Goal: Task Accomplishment & Management: Use online tool/utility

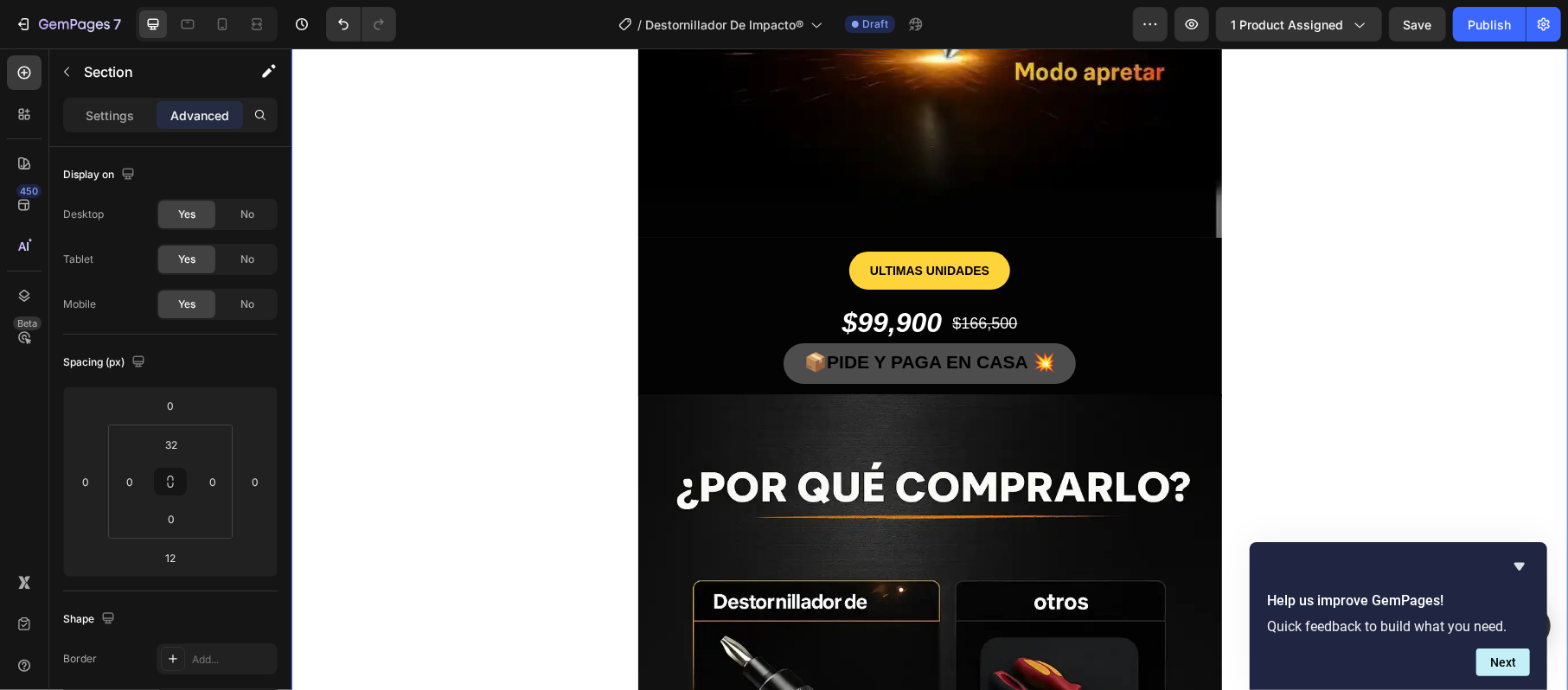
scroll to position [4148, 0]
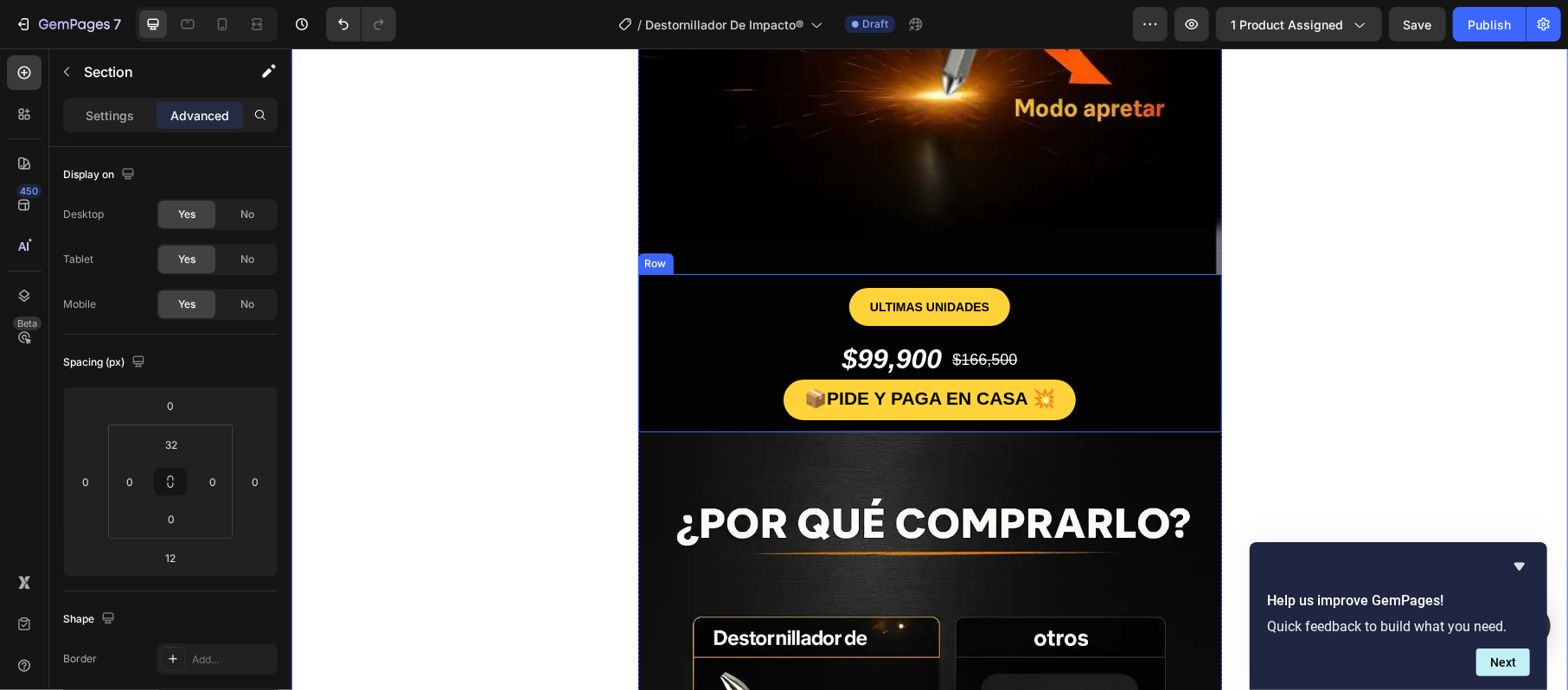
click at [639, 283] on div "ULTIMAS UNIDADES Button $99,900 Product Price Product Price $166,500 Product Pr…" at bounding box center [929, 352] width 584 height 158
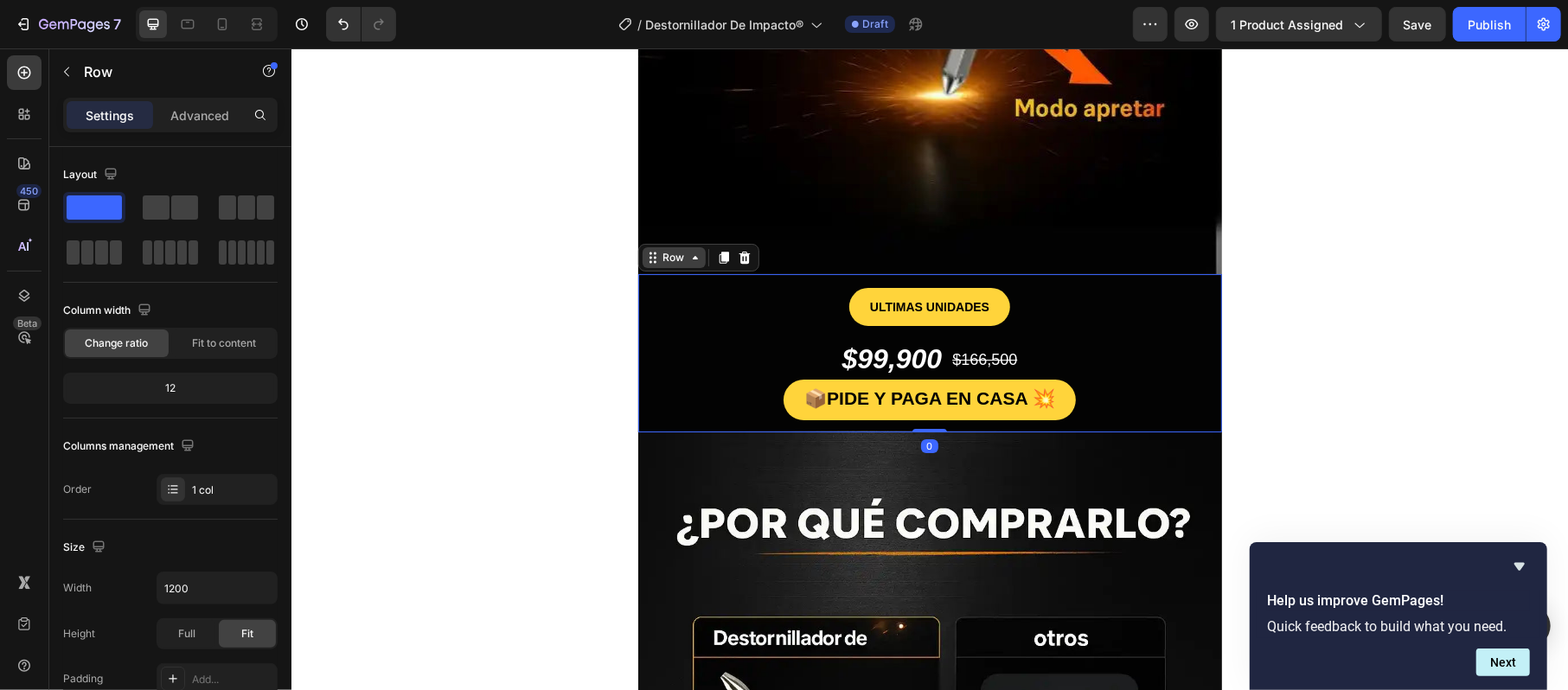
click at [659, 259] on div "Row" at bounding box center [673, 256] width 29 height 15
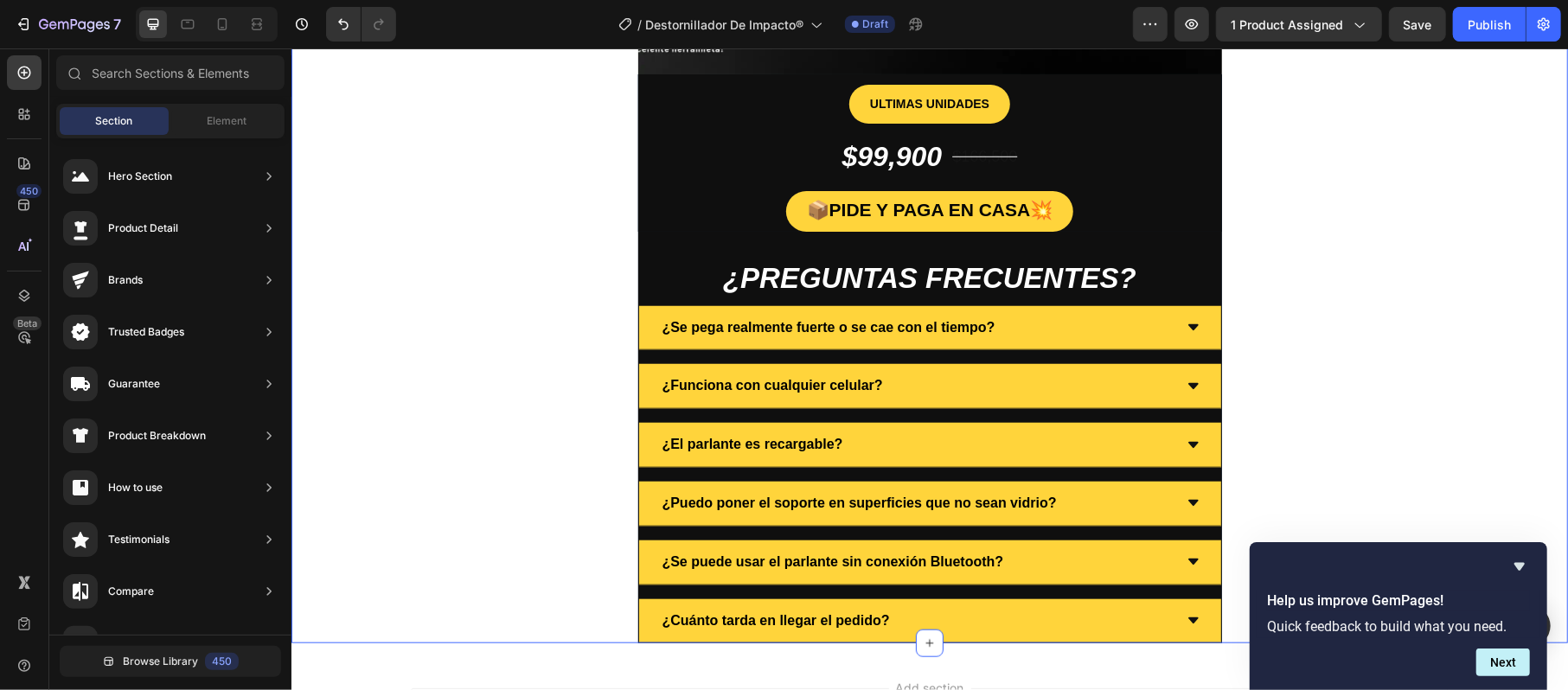
scroll to position [5692, 0]
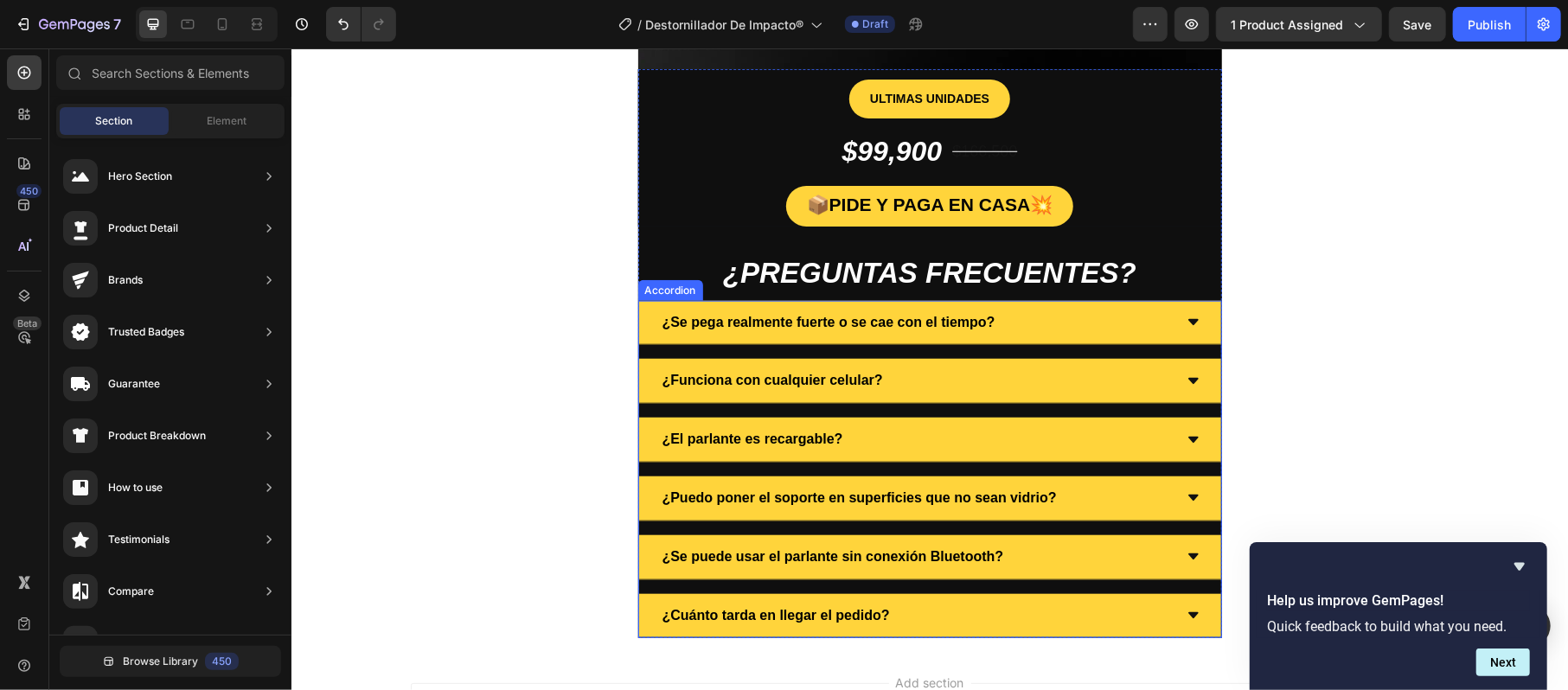
click at [838, 322] on strong "¿Se pega realmente fuerte o se cae con el tiempo?" at bounding box center [828, 321] width 333 height 14
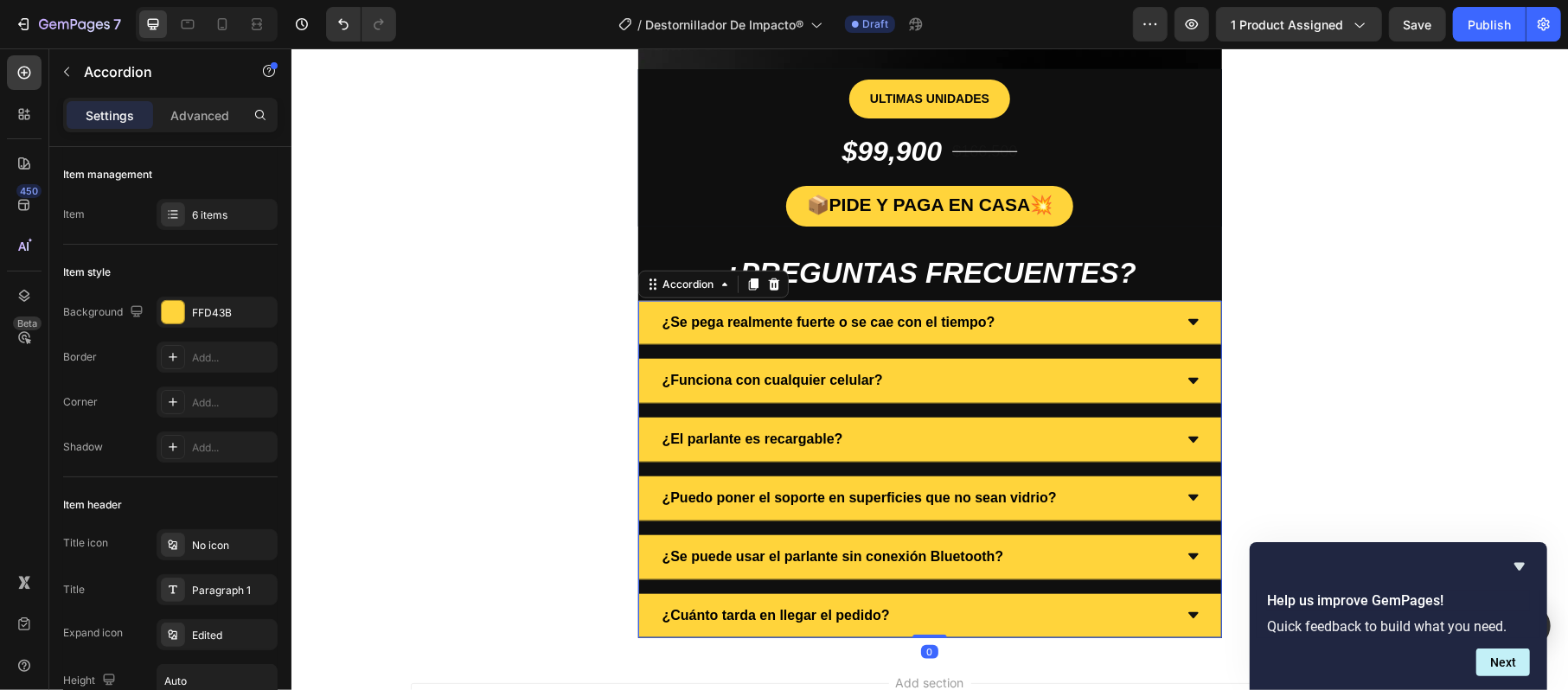
click at [1108, 325] on div "¿Se pega realmente fuerte o se cae con el tiempo?" at bounding box center [915, 322] width 513 height 31
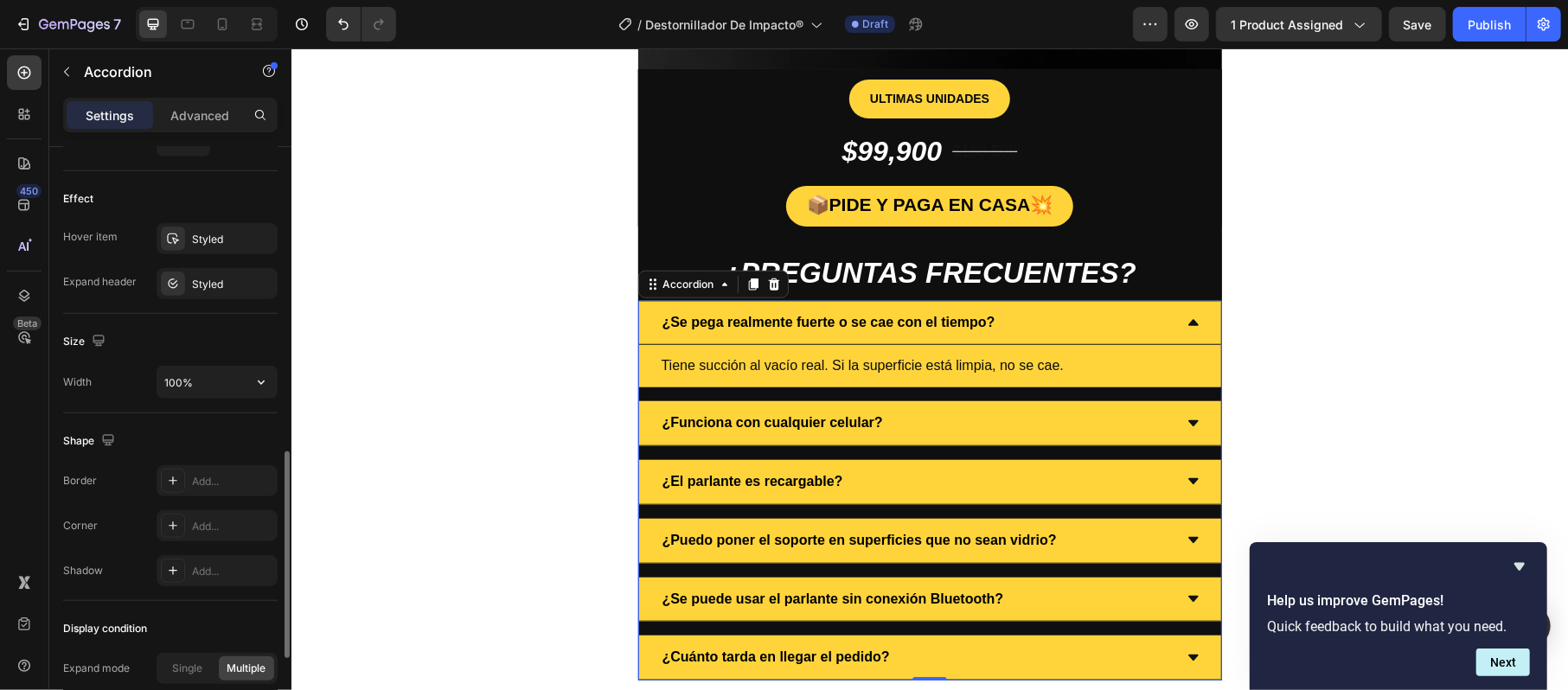
scroll to position [1103, 0]
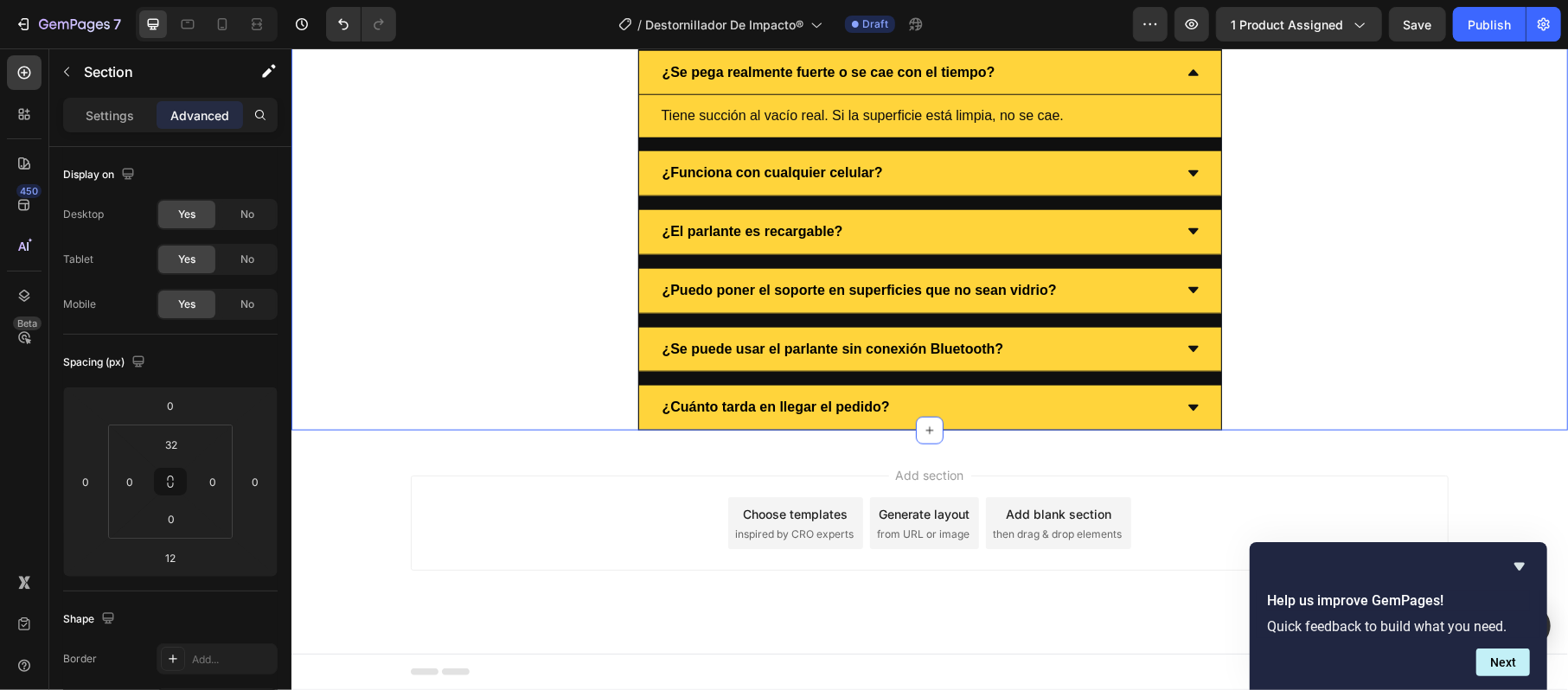
scroll to position [5949, 0]
click at [1524, 571] on icon "Hide survey" at bounding box center [1519, 566] width 21 height 21
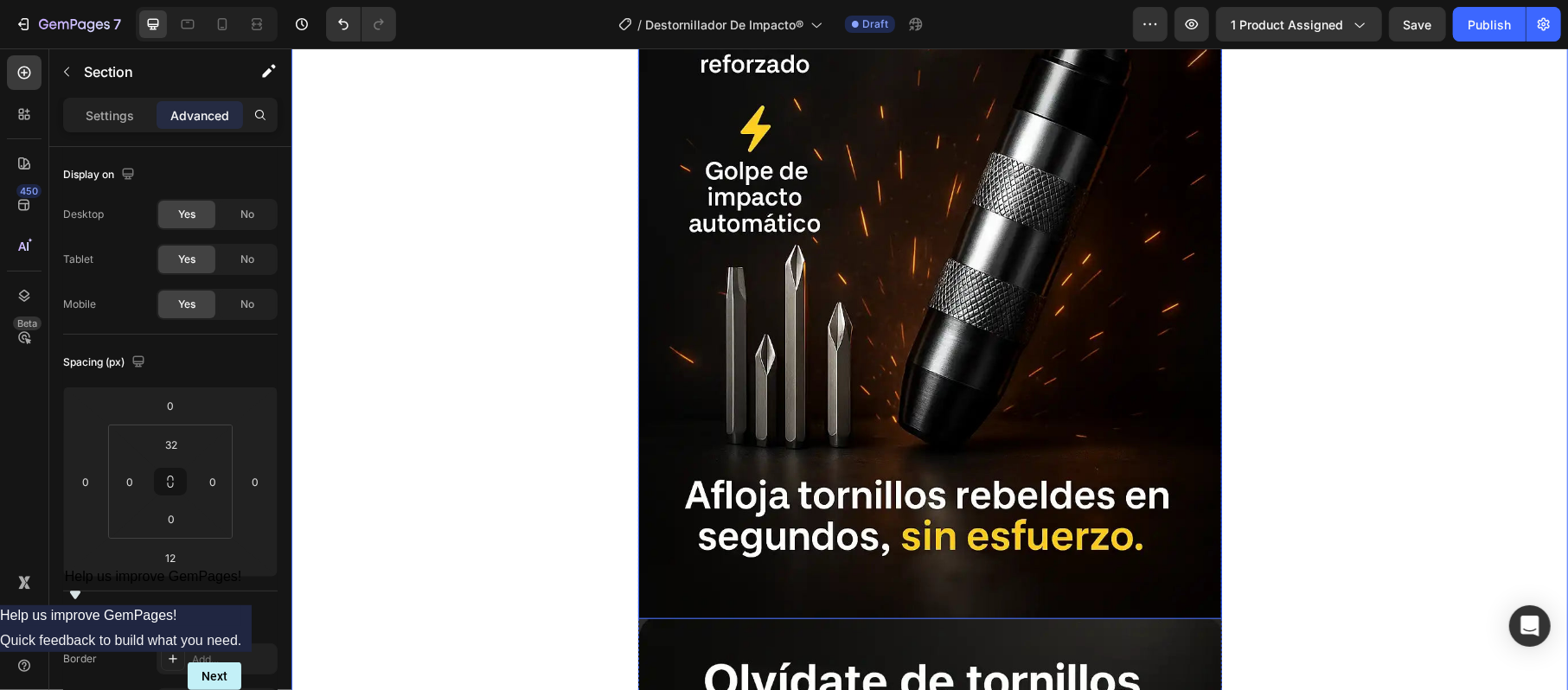
scroll to position [1152, 0]
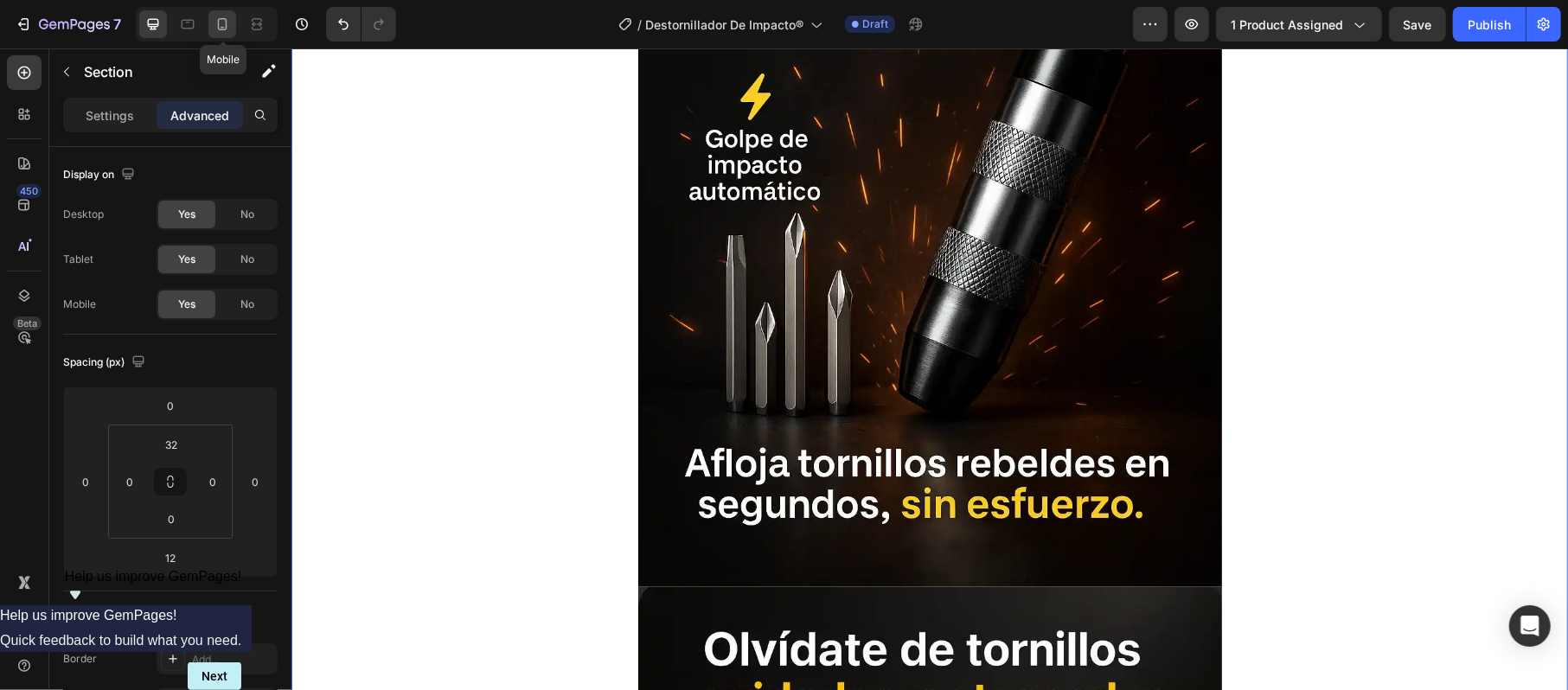
click at [222, 18] on icon at bounding box center [223, 24] width 10 height 12
type input "0"
type input "32"
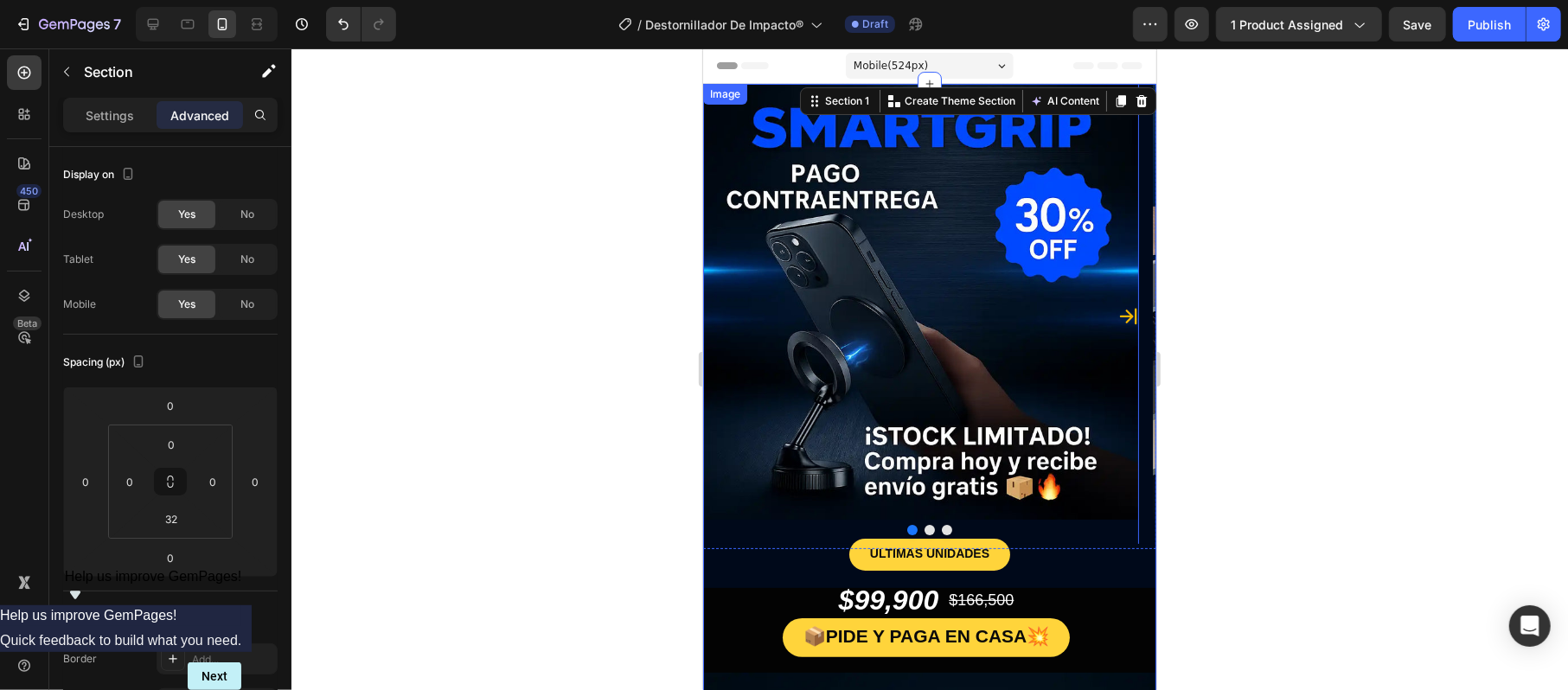
click at [977, 275] on img at bounding box center [920, 300] width 436 height 436
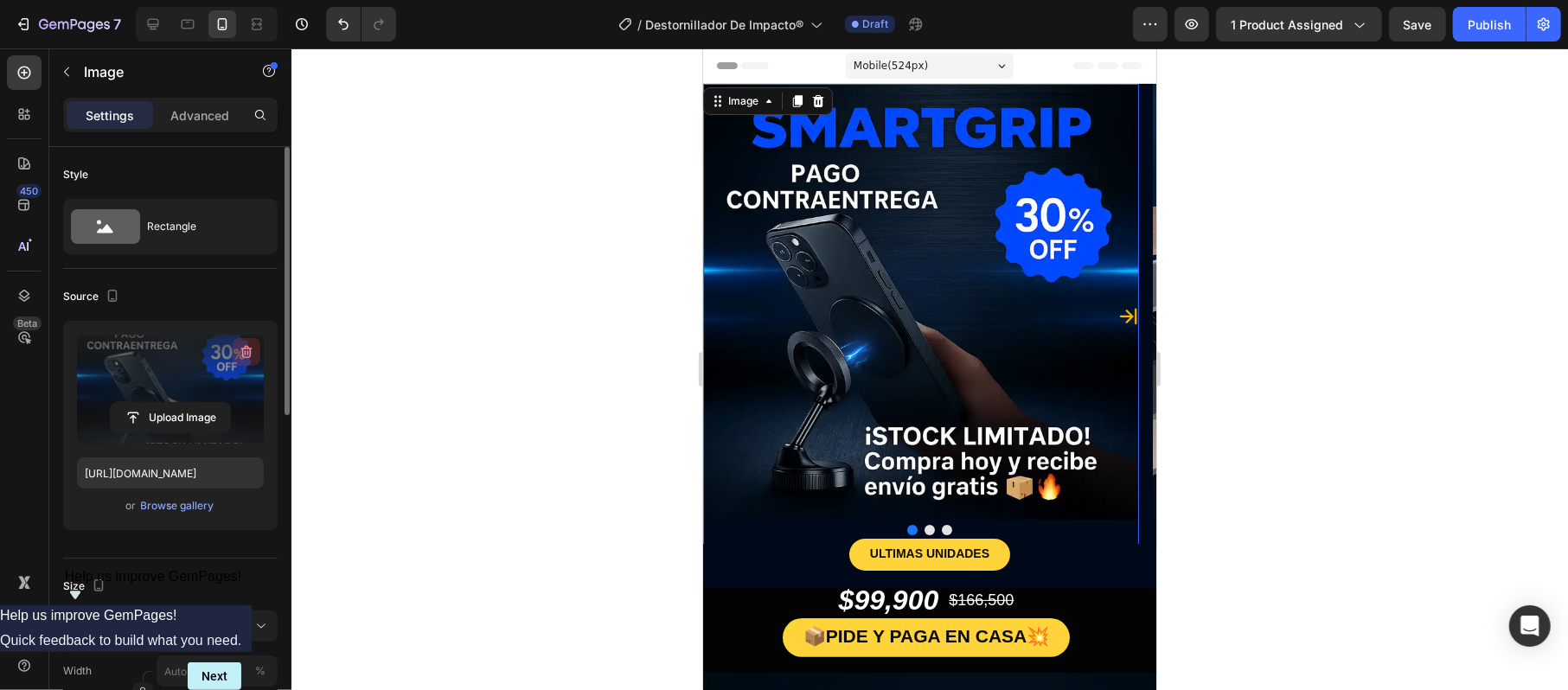
click at [235, 351] on button "button" at bounding box center [246, 351] width 28 height 28
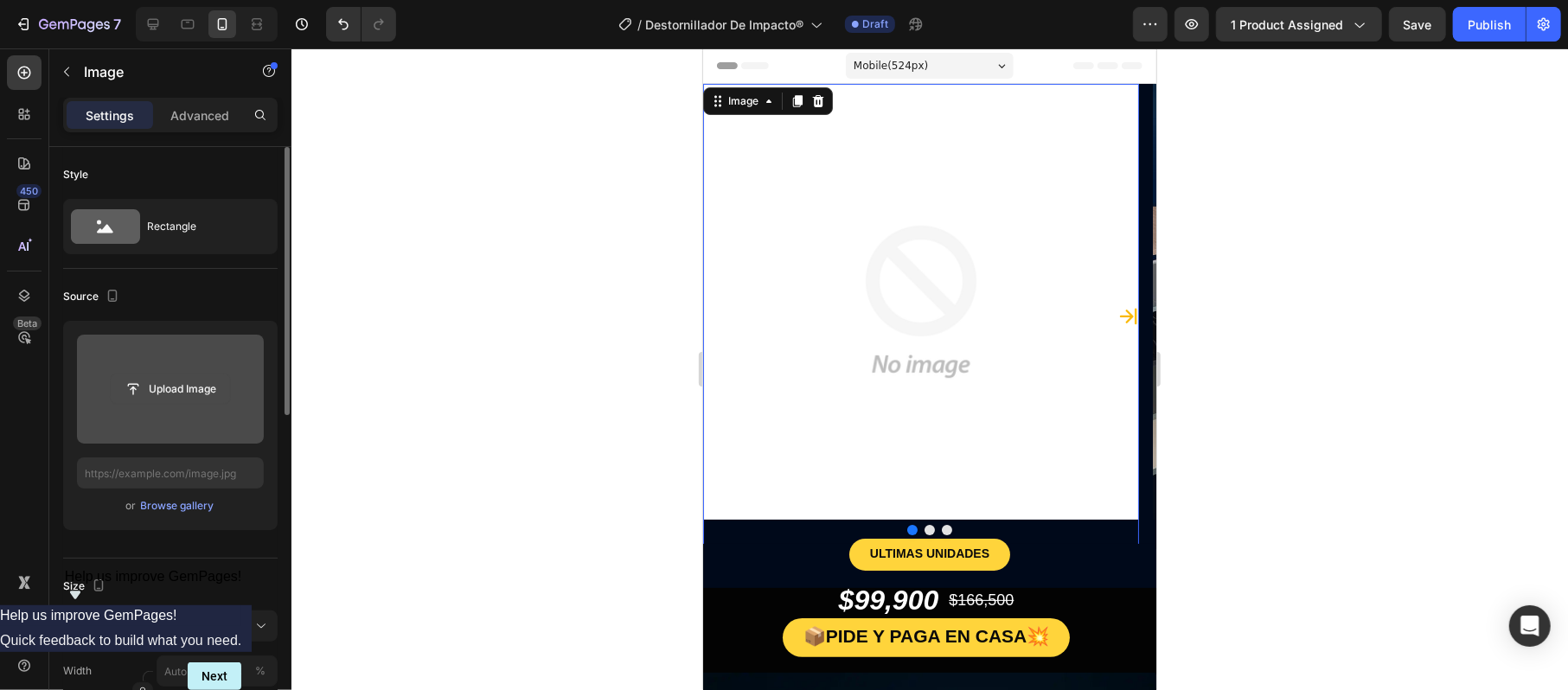
click at [191, 377] on input "file" at bounding box center [170, 389] width 119 height 30
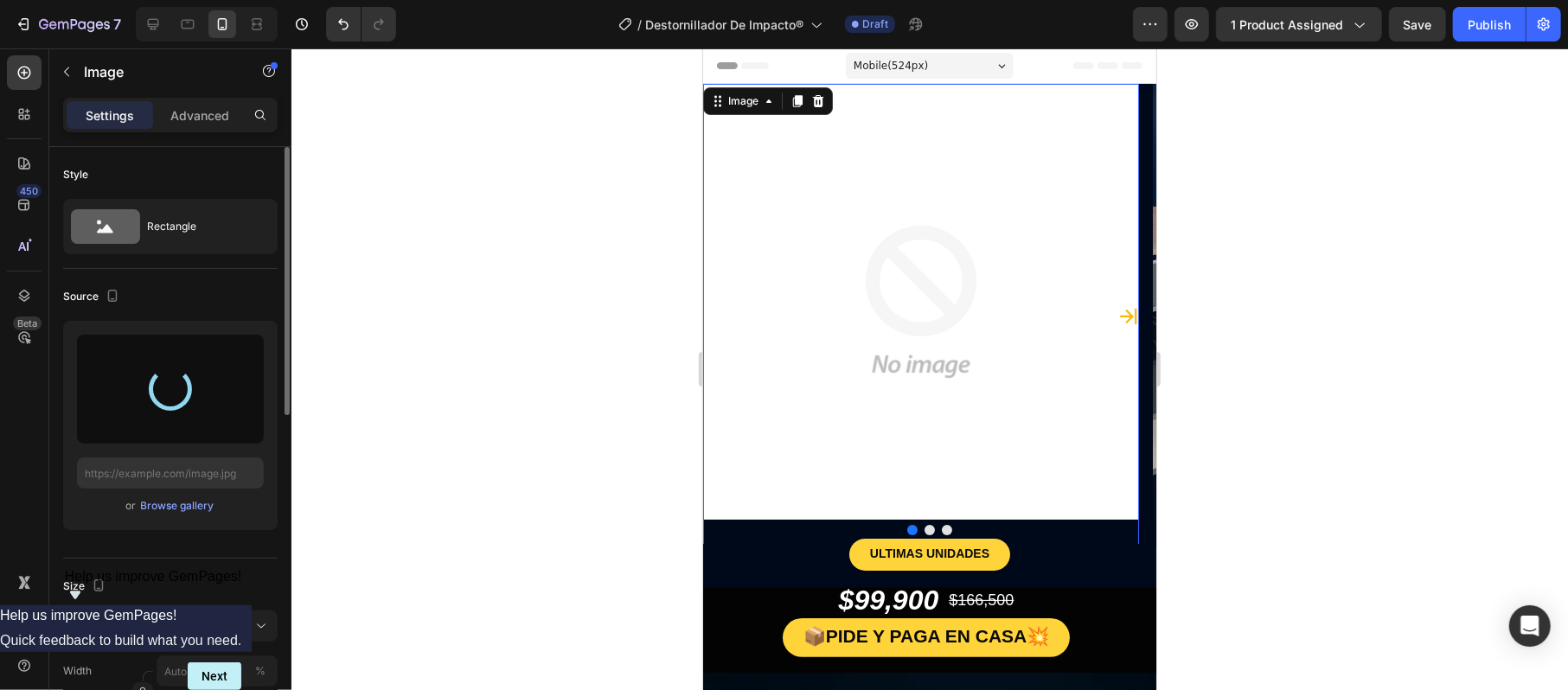
type input "[URL][DOMAIN_NAME]"
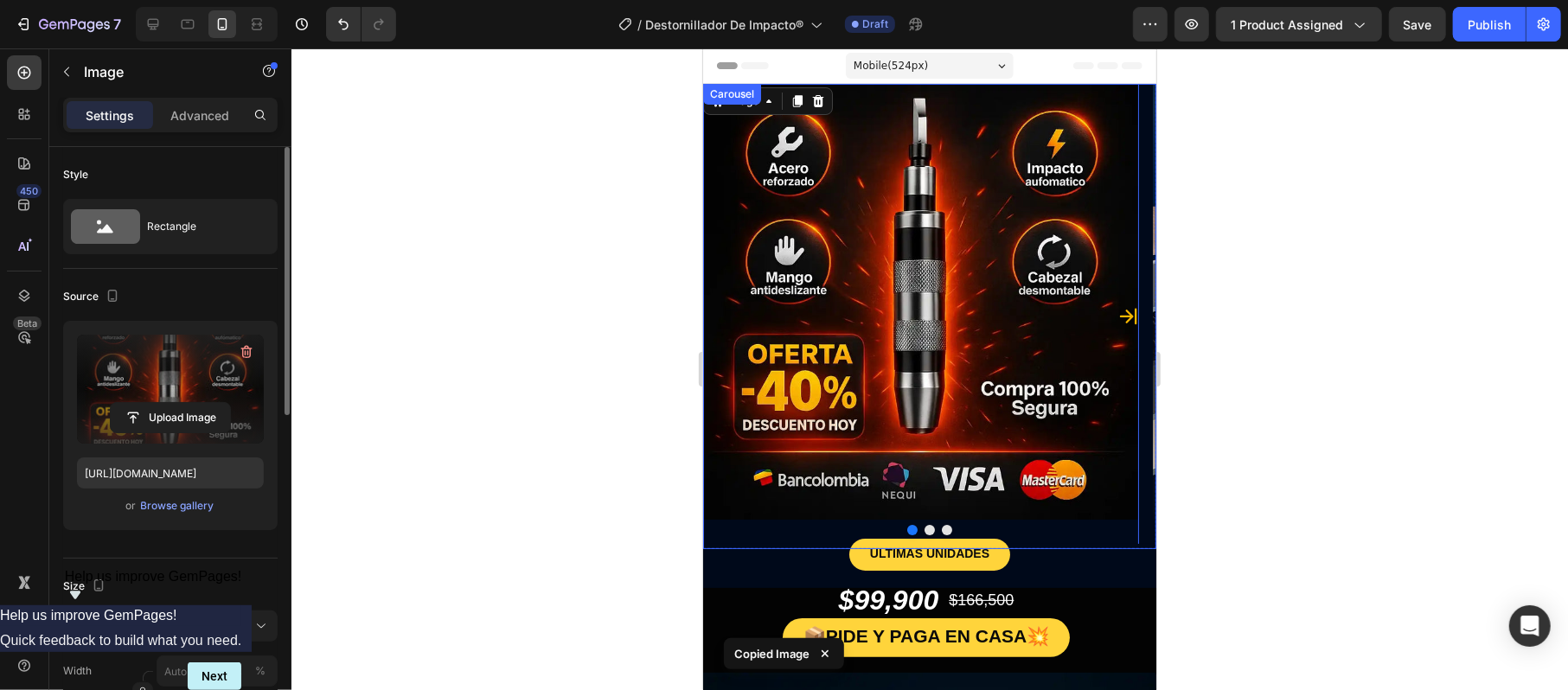
click at [1122, 322] on button "Carousel Next Arrow" at bounding box center [1127, 315] width 28 height 28
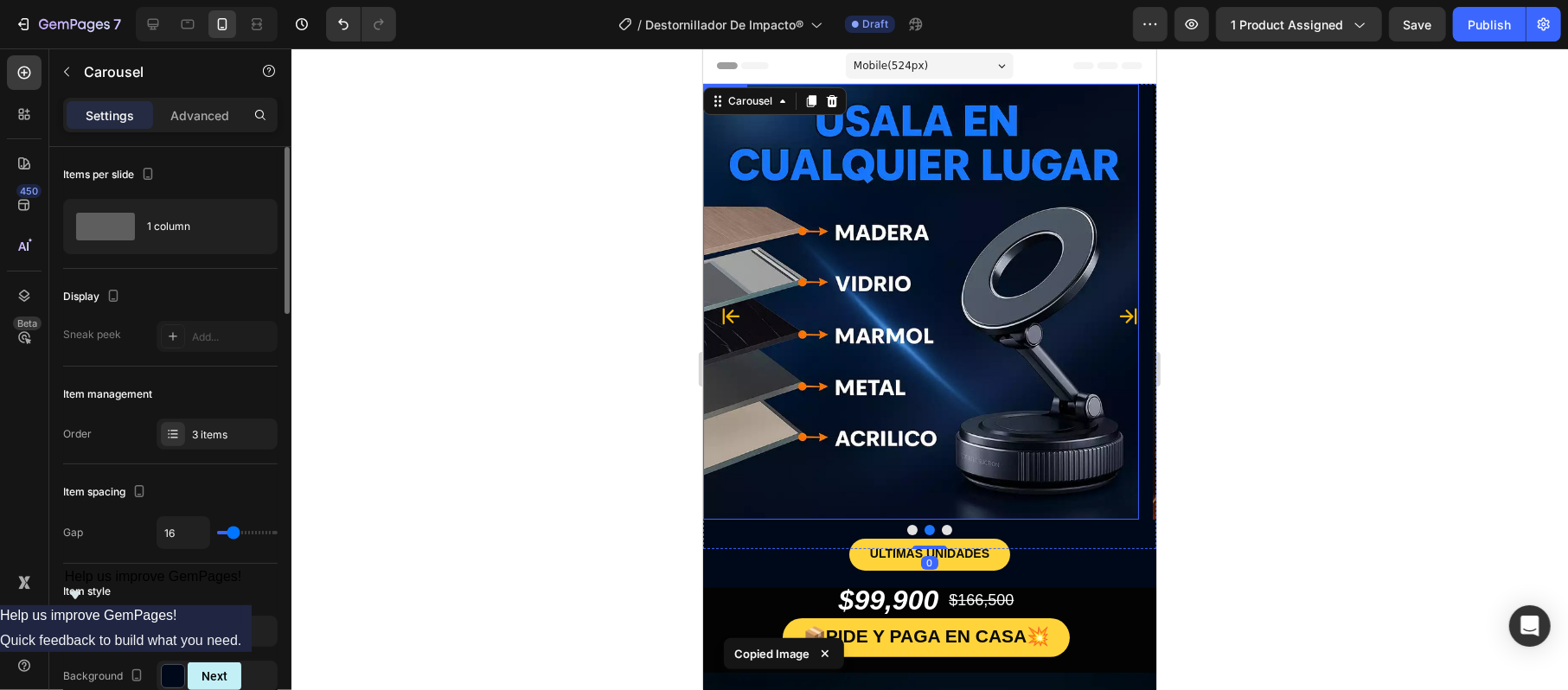
click at [937, 310] on img at bounding box center [920, 300] width 436 height 436
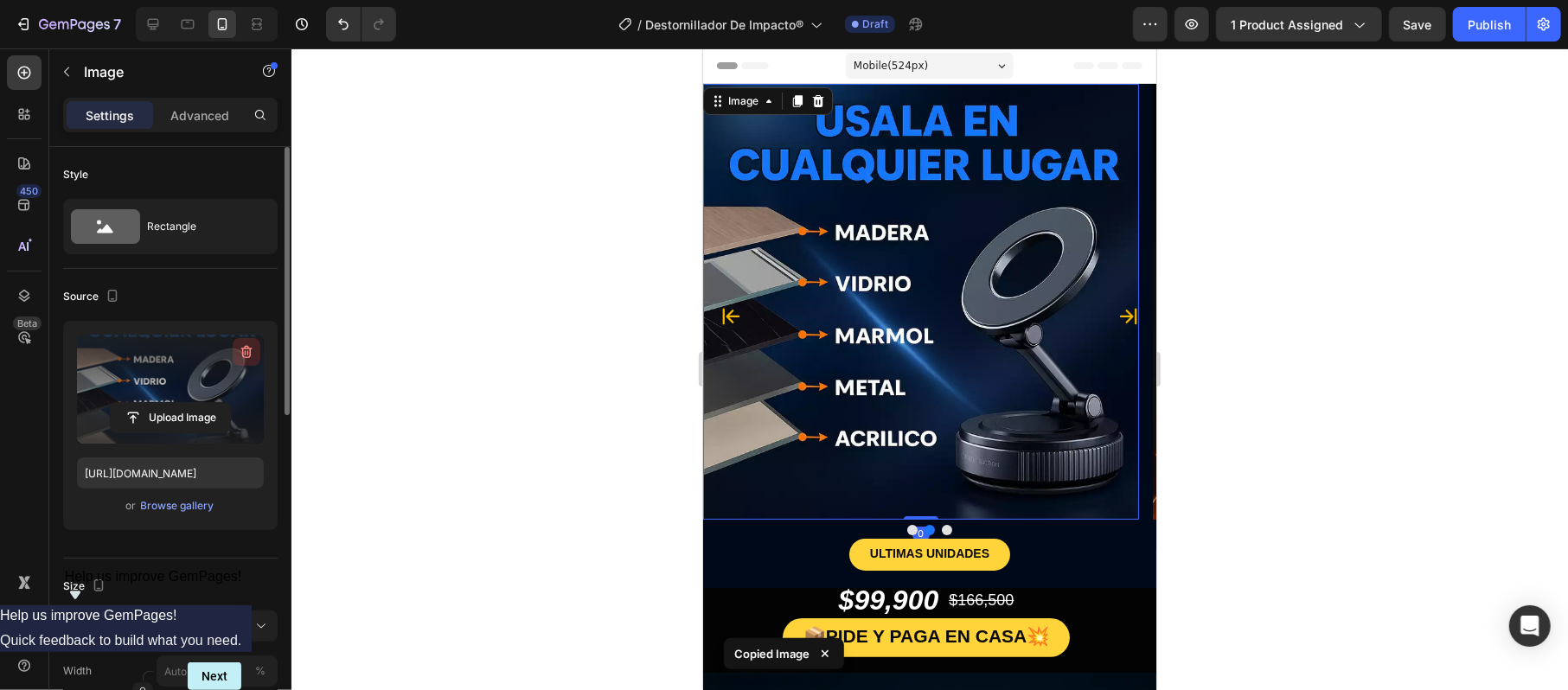
click at [239, 354] on icon "button" at bounding box center [247, 351] width 17 height 17
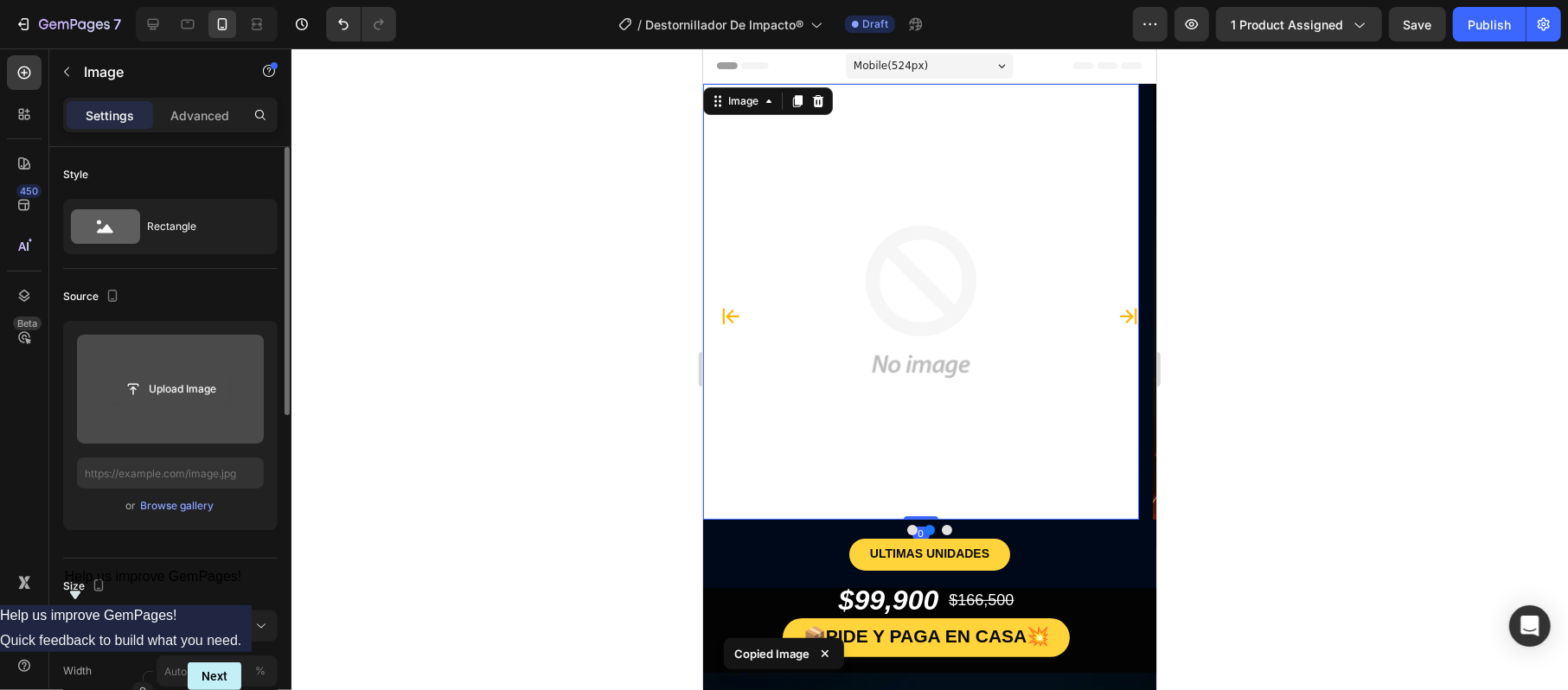
click at [198, 386] on input "file" at bounding box center [170, 389] width 119 height 30
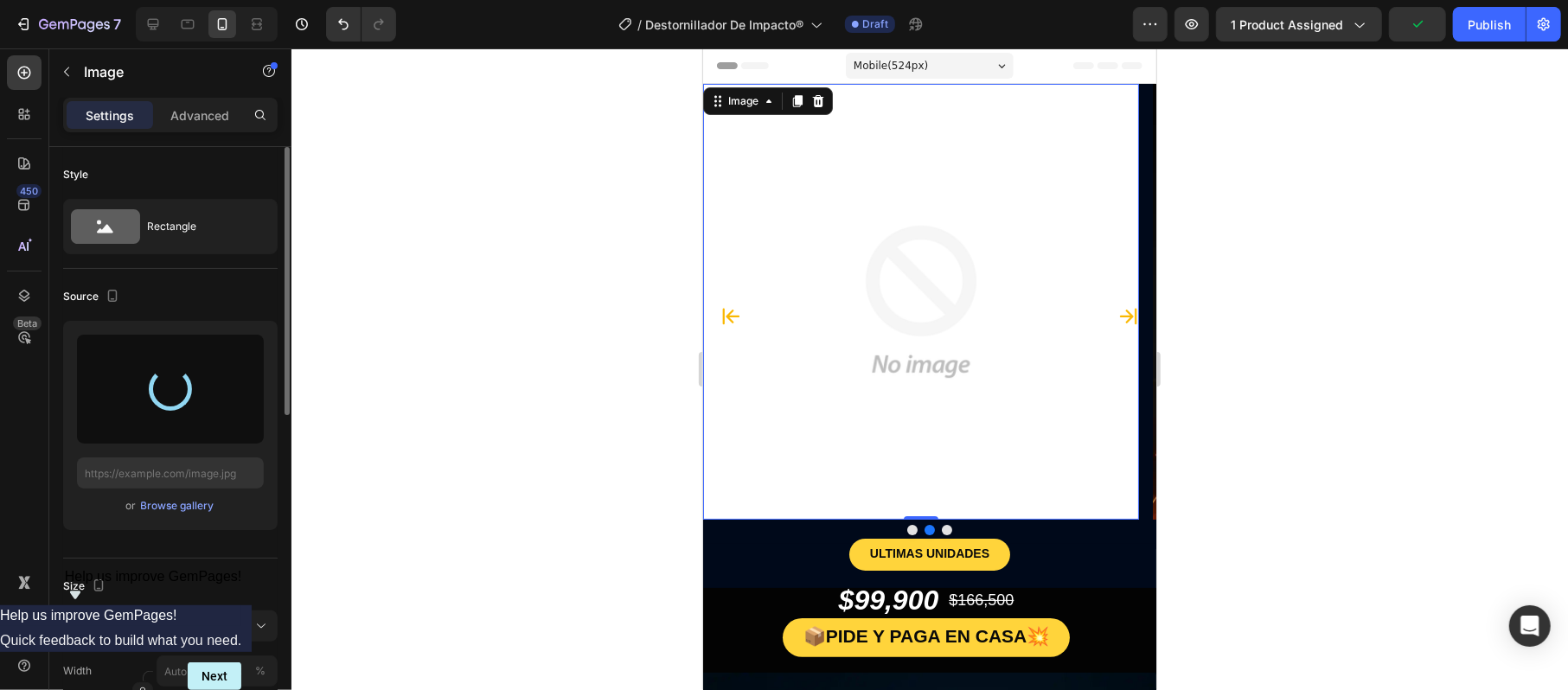
type input "https://cdn.shopify.com/s/files/1/0659/6499/8816/files/gempages_552380192736150…"
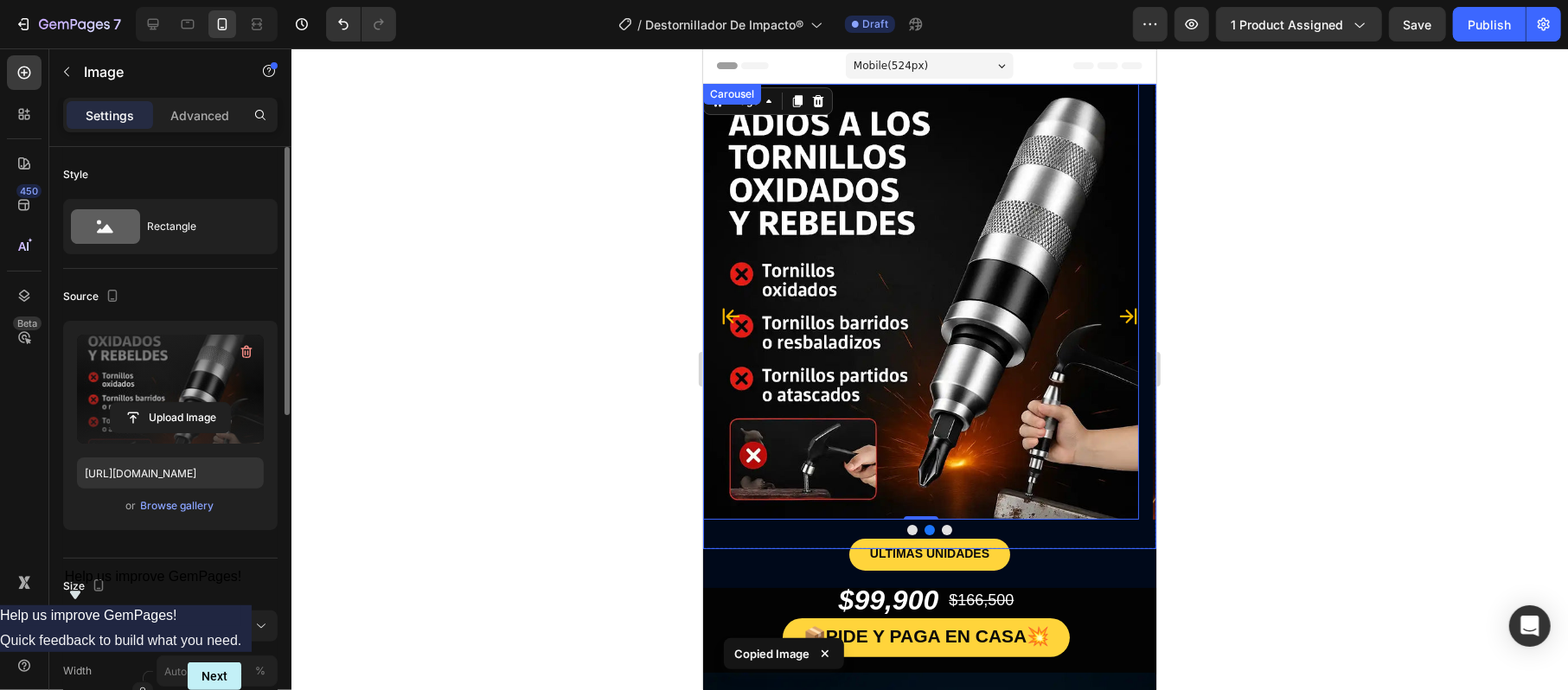
click at [1114, 319] on button "Carousel Next Arrow" at bounding box center [1127, 315] width 28 height 28
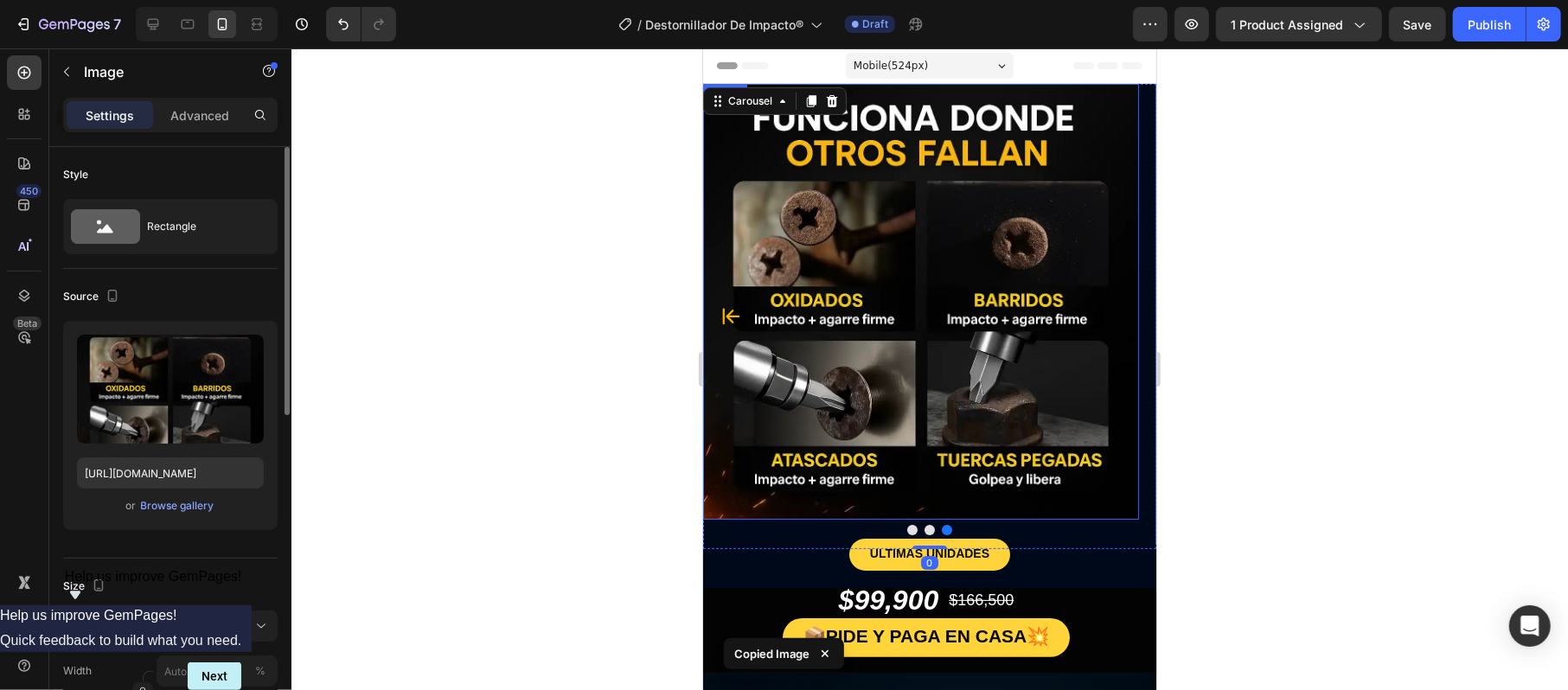
click at [804, 249] on img at bounding box center [920, 300] width 436 height 436
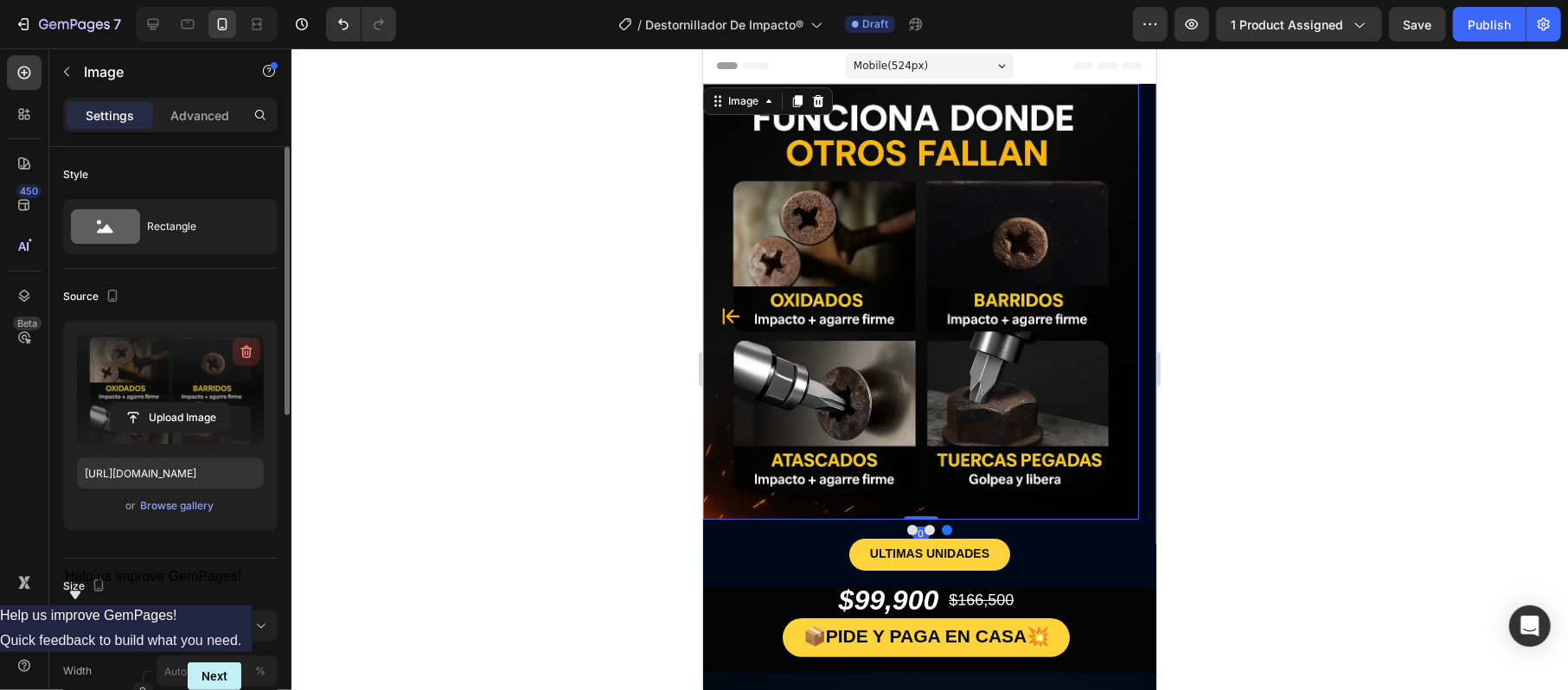
click at [253, 361] on button "button" at bounding box center [246, 351] width 28 height 28
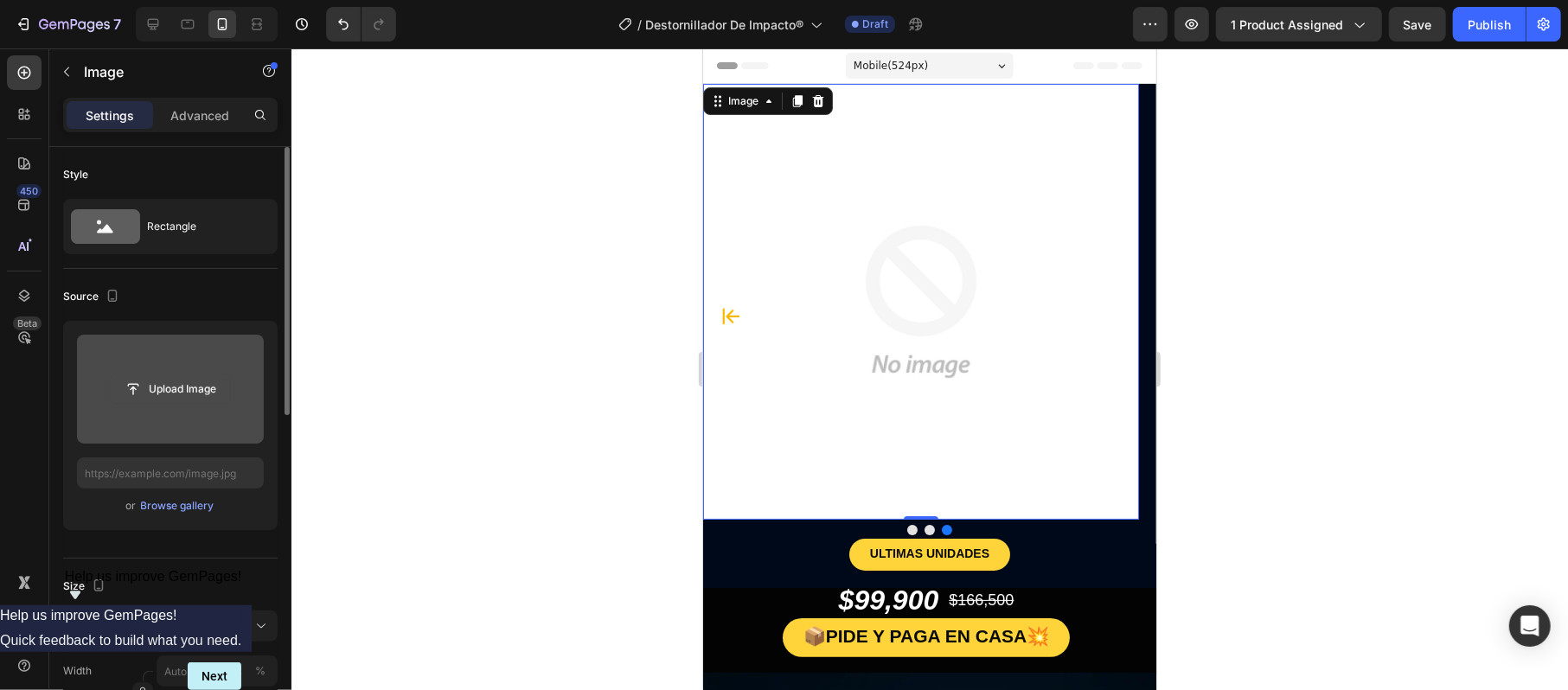
click at [195, 403] on button "Upload Image" at bounding box center [170, 389] width 121 height 31
drag, startPoint x: 198, startPoint y: 388, endPoint x: 188, endPoint y: 392, distance: 10.8
click at [188, 392] on input "file" at bounding box center [170, 389] width 119 height 30
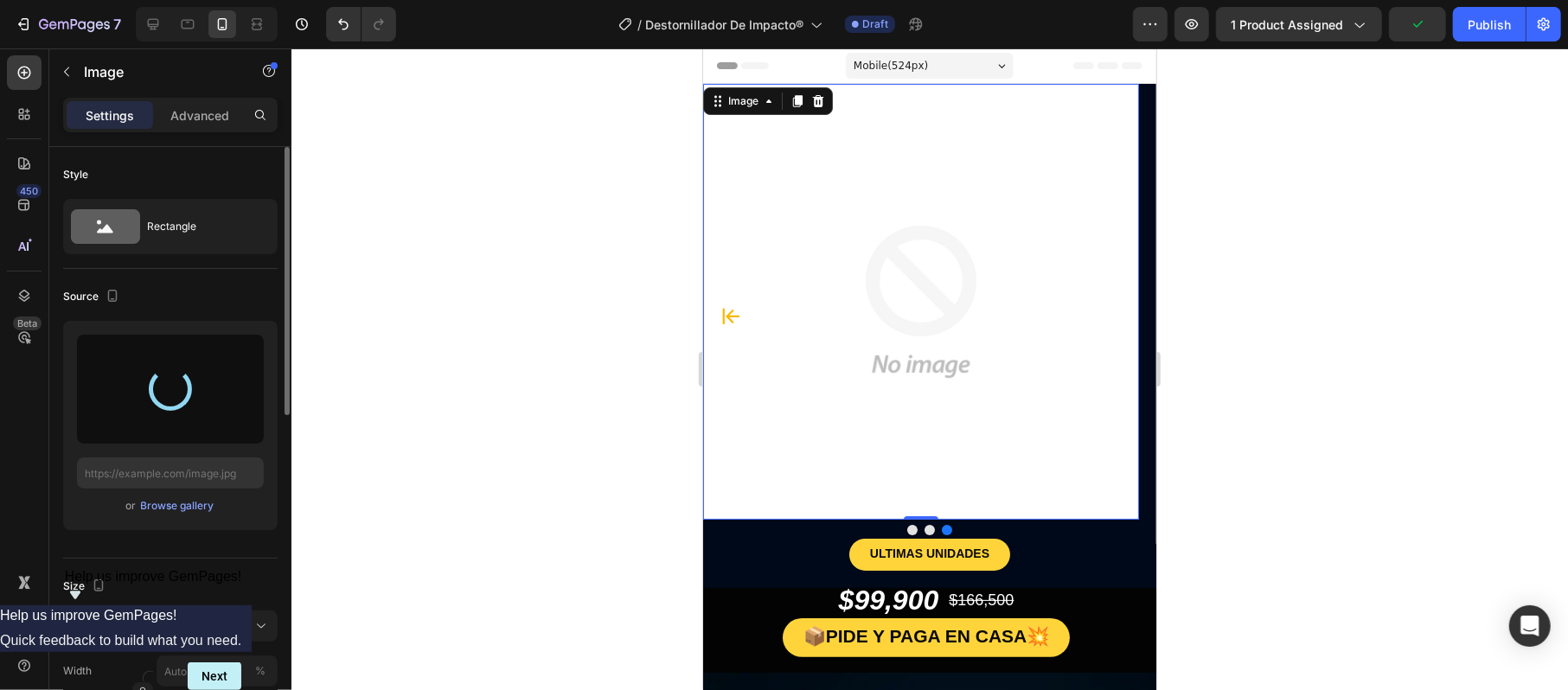
type input "https://cdn.shopify.com/s/files/1/0659/6499/8816/files/gempages_552380192736150…"
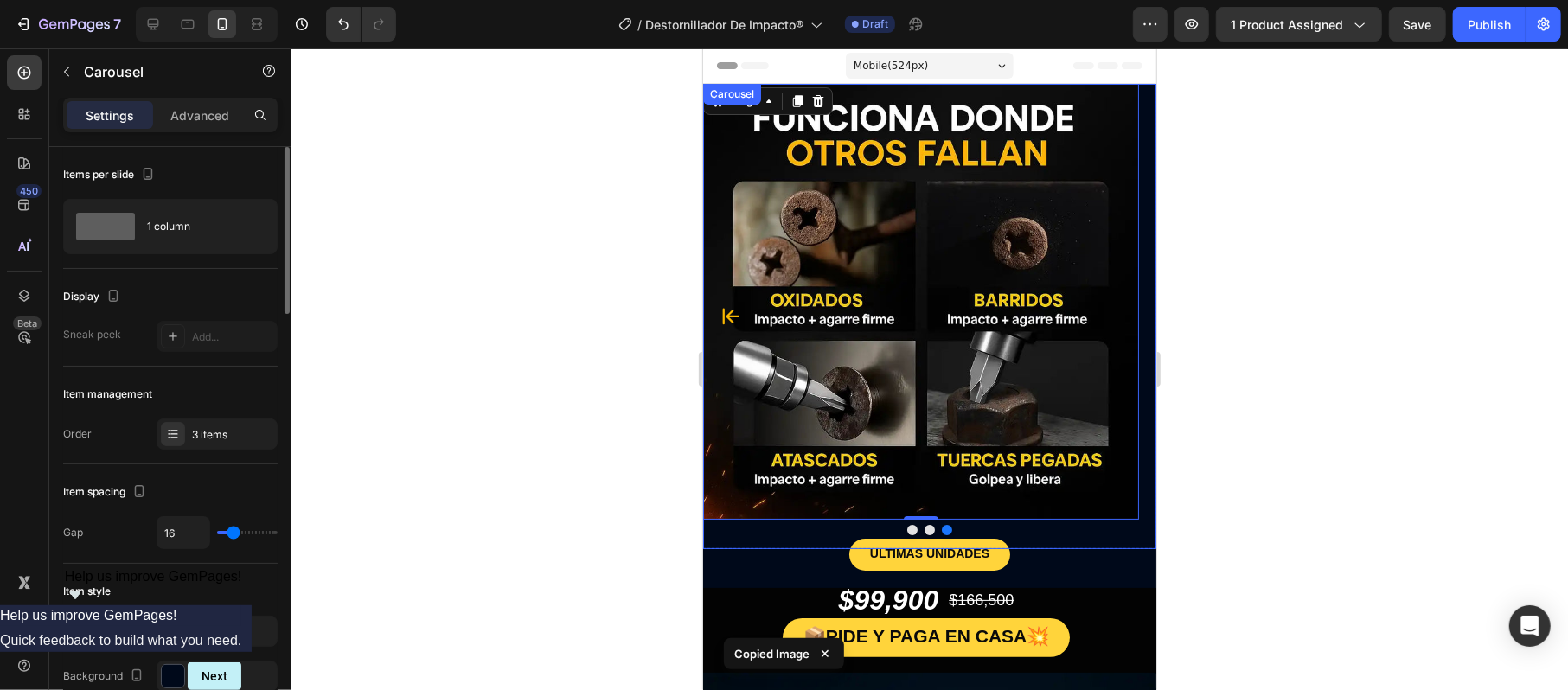
click at [717, 331] on div "Image Image Image 0" at bounding box center [929, 315] width 453 height 464
click at [737, 298] on img at bounding box center [920, 300] width 436 height 436
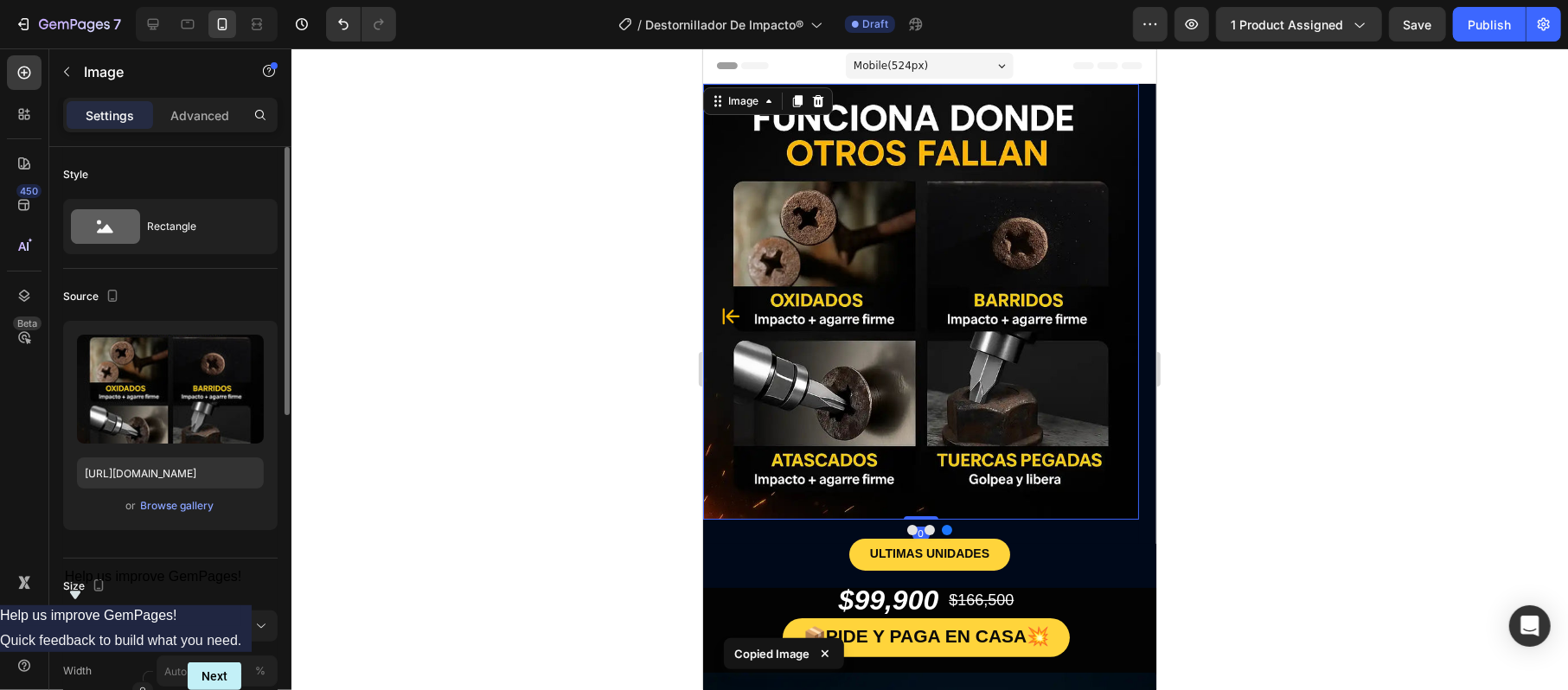
click at [727, 321] on icon "Carousel Back Arrow" at bounding box center [730, 316] width 21 height 21
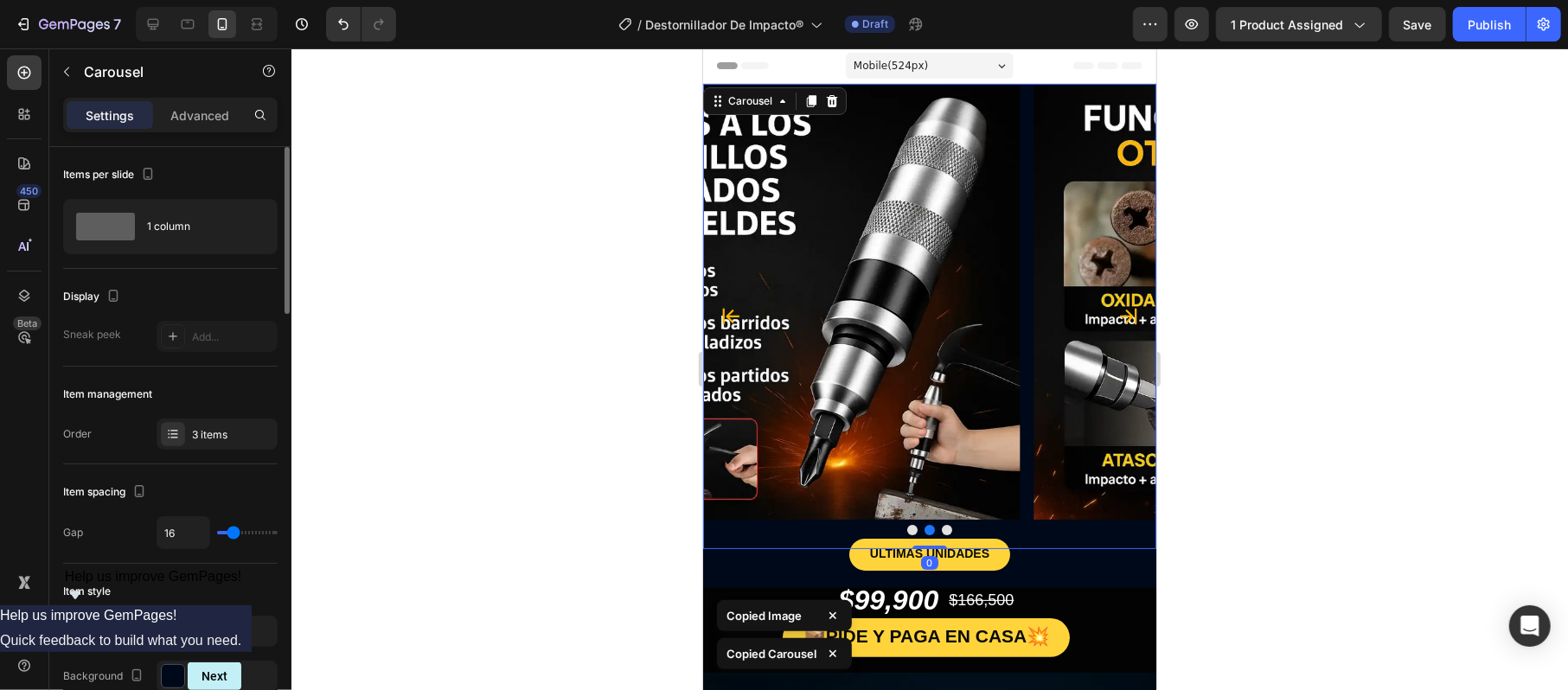
click at [727, 319] on icon "Carousel Back Arrow" at bounding box center [730, 316] width 21 height 21
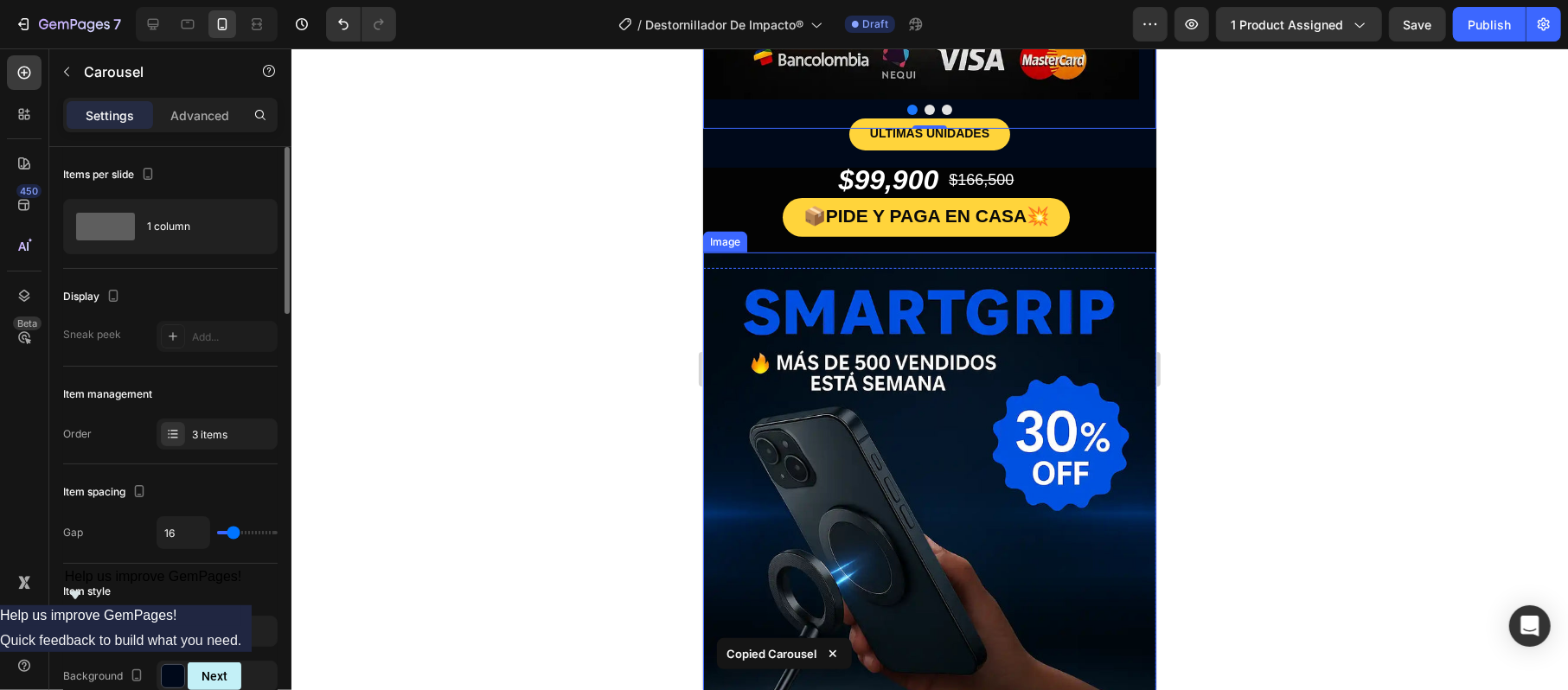
scroll to position [461, 0]
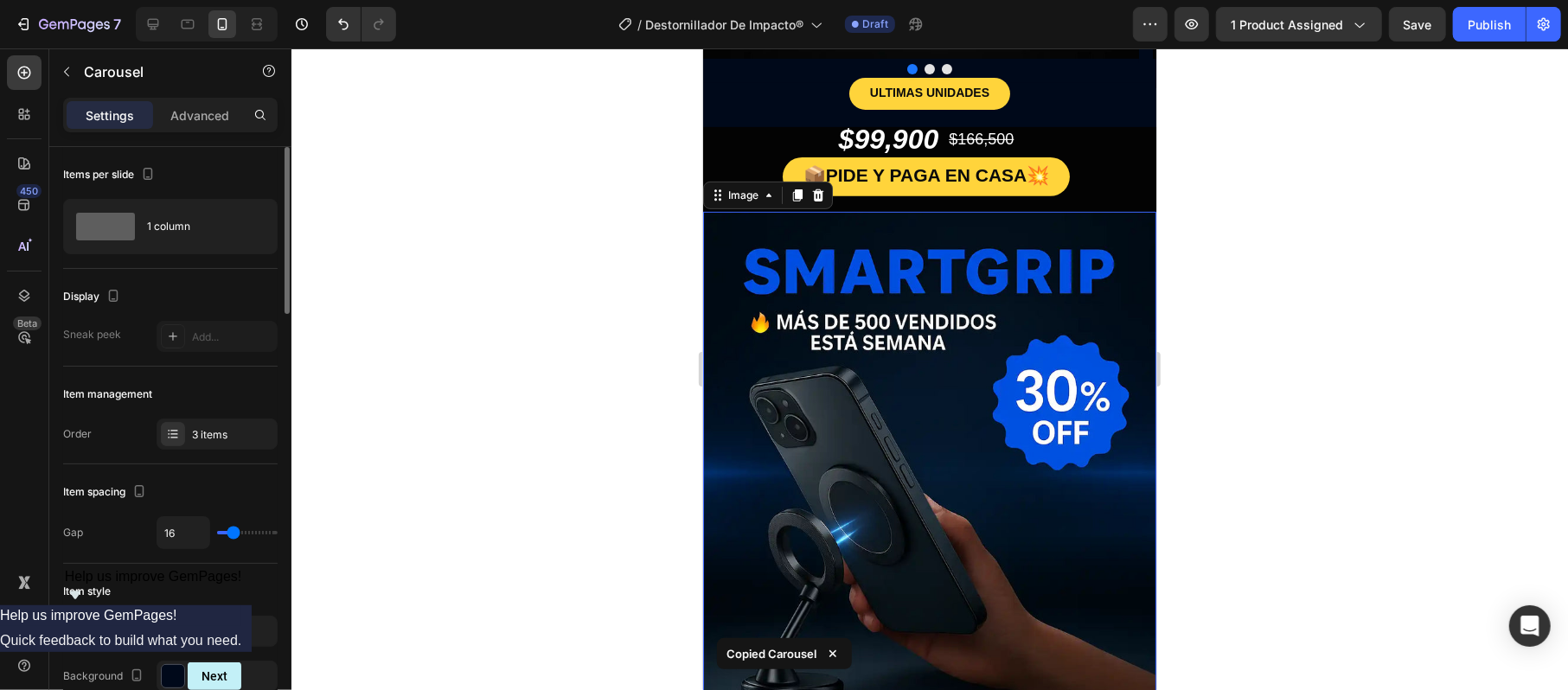
drag, startPoint x: 866, startPoint y: 416, endPoint x: 829, endPoint y: 422, distance: 37.5
click at [866, 414] on img at bounding box center [929, 551] width 453 height 679
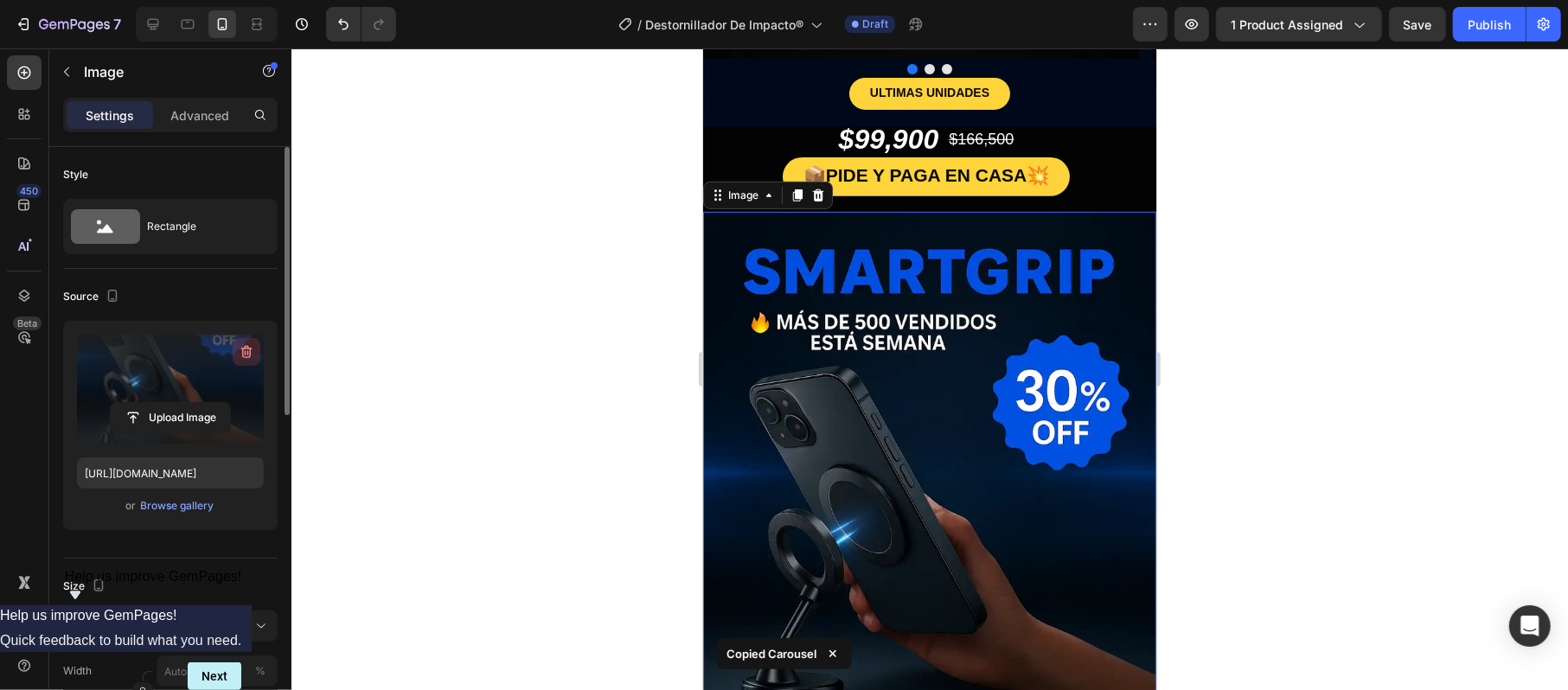
click at [254, 349] on icon "button" at bounding box center [247, 351] width 17 height 17
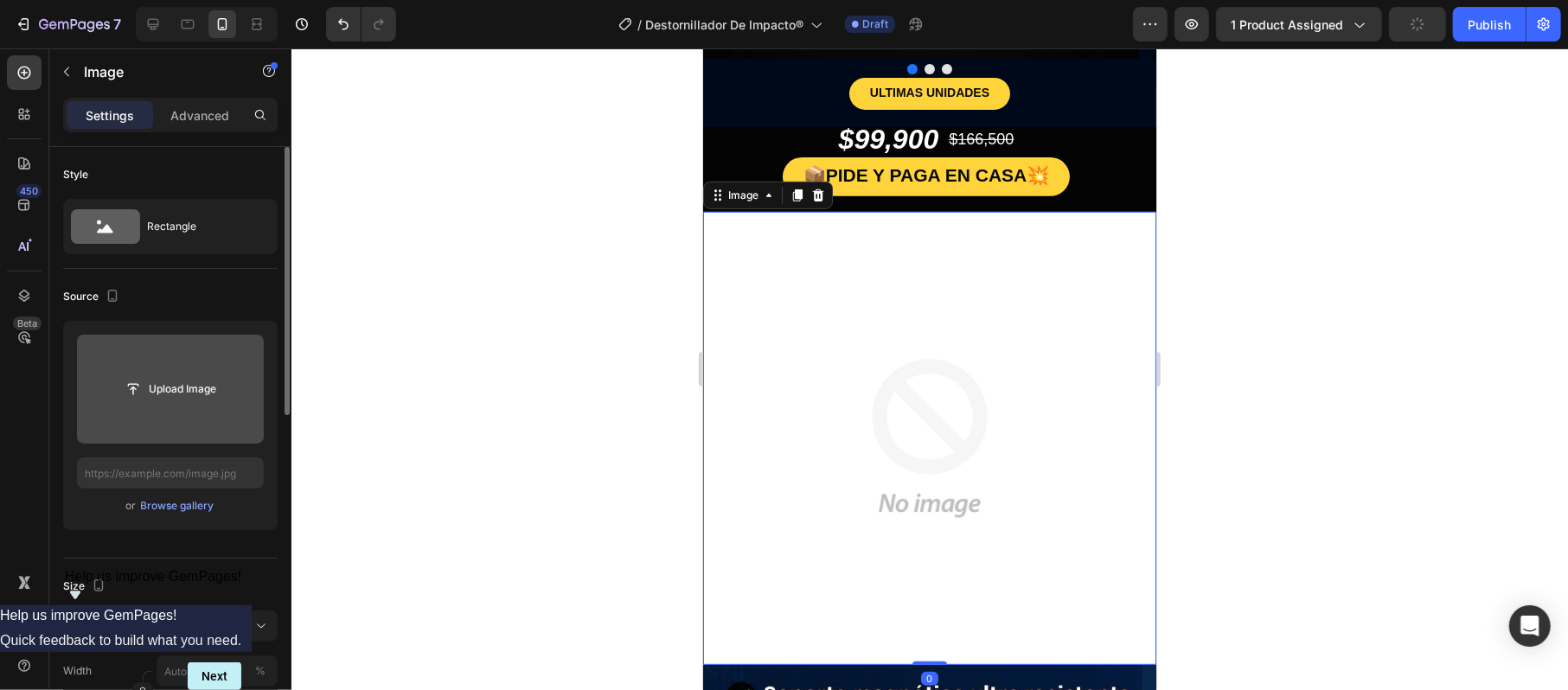
click at [214, 395] on input "file" at bounding box center [170, 389] width 119 height 30
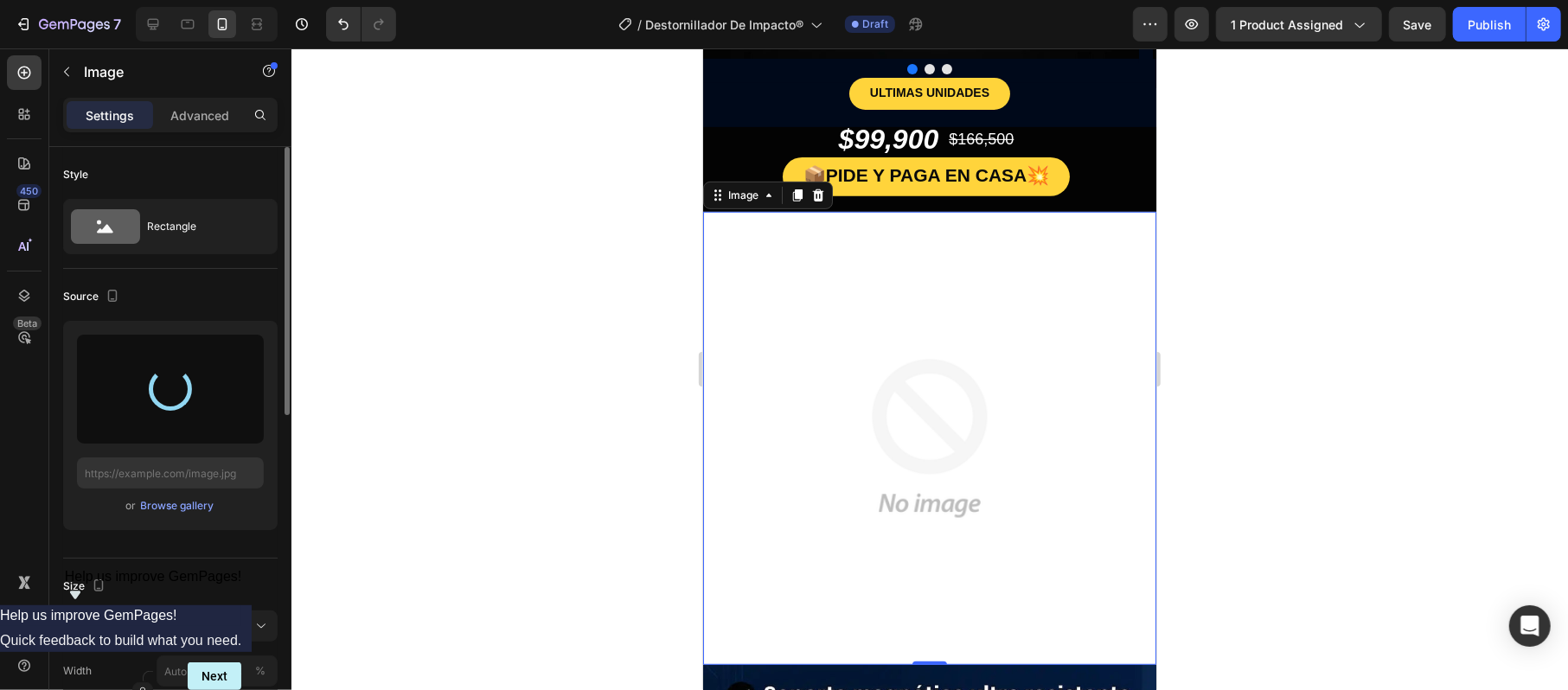
type input "https://cdn.shopify.com/s/files/1/0659/6499/8816/files/gempages_552380192736150…"
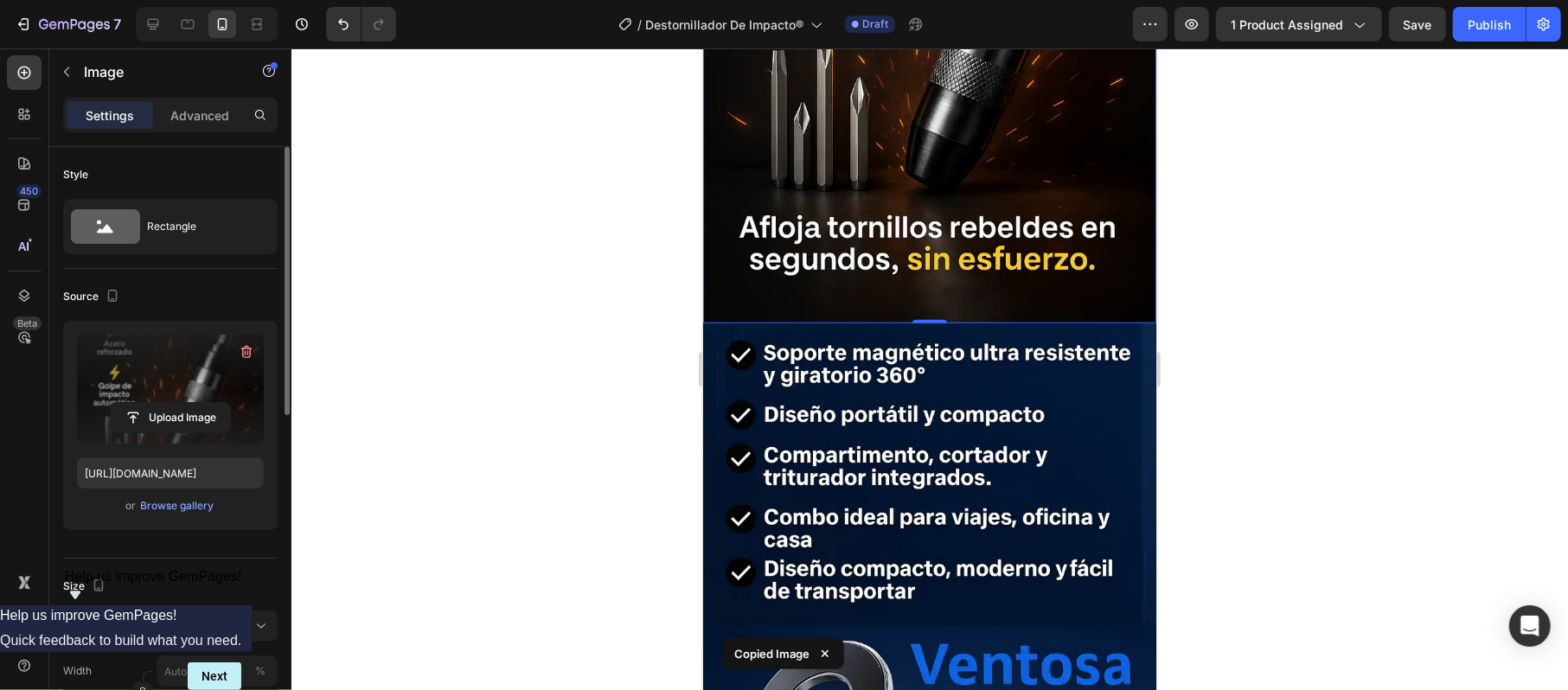
scroll to position [1037, 0]
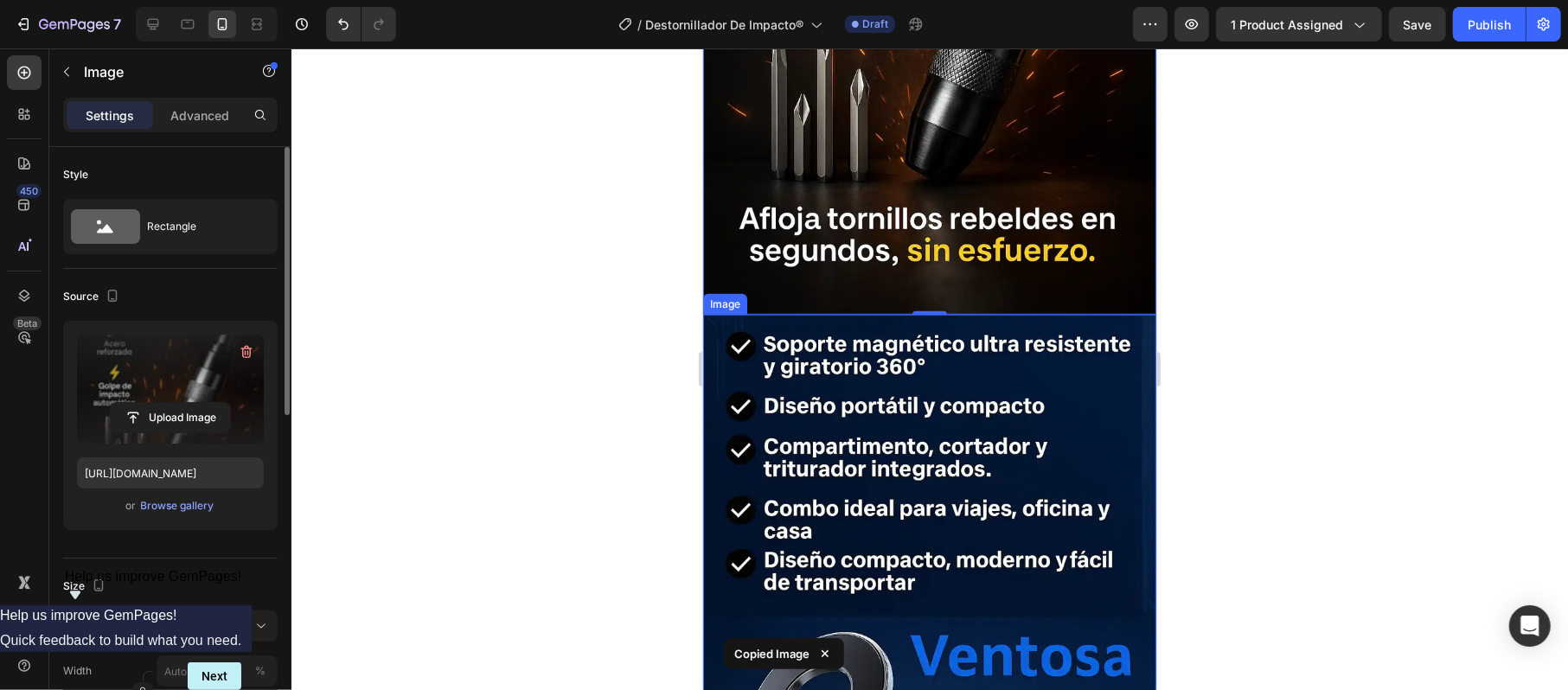
click at [869, 361] on img at bounding box center [929, 654] width 453 height 679
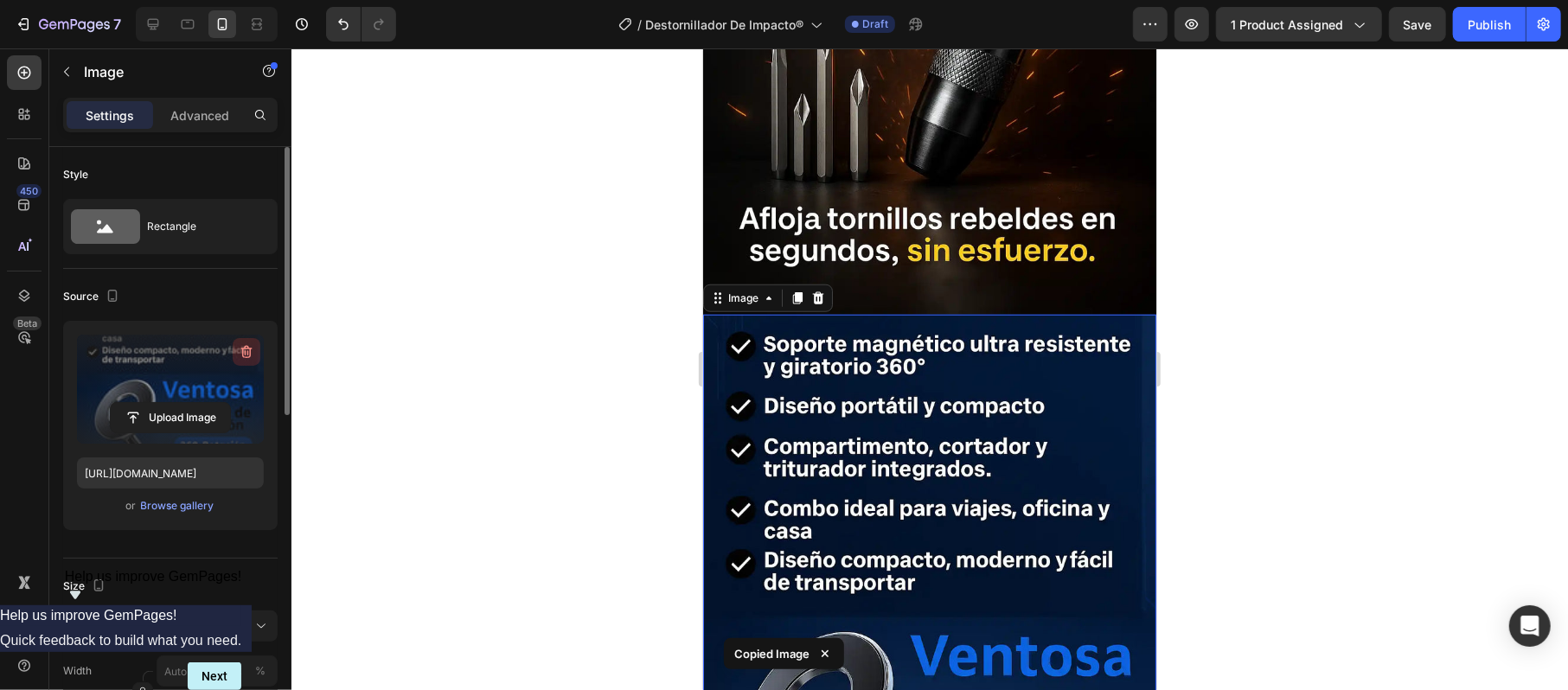
click at [246, 344] on icon "button" at bounding box center [247, 351] width 17 height 17
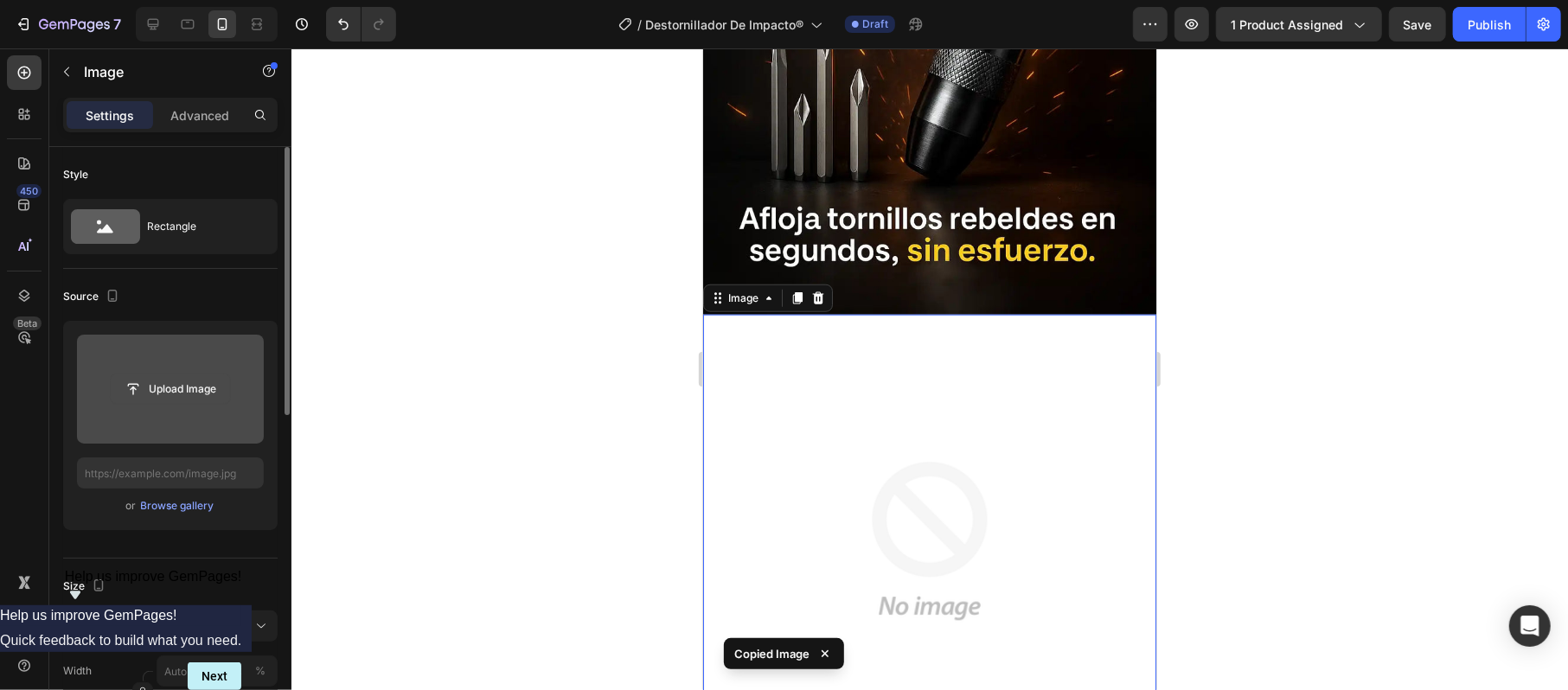
click at [180, 384] on input "file" at bounding box center [170, 389] width 119 height 30
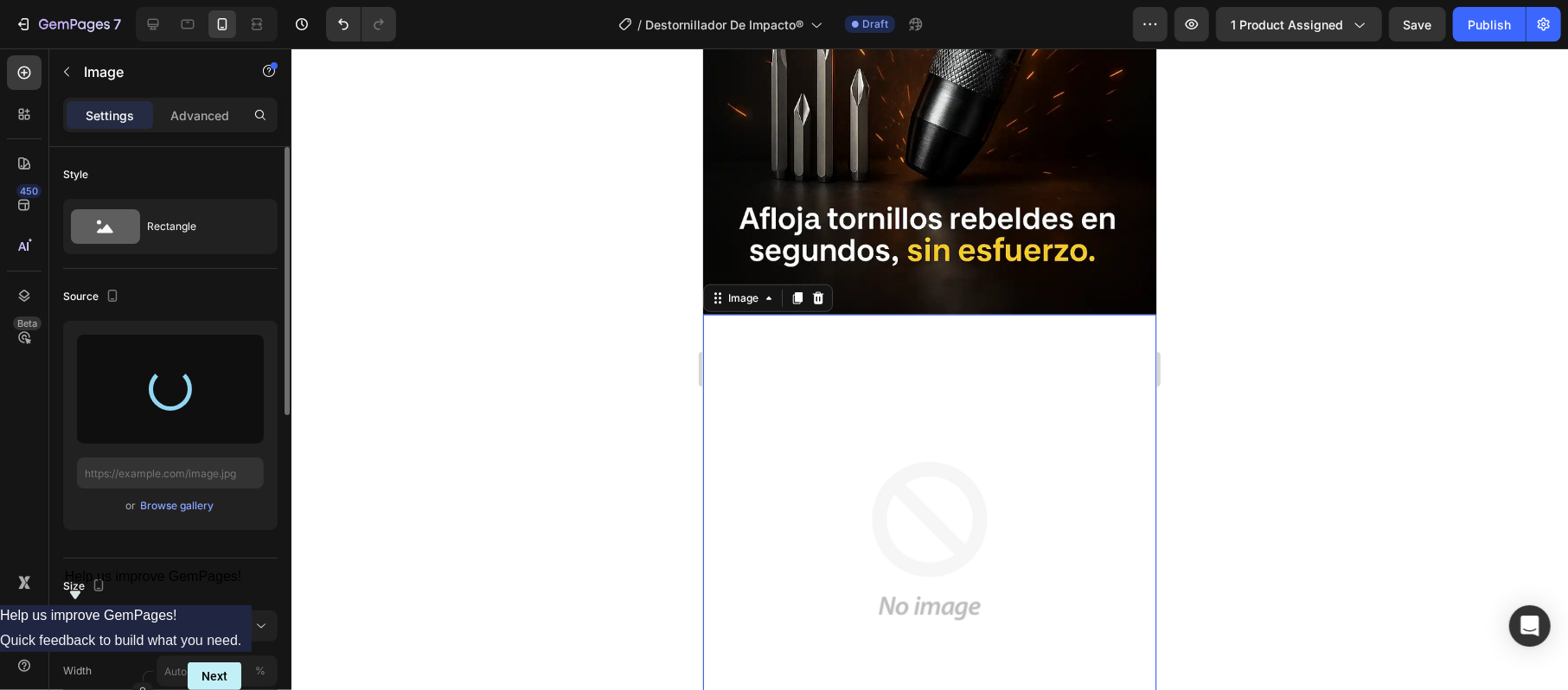
type input "https://cdn.shopify.com/s/files/1/0659/6499/8816/files/gempages_552380192736150…"
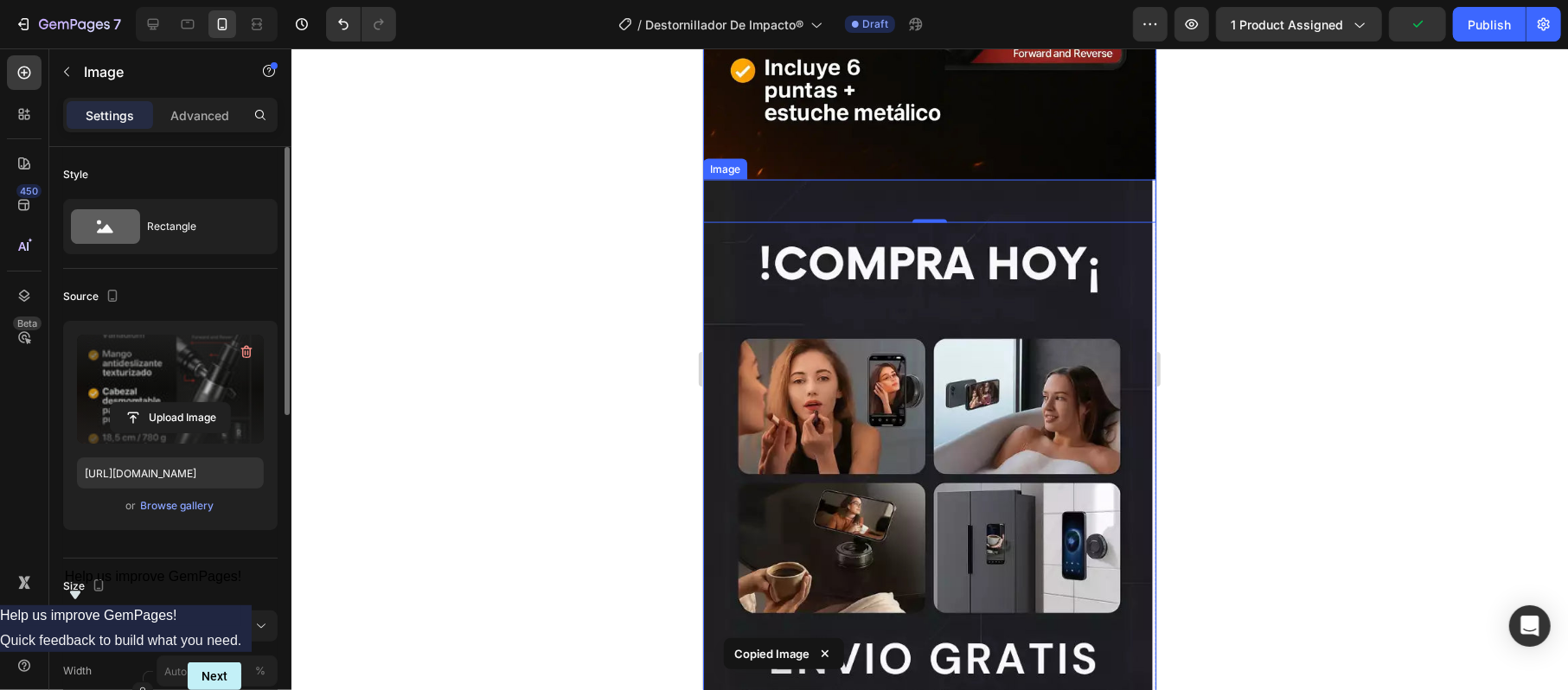
scroll to position [1844, 0]
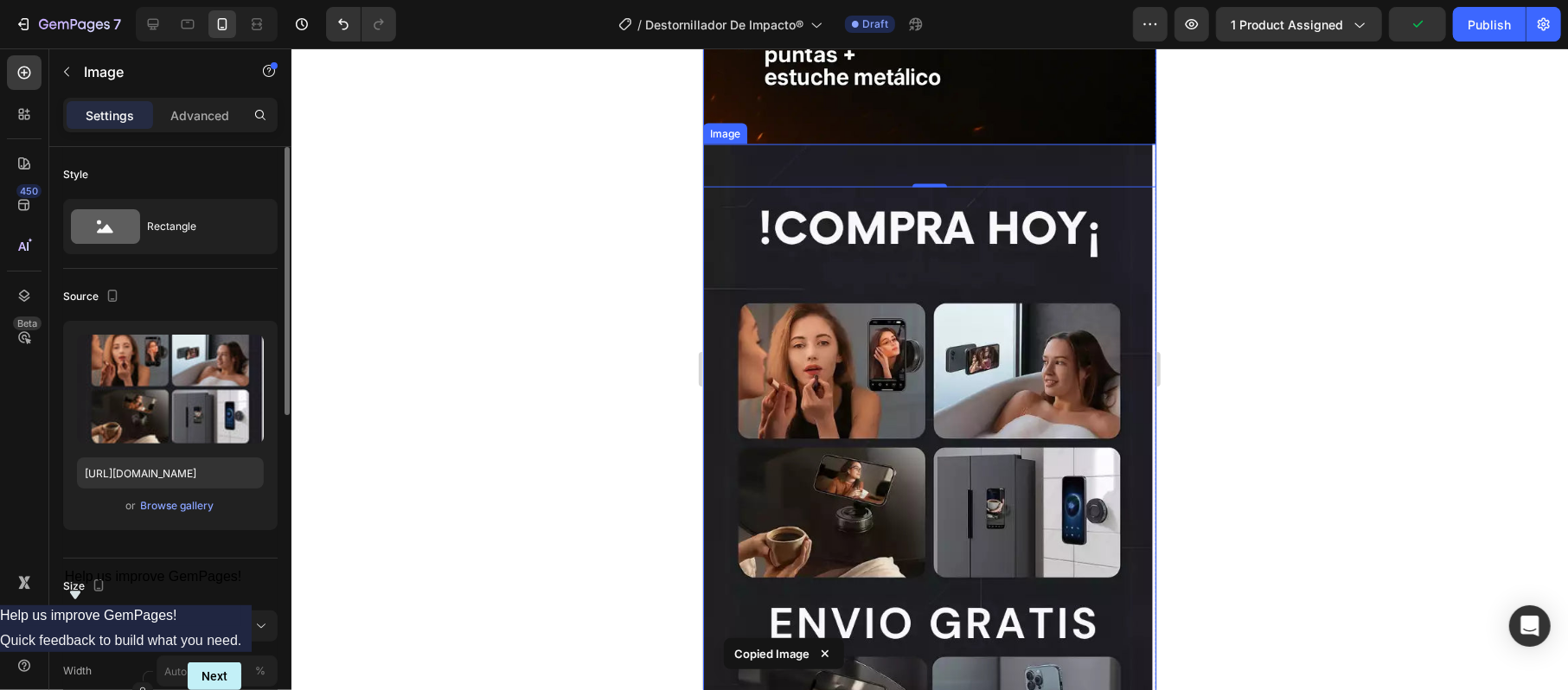
click at [945, 366] on img at bounding box center [929, 444] width 453 height 604
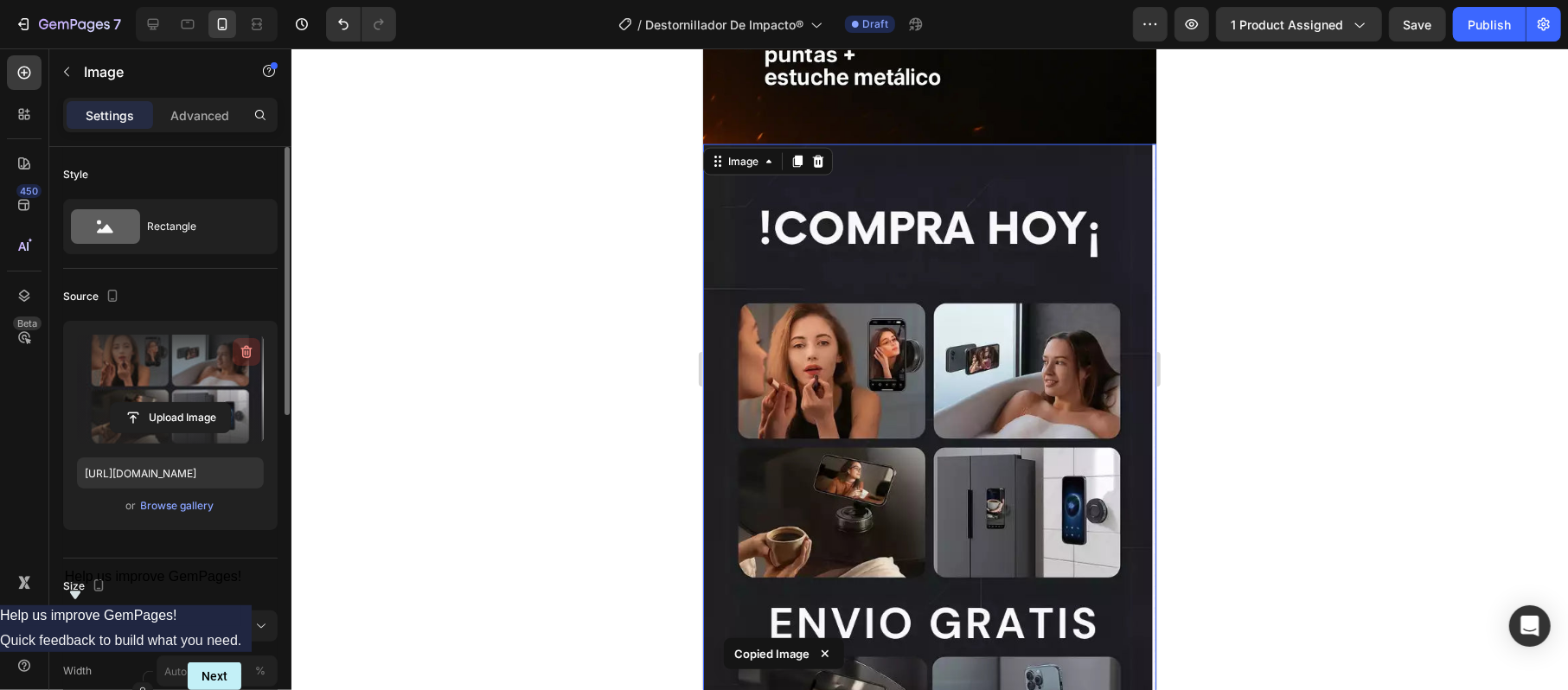
click at [253, 352] on icon "button" at bounding box center [247, 351] width 17 height 17
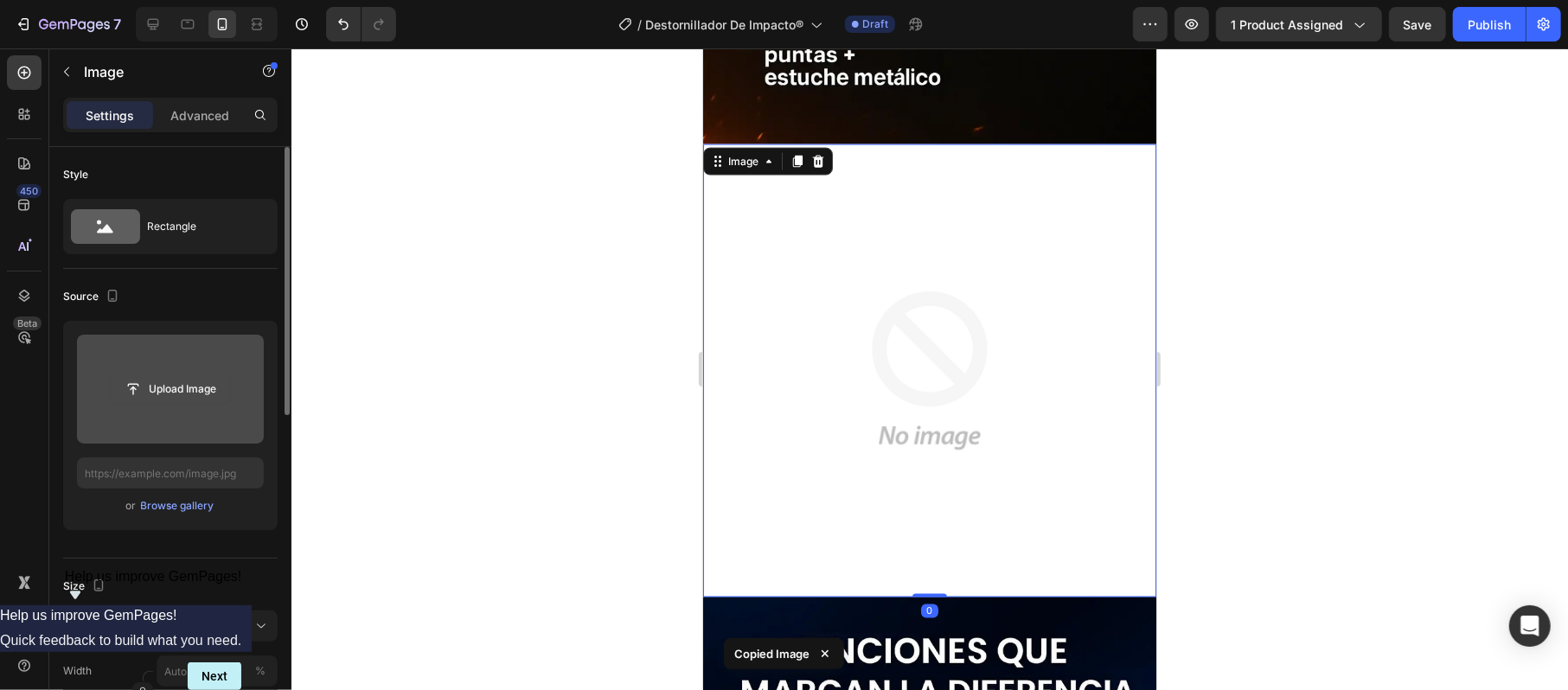
click at [195, 384] on input "file" at bounding box center [170, 389] width 119 height 30
type input "https://cdn.shopify.com/s/files/1/0659/6499/8816/files/gempages_552380192736150…"
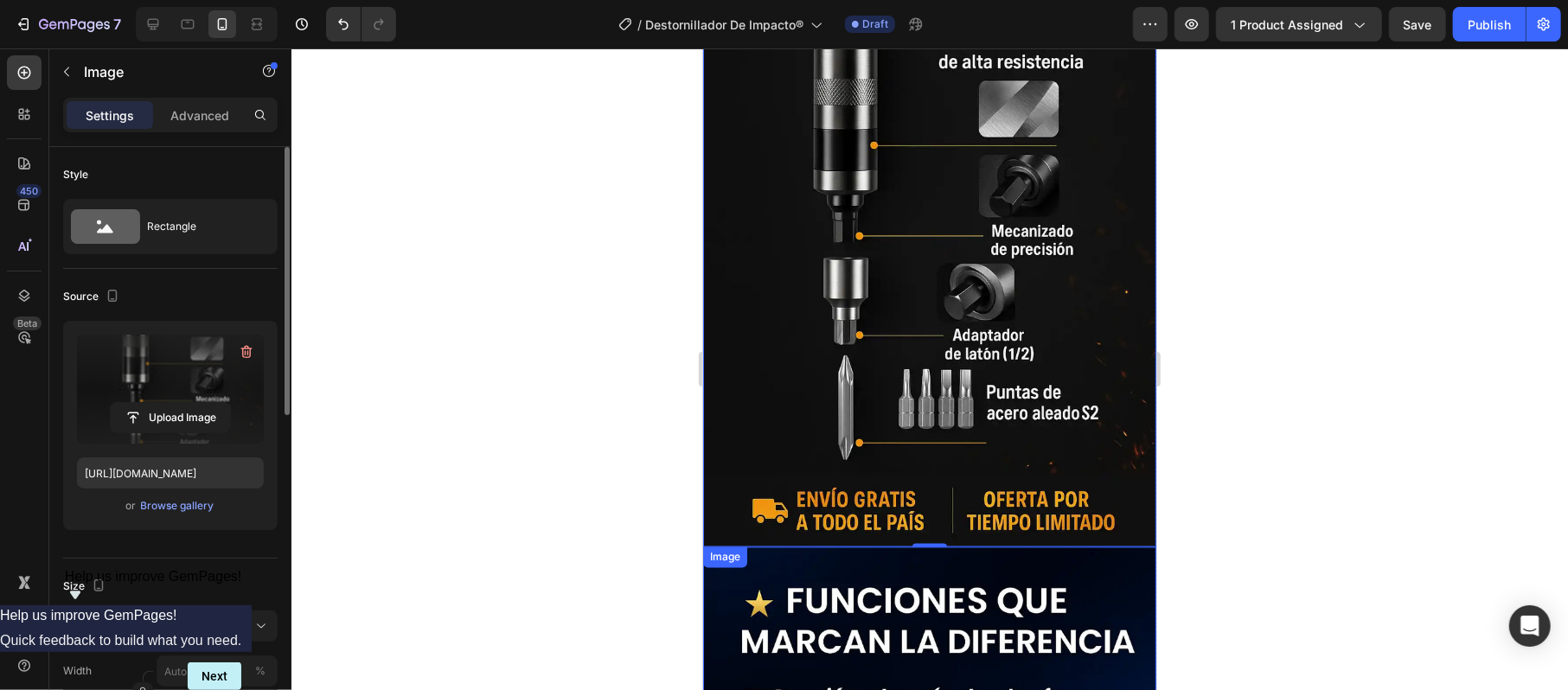
scroll to position [2189, 0]
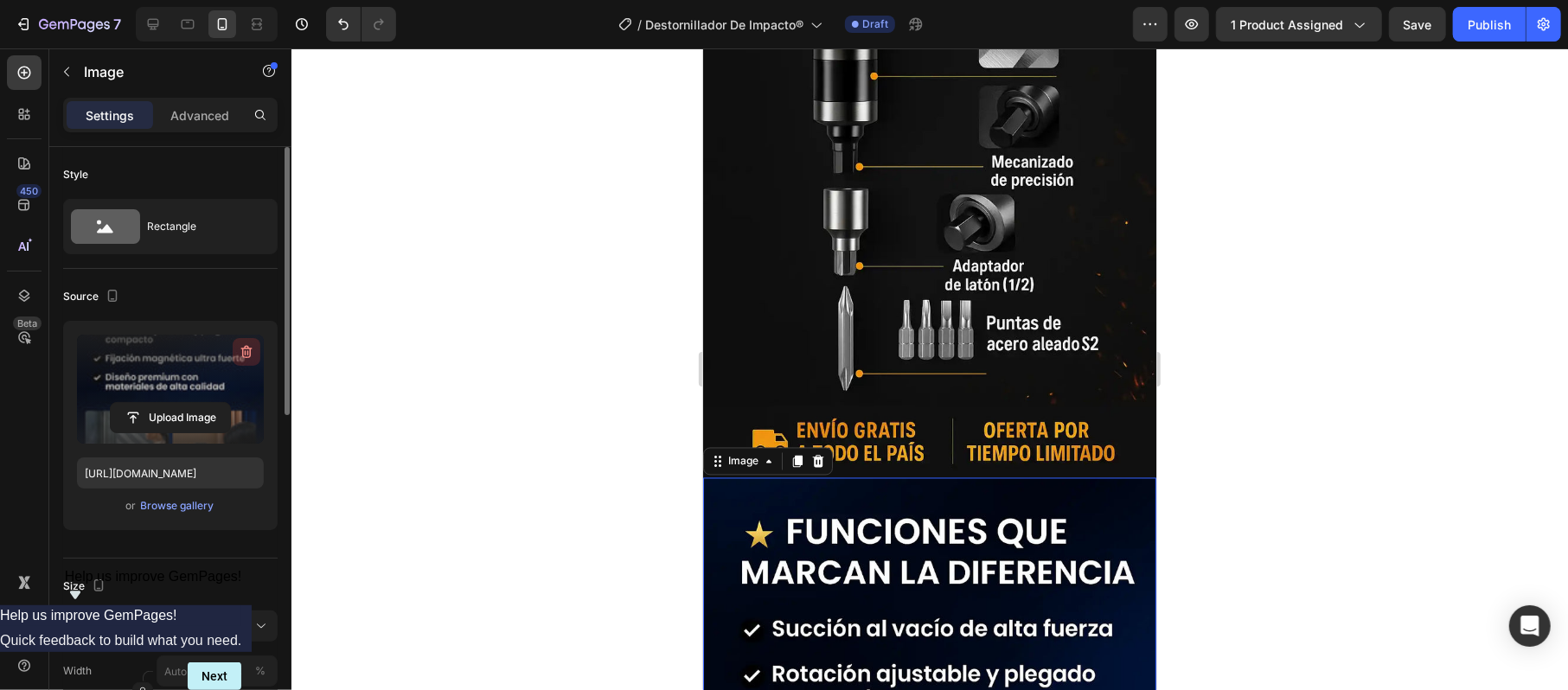
click at [235, 351] on button "button" at bounding box center [246, 351] width 28 height 28
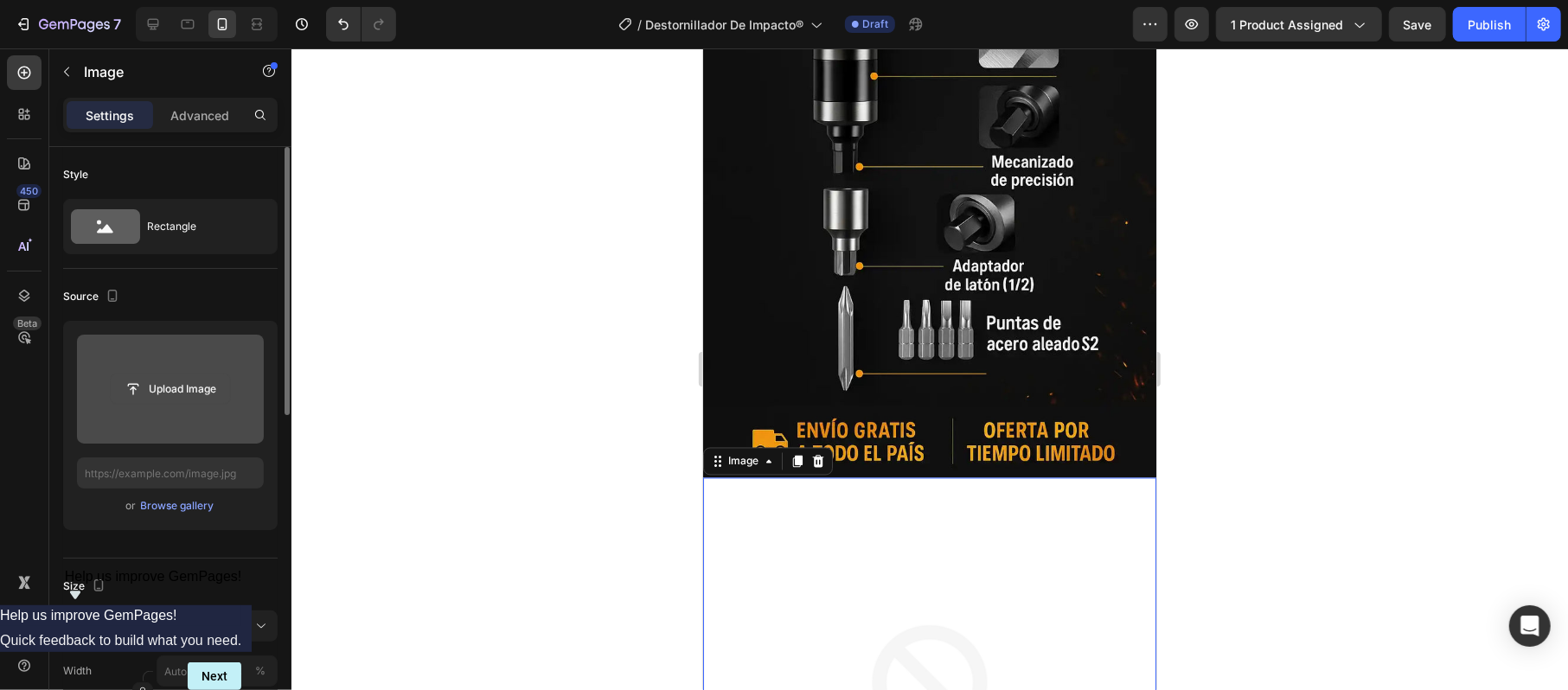
click at [178, 375] on input "file" at bounding box center [170, 389] width 119 height 30
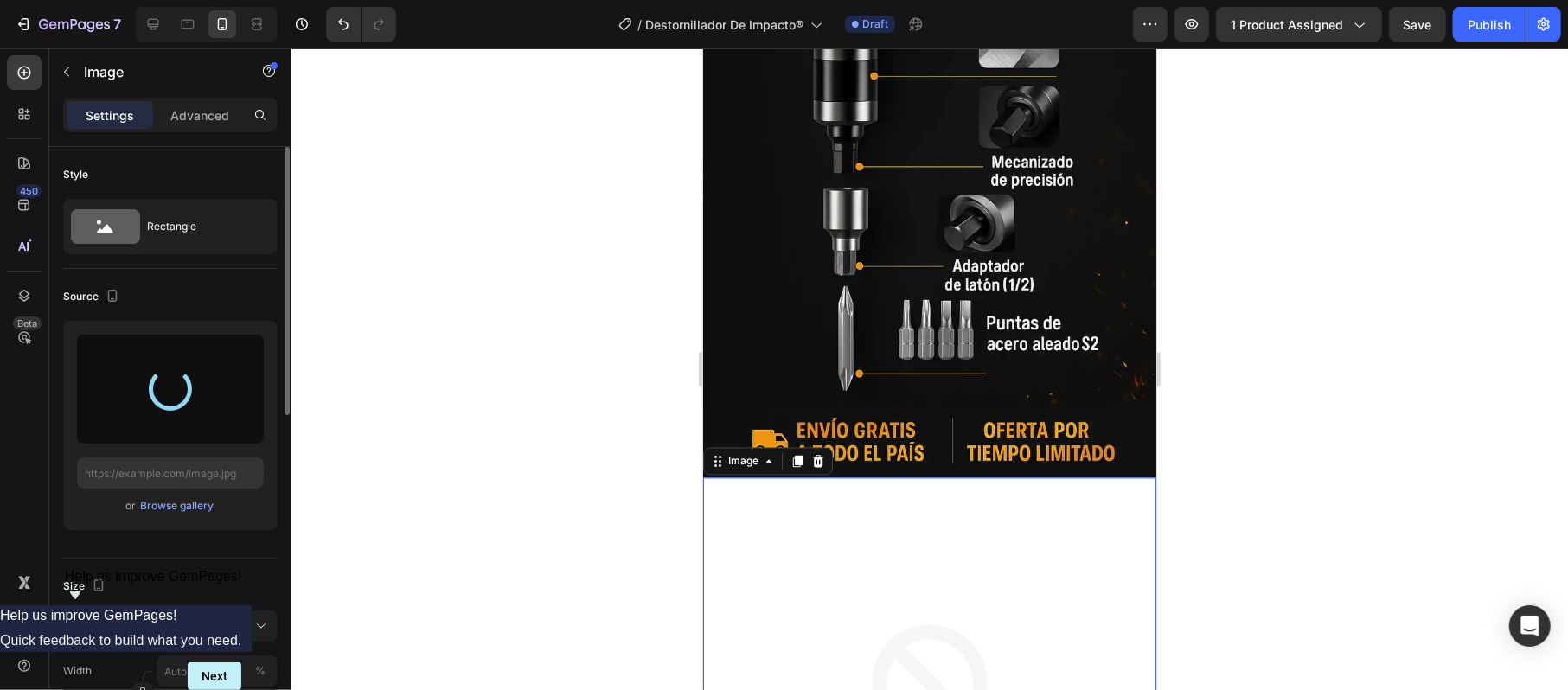
type input "https://cdn.shopify.com/s/files/1/0659/6499/8816/files/gempages_552380192736150…"
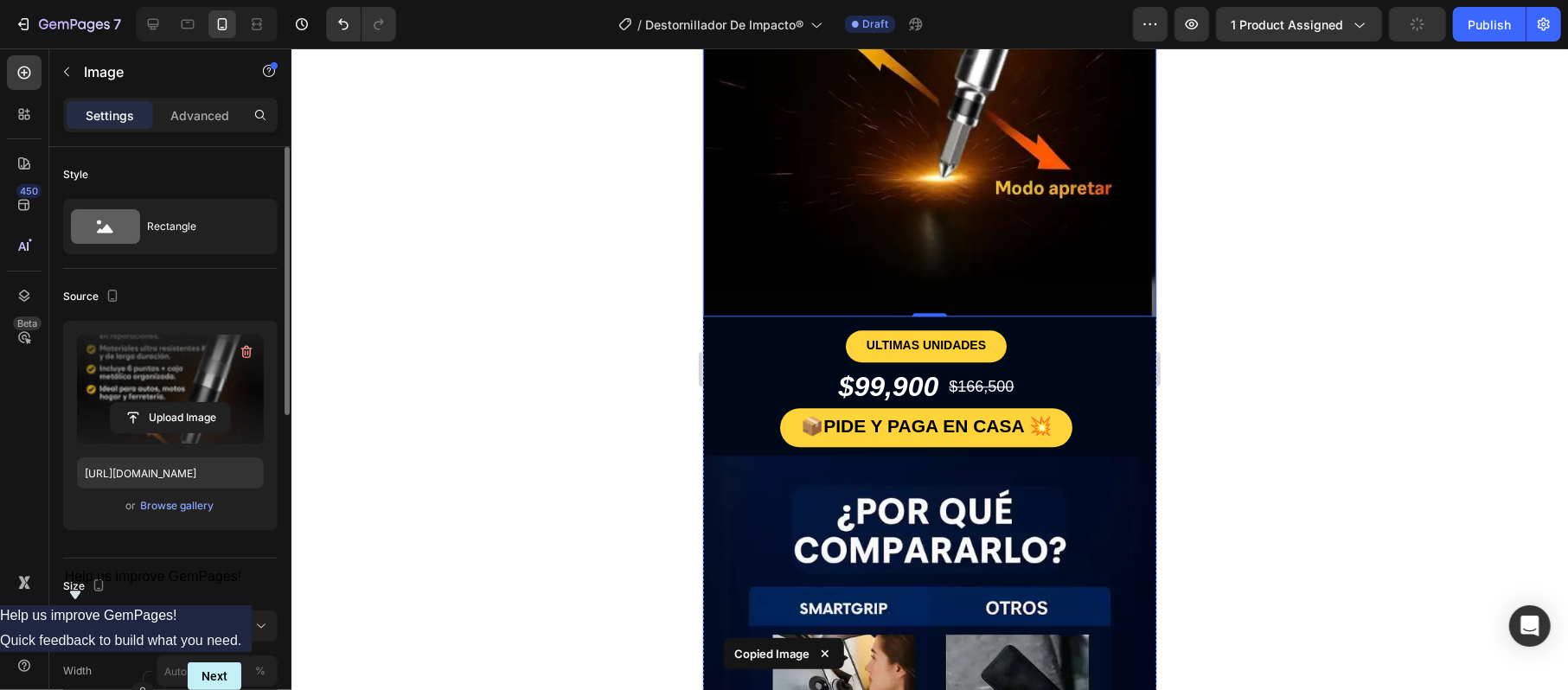
scroll to position [3111, 0]
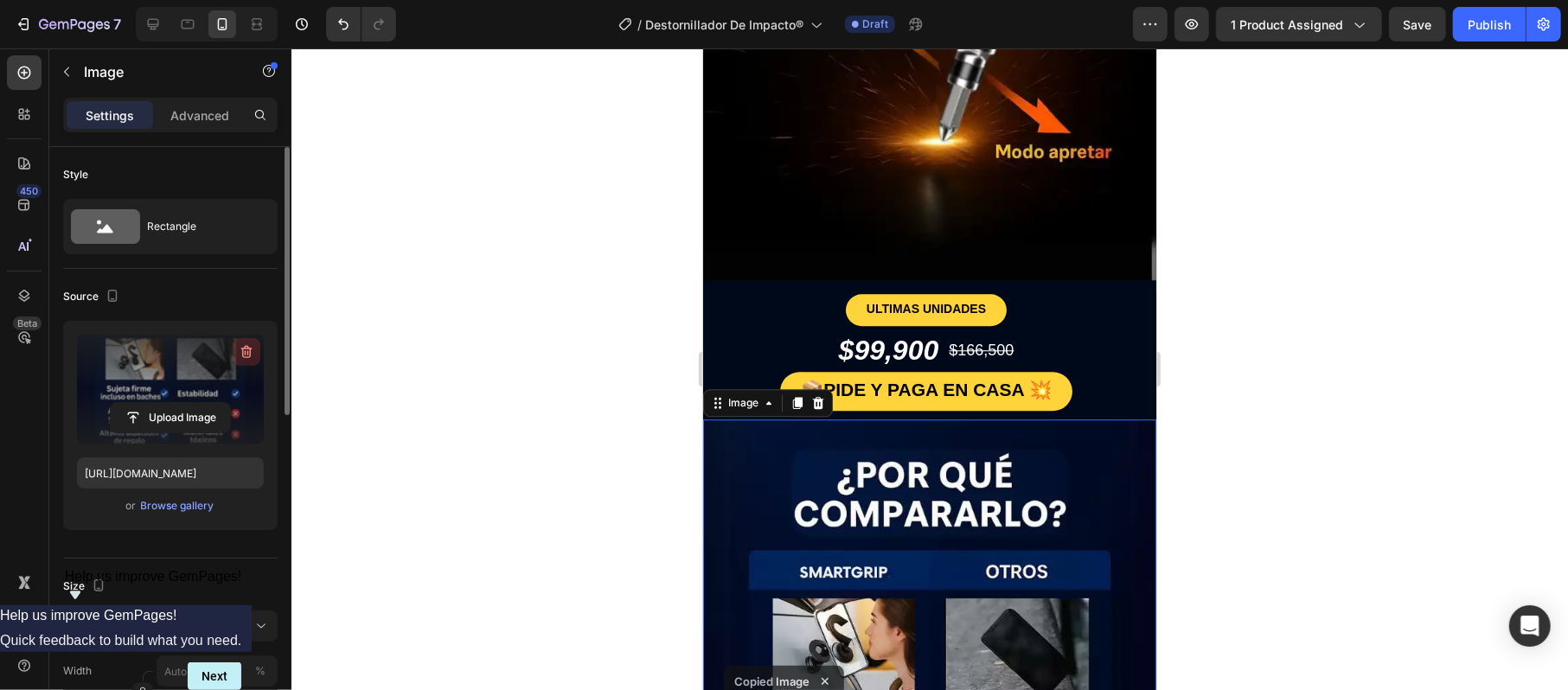
click at [246, 343] on button "button" at bounding box center [246, 351] width 28 height 28
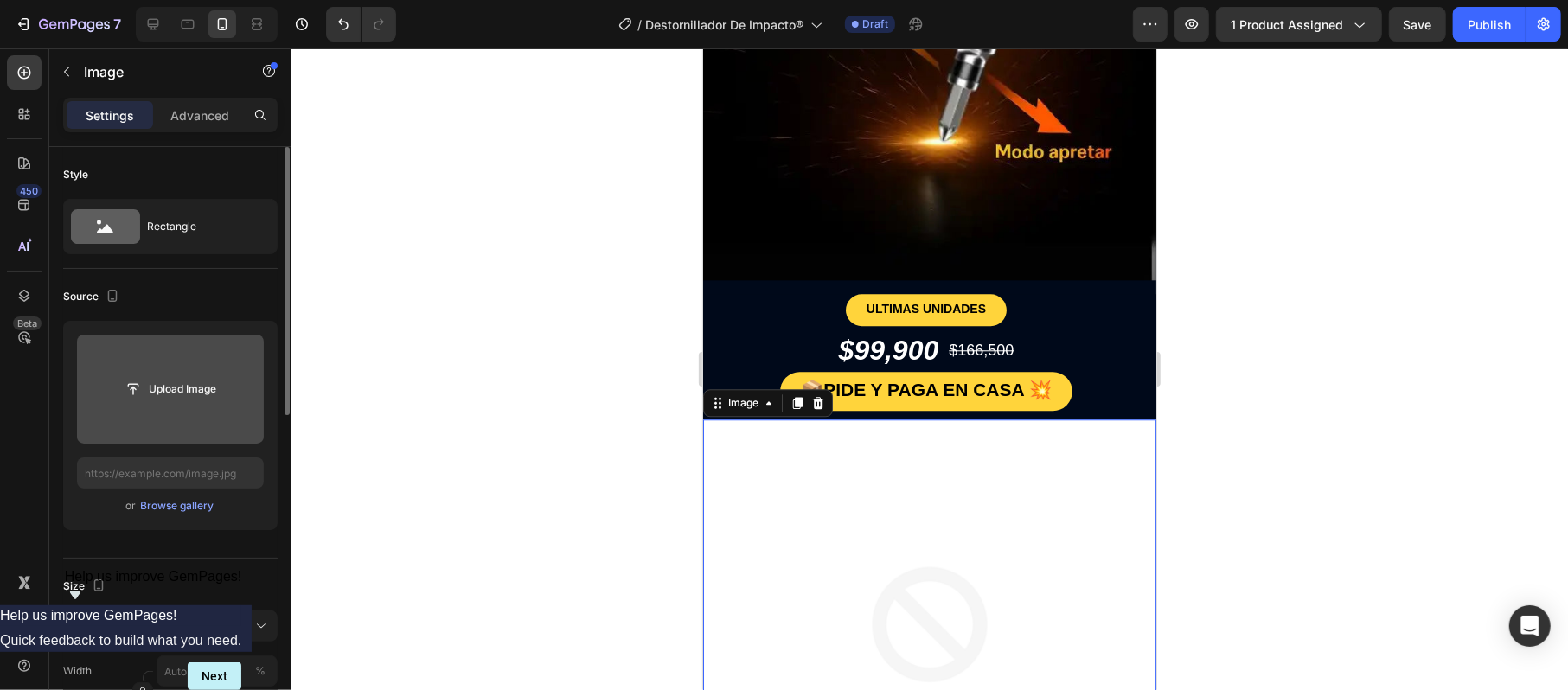
click at [194, 369] on input "file" at bounding box center [170, 388] width 187 height 108
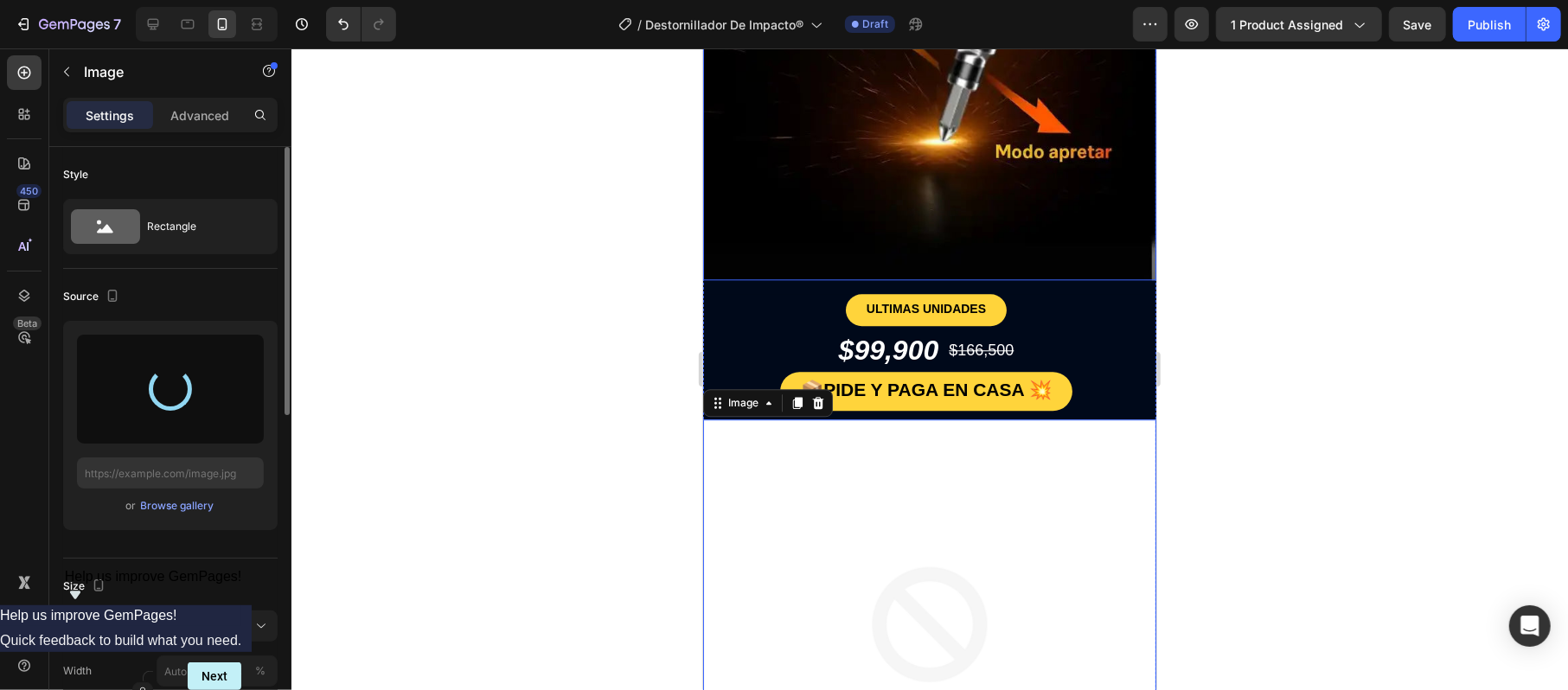
type input "https://cdn.shopify.com/s/files/1/0659/6499/8816/files/gempages_552380192736150…"
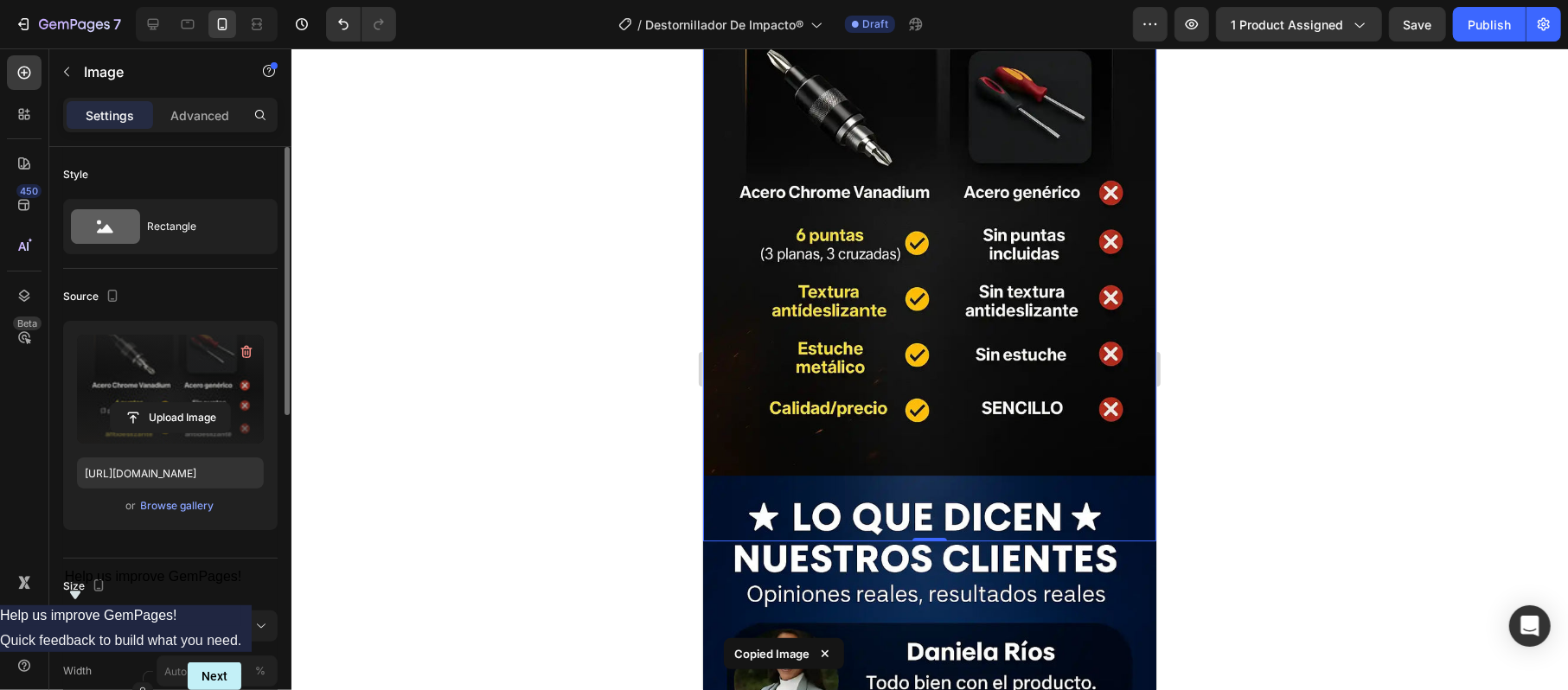
scroll to position [3687, 0]
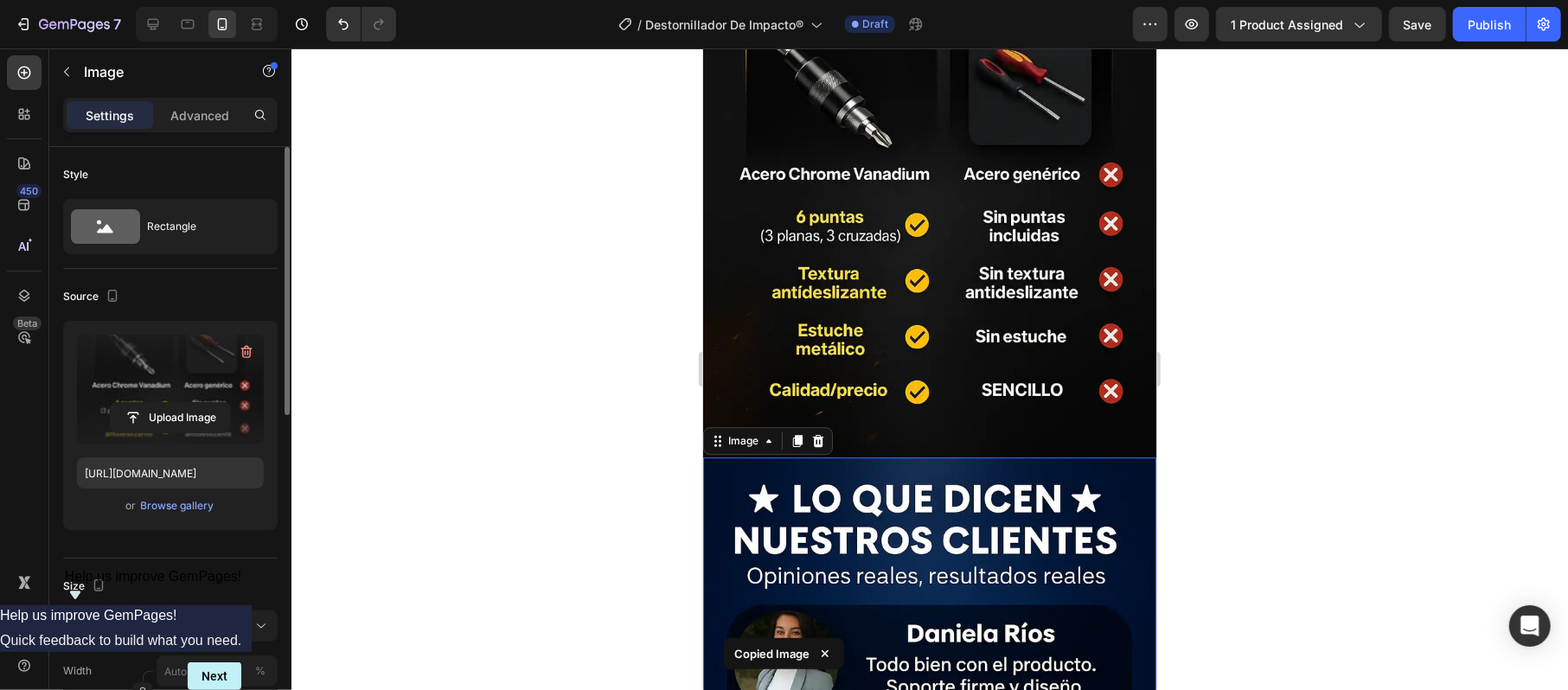
click at [241, 349] on icon "button" at bounding box center [247, 352] width 12 height 13
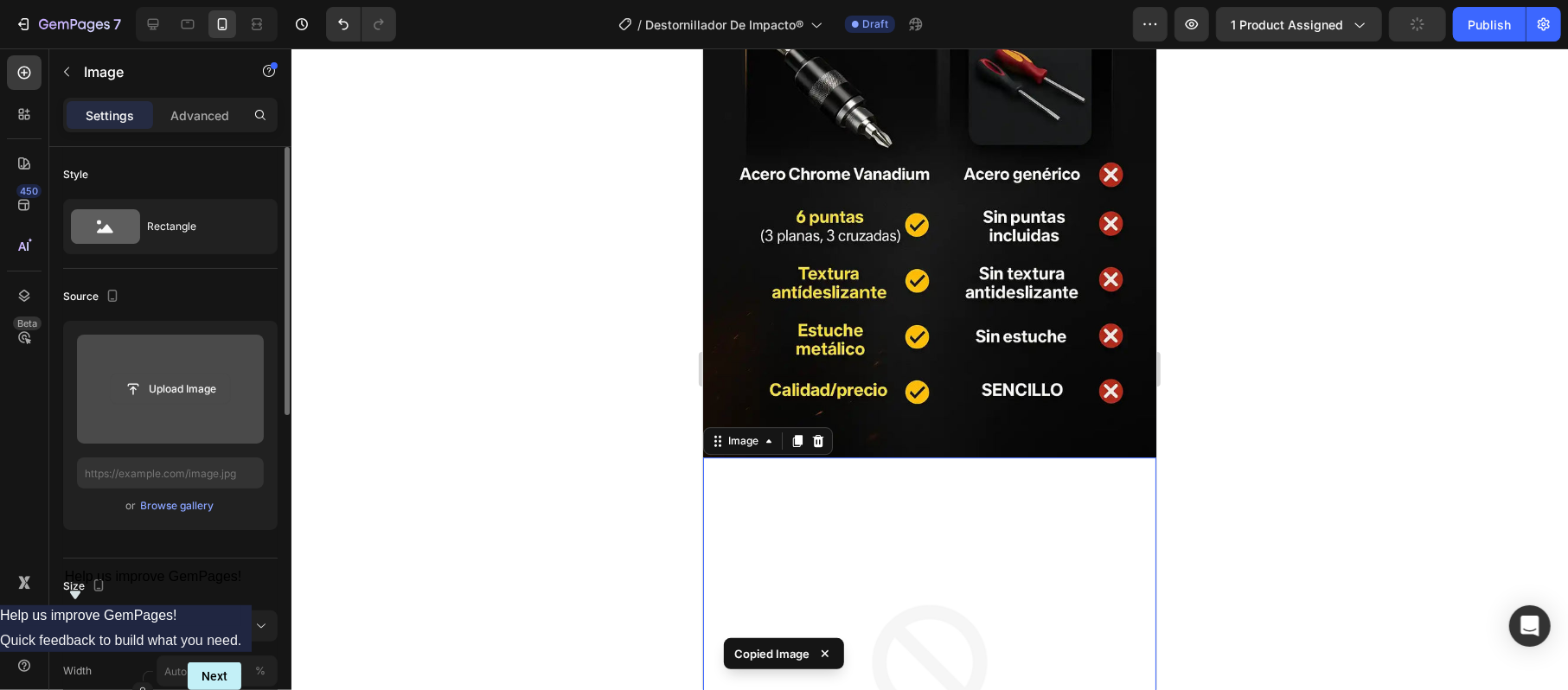
click at [181, 392] on input "file" at bounding box center [170, 389] width 119 height 30
click at [1200, 160] on div at bounding box center [929, 369] width 1276 height 641
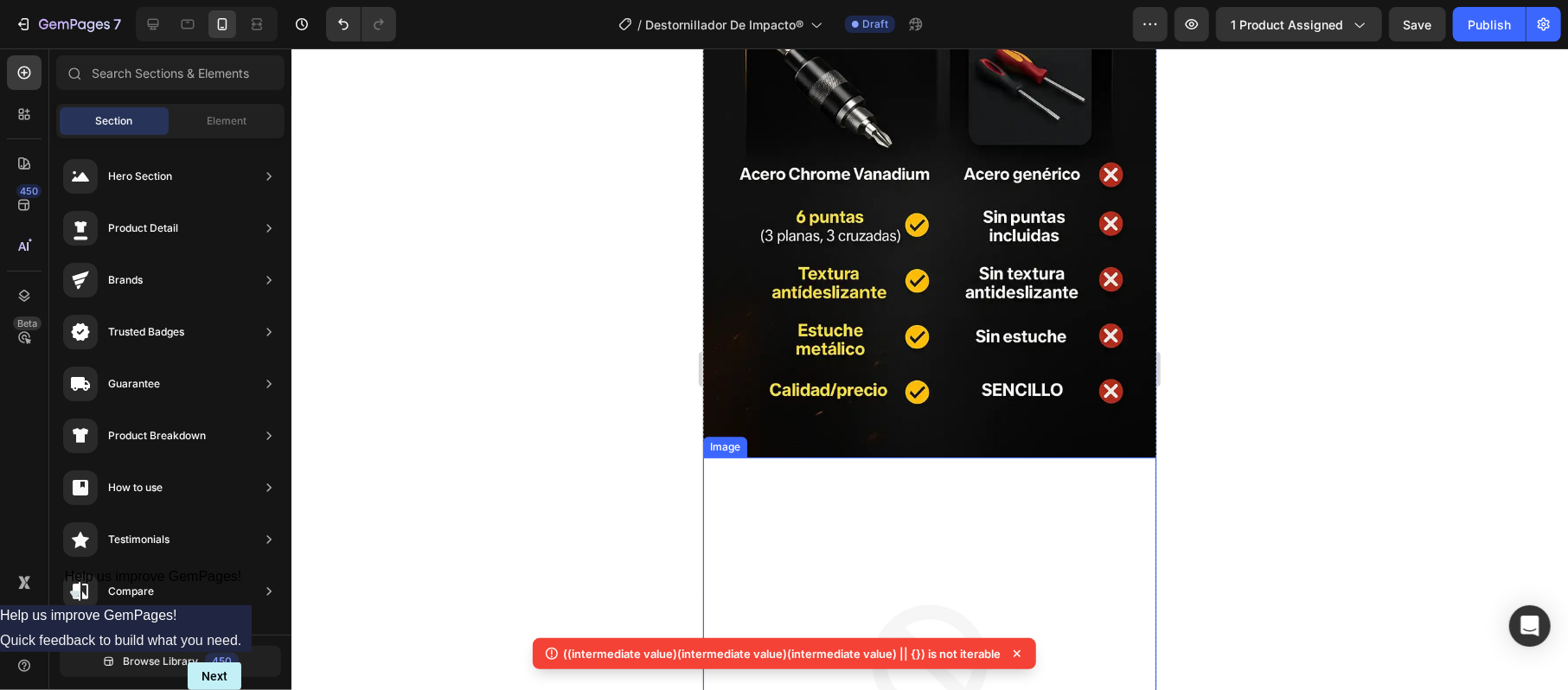
click at [870, 456] on img at bounding box center [929, 682] width 453 height 453
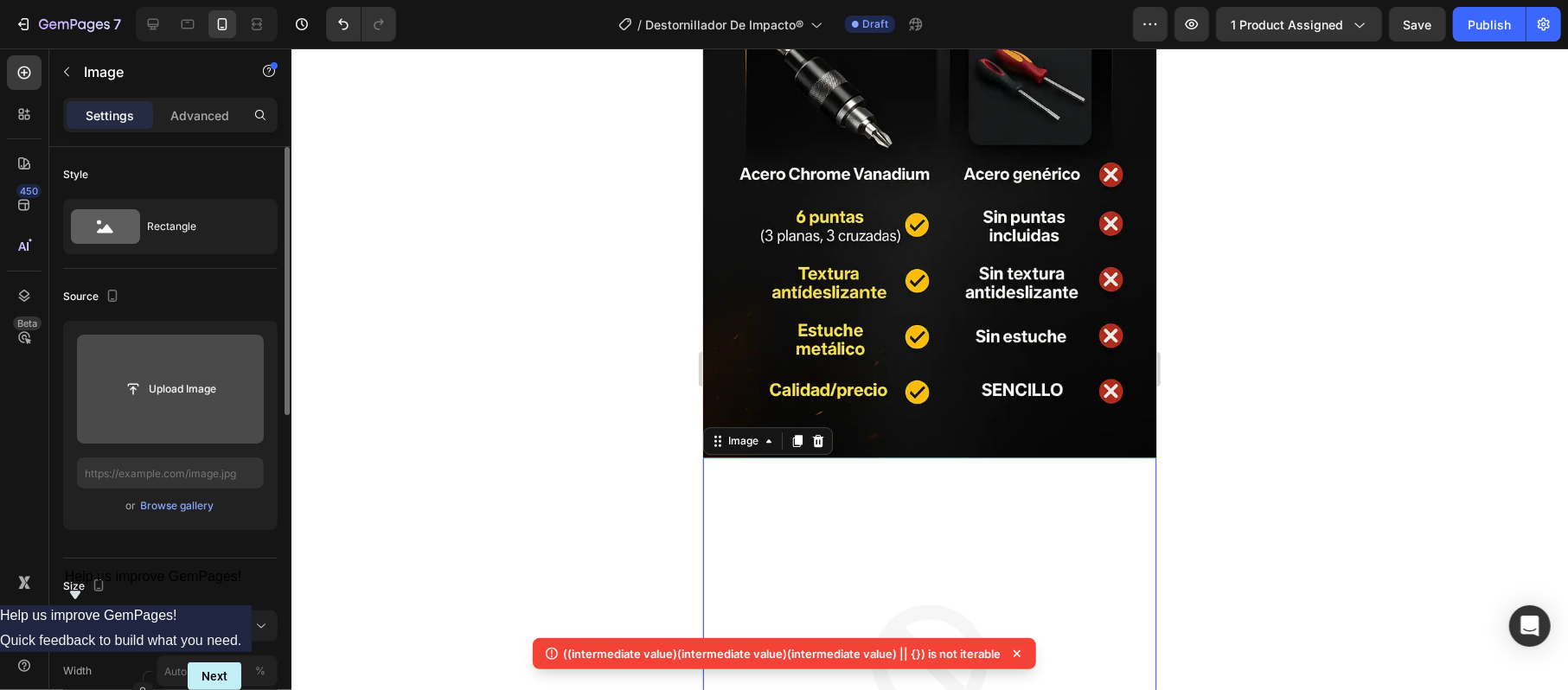
click at [215, 408] on input "file" at bounding box center [170, 388] width 187 height 108
type input "https://cdn.shopify.com/s/files/1/0659/6499/8816/files/gempages_552380192736150…"
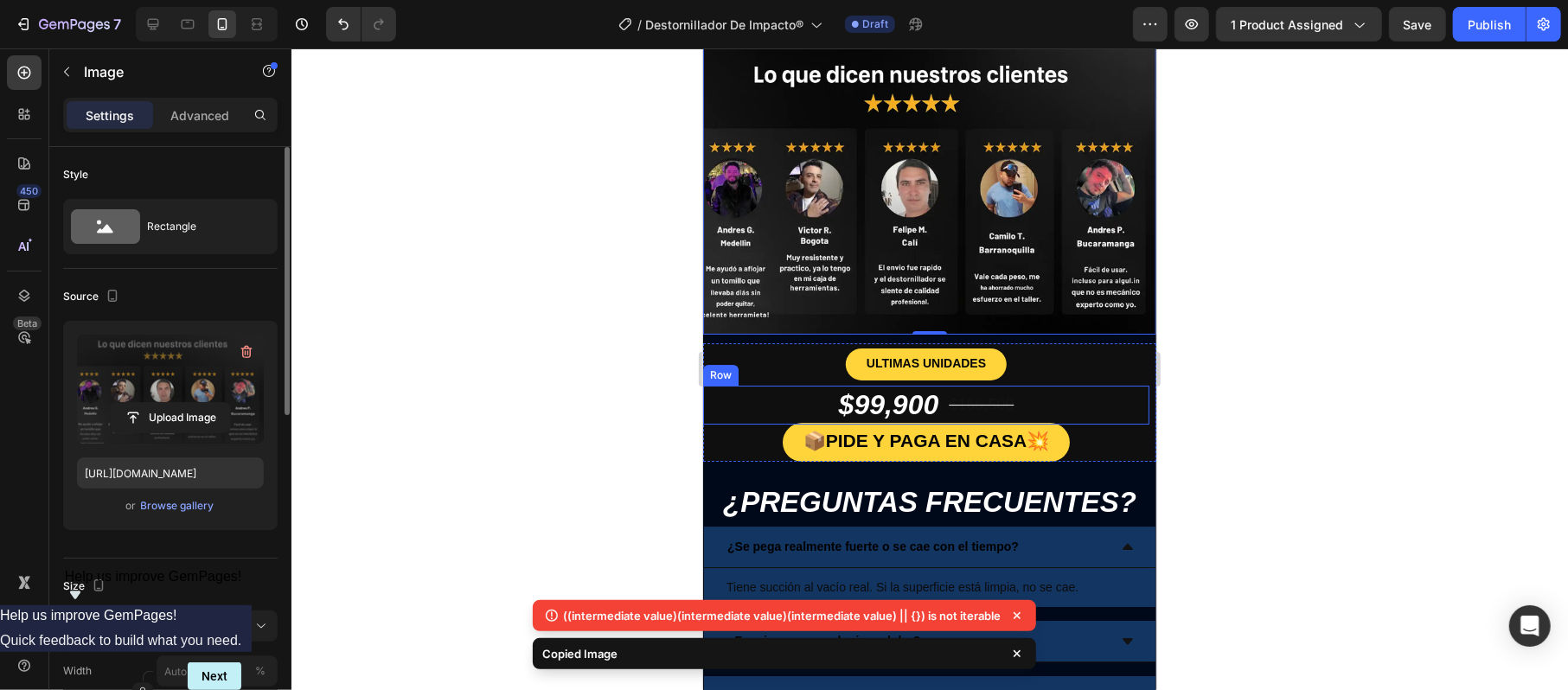
scroll to position [4148, 0]
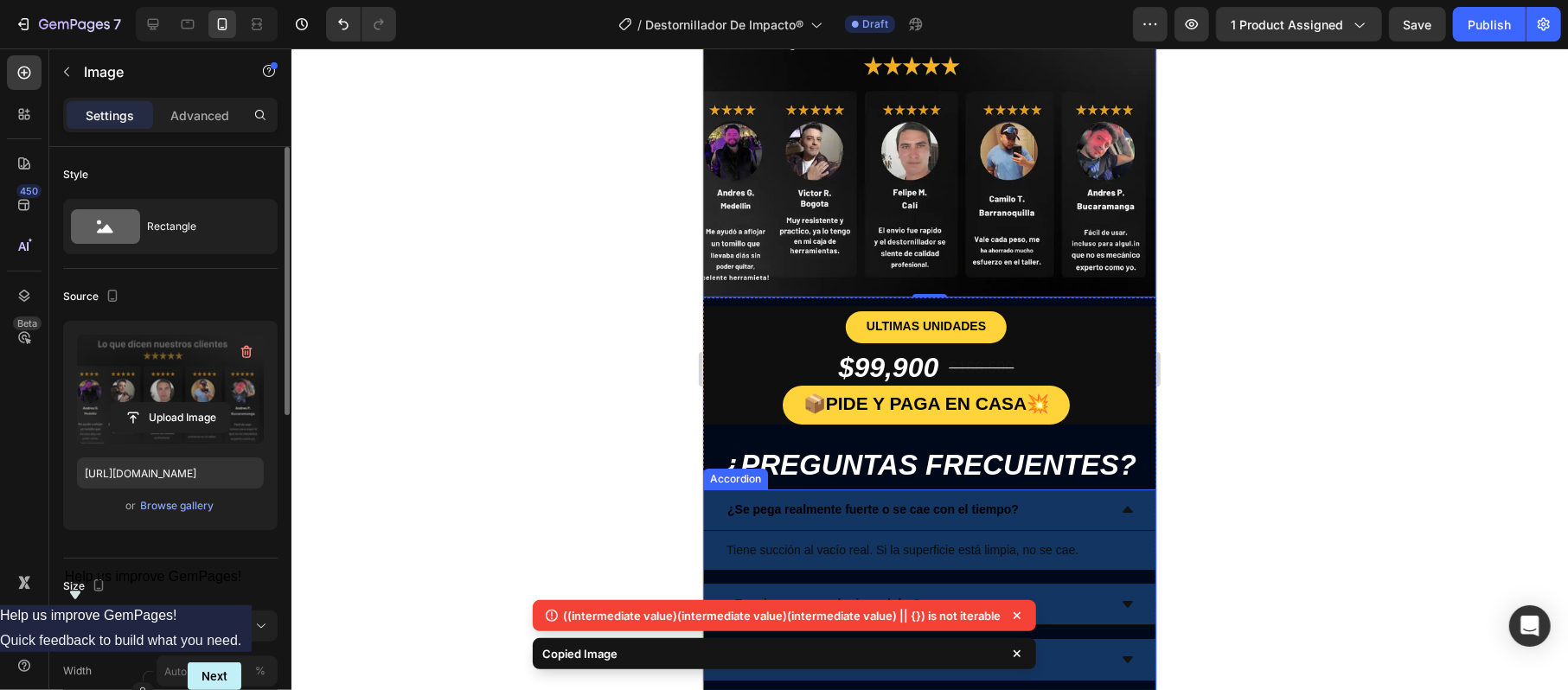
click at [1049, 495] on div "¿Se pega realmente fuerte o se cae con el tiempo?" at bounding box center [915, 509] width 382 height 27
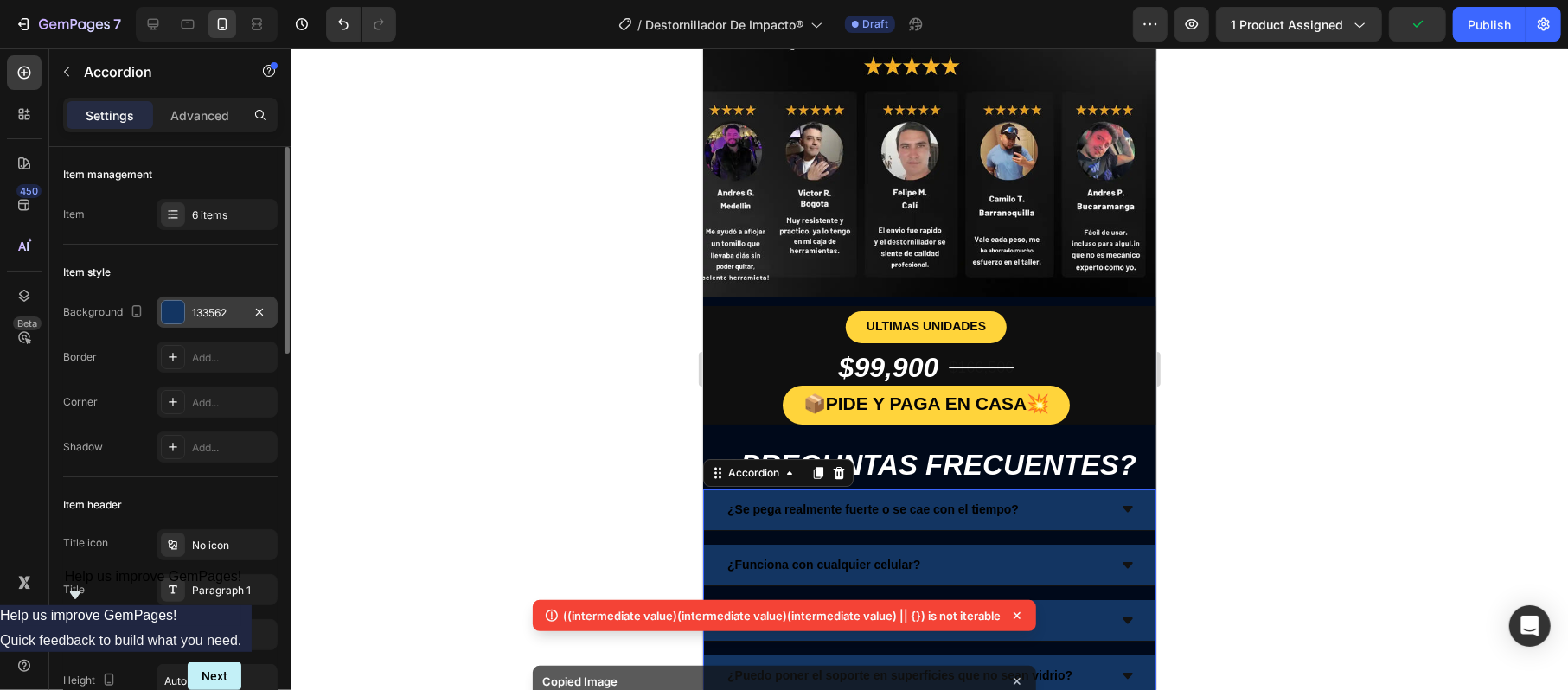
click at [188, 308] on div "133562" at bounding box center [217, 312] width 121 height 31
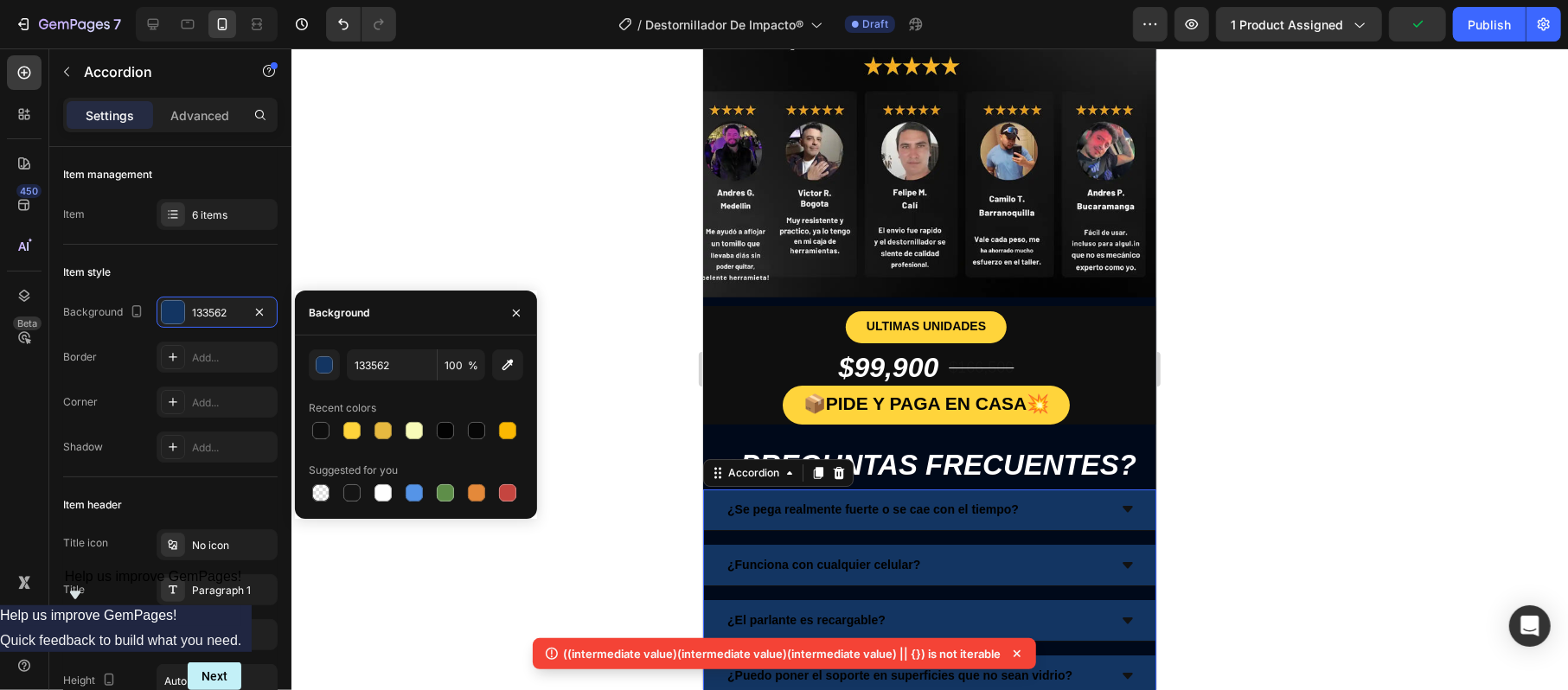
click at [351, 442] on div "133562 100 % Recent colors Suggested for you" at bounding box center [415, 427] width 214 height 155
click at [351, 440] on div at bounding box center [352, 431] width 21 height 21
type input "FFD43B"
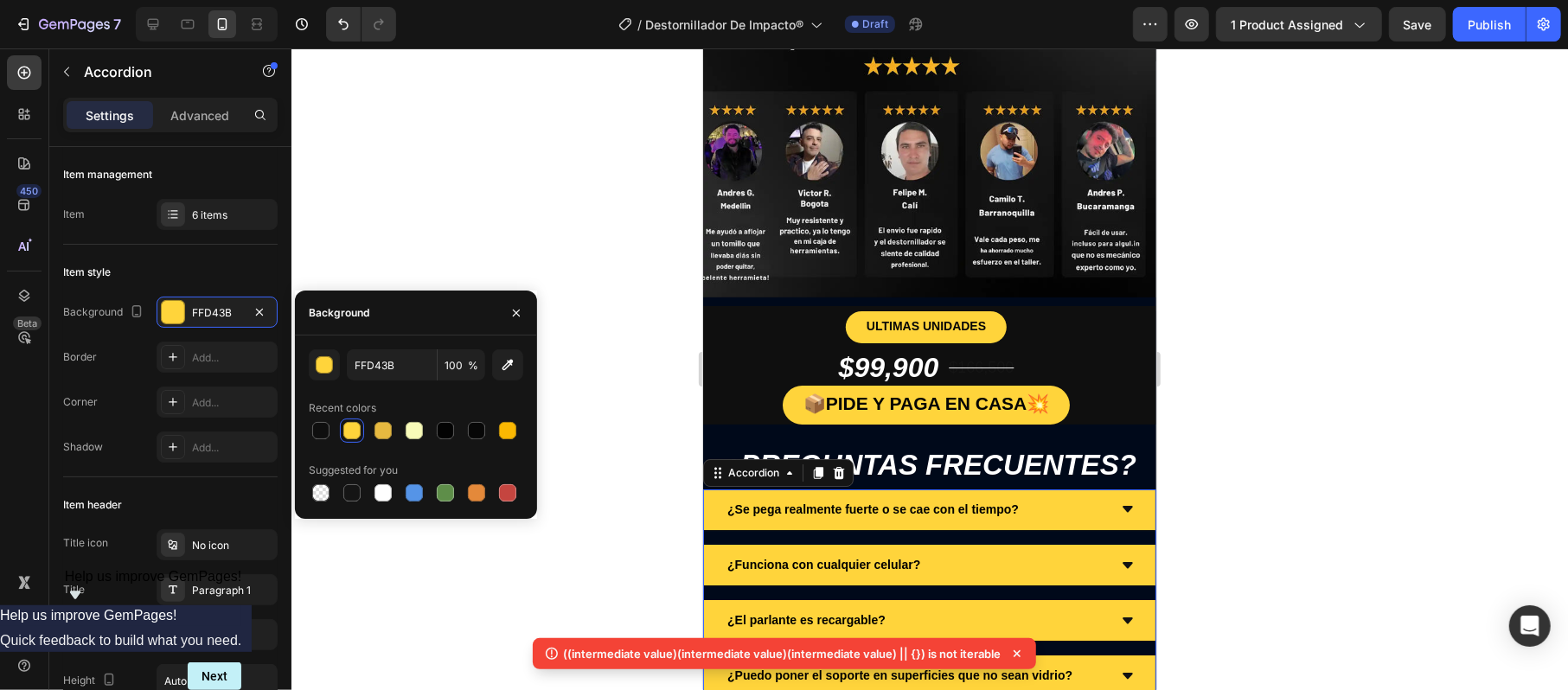
click at [1197, 323] on div at bounding box center [929, 369] width 1276 height 641
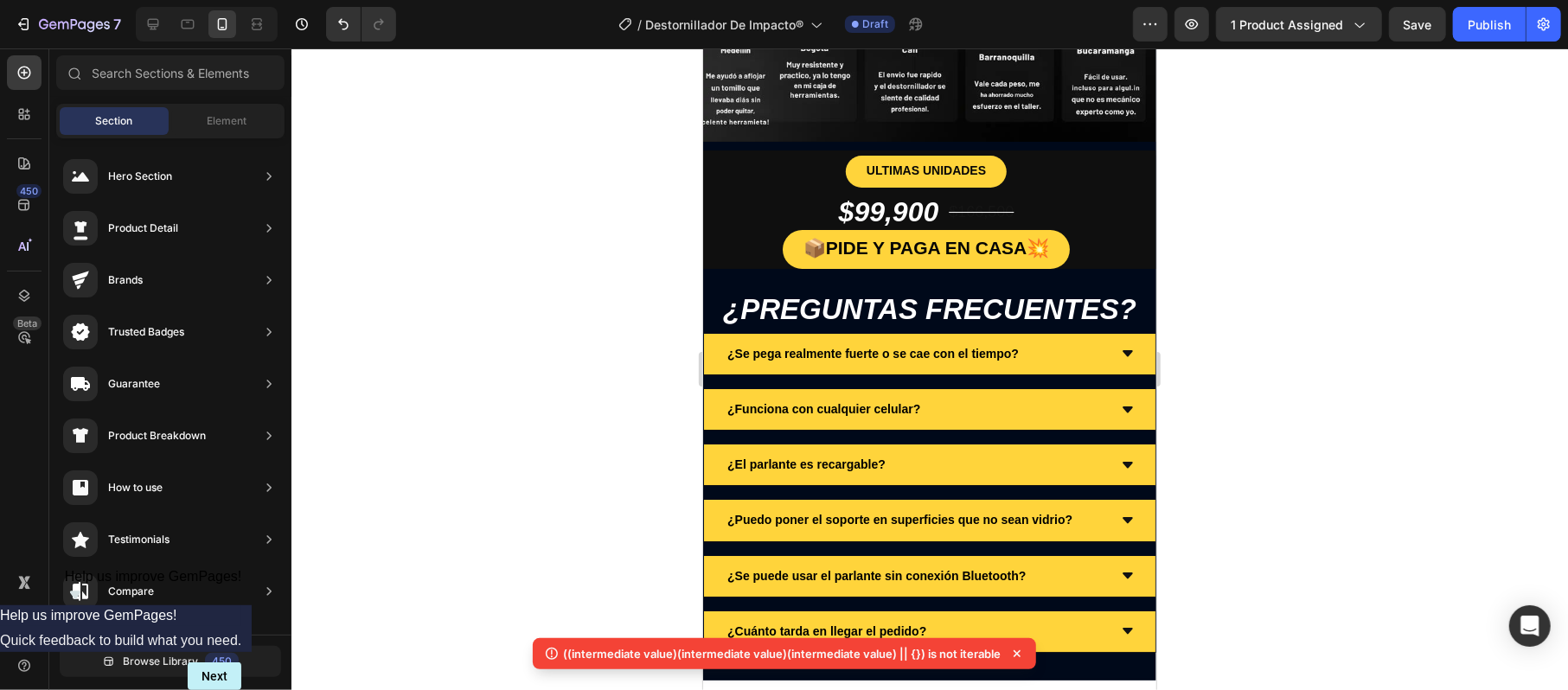
scroll to position [4263, 0]
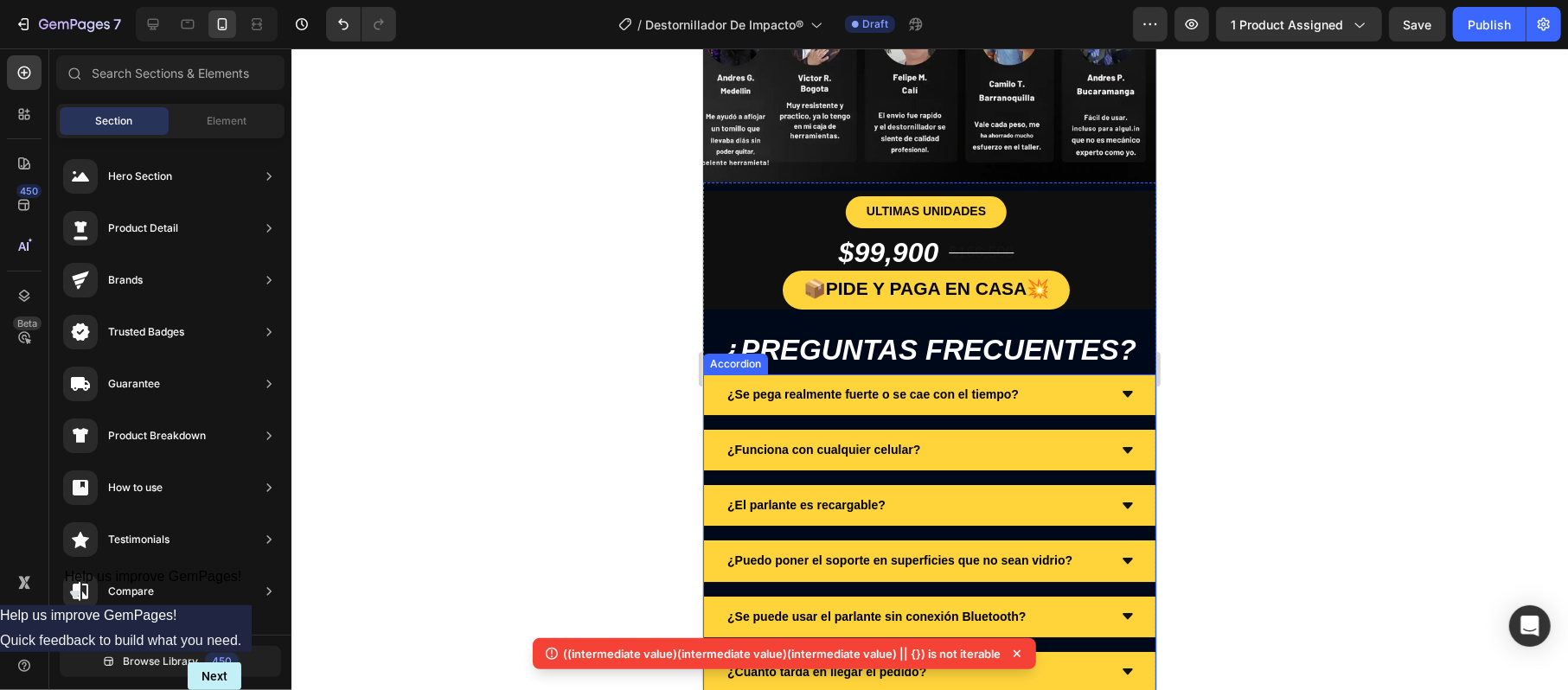
click at [873, 387] on strong "¿Se pega realmente fuerte o se cae con el tiempo?" at bounding box center [871, 393] width 291 height 13
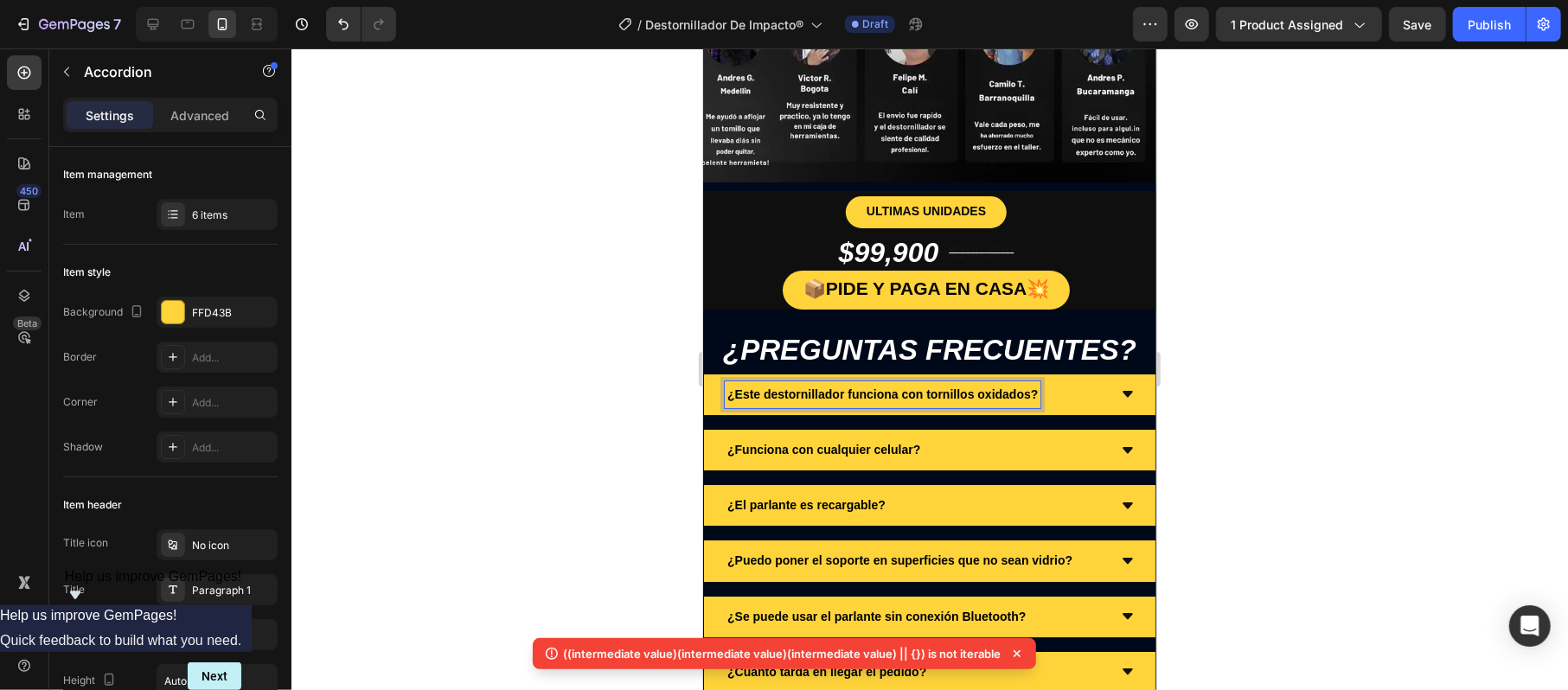
click at [1108, 373] on div "¿Este destornillador funciona con tornillos oxidados?" at bounding box center [929, 393] width 451 height 41
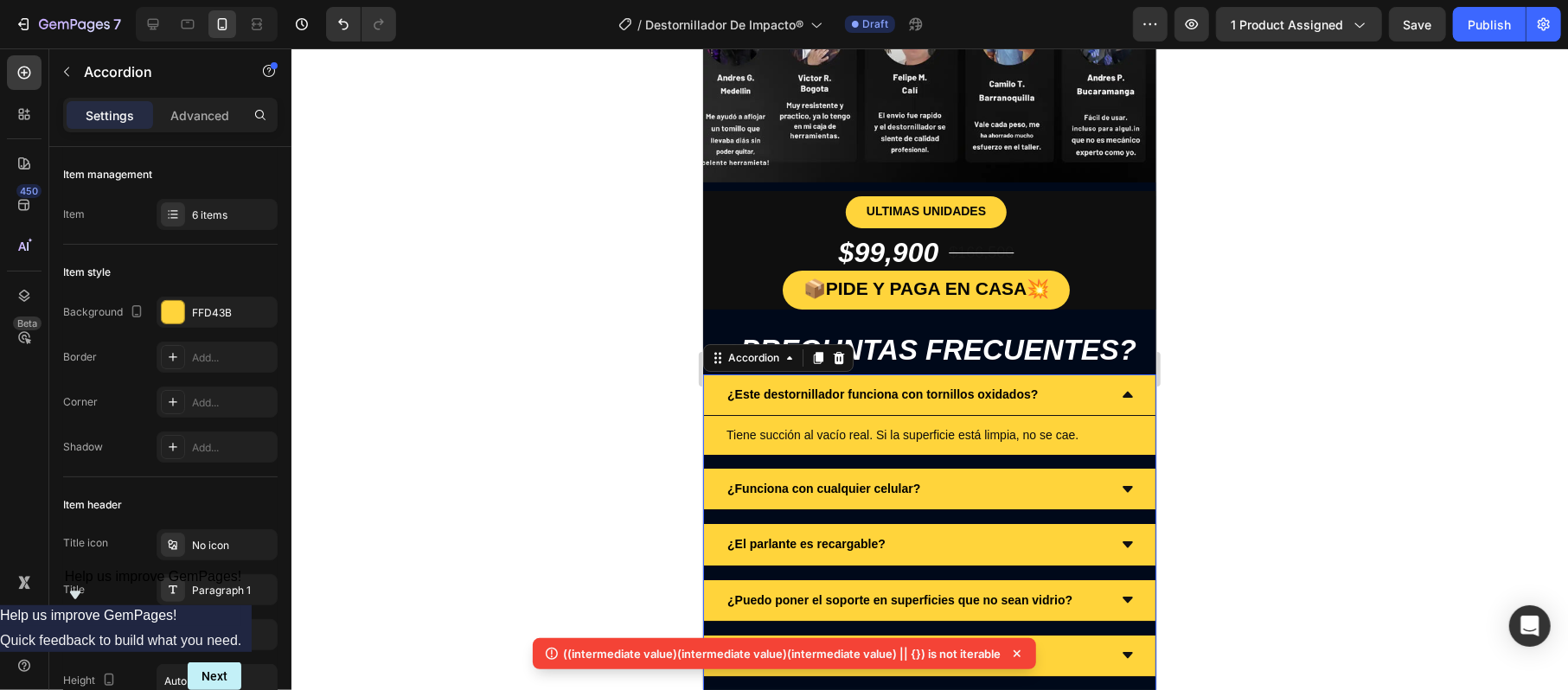
click at [866, 427] on span "Tiene succión al vacío real. Si la superficie está limpia, no se cae." at bounding box center [902, 434] width 352 height 13
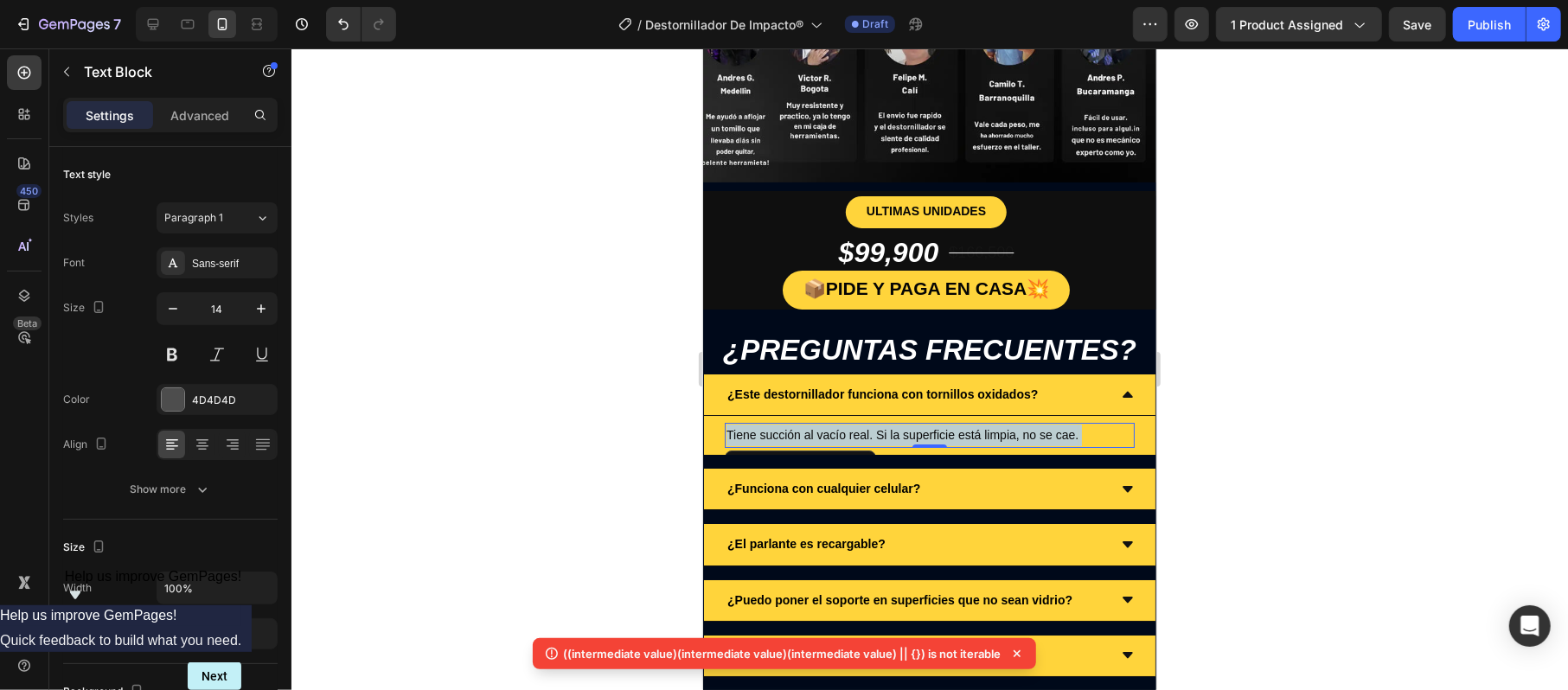
click at [865, 427] on span "Tiene succión al vacío real. Si la superficie está limpia, no se cae." at bounding box center [902, 434] width 352 height 13
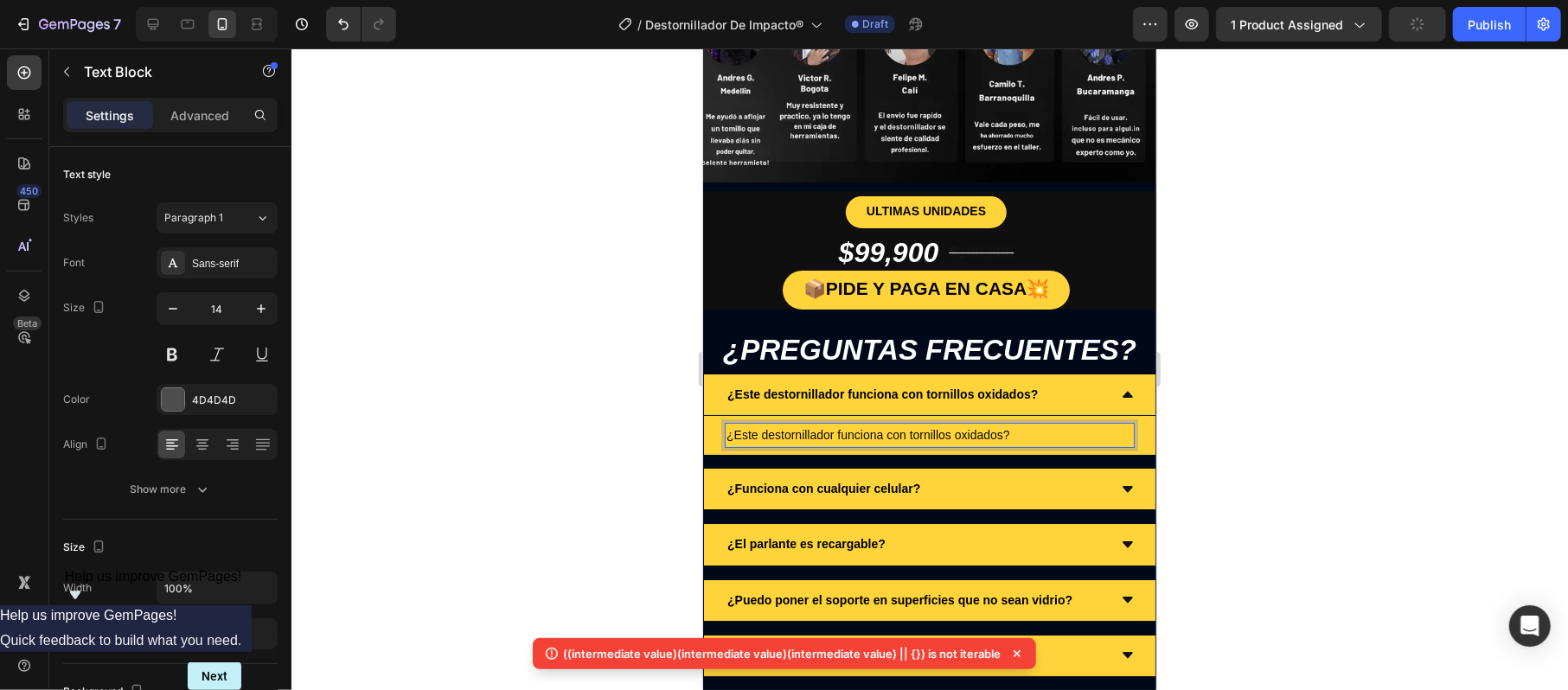
click at [875, 427] on span "¿Este destornillador funciona con tornillos oxidados?" at bounding box center [867, 434] width 283 height 13
click at [783, 427] on span "¿Este destornillador funciona con tornillos oxidados?" at bounding box center [867, 434] width 283 height 13
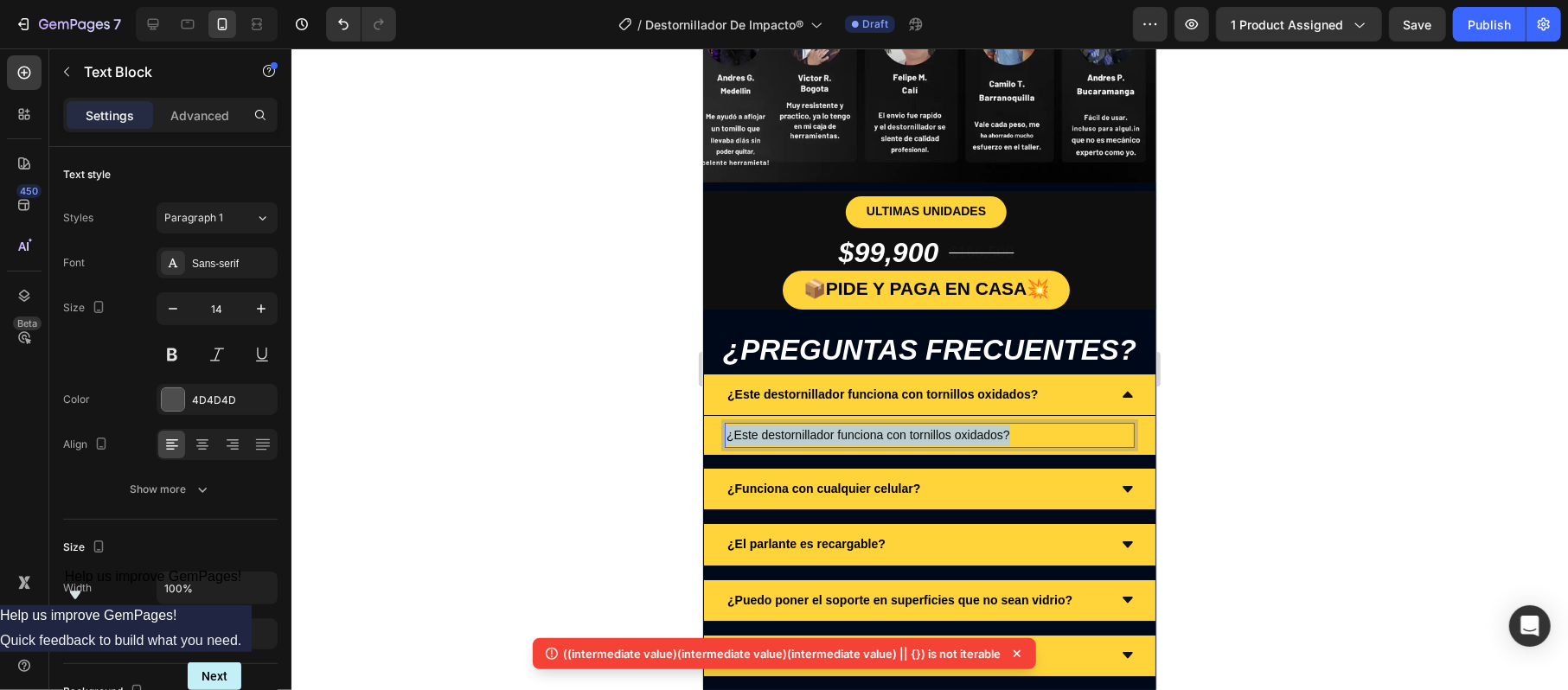
click at [783, 427] on span "¿Este destornillador funciona con tornillos oxidados?" at bounding box center [867, 434] width 283 height 13
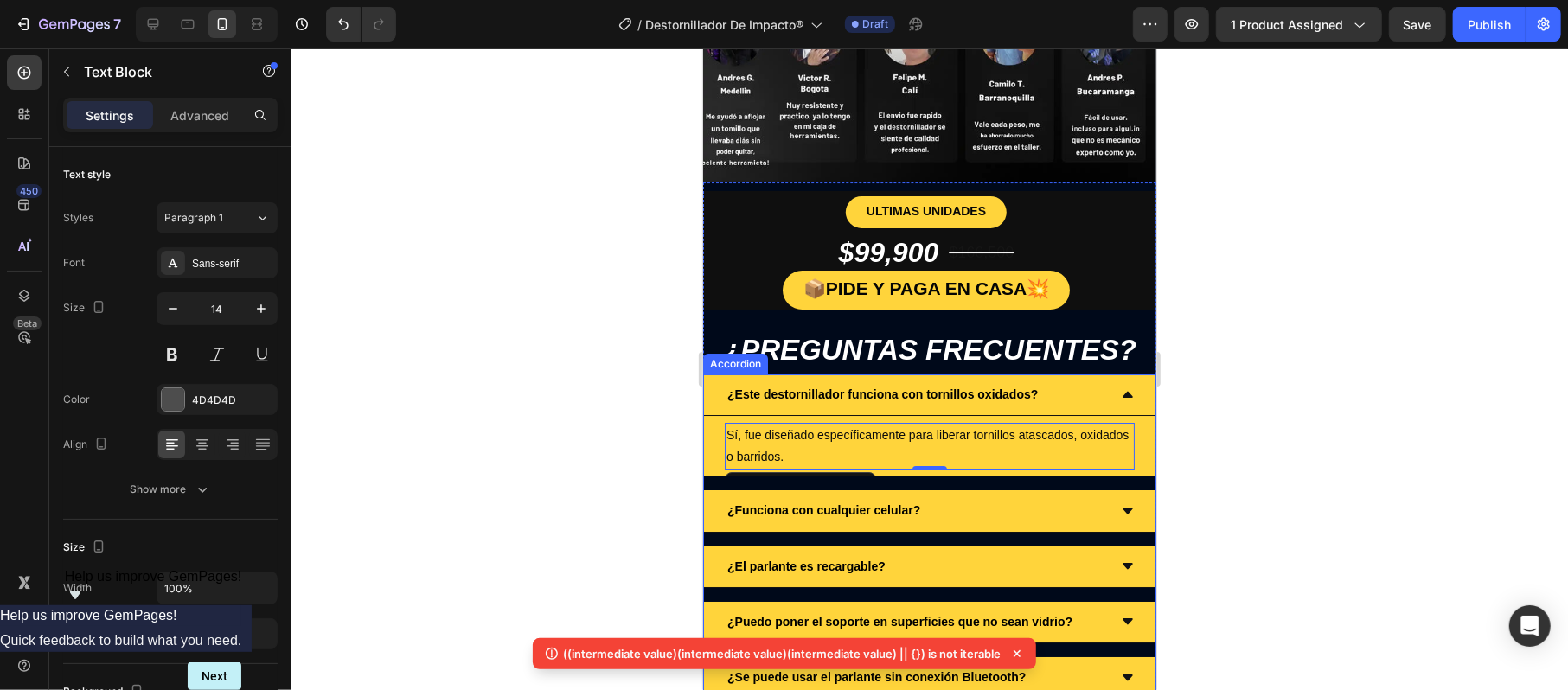
click at [856, 499] on p "¿Funciona con cualquier celular?" at bounding box center [822, 510] width 193 height 22
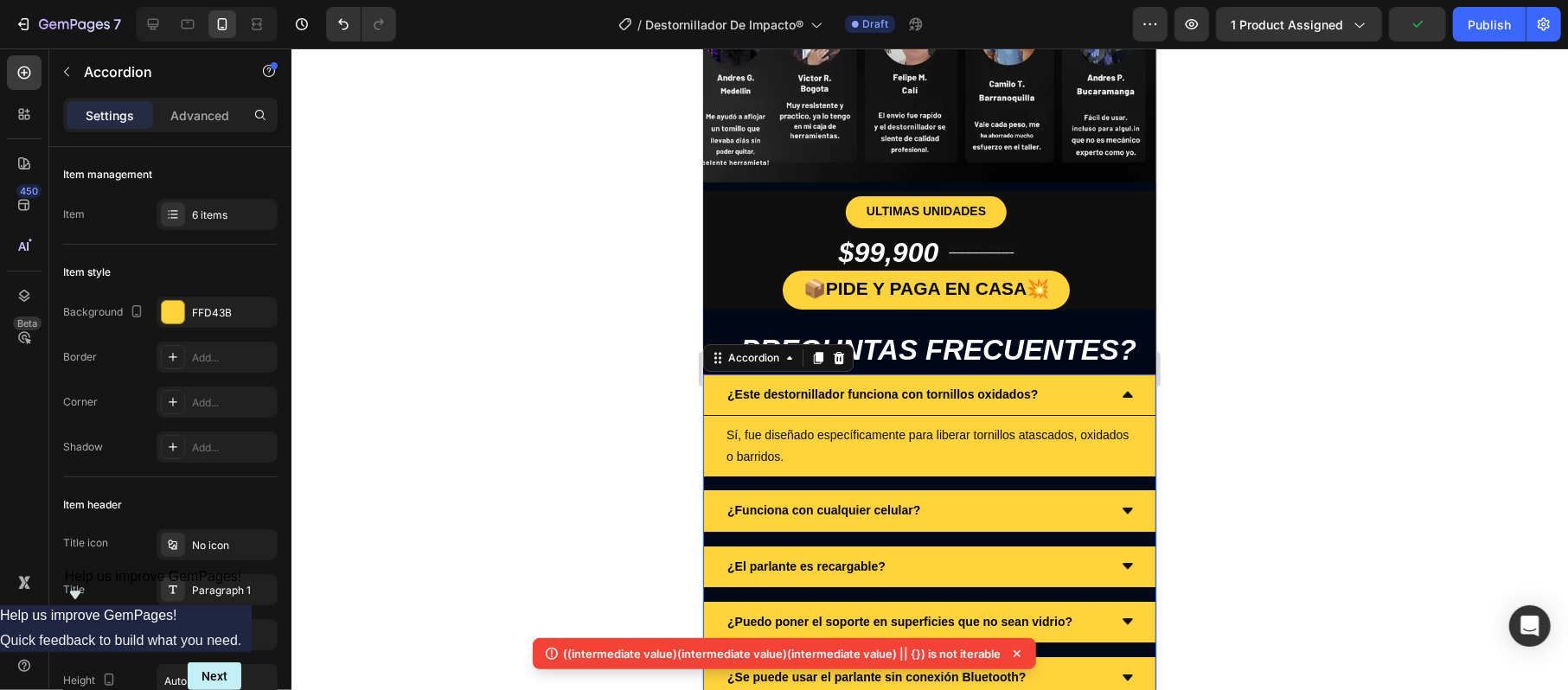
click at [880, 499] on p "¿Funciona con cualquier celular?" at bounding box center [822, 510] width 193 height 22
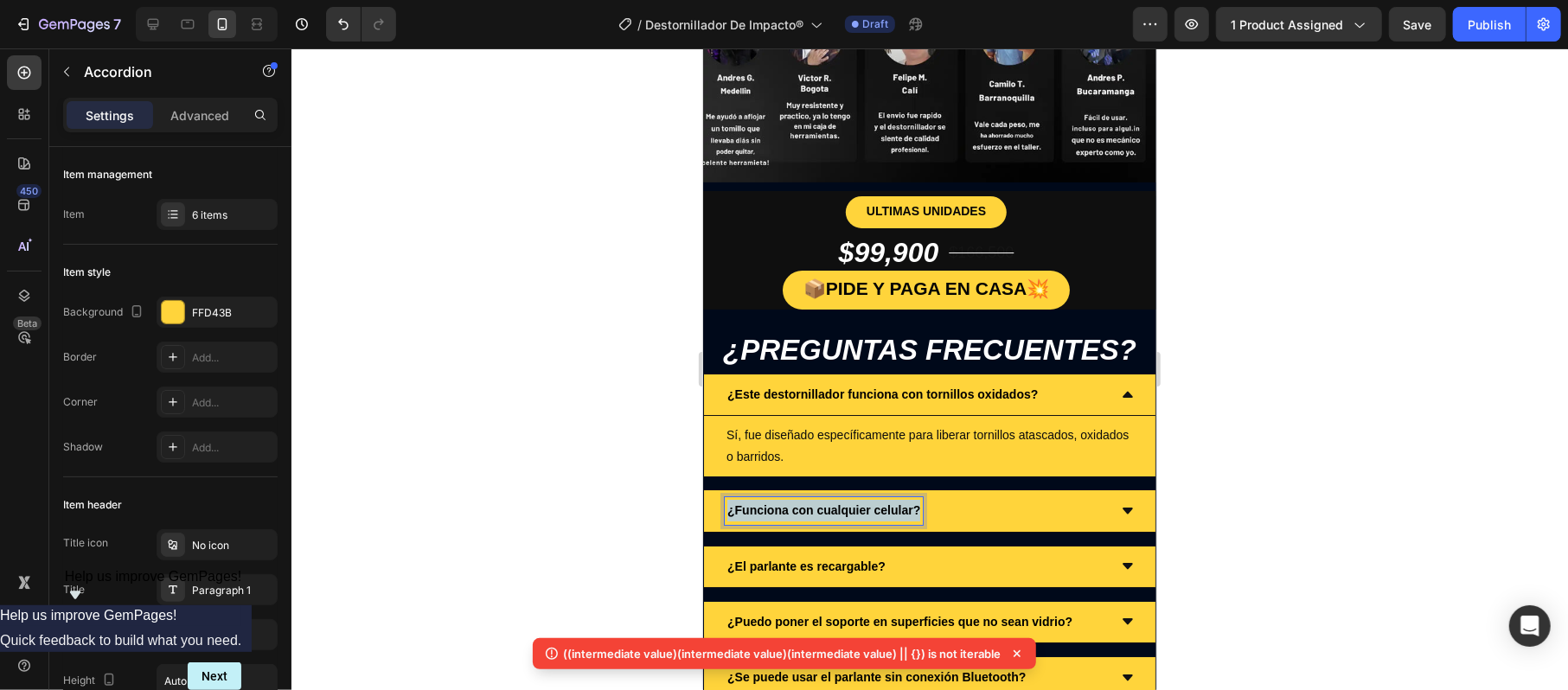
click at [880, 499] on p "¿Funciona con cualquier celular?" at bounding box center [822, 510] width 193 height 22
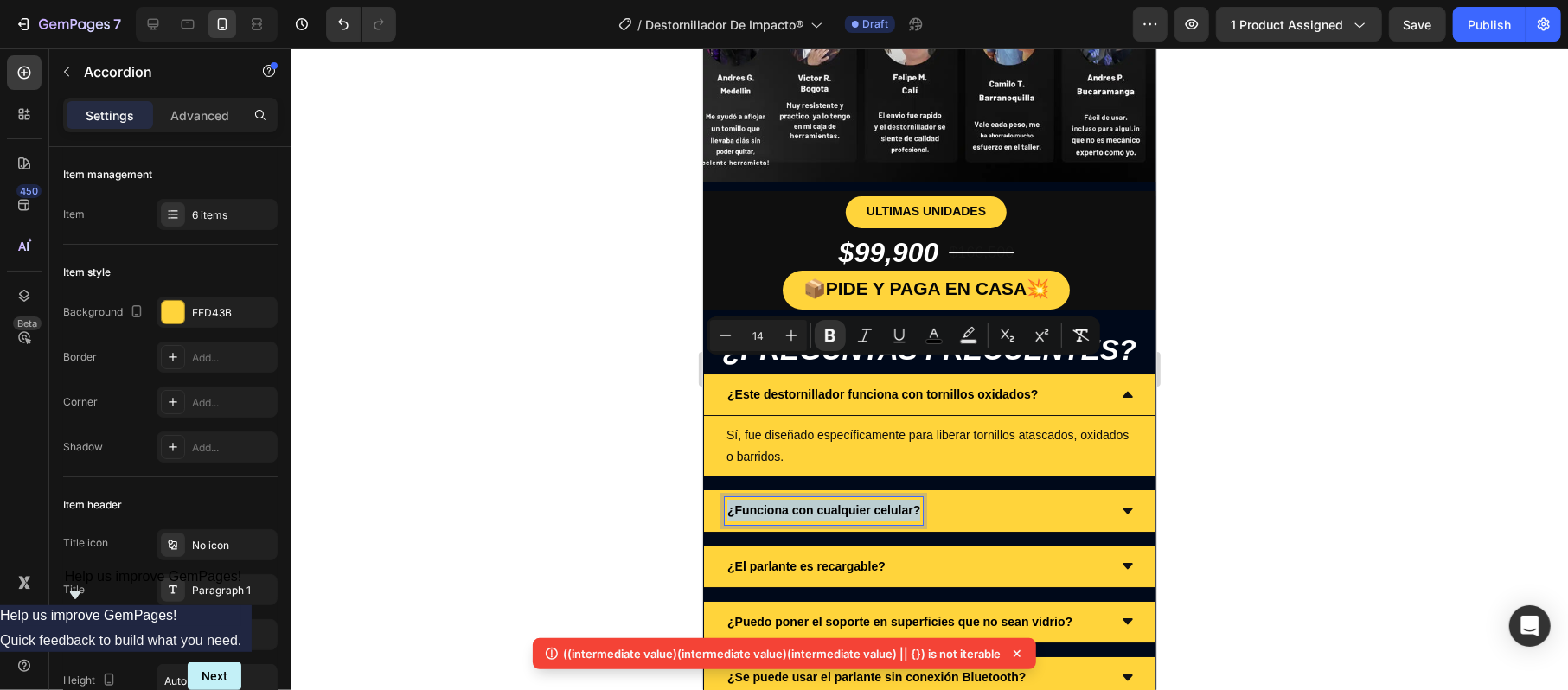
click at [880, 499] on p "¿Funciona con cualquier celular?" at bounding box center [822, 510] width 193 height 22
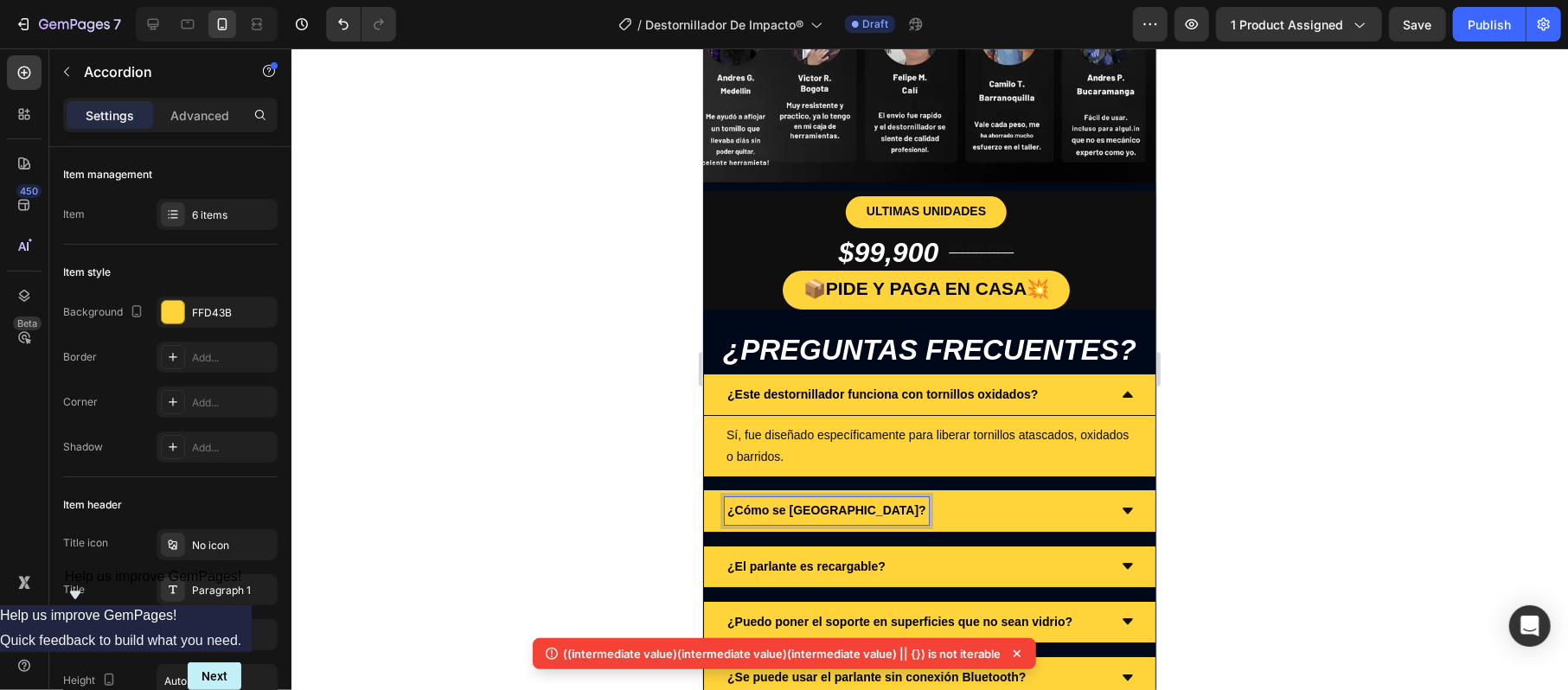
click at [1120, 503] on icon at bounding box center [1126, 510] width 13 height 13
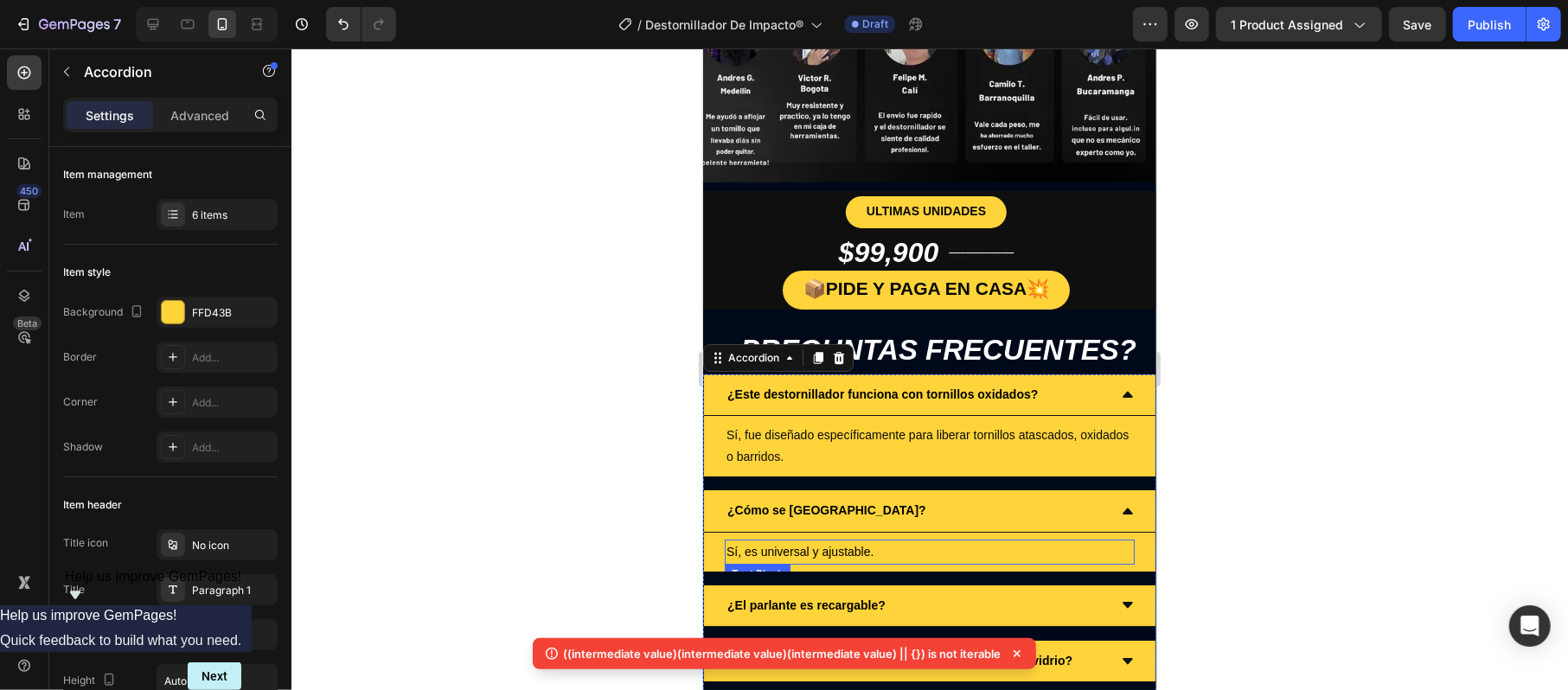
click at [818, 543] on span "Sí, es universal y ajustable." at bounding box center [799, 550] width 147 height 13
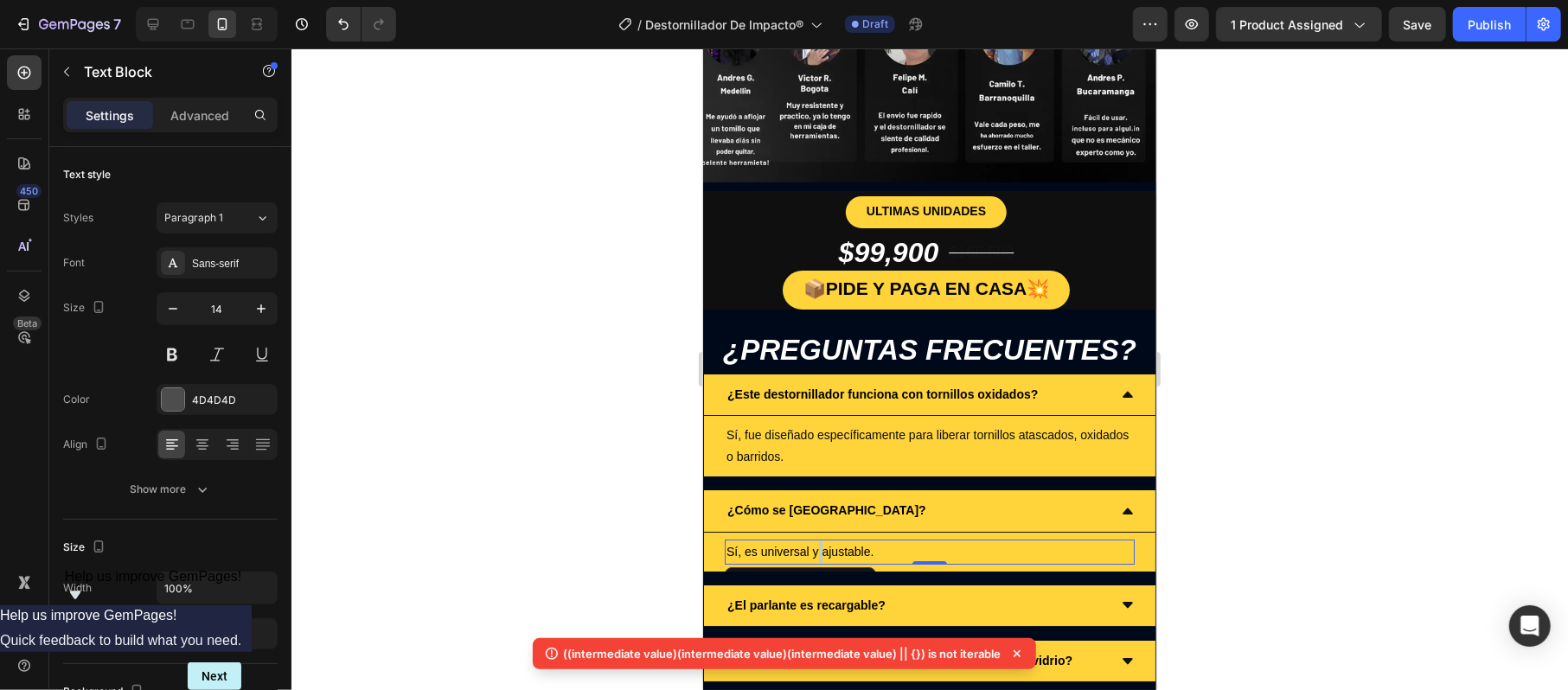
click at [818, 543] on span "Sí, es universal y ajustable." at bounding box center [799, 550] width 147 height 13
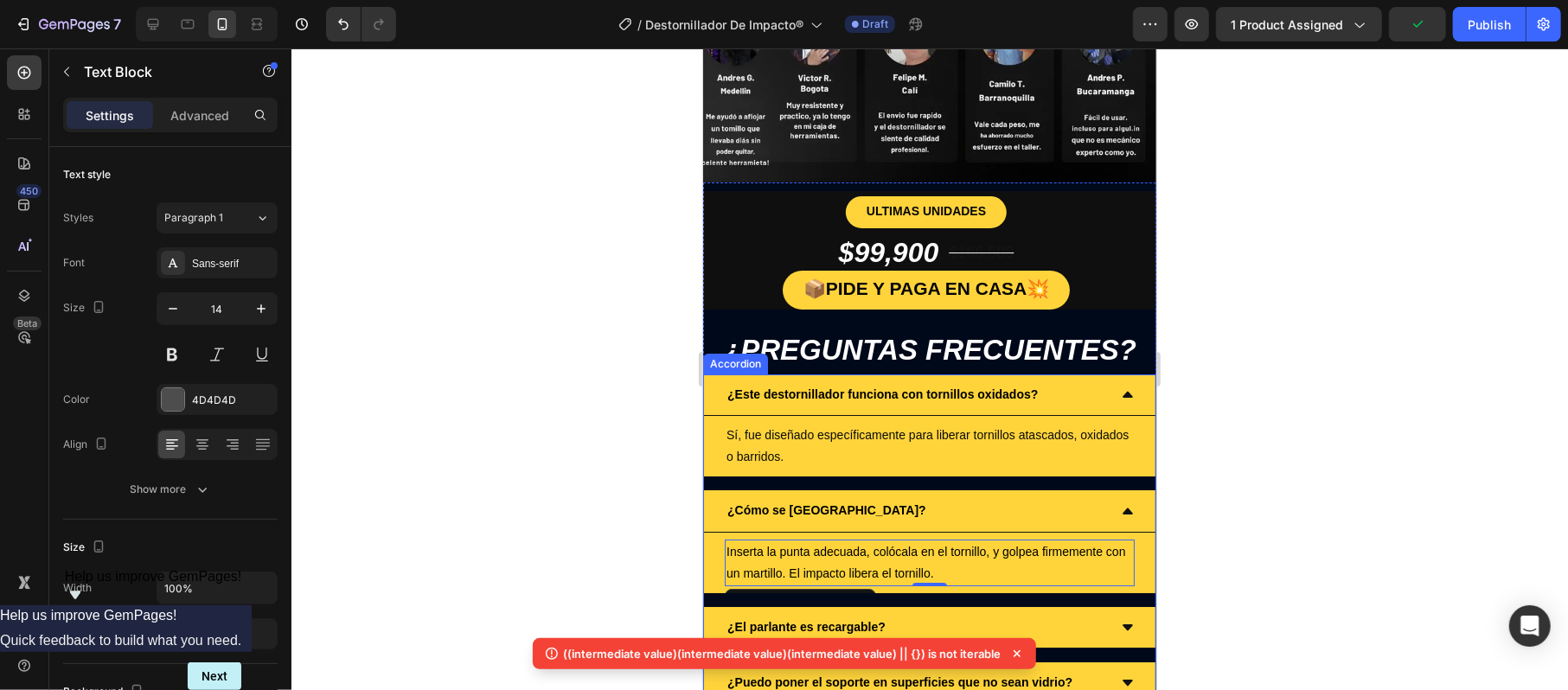
click at [868, 619] on strong "¿El parlante es recargable?" at bounding box center [805, 626] width 158 height 13
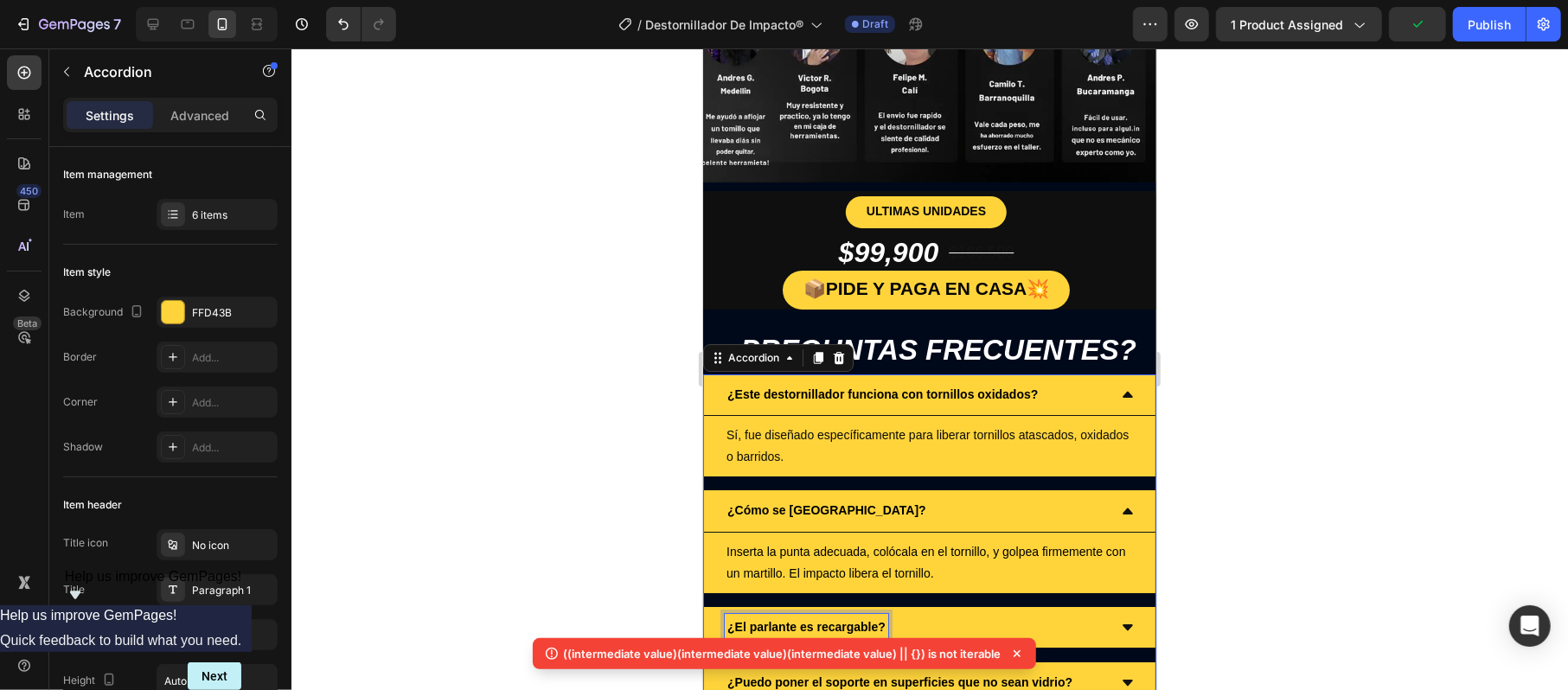
click at [868, 619] on strong "¿El parlante es recargable?" at bounding box center [805, 626] width 158 height 13
click at [1120, 620] on icon at bounding box center [1126, 627] width 13 height 13
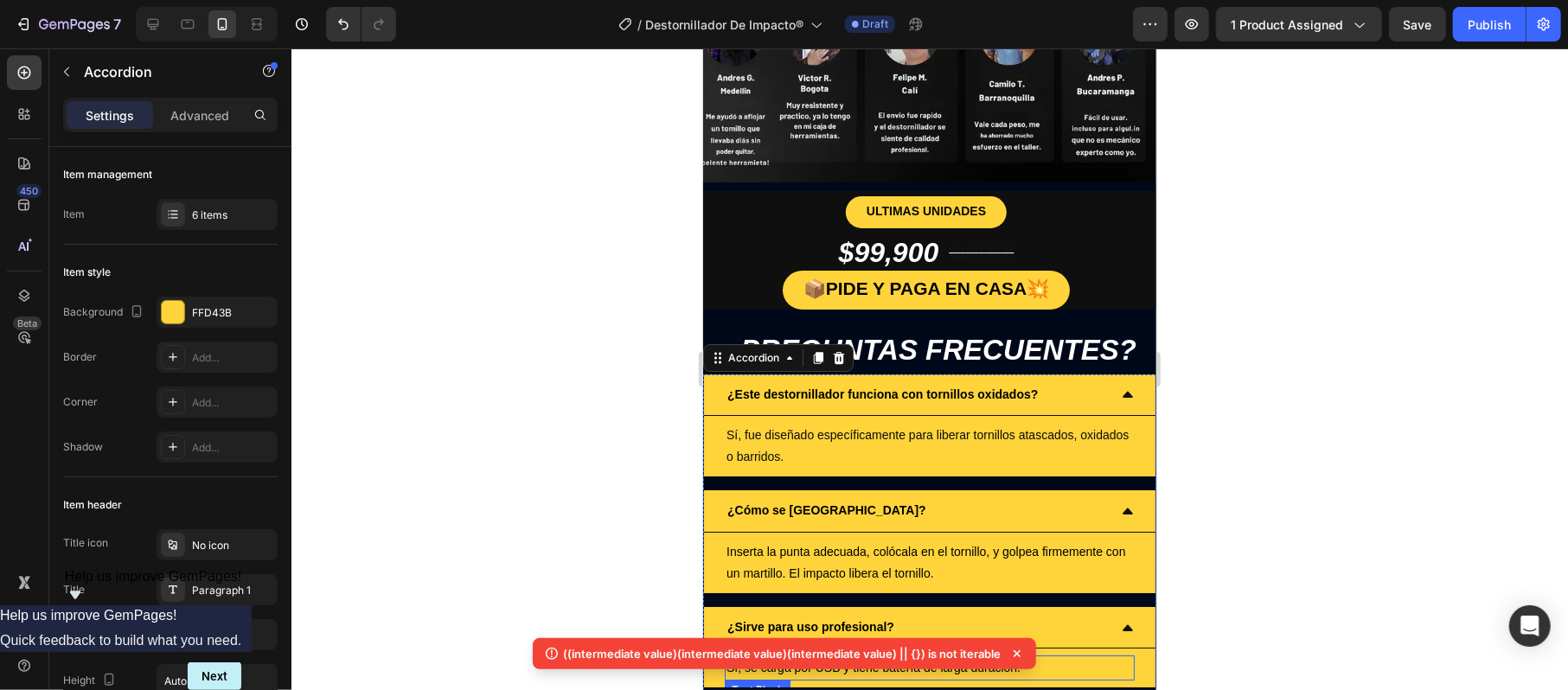
click at [864, 659] on span "Sí, se carga por USB y tiene batería de larga duración." at bounding box center [873, 666] width 294 height 13
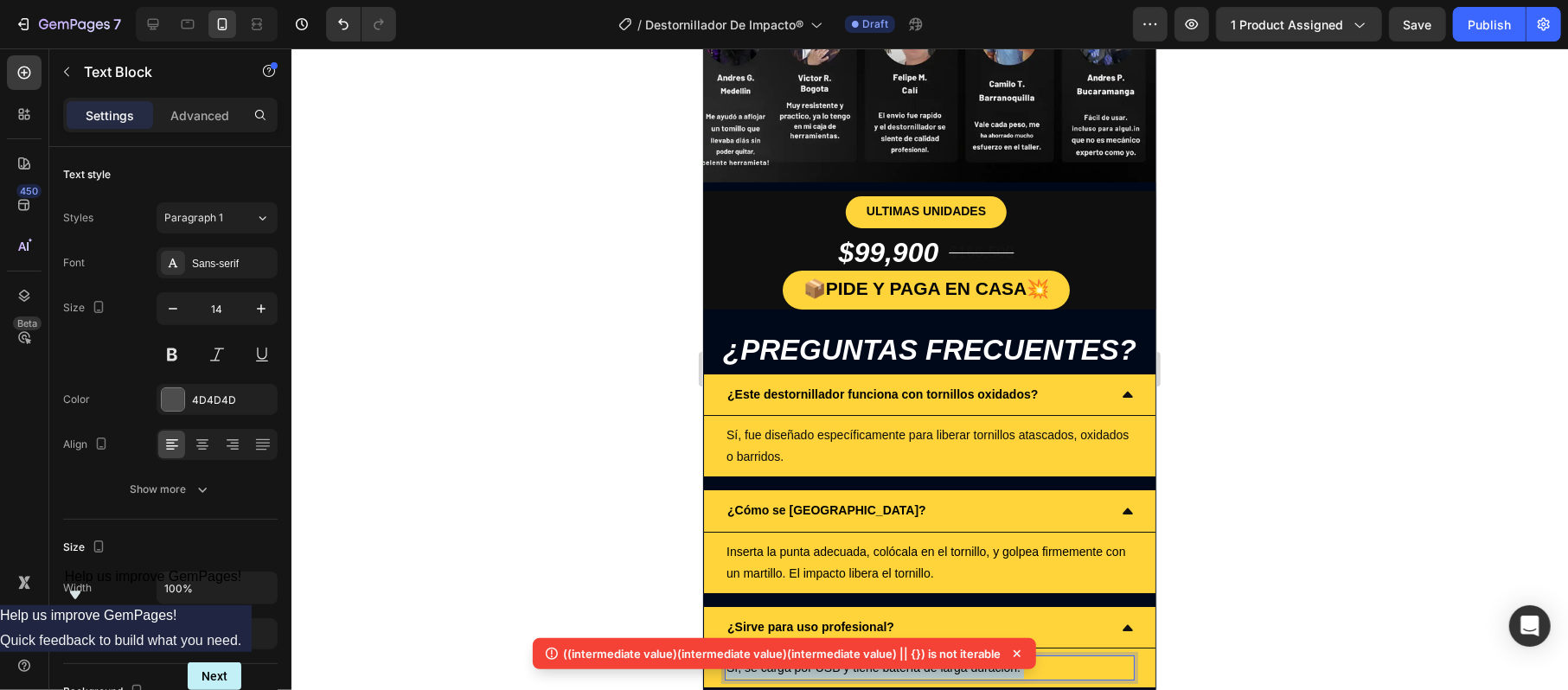
click at [864, 659] on span "Sí, se carga por USB y tiene batería de larga duración." at bounding box center [873, 666] width 294 height 13
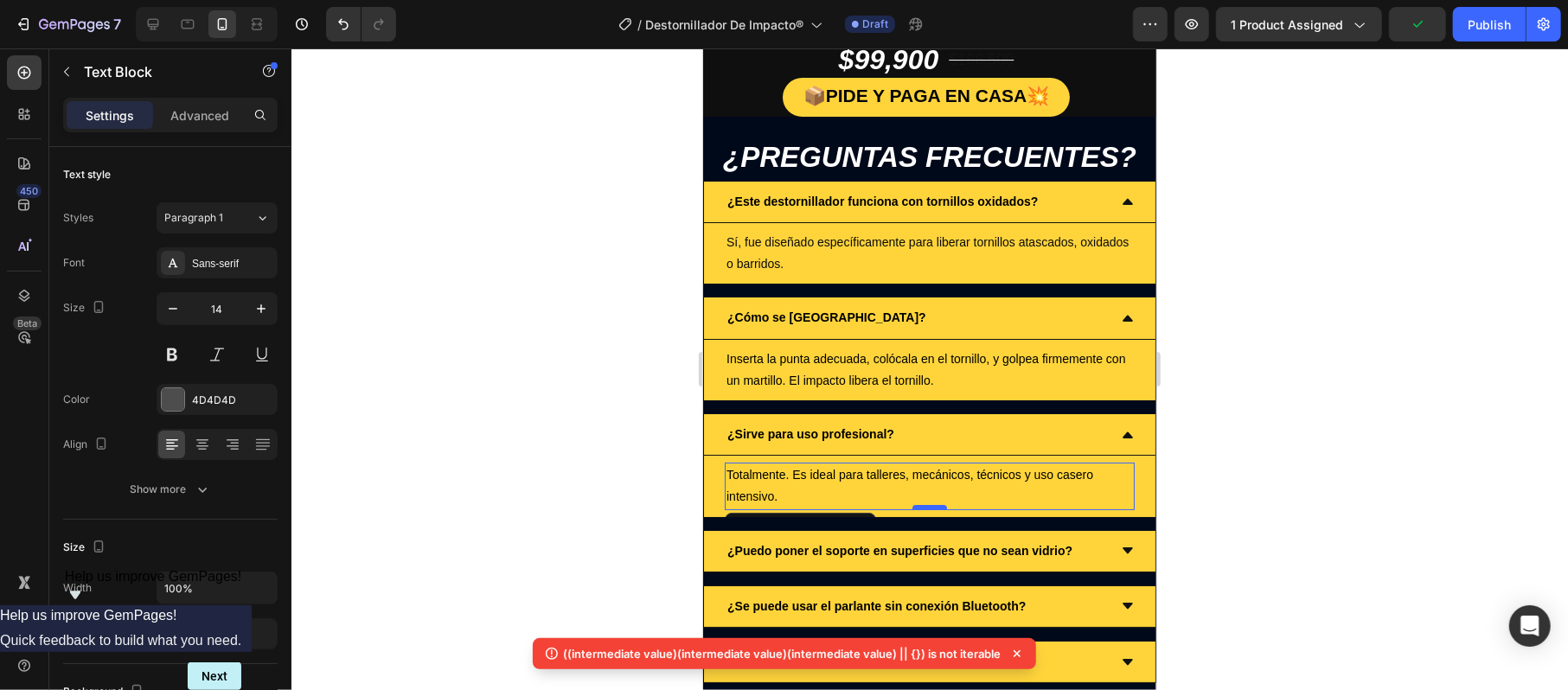
scroll to position [4494, 0]
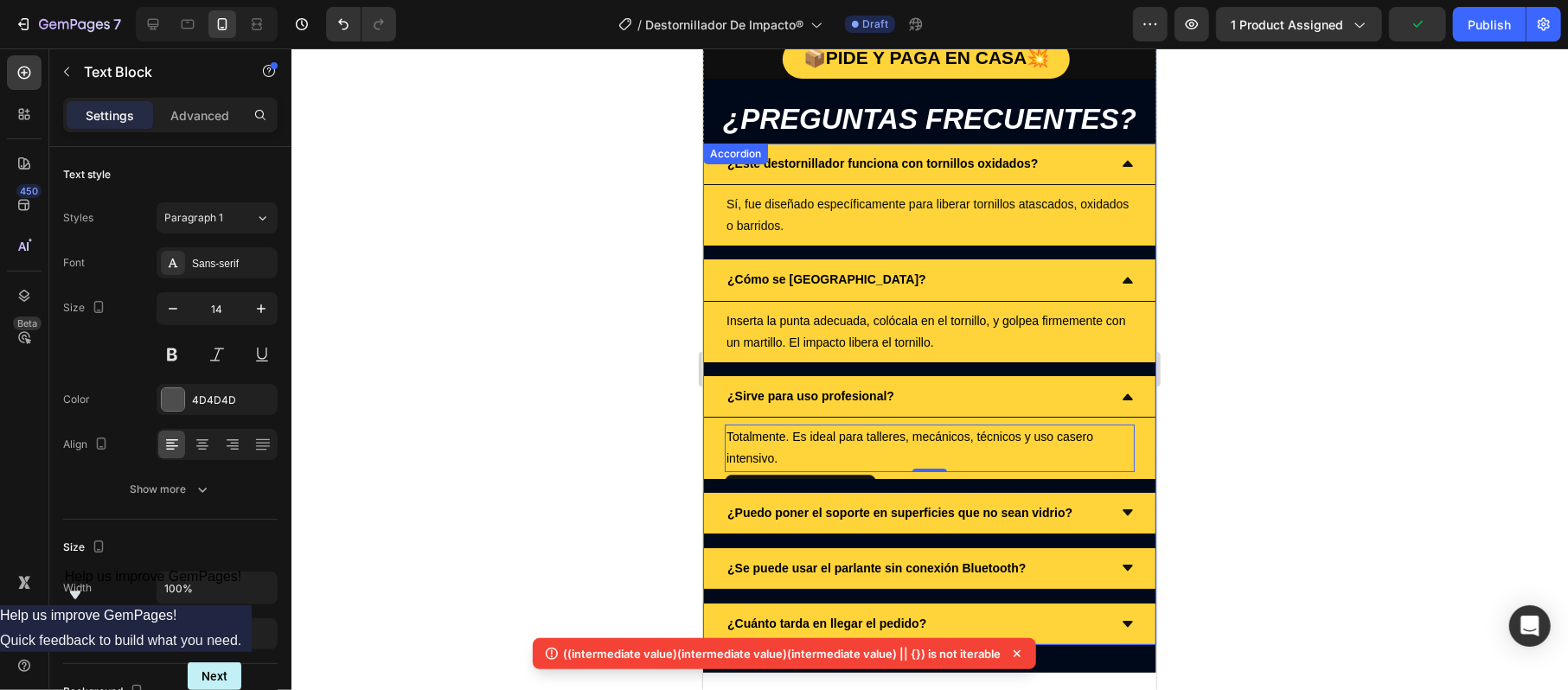
click at [862, 505] on strong "¿Puedo poner el soporte en superficies que no sean vidrio?" at bounding box center [898, 512] width 345 height 13
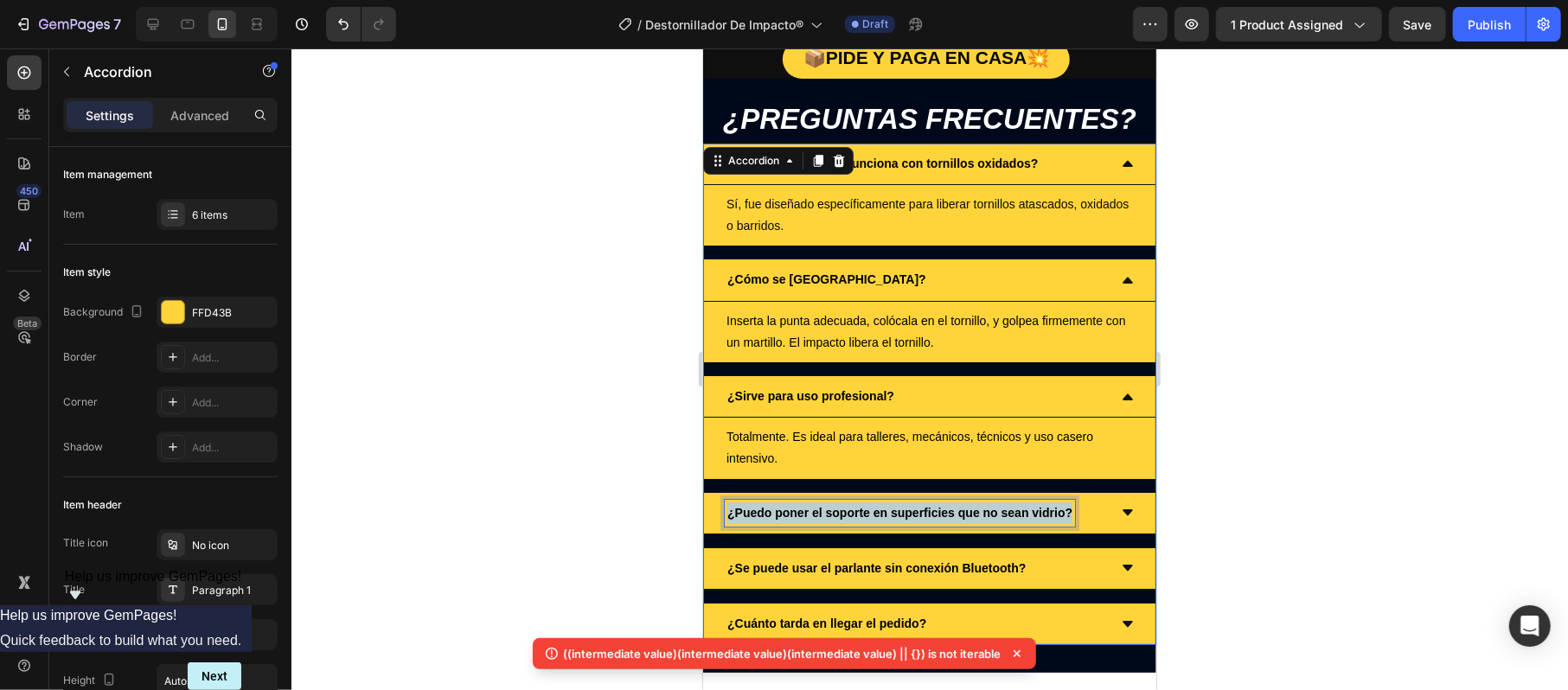
click at [862, 505] on strong "¿Puedo poner el soporte en superficies que no sean vidrio?" at bounding box center [898, 512] width 345 height 13
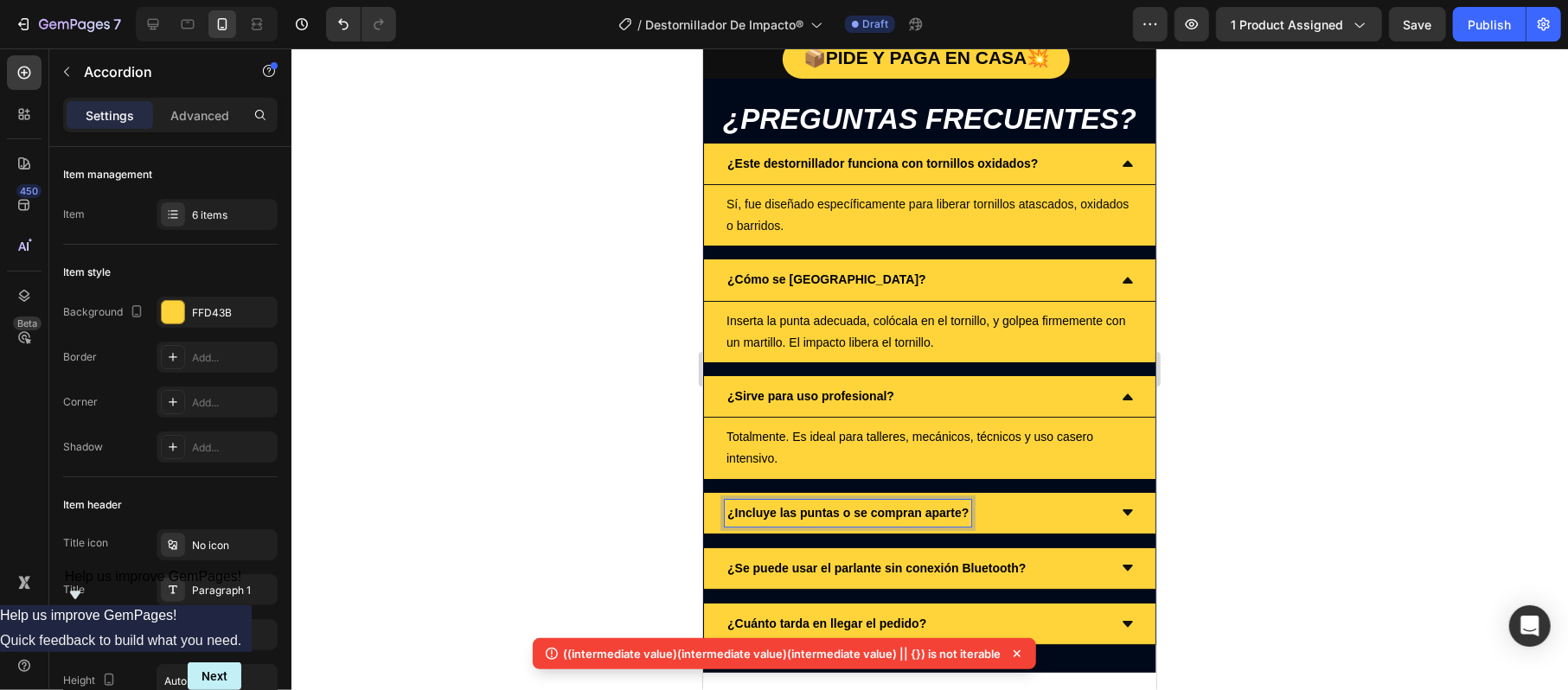
click at [1112, 491] on div "¿Incluye las puntas o se compran aparte?" at bounding box center [929, 512] width 451 height 41
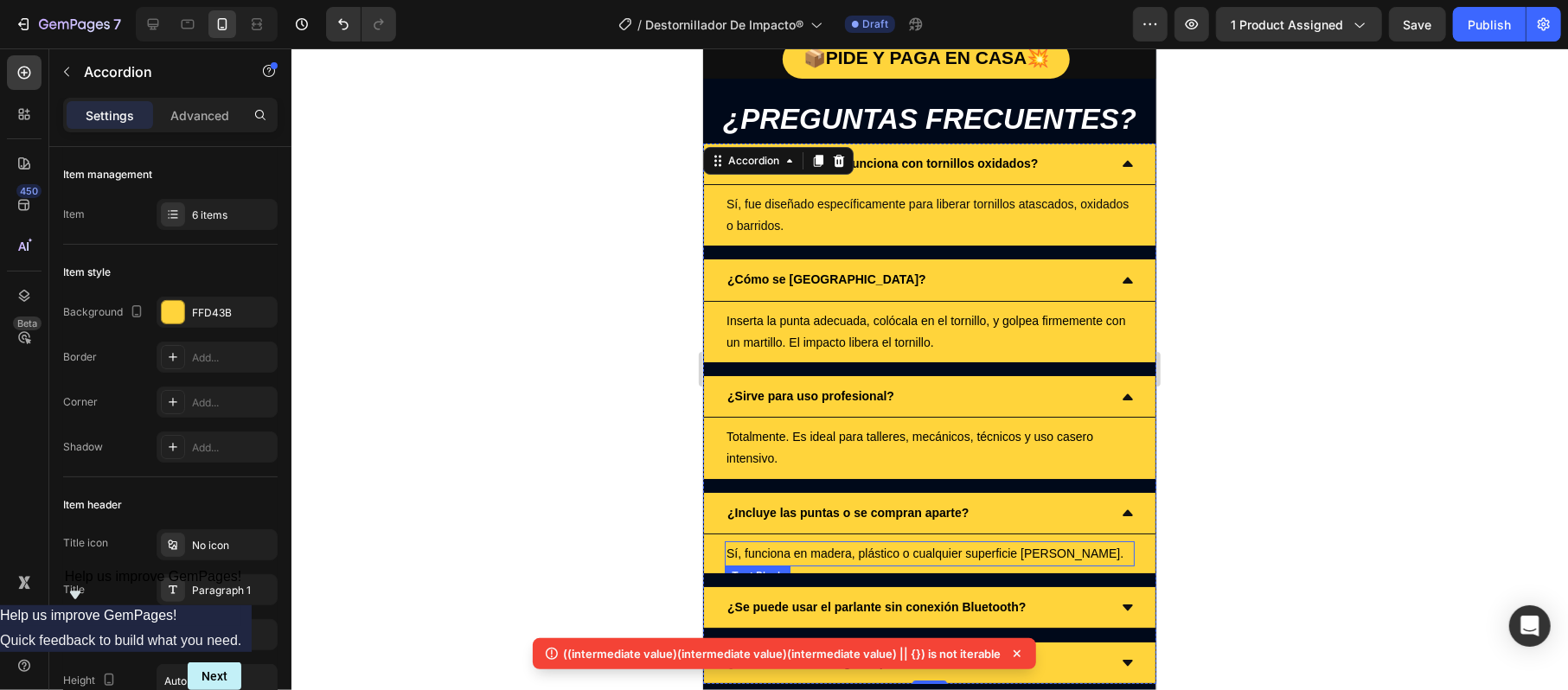
click at [875, 545] on span "Sí, funciona en madera, plástico o cualquier superficie lisa." at bounding box center [924, 552] width 397 height 13
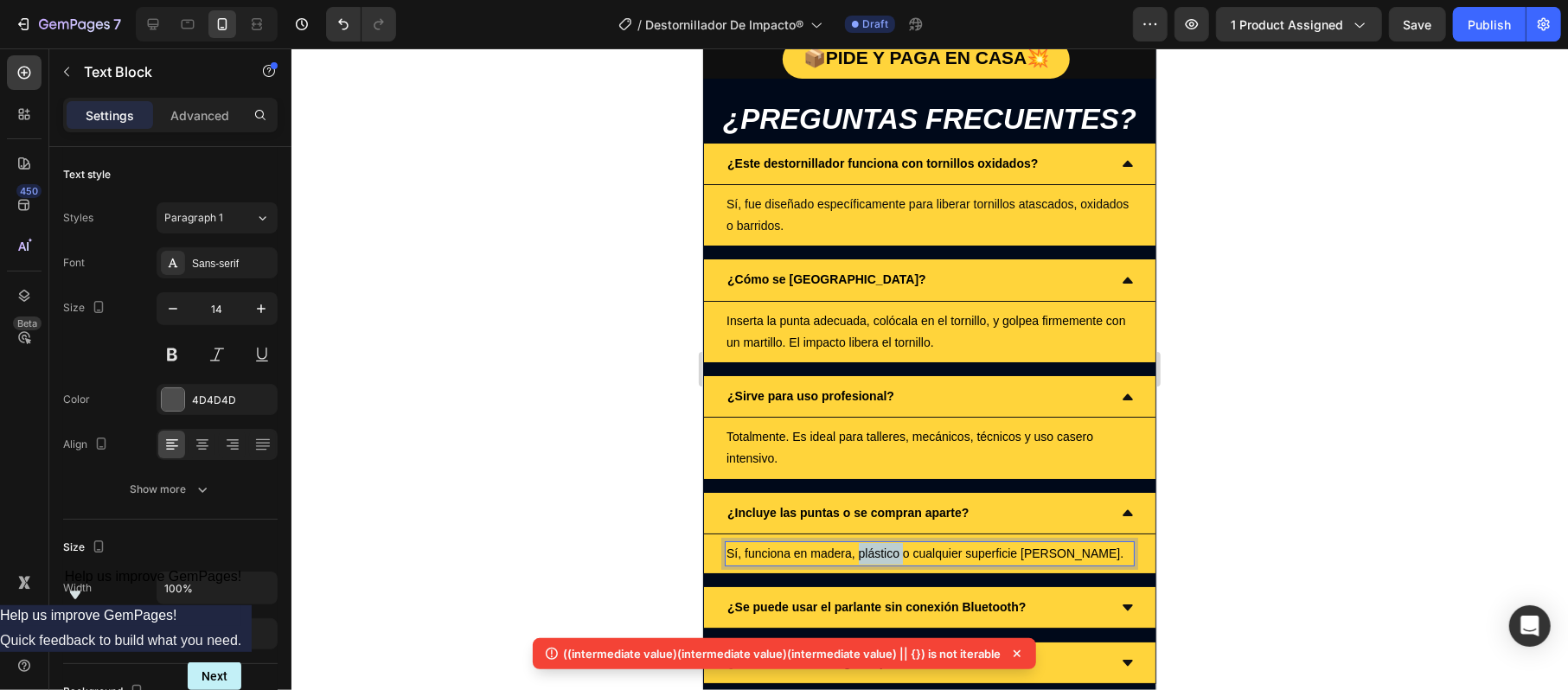
click at [875, 545] on span "Sí, funciona en madera, plástico o cualquier superficie lisa." at bounding box center [924, 552] width 397 height 13
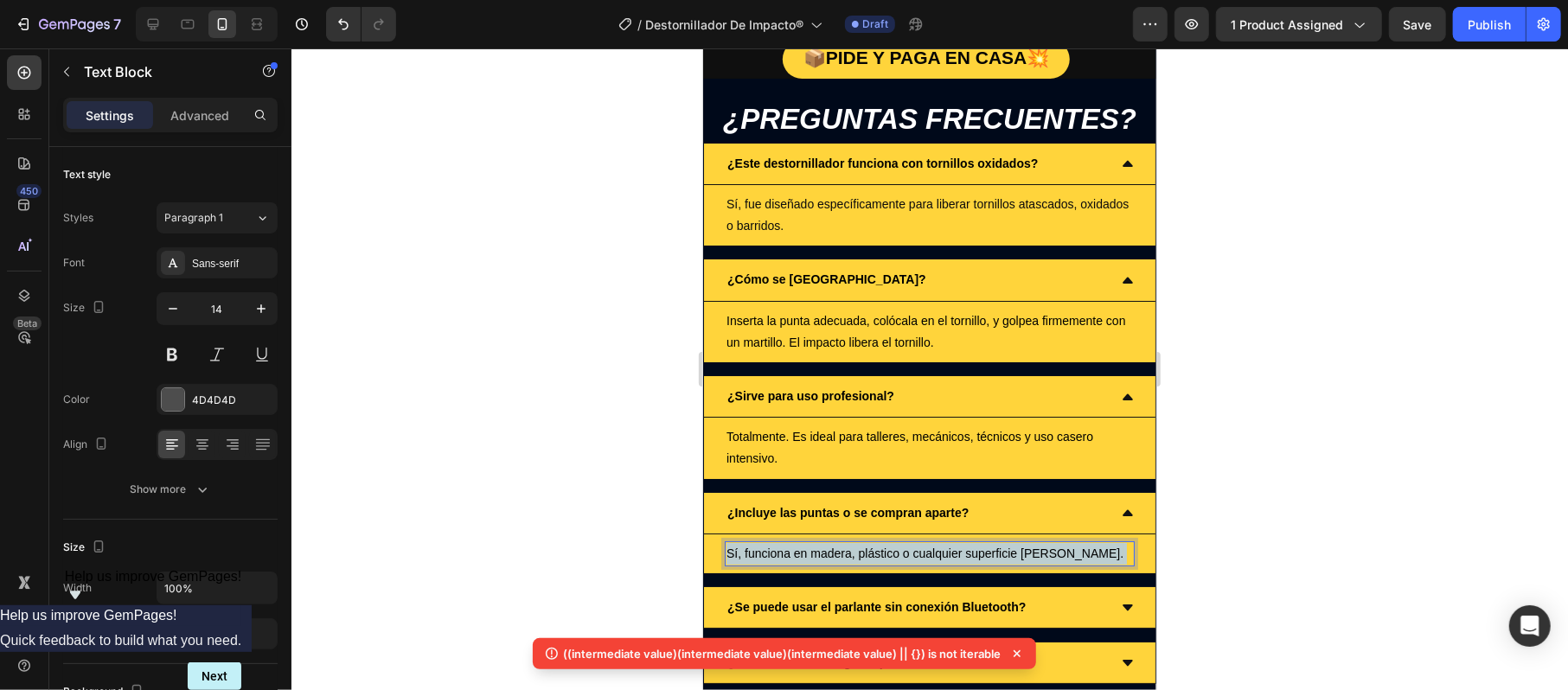
click at [875, 545] on span "Sí, funciona en madera, plástico o cualquier superficie lisa." at bounding box center [924, 552] width 397 height 13
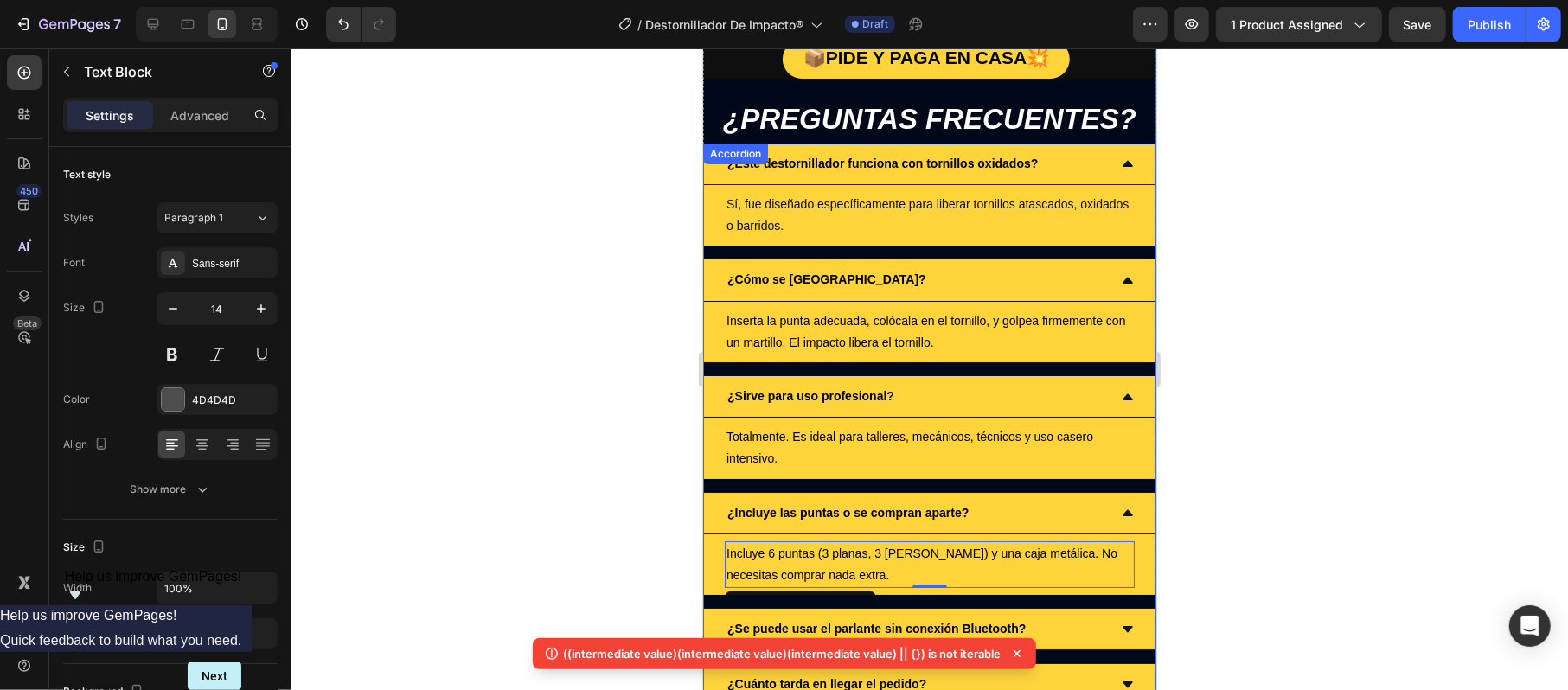
click at [804, 607] on div "¿Se puede usar el parlante sin conexión Bluetooth?" at bounding box center [929, 628] width 451 height 41
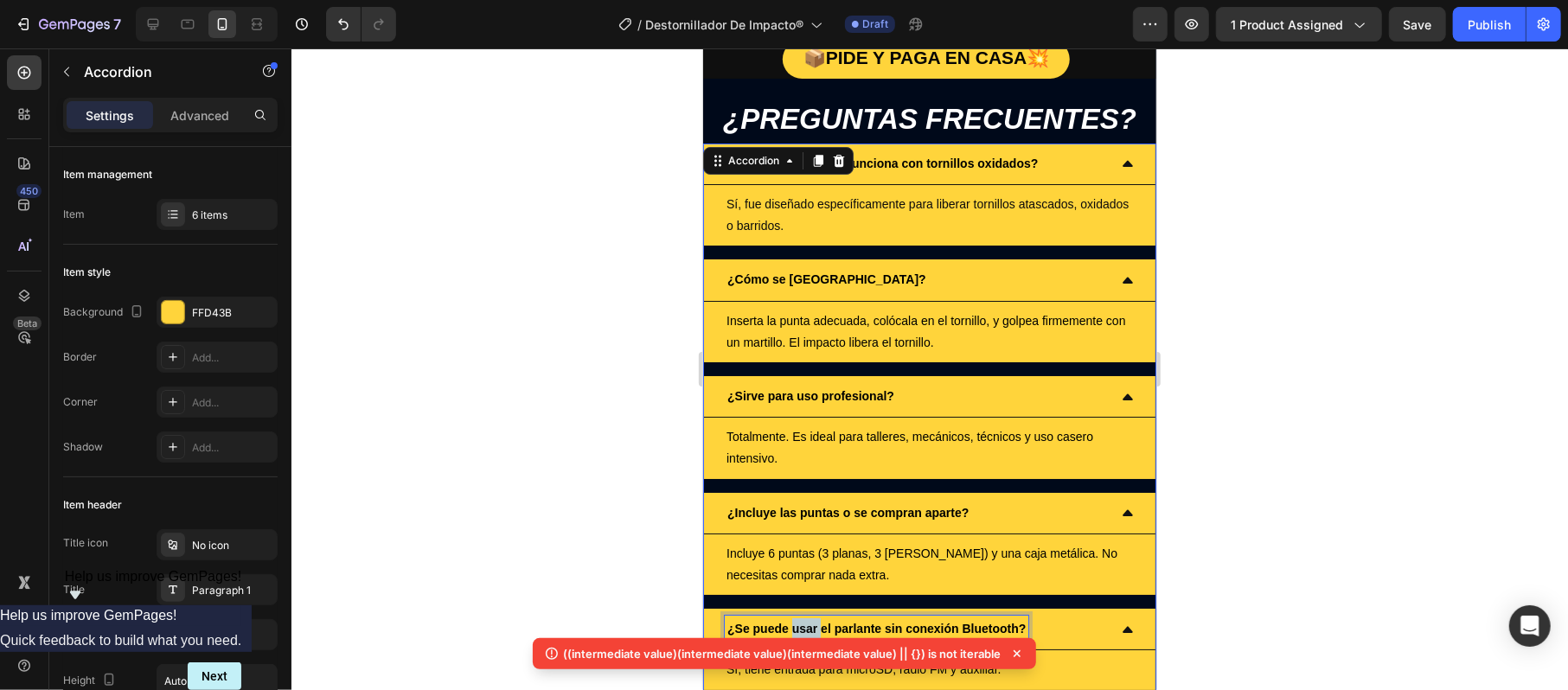
click at [808, 621] on strong "¿Se puede usar el parlante sin conexión Bluetooth?" at bounding box center [875, 628] width 299 height 13
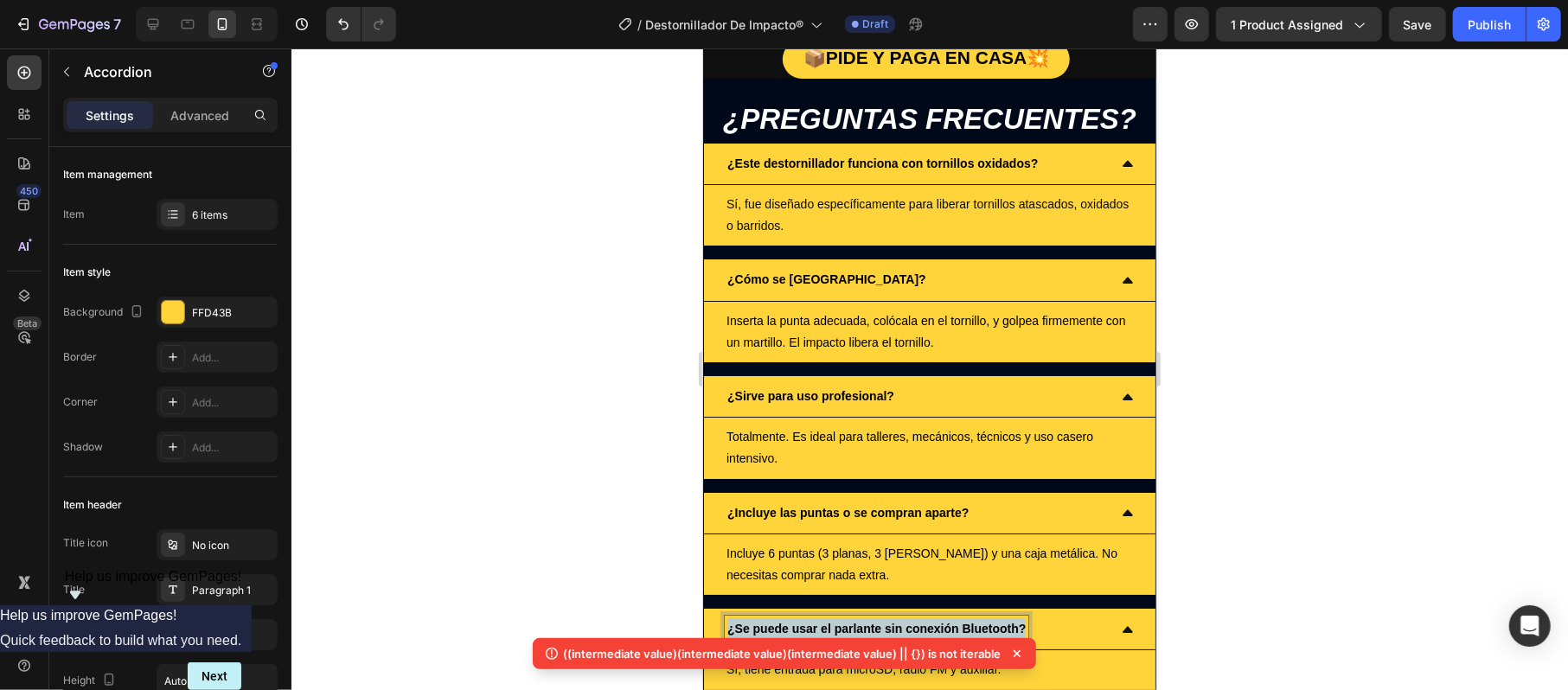
click at [808, 621] on strong "¿Se puede usar el parlante sin conexión Bluetooth?" at bounding box center [875, 628] width 299 height 13
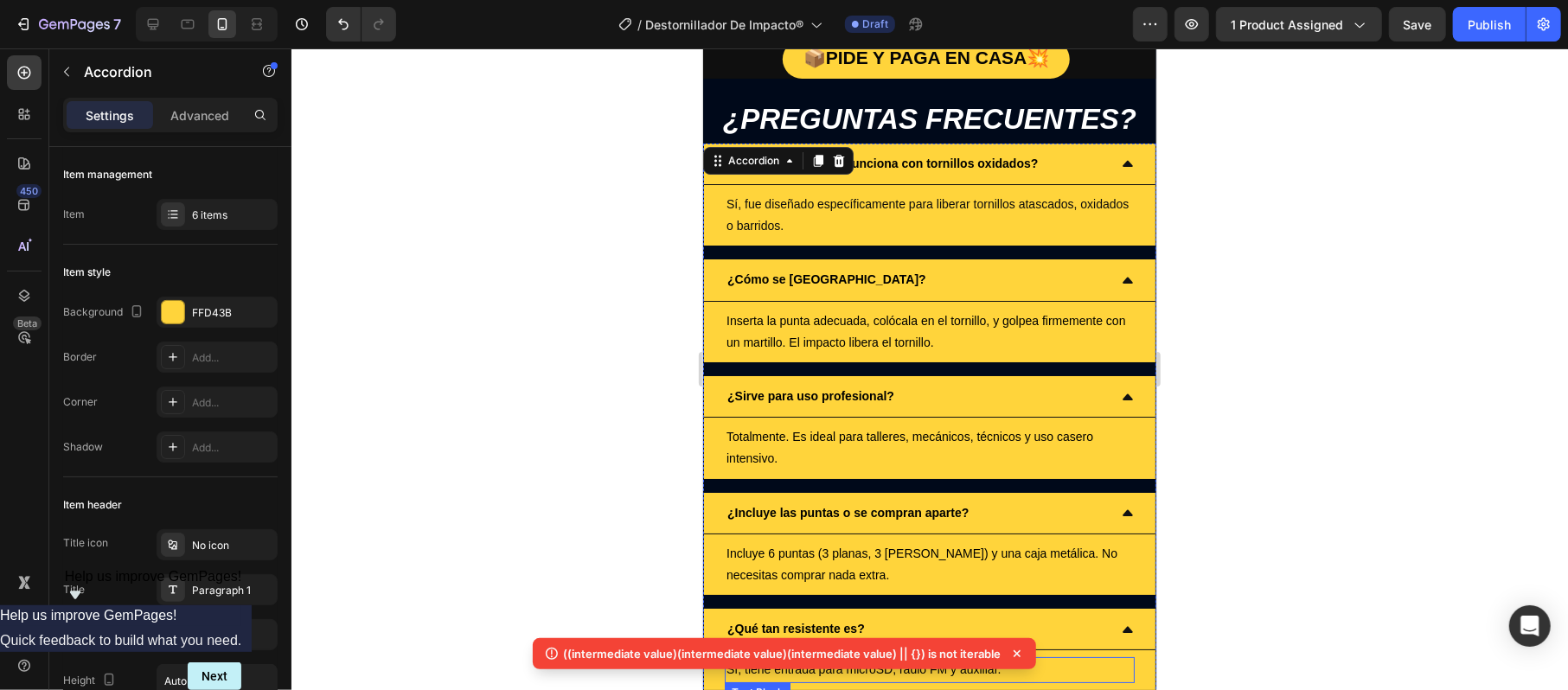
click at [796, 661] on span "Sí, tiene entrada para microSD, radio FM y auxiliar." at bounding box center [862, 668] width 274 height 13
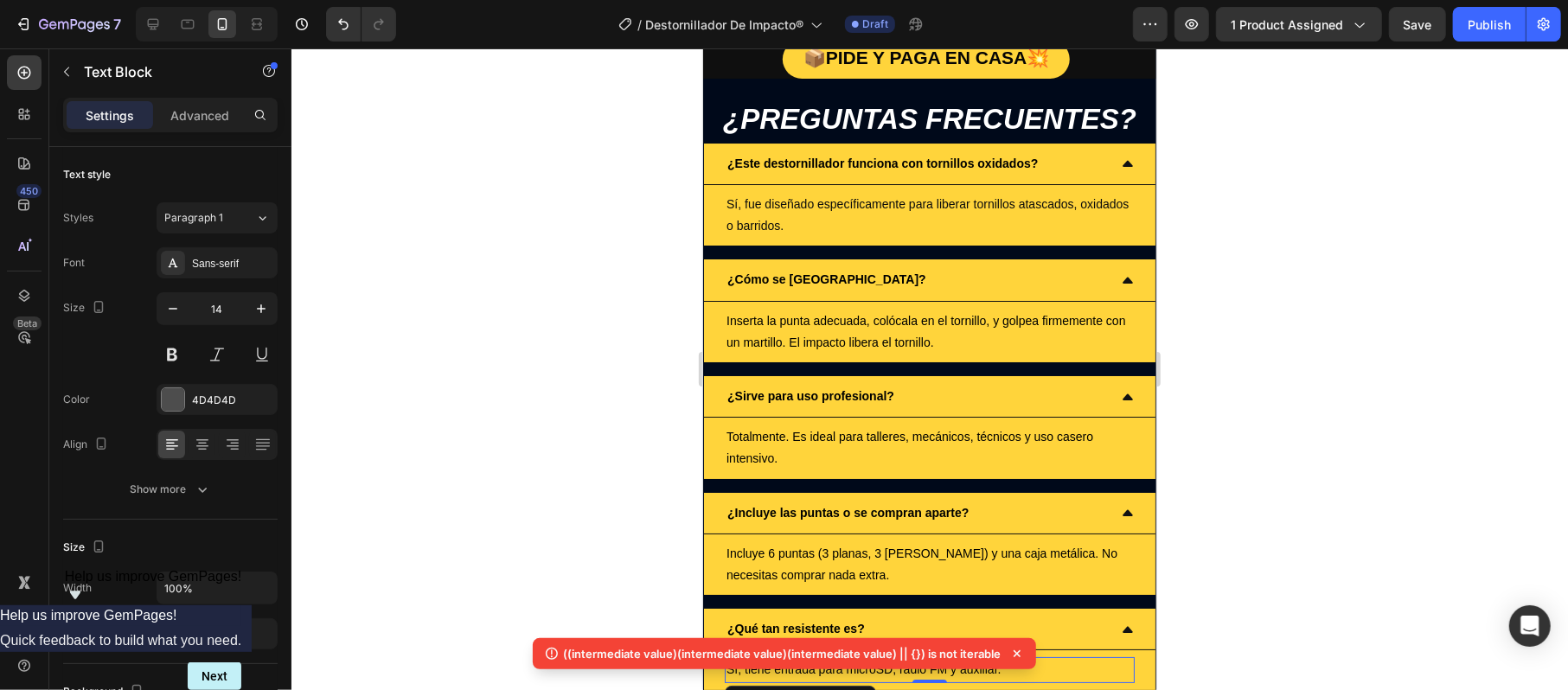
click at [796, 661] on span "Sí, tiene entrada para microSD, radio FM y auxiliar." at bounding box center [862, 668] width 274 height 13
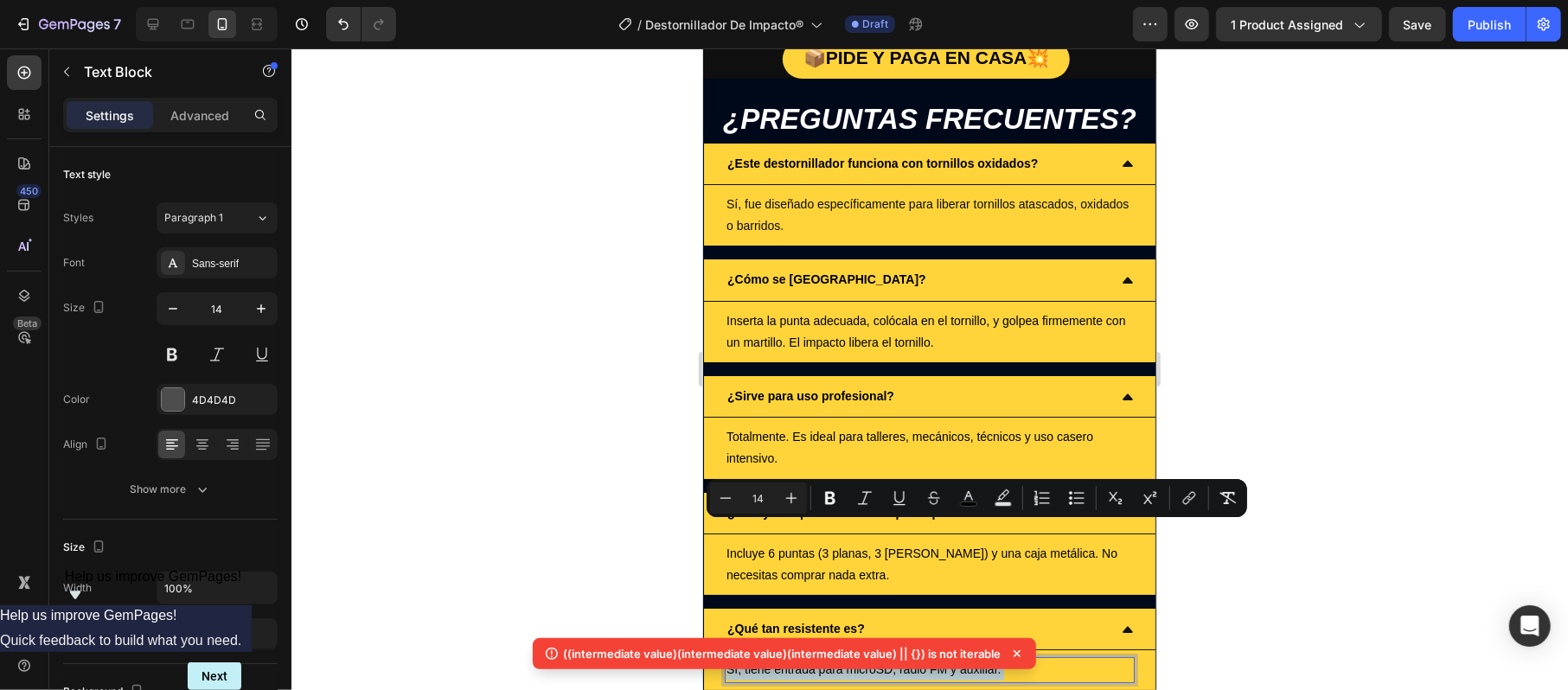
copy p "Sí, tiene entrada para microSD, radio FM y auxiliar."
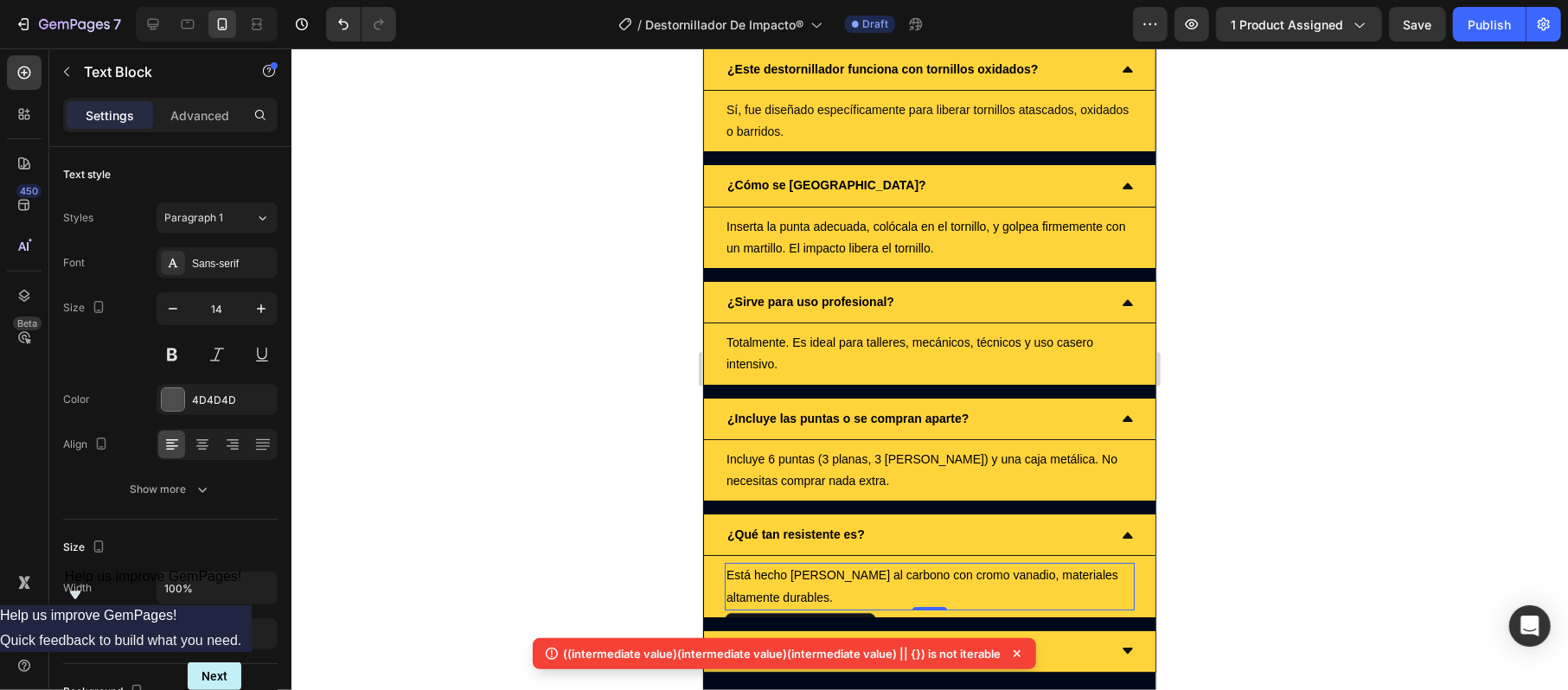
scroll to position [4608, 0]
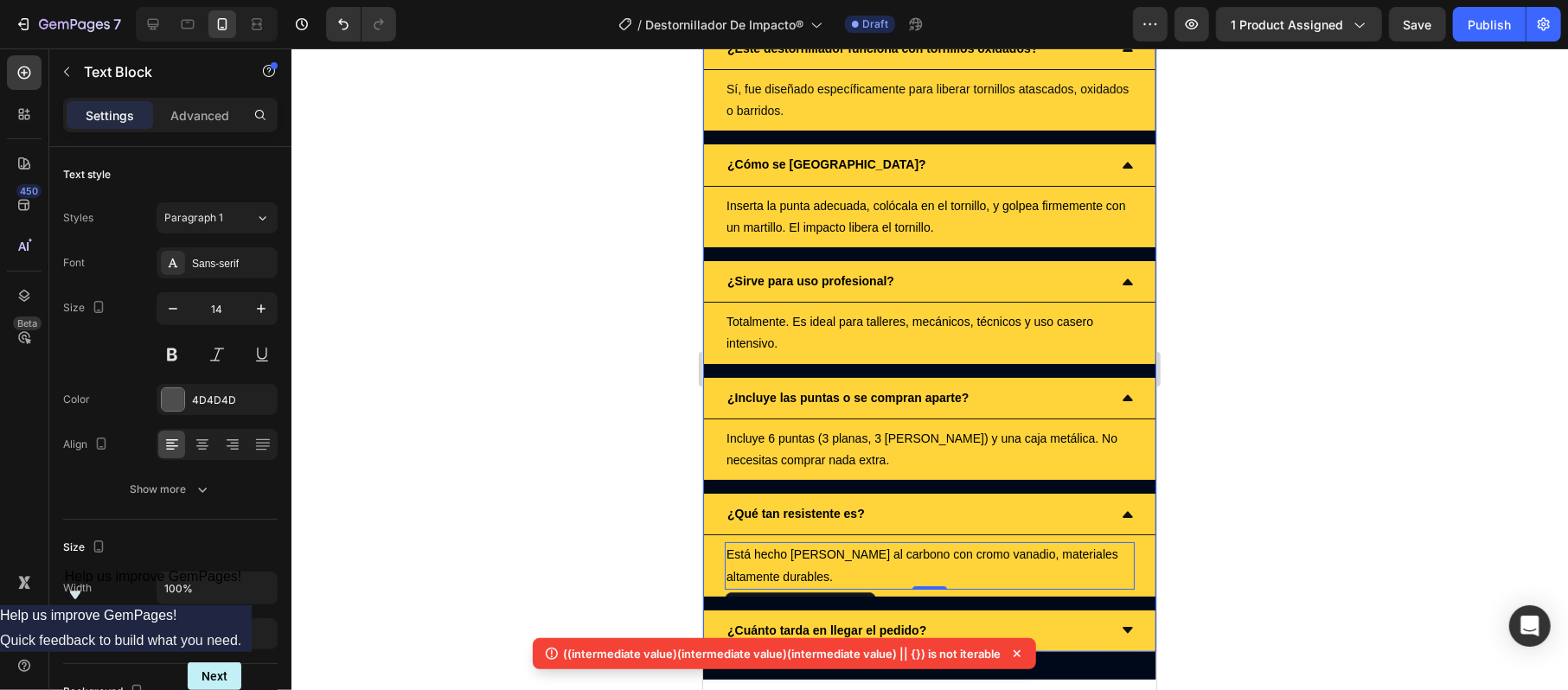
click at [840, 622] on strong "¿Cuánto tarda en llegar el pedido?" at bounding box center [825, 629] width 199 height 13
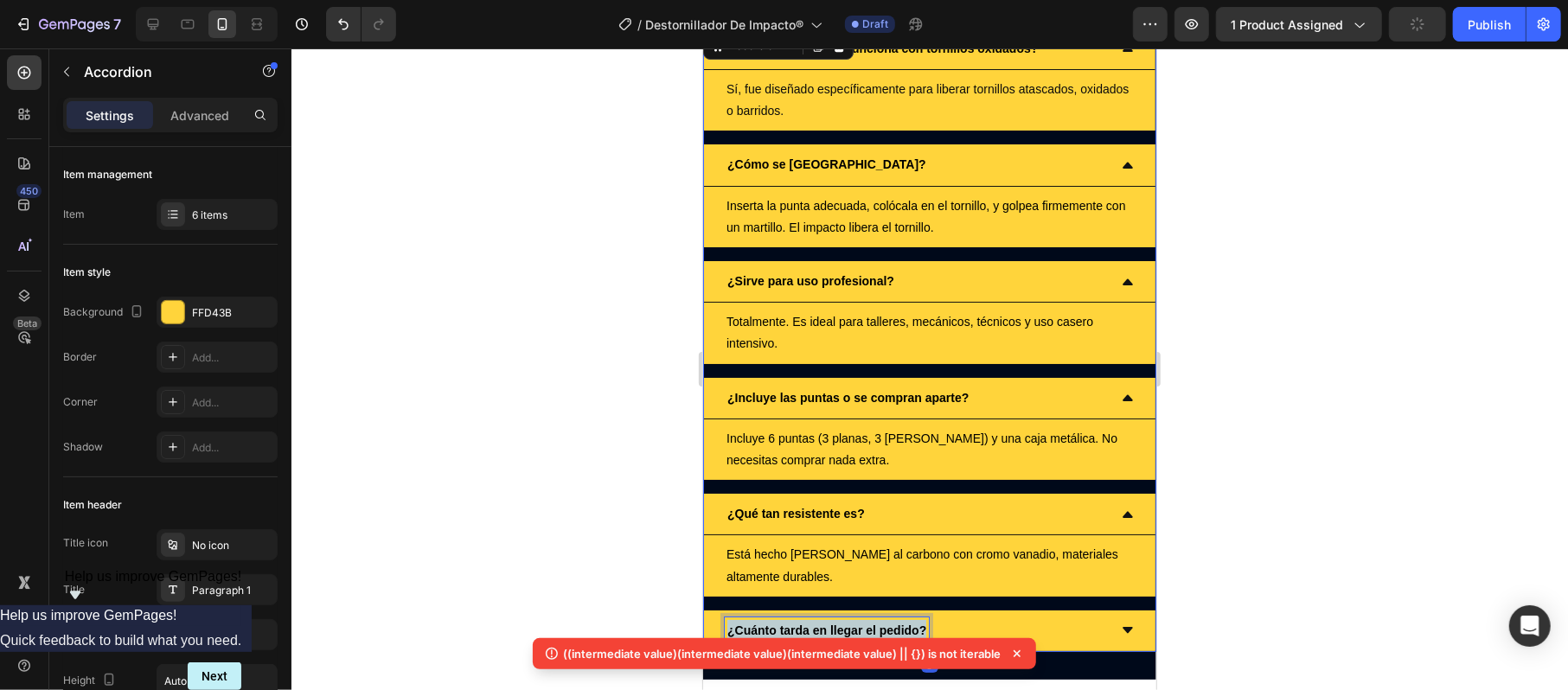
drag, startPoint x: 840, startPoint y: 495, endPoint x: 831, endPoint y: 512, distance: 19.2
click at [831, 609] on div "¿Cuánto tarda en llegar el pedido?" at bounding box center [929, 630] width 451 height 41
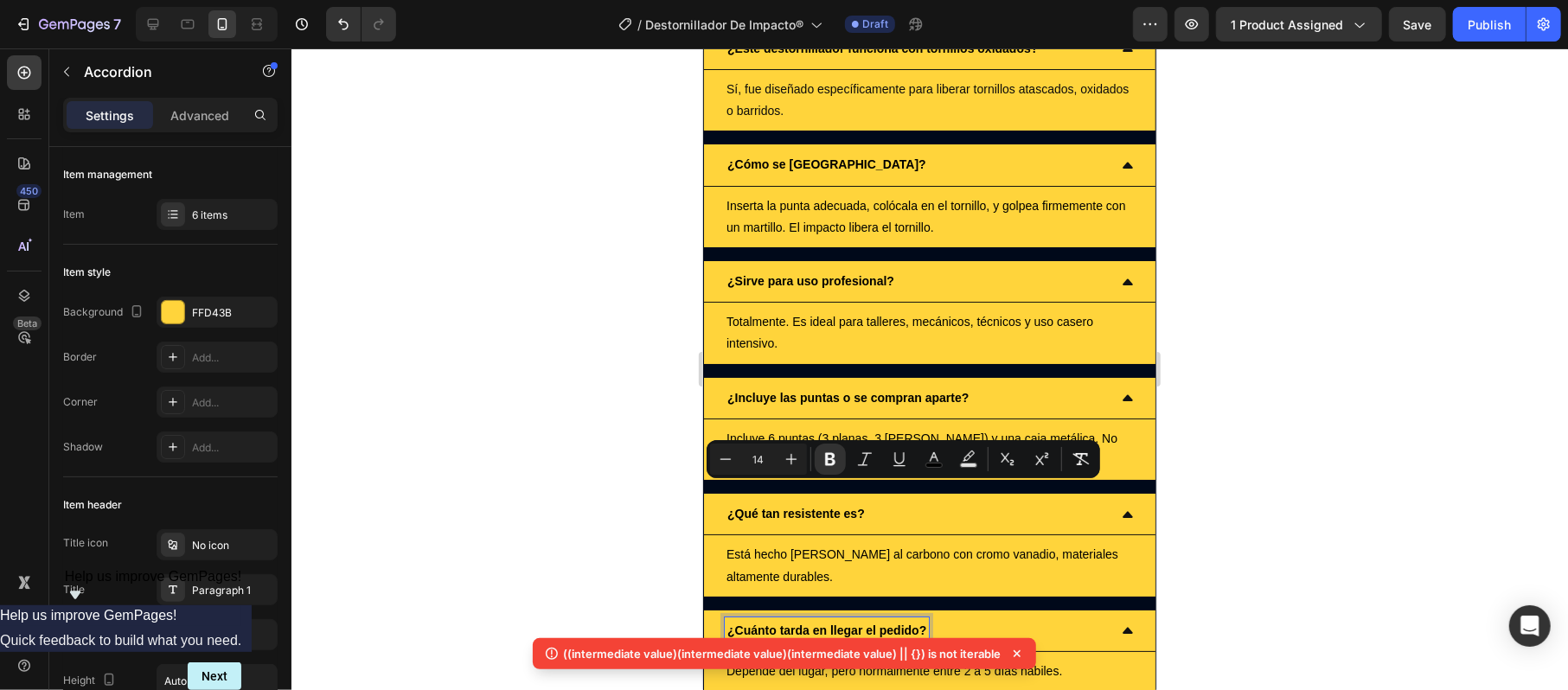
click at [831, 622] on strong "¿Cuánto tarda en llegar el pedido?" at bounding box center [825, 629] width 199 height 13
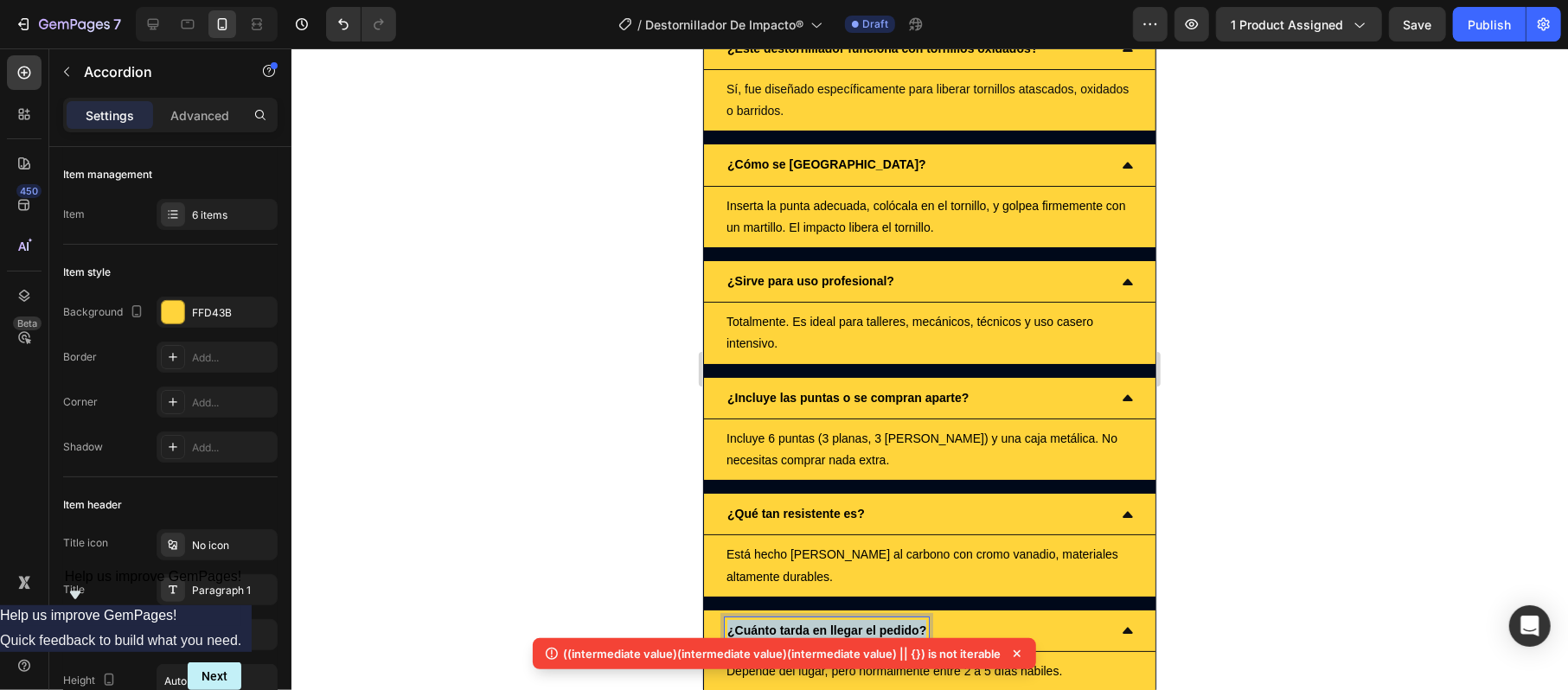
click at [831, 622] on strong "¿Cuánto tarda en llegar el pedido?" at bounding box center [825, 629] width 199 height 13
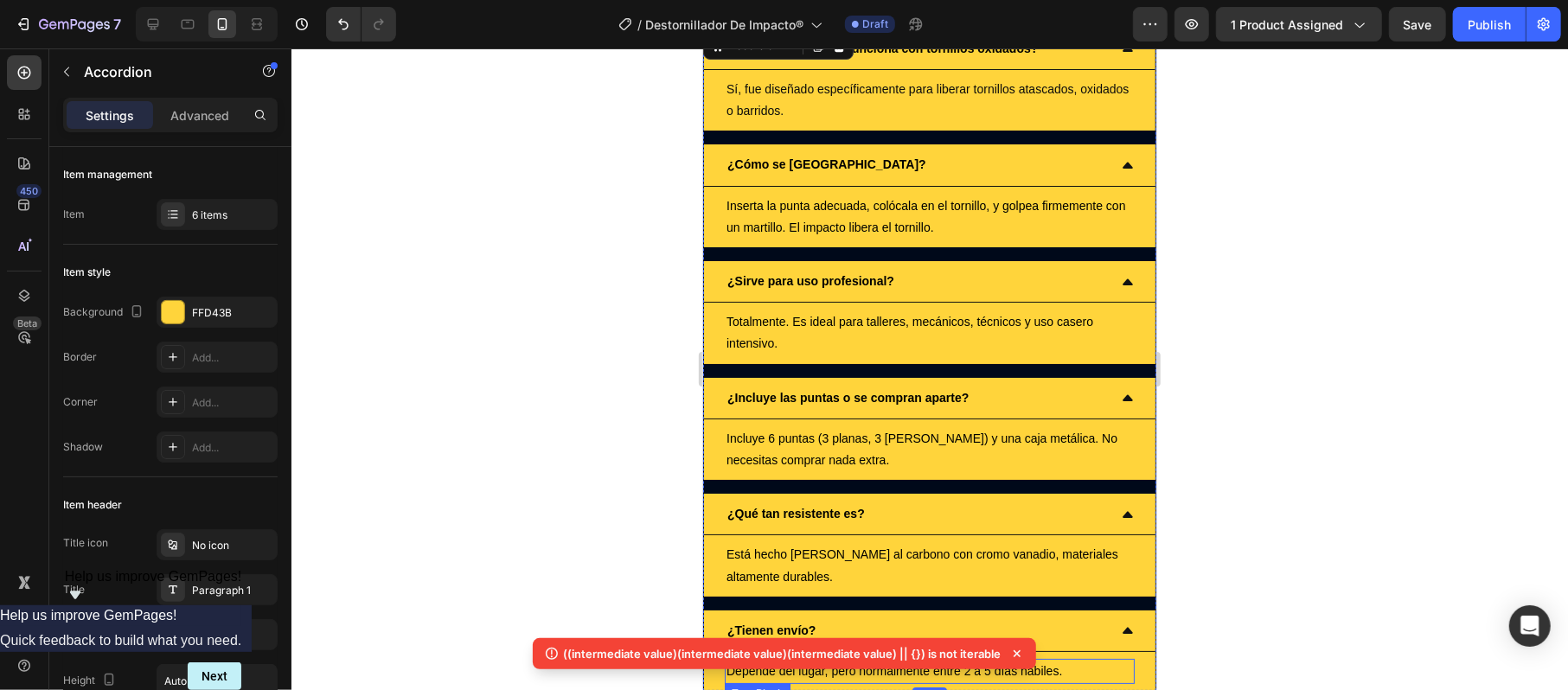
click at [903, 663] on span "Depende del lugar, pero normalmente entre 2 a 5 días hábiles." at bounding box center [893, 670] width 335 height 13
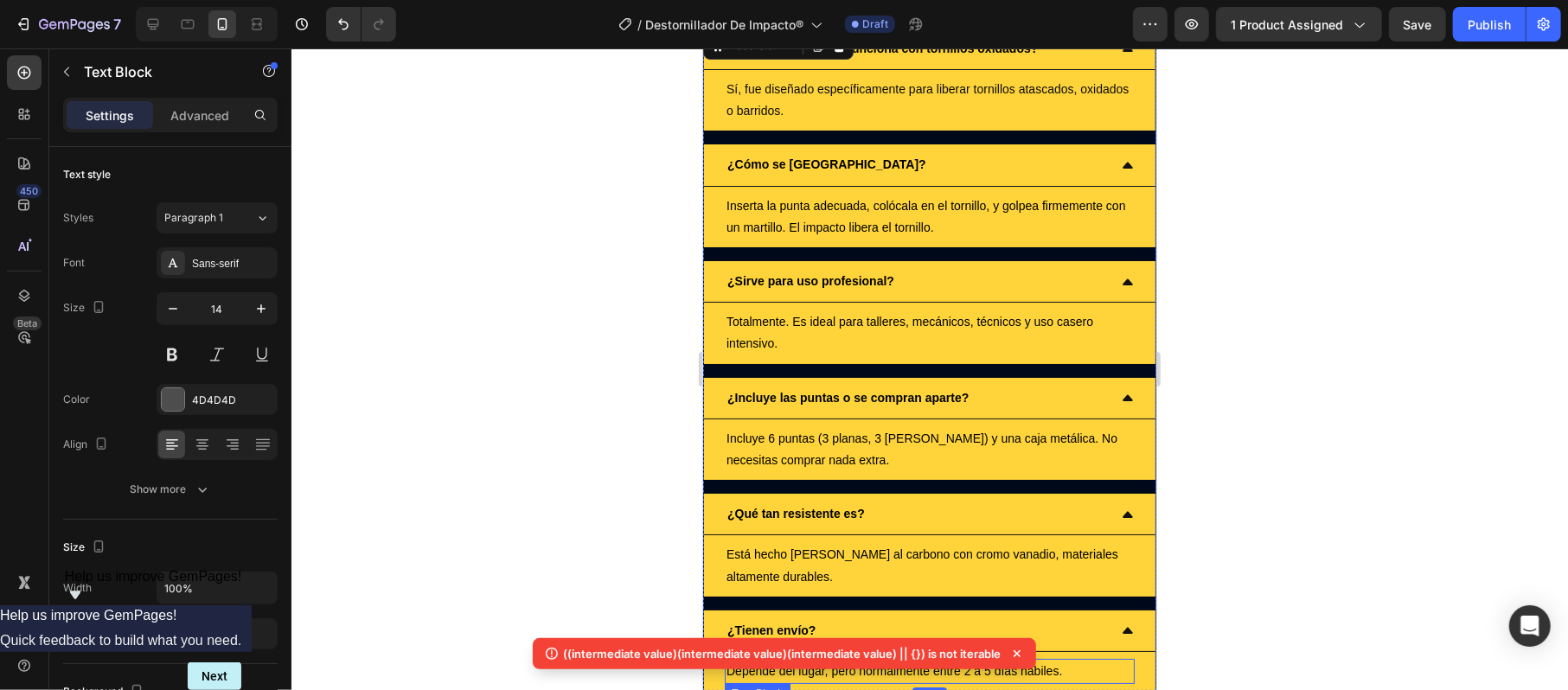
click at [903, 663] on span "Depende del lugar, pero normalmente entre 2 a 5 días hábiles." at bounding box center [893, 670] width 335 height 13
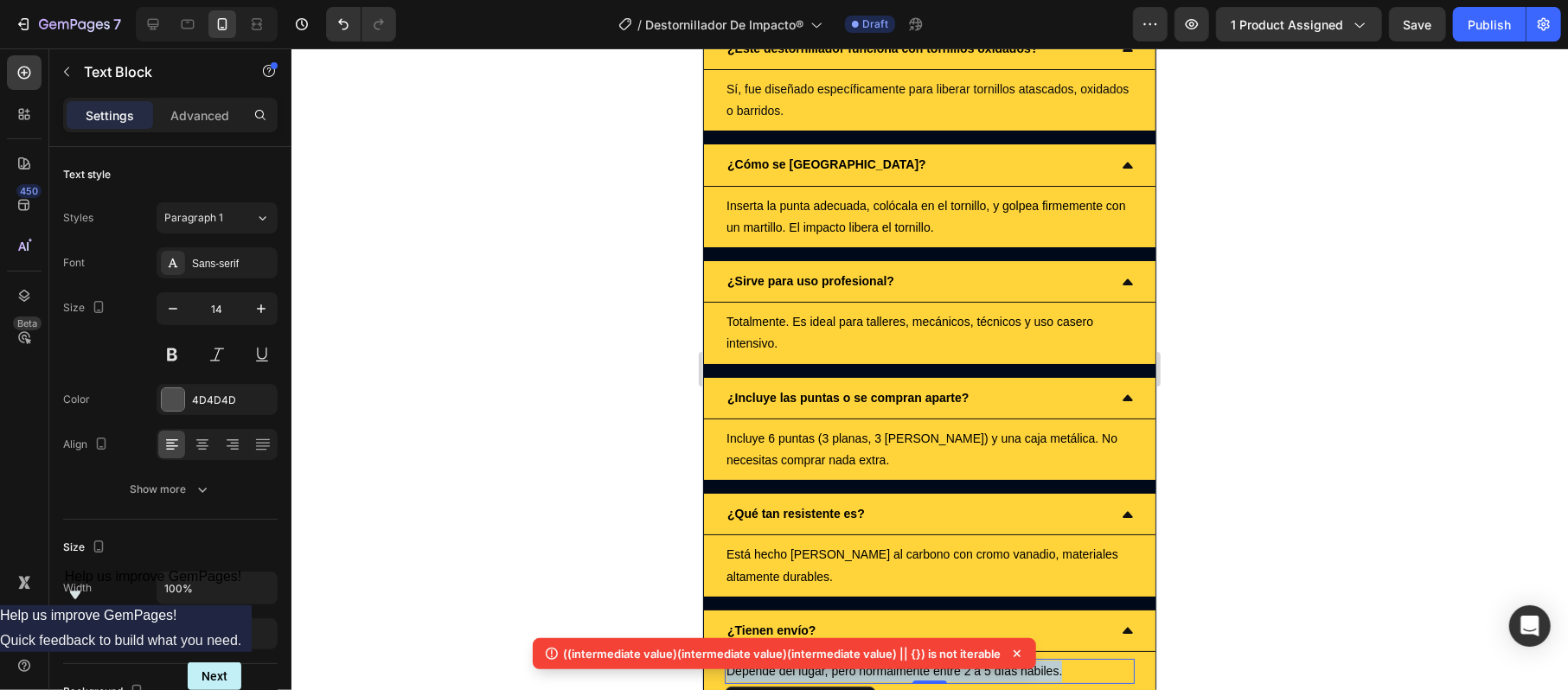
click at [903, 663] on span "Depende del lugar, pero normalmente entre 2 a 5 días hábiles." at bounding box center [893, 670] width 335 height 13
click at [1259, 496] on div at bounding box center [929, 369] width 1276 height 641
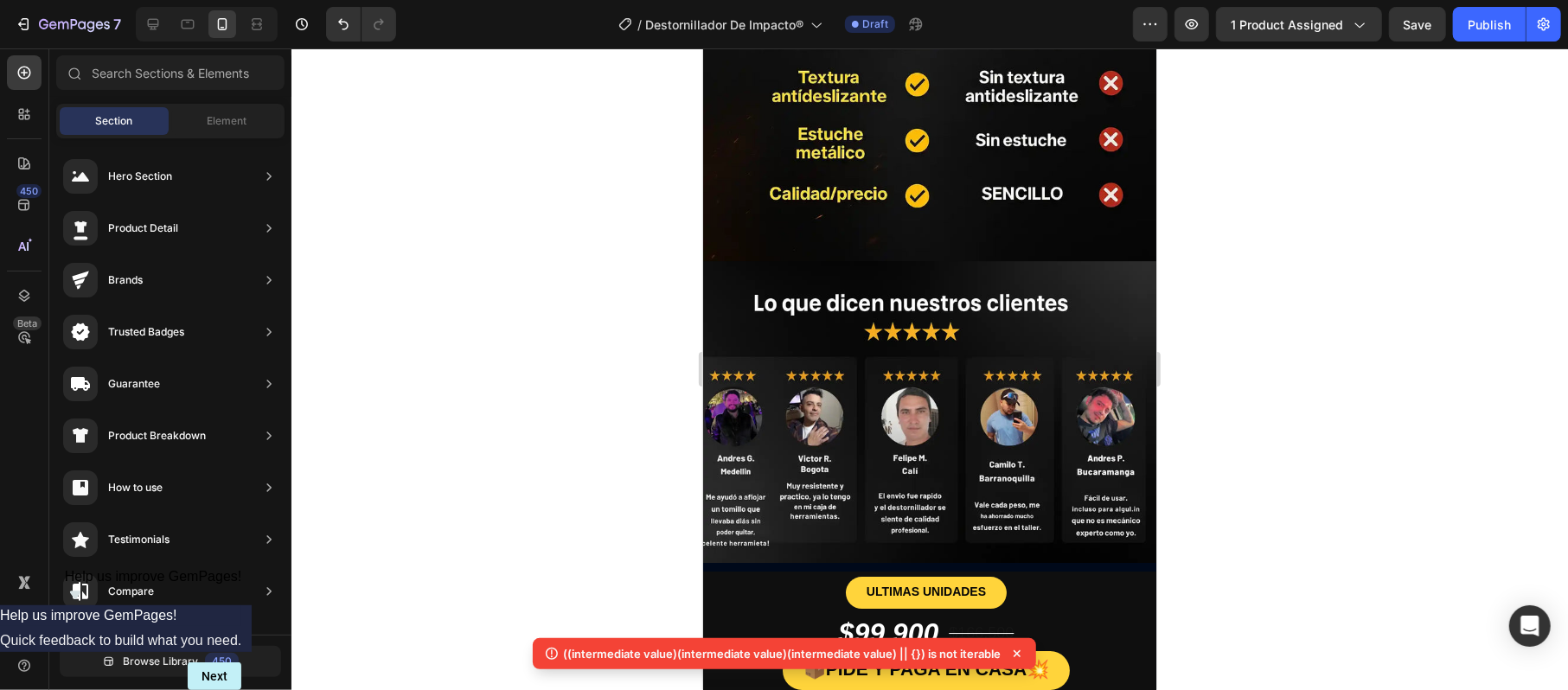
scroll to position [4033, 0]
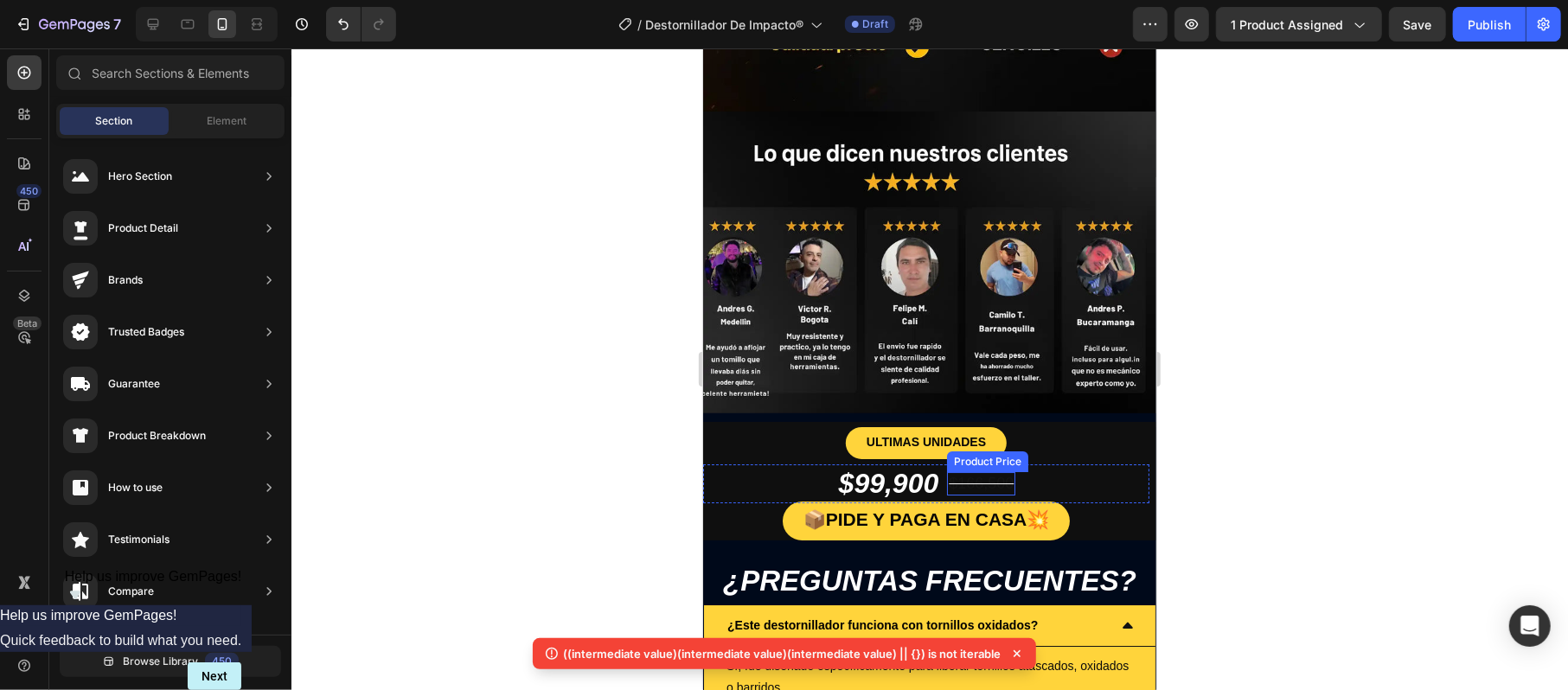
click at [980, 471] on div "$166,500" at bounding box center [979, 483] width 68 height 23
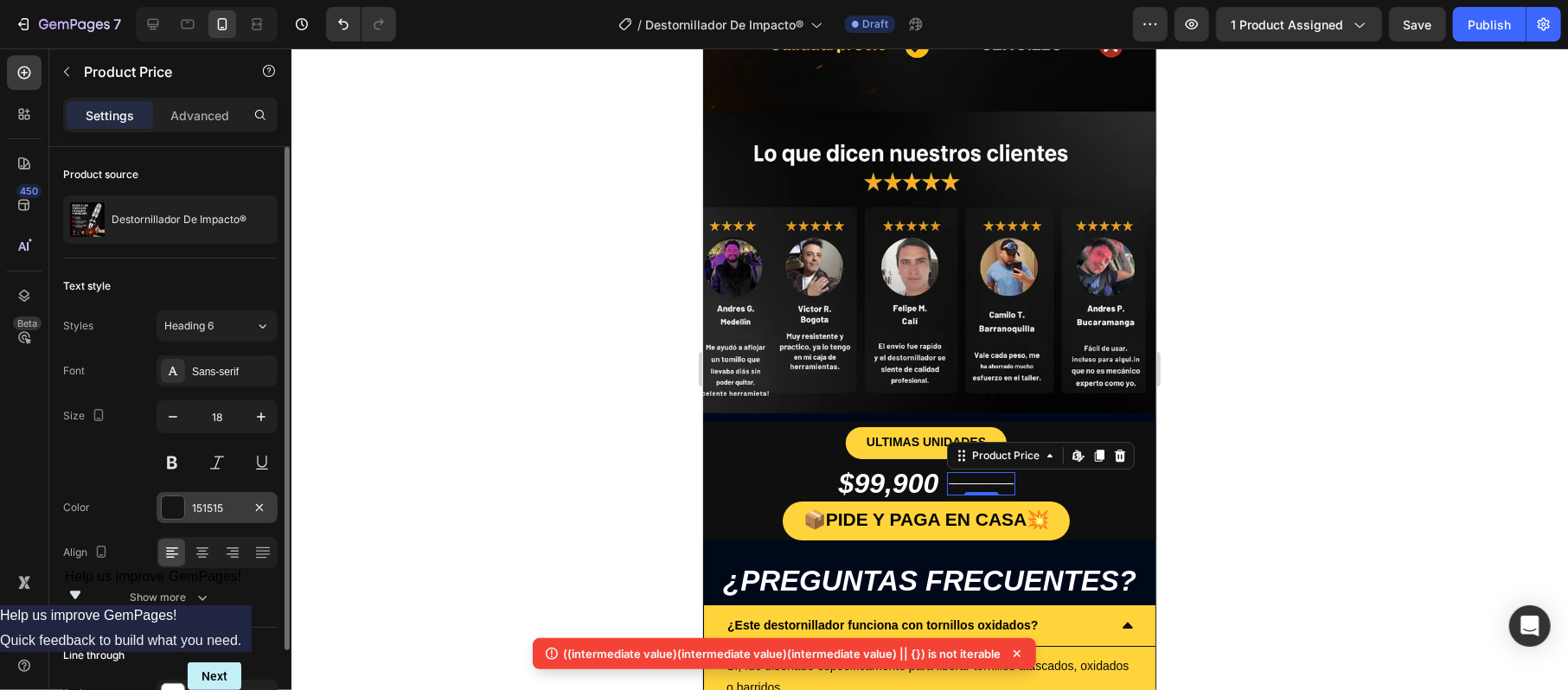
click at [171, 498] on div at bounding box center [172, 507] width 22 height 22
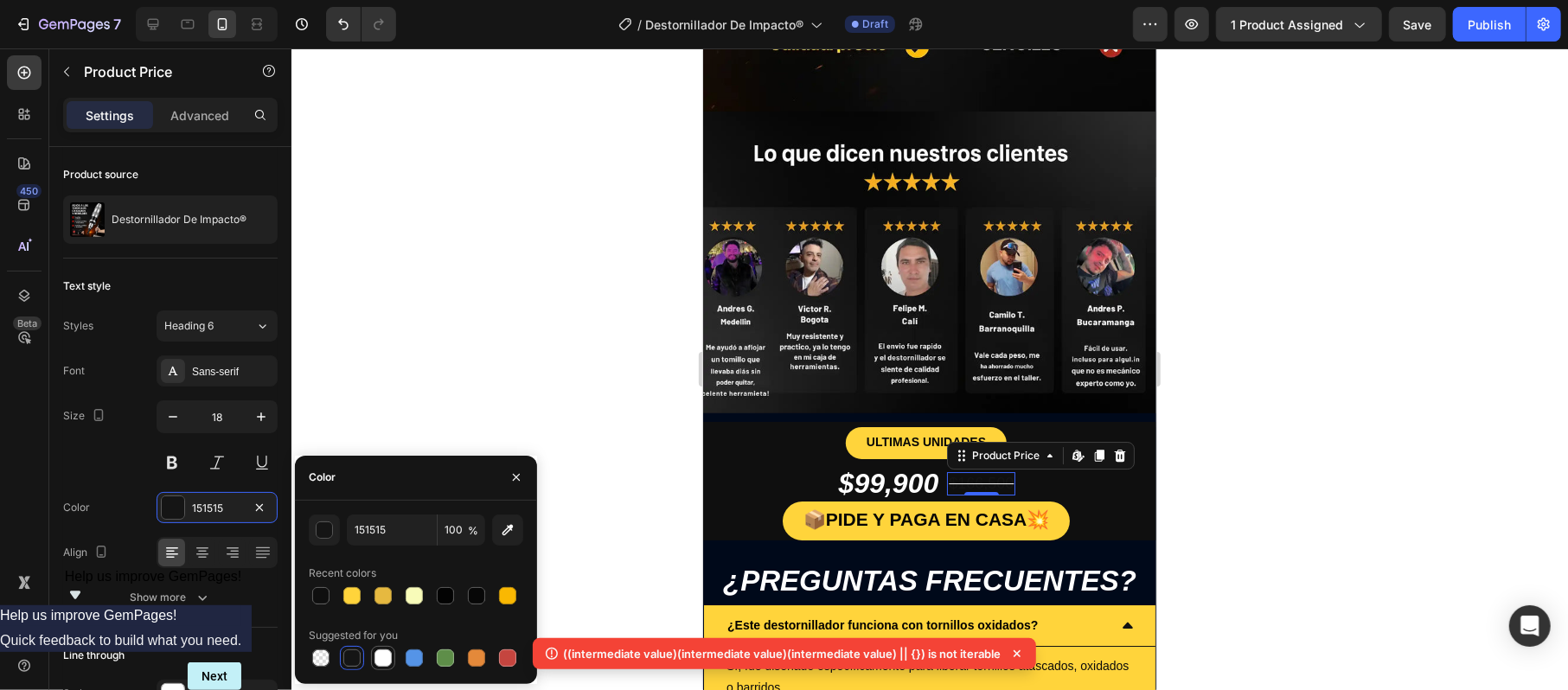
click at [378, 654] on div at bounding box center [383, 657] width 17 height 17
type input "FFFFFF"
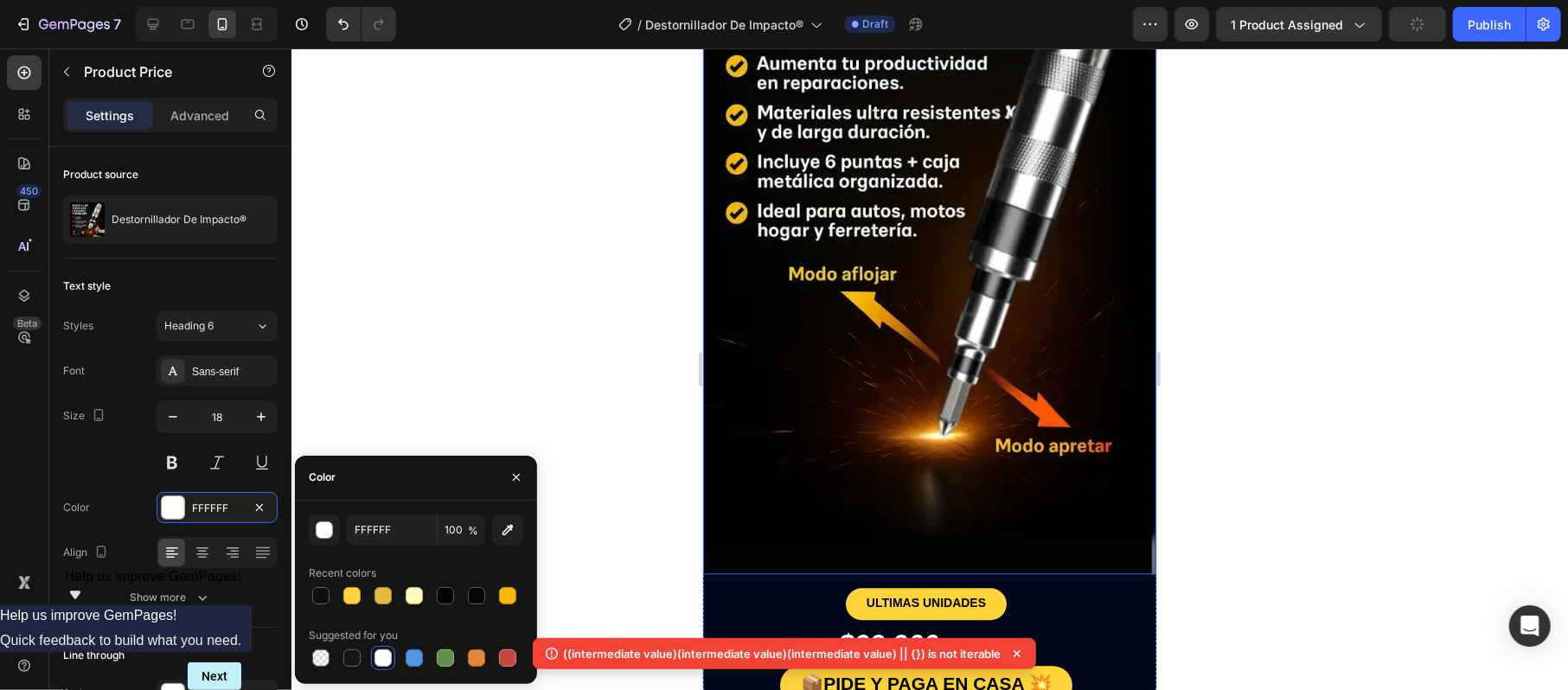
scroll to position [2995, 0]
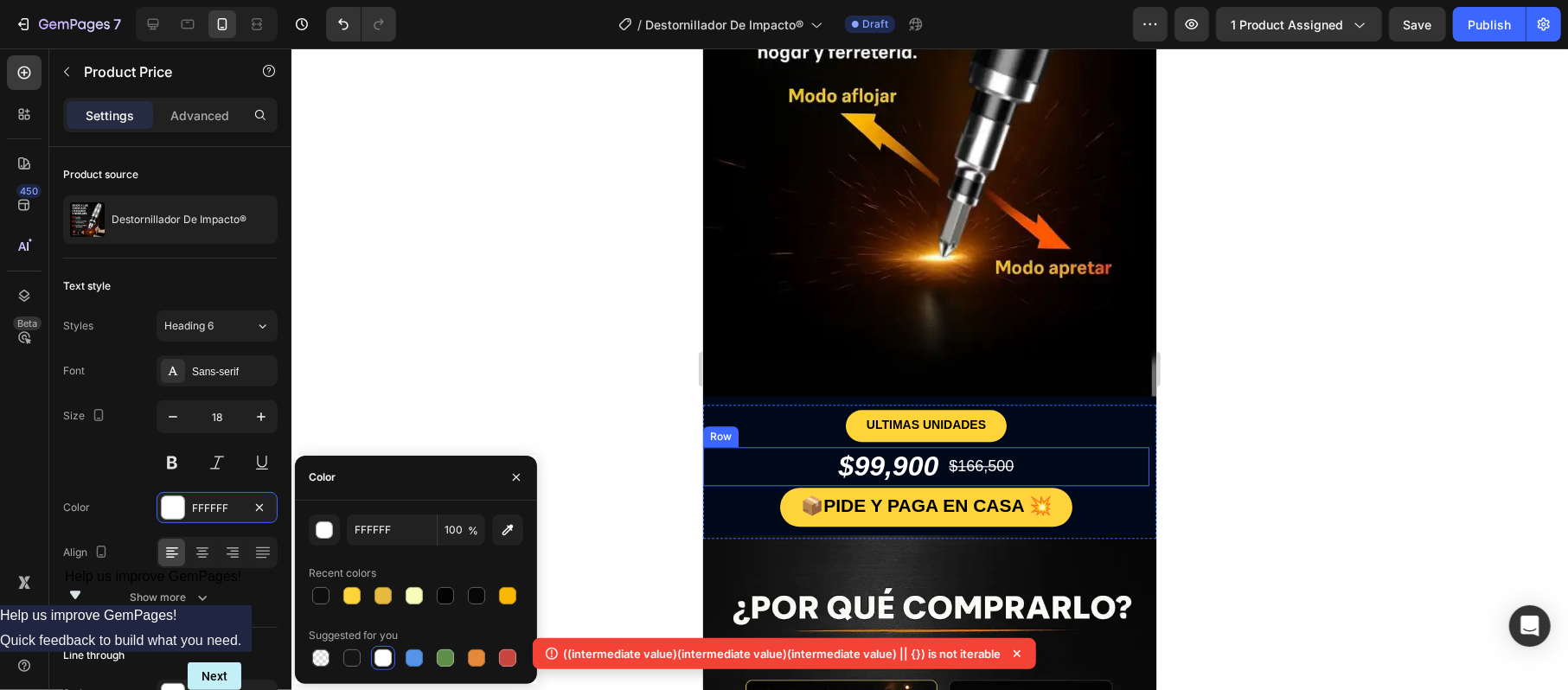
click at [712, 428] on div "Row" at bounding box center [720, 436] width 29 height 15
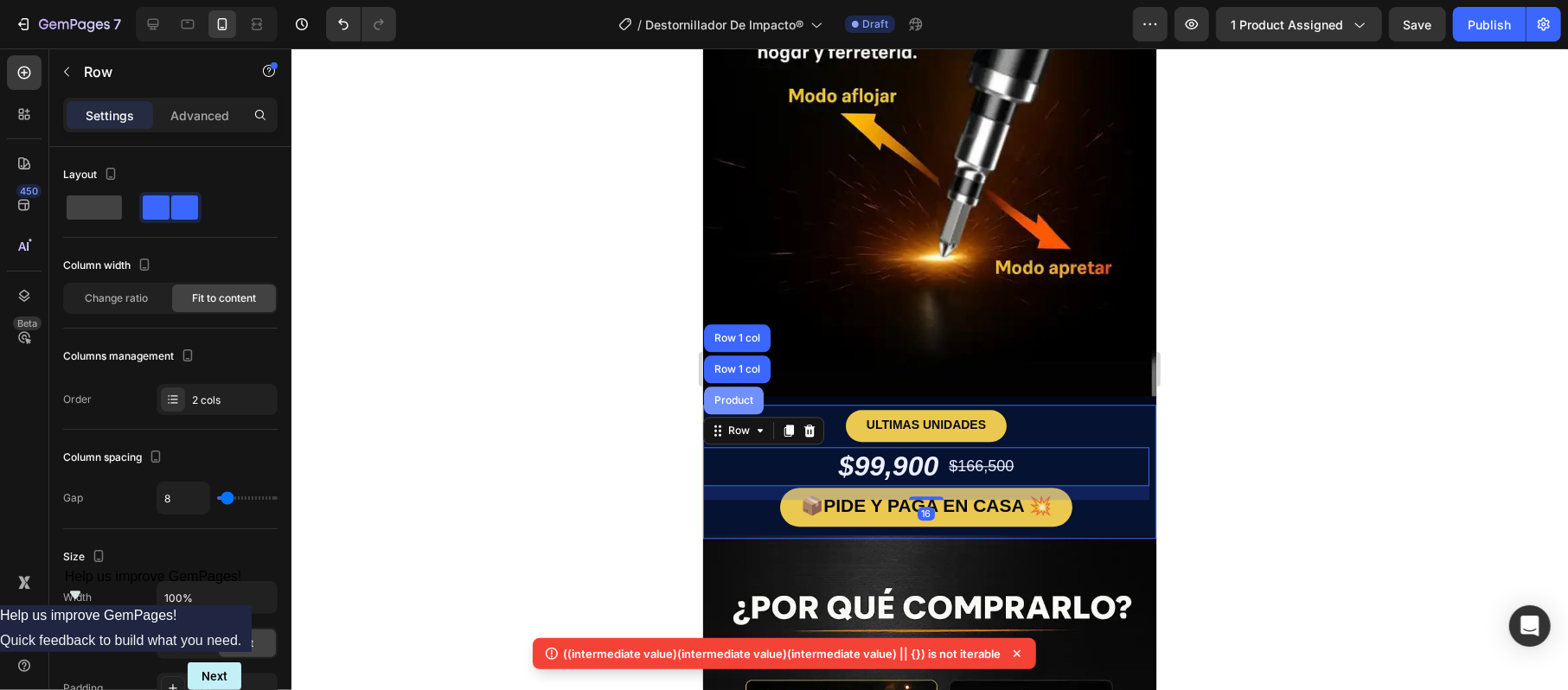
click at [724, 386] on div "Product" at bounding box center [733, 399] width 60 height 28
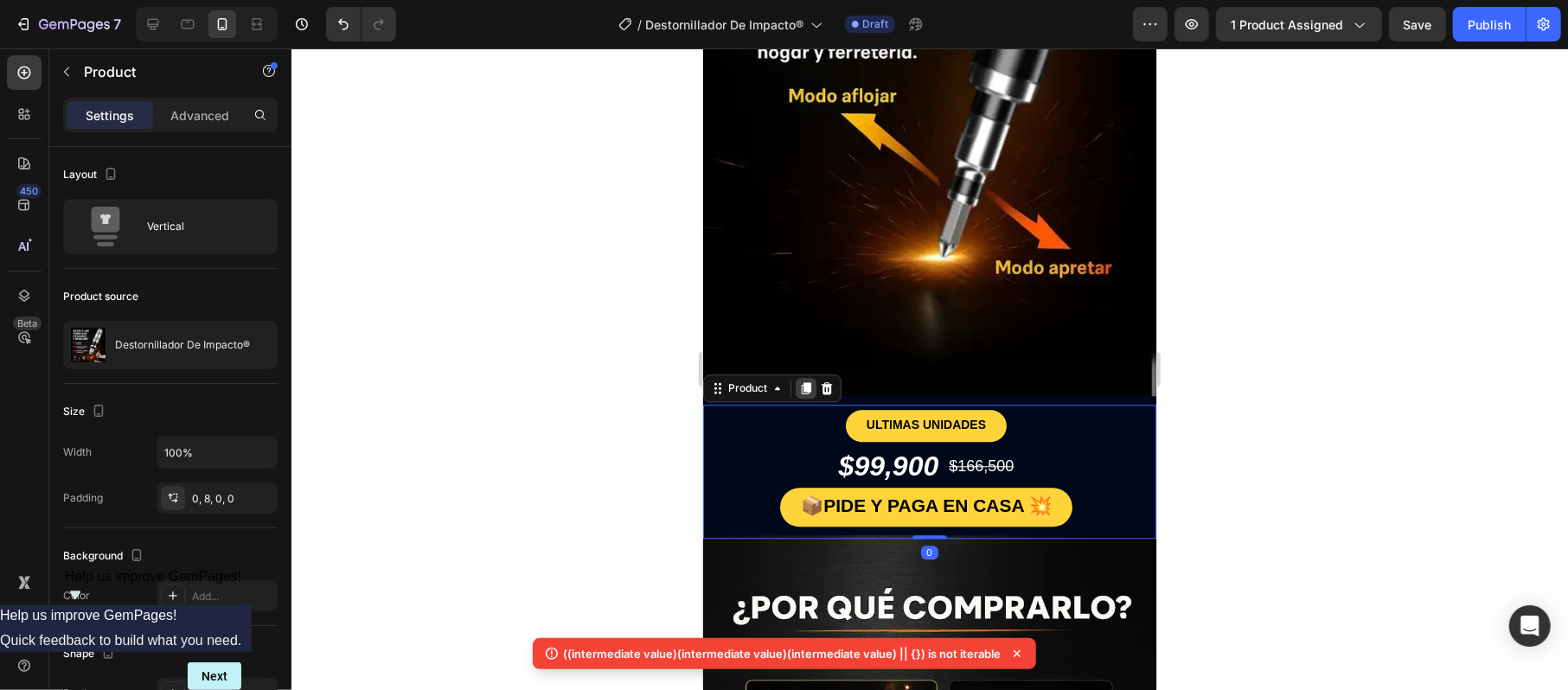
click at [804, 381] on icon at bounding box center [806, 387] width 10 height 12
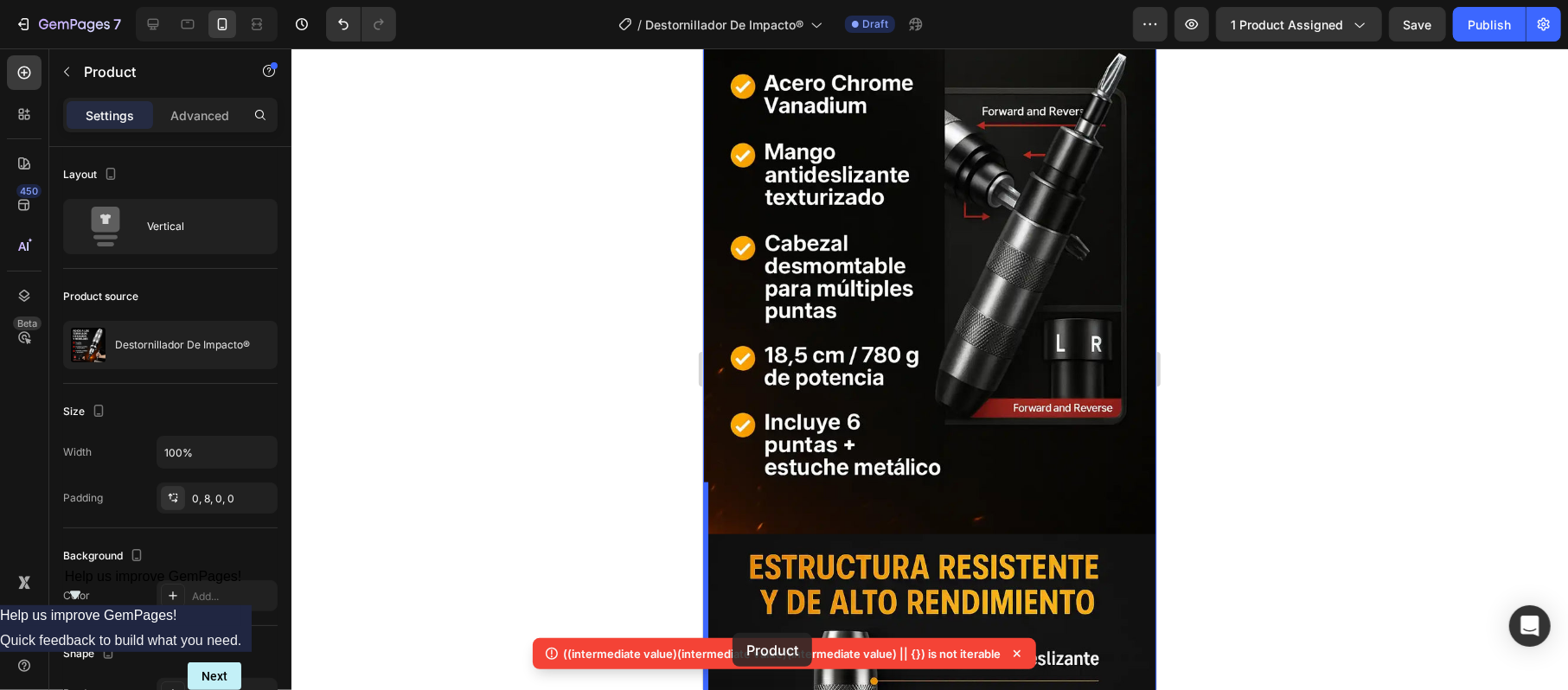
scroll to position [1461, 0]
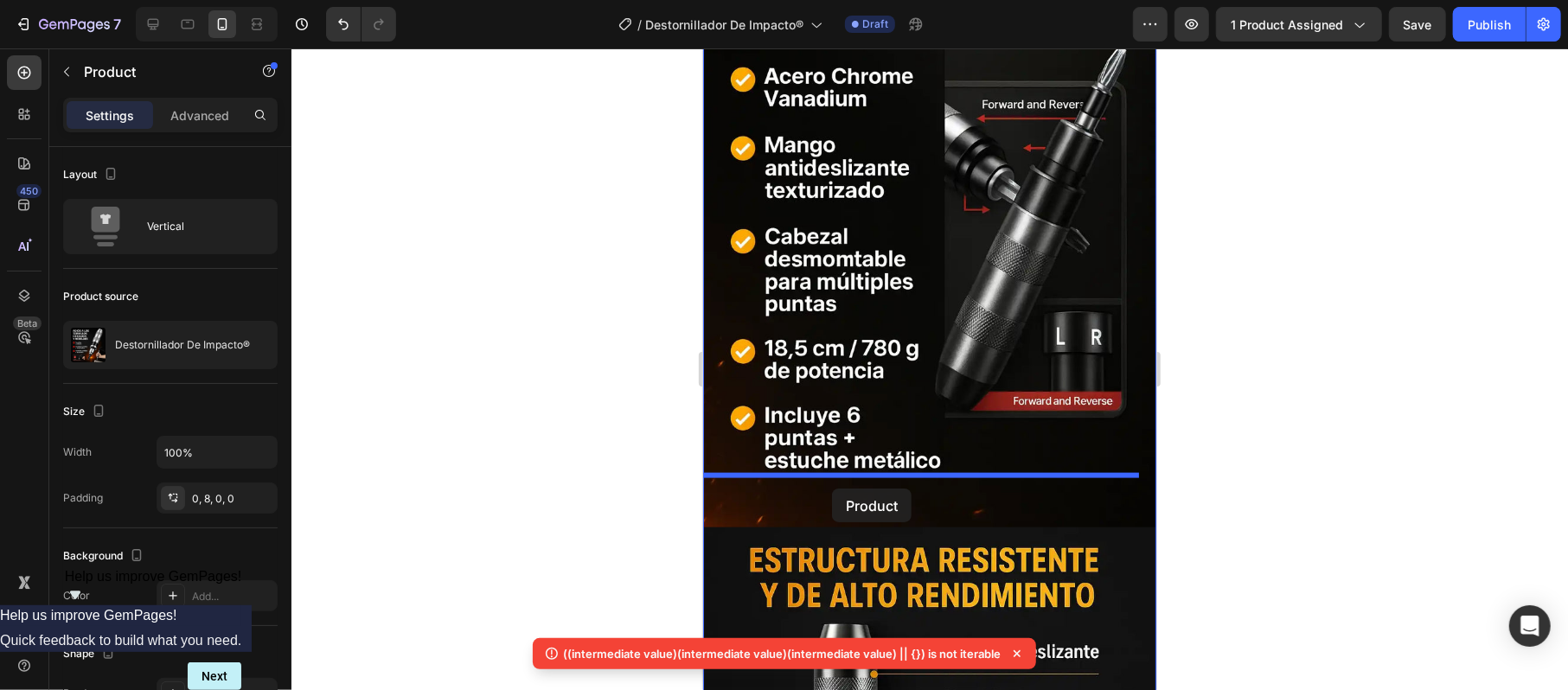
drag, startPoint x: 723, startPoint y: 405, endPoint x: 845, endPoint y: 469, distance: 137.8
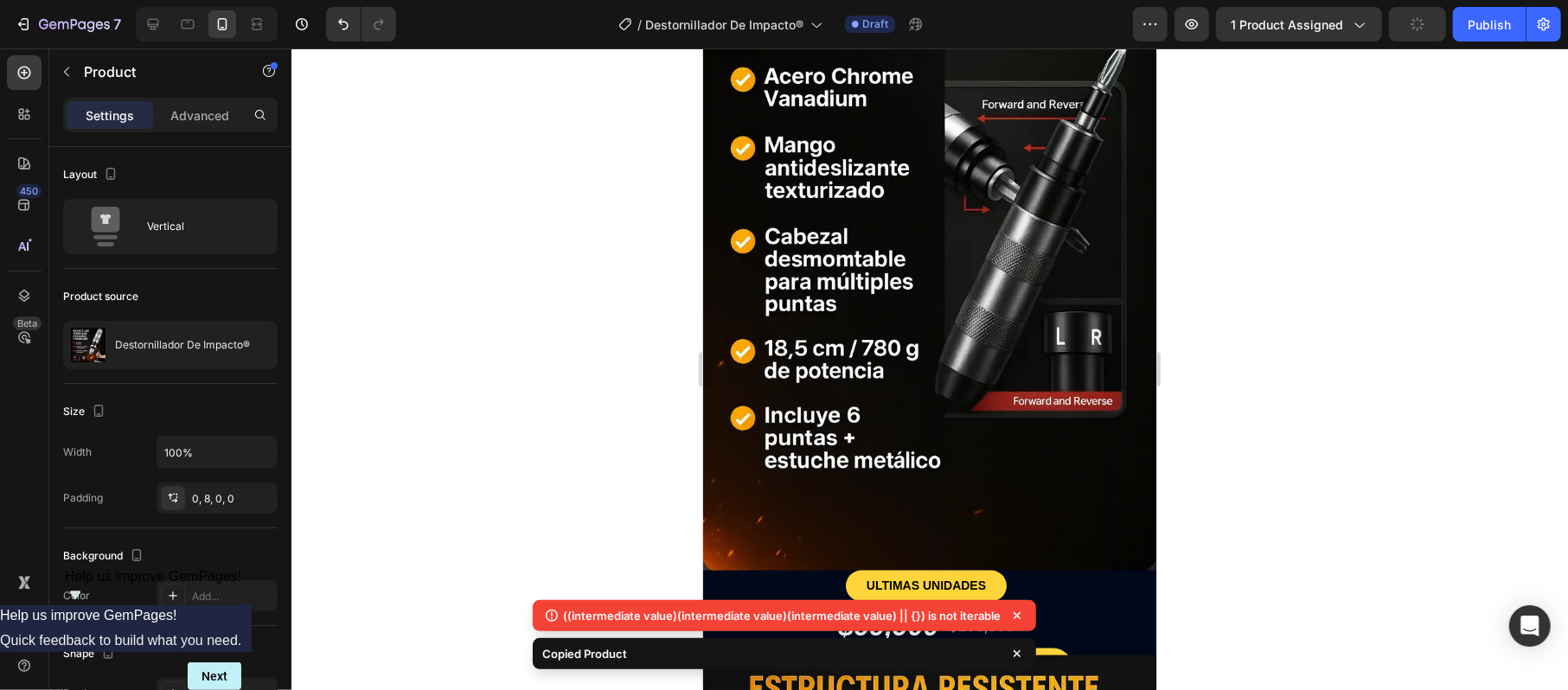
click at [1281, 515] on div at bounding box center [929, 369] width 1276 height 641
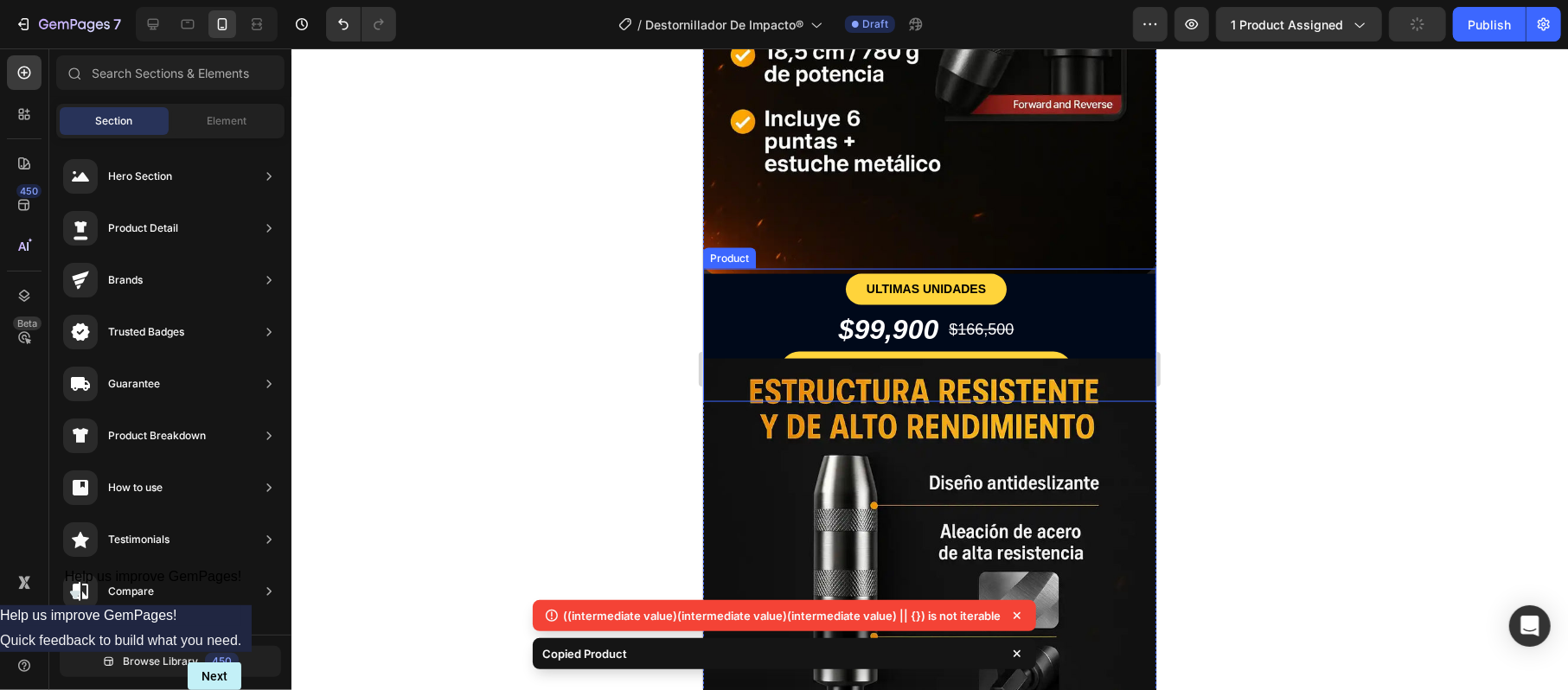
scroll to position [1806, 0]
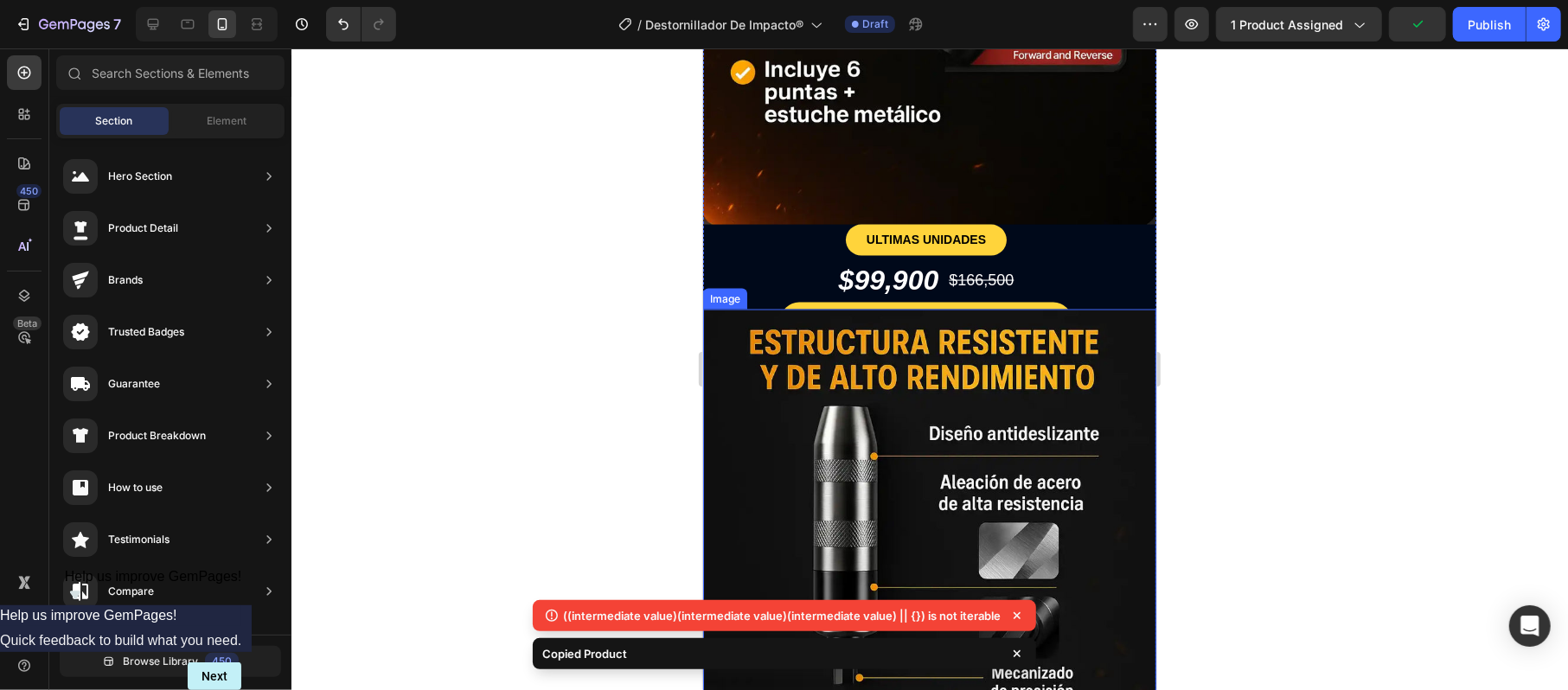
click at [717, 308] on img at bounding box center [929, 648] width 453 height 679
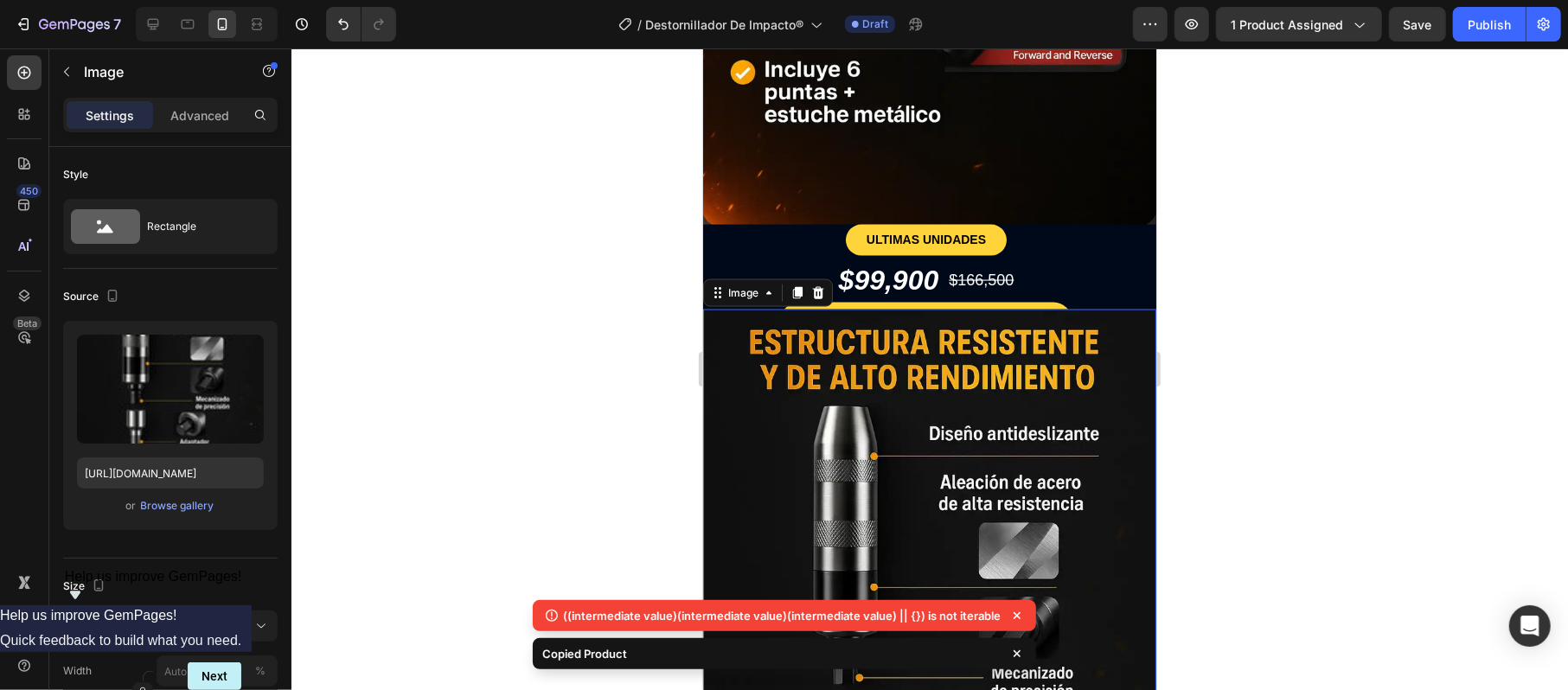
click at [201, 101] on div "Advanced" at bounding box center [200, 114] width 86 height 28
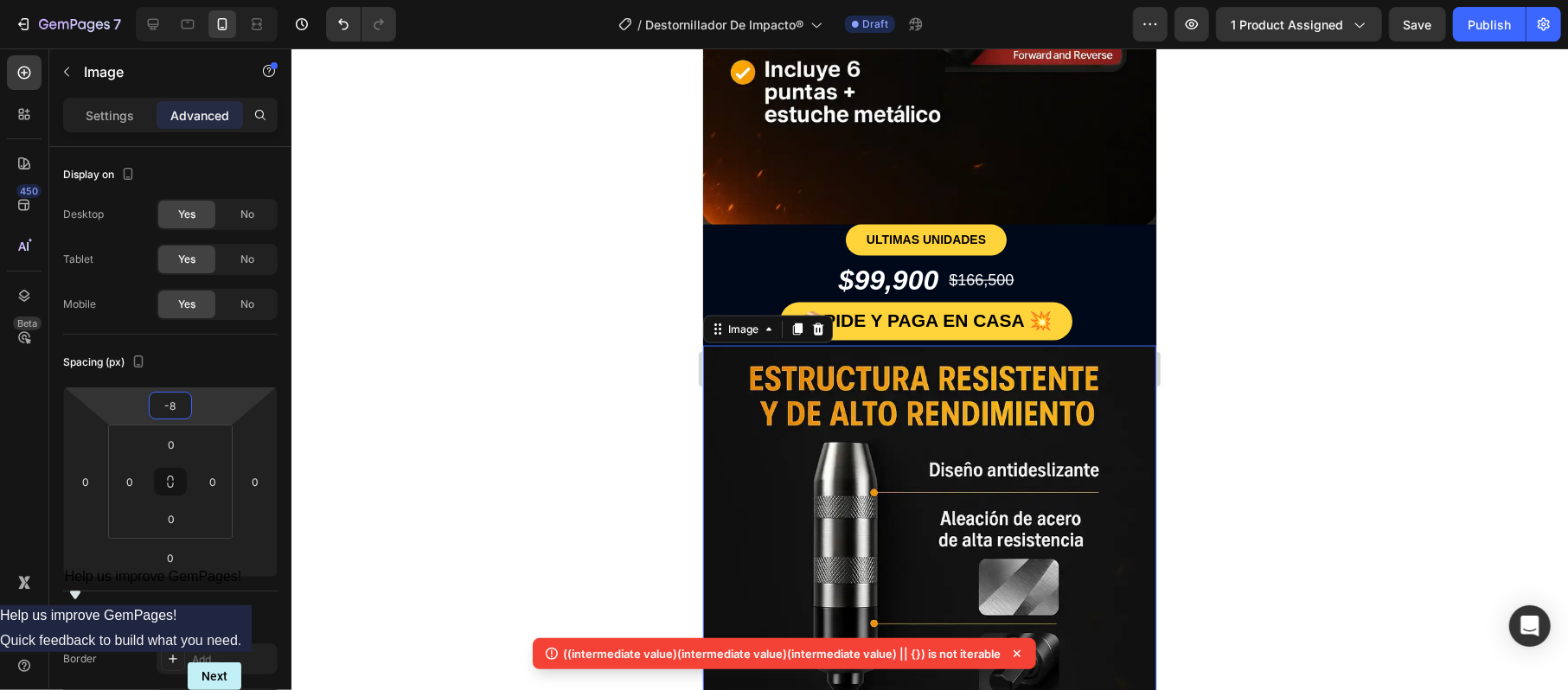
type input "0"
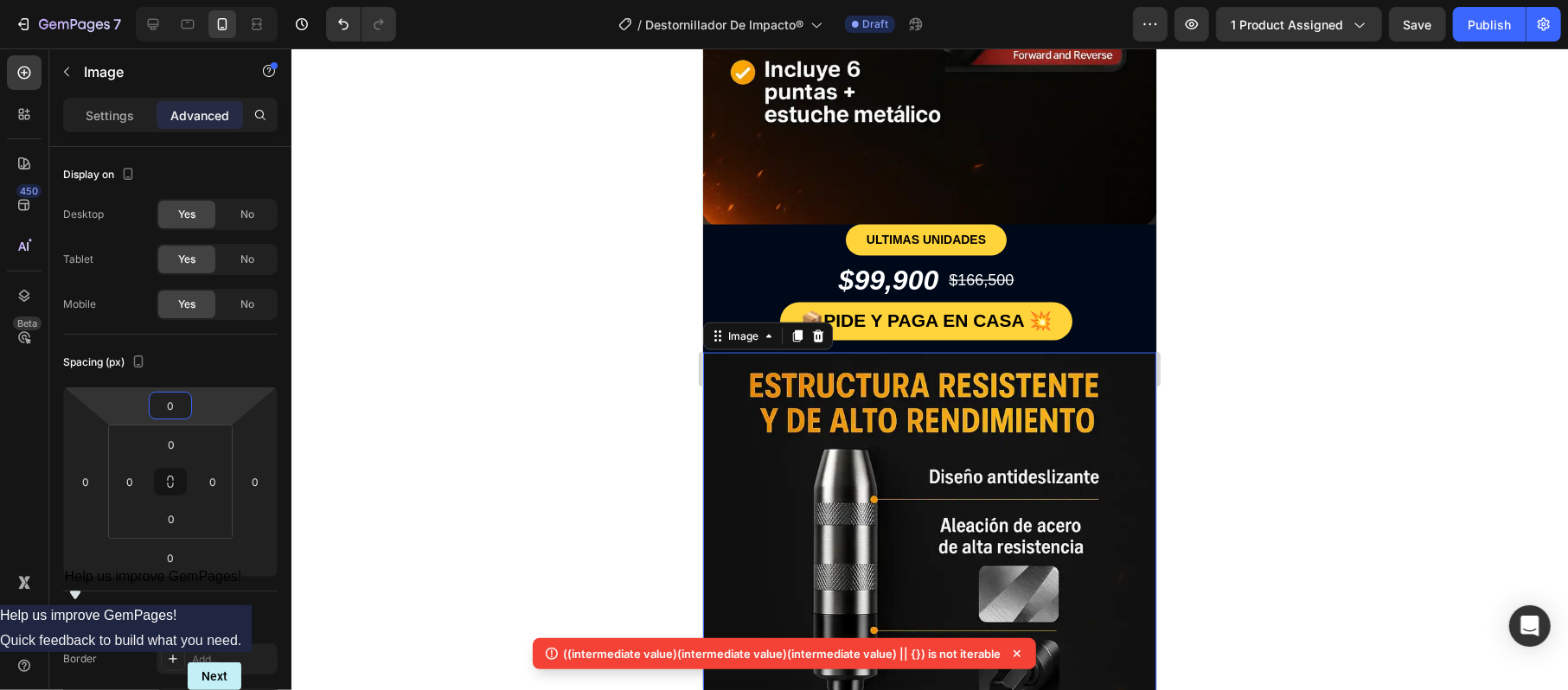
drag, startPoint x: 205, startPoint y: 405, endPoint x: 225, endPoint y: 377, distance: 34.4
click at [225, 0] on html "7 Version history / Destornillador De Impacto® Draft Preview 1 product assigned…" at bounding box center [784, 0] width 1568 height 0
click at [1186, 257] on div at bounding box center [929, 369] width 1276 height 641
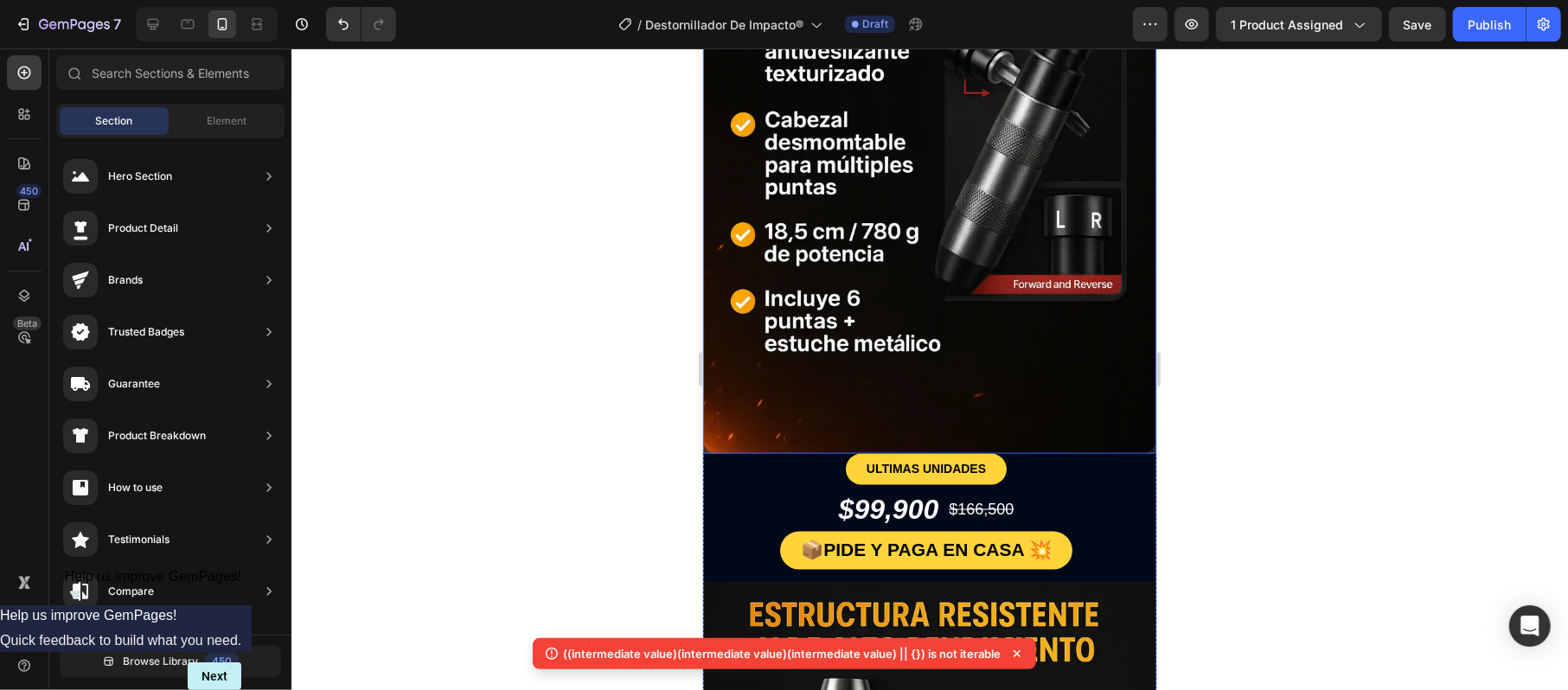
scroll to position [1577, 0]
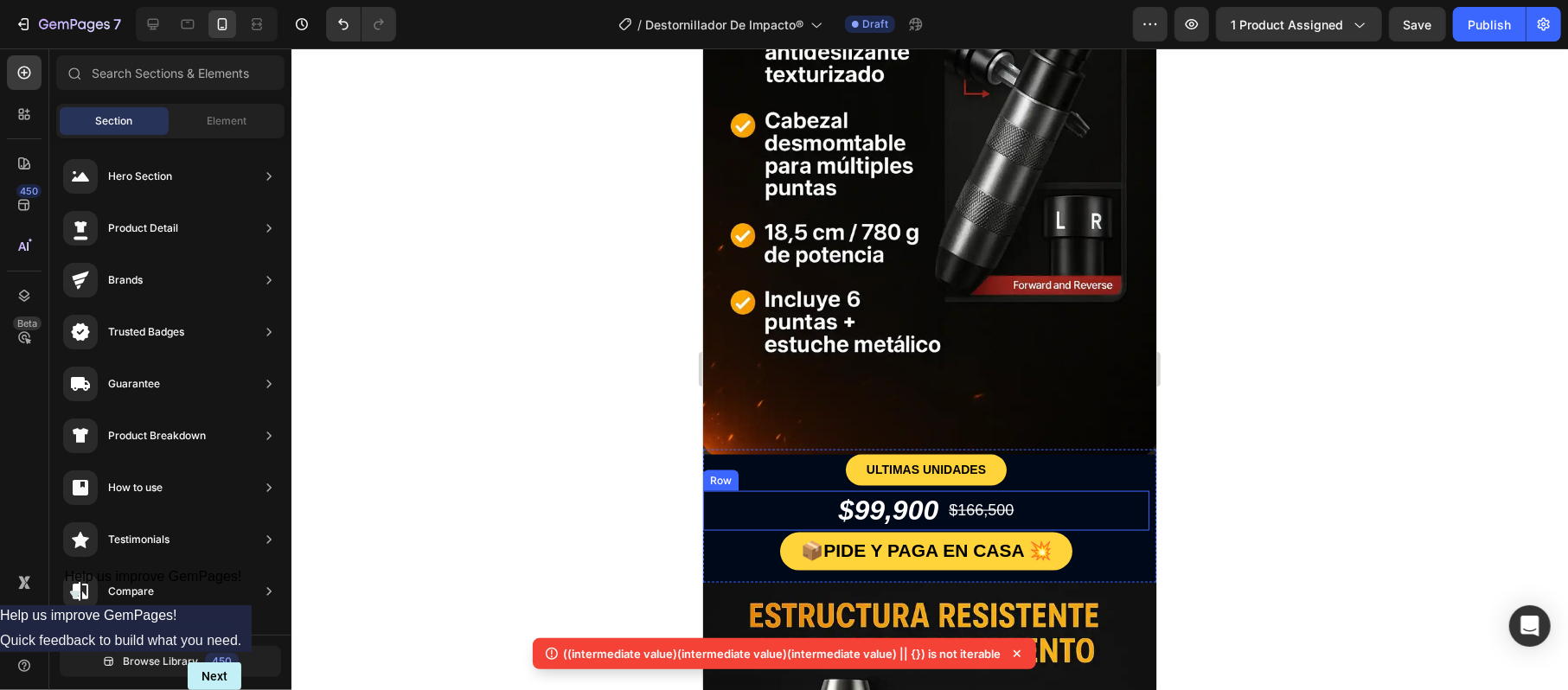
click at [745, 490] on div "$99,900 Product Price Product Price $166,500 Product Price Product Price Row" at bounding box center [925, 510] width 446 height 39
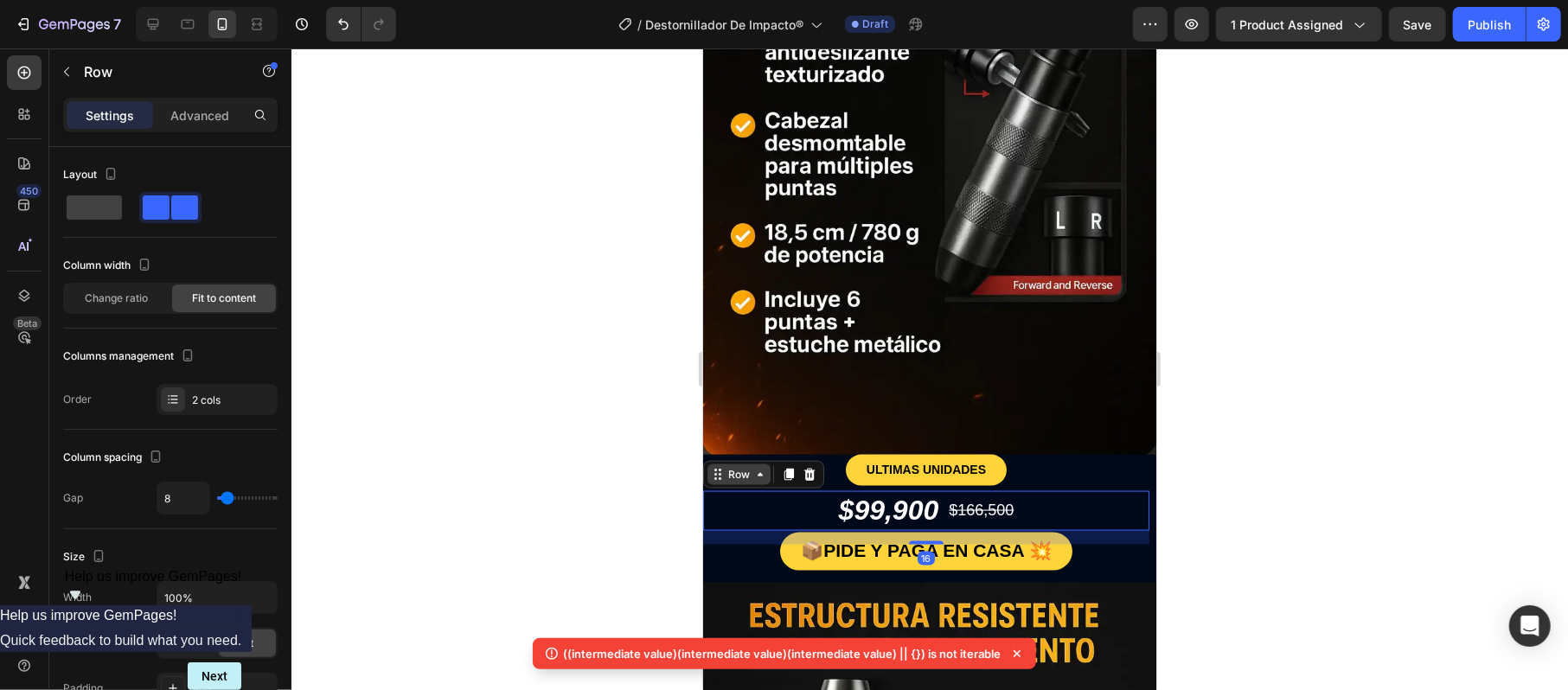
click at [736, 465] on div "Row" at bounding box center [738, 473] width 29 height 15
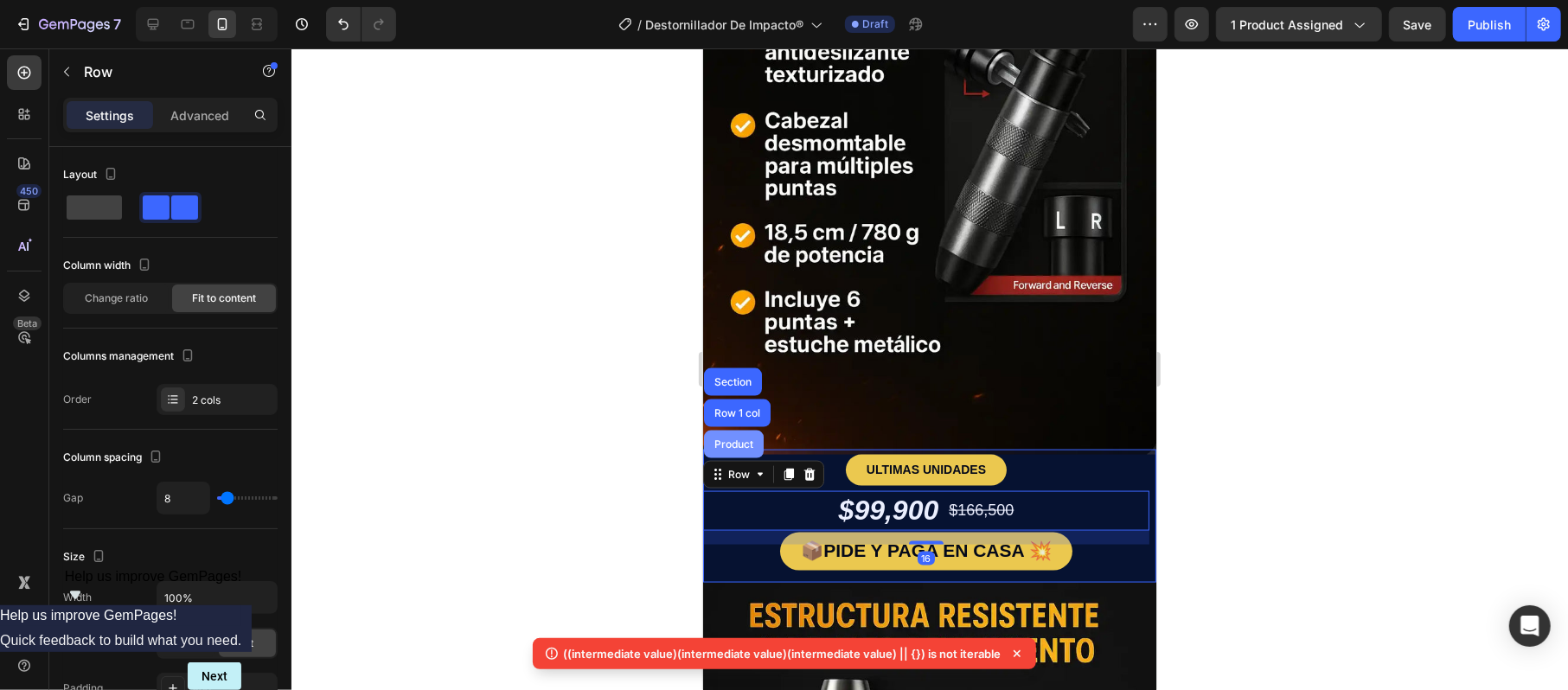
click at [737, 430] on div "Product" at bounding box center [733, 443] width 60 height 28
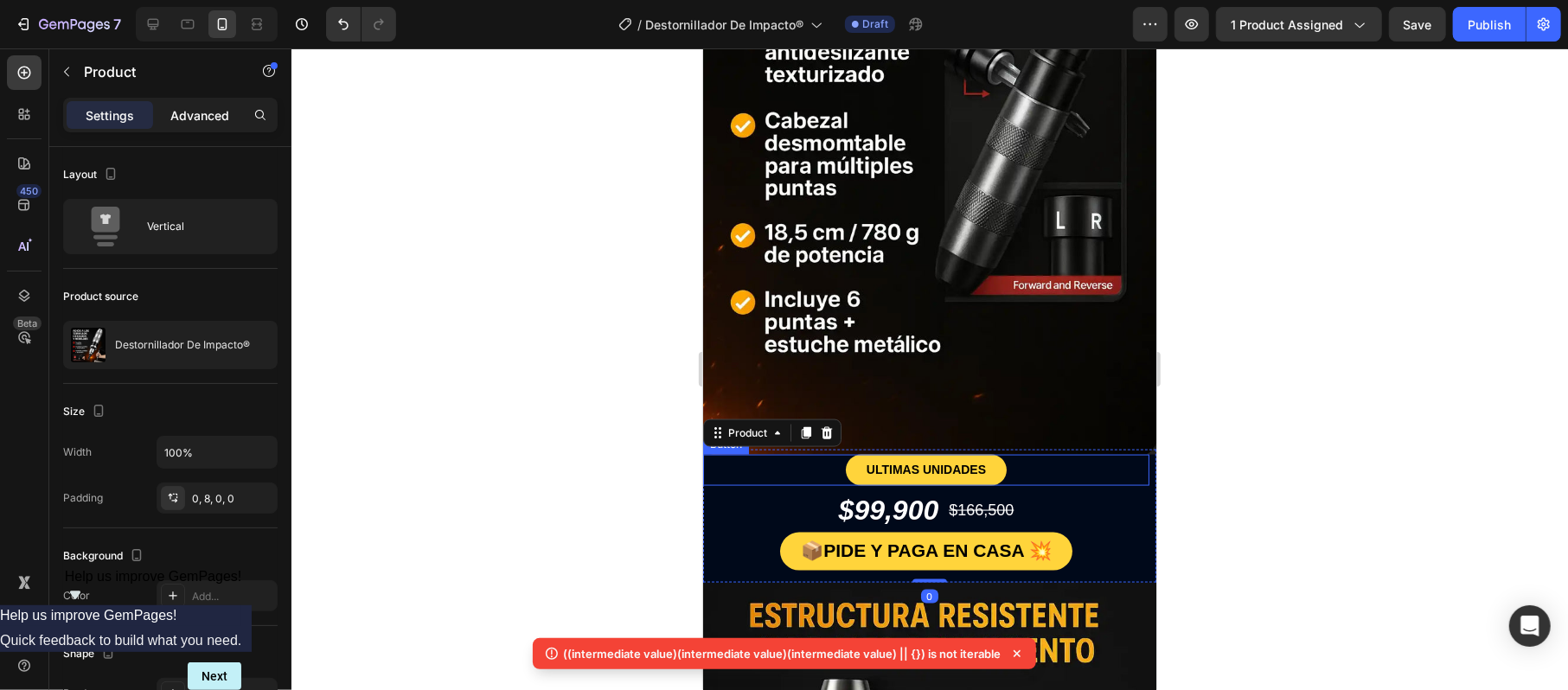
click at [179, 115] on p "Advanced" at bounding box center [199, 115] width 59 height 18
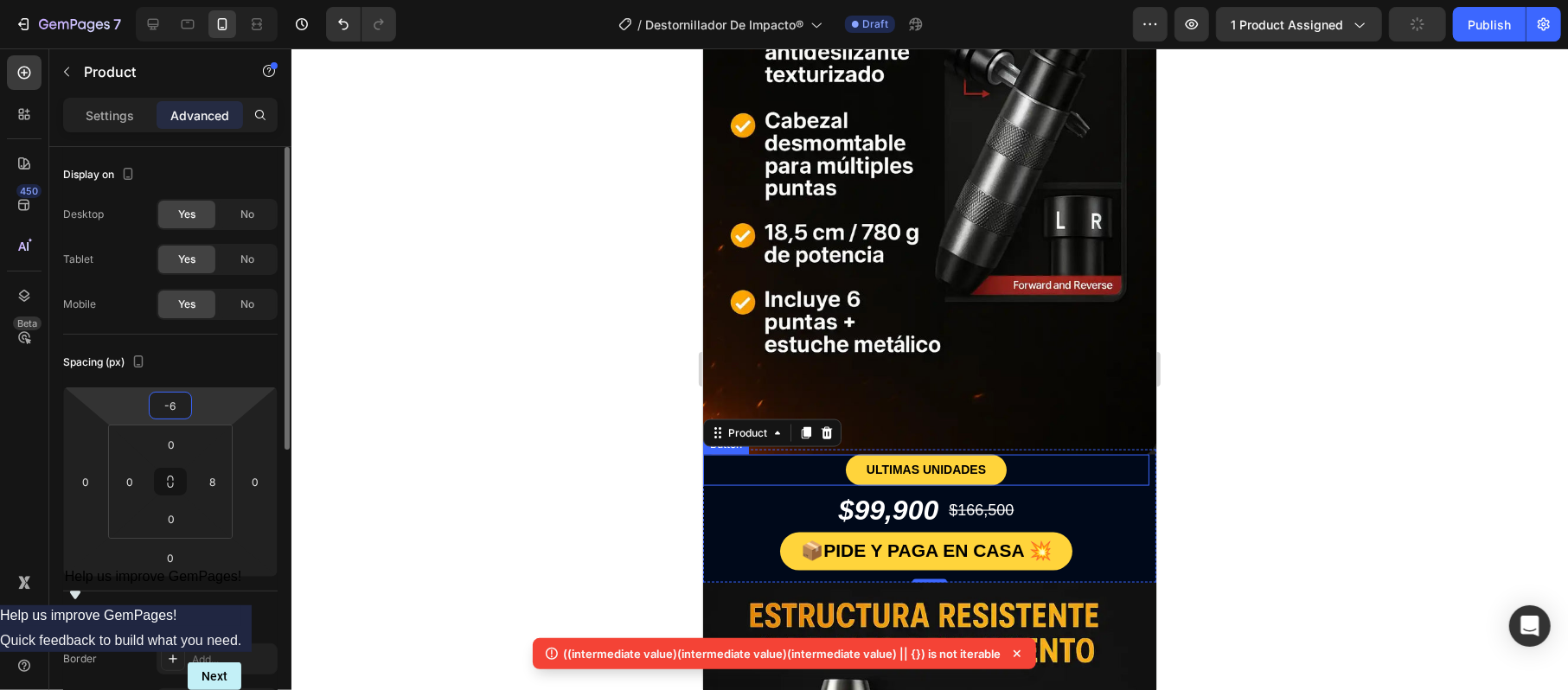
click at [163, 415] on input "-6" at bounding box center [170, 405] width 35 height 26
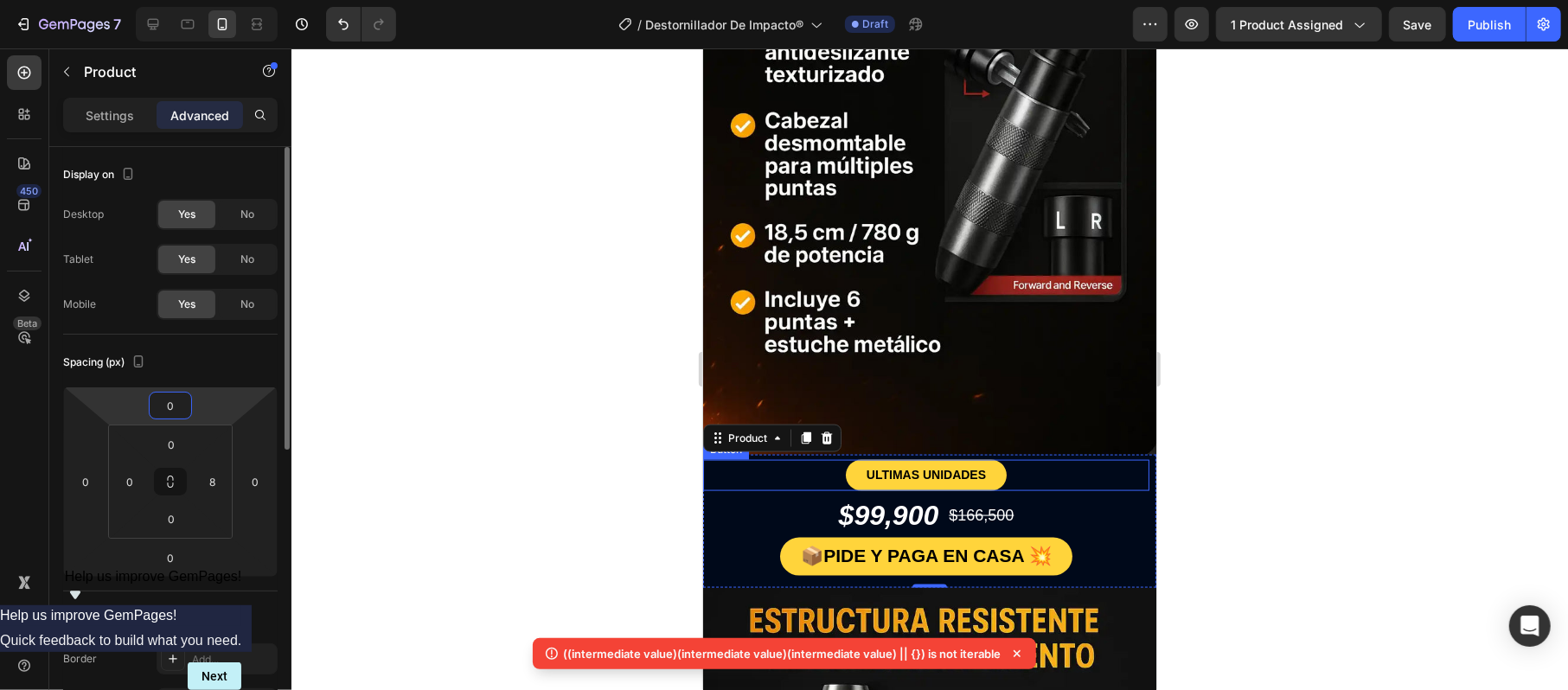
type input "0"
click at [517, 427] on div at bounding box center [929, 369] width 1276 height 641
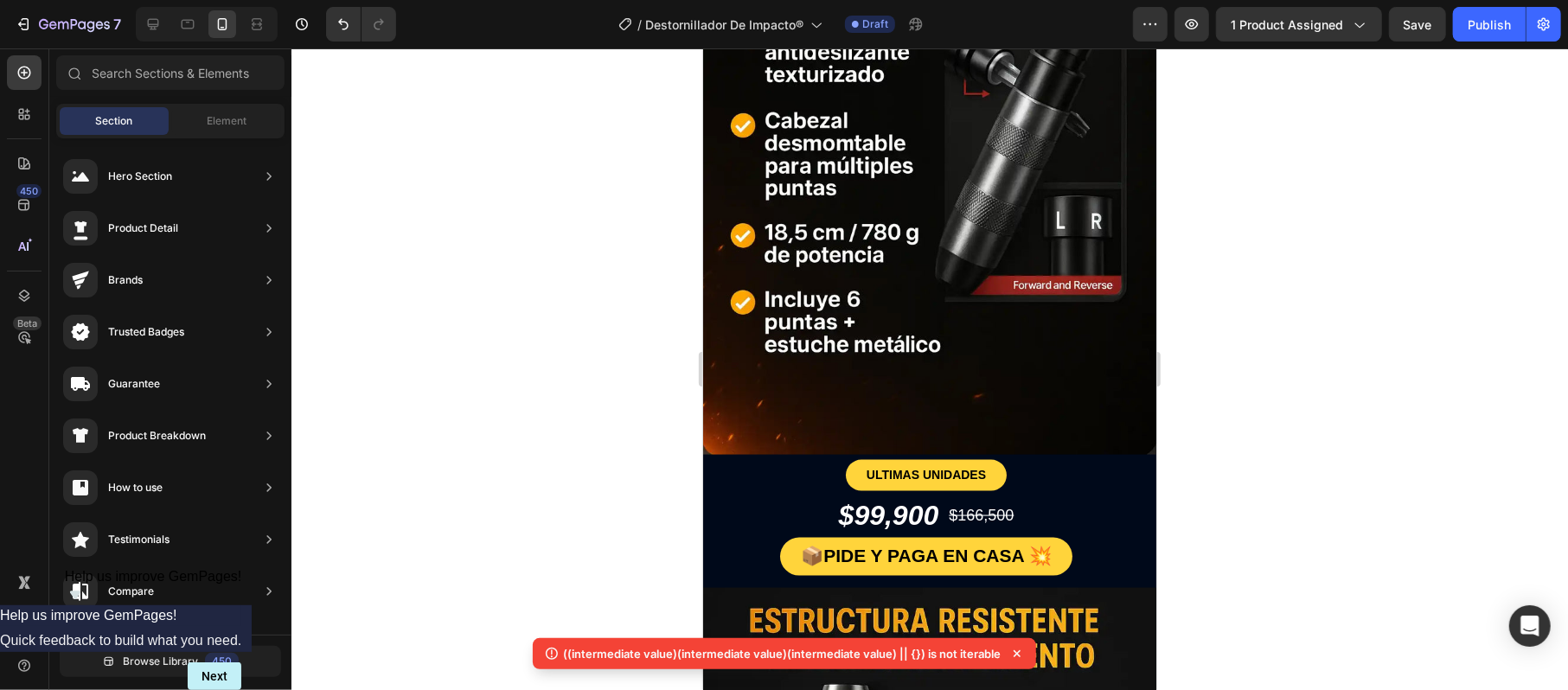
click at [1194, 382] on div at bounding box center [929, 369] width 1276 height 641
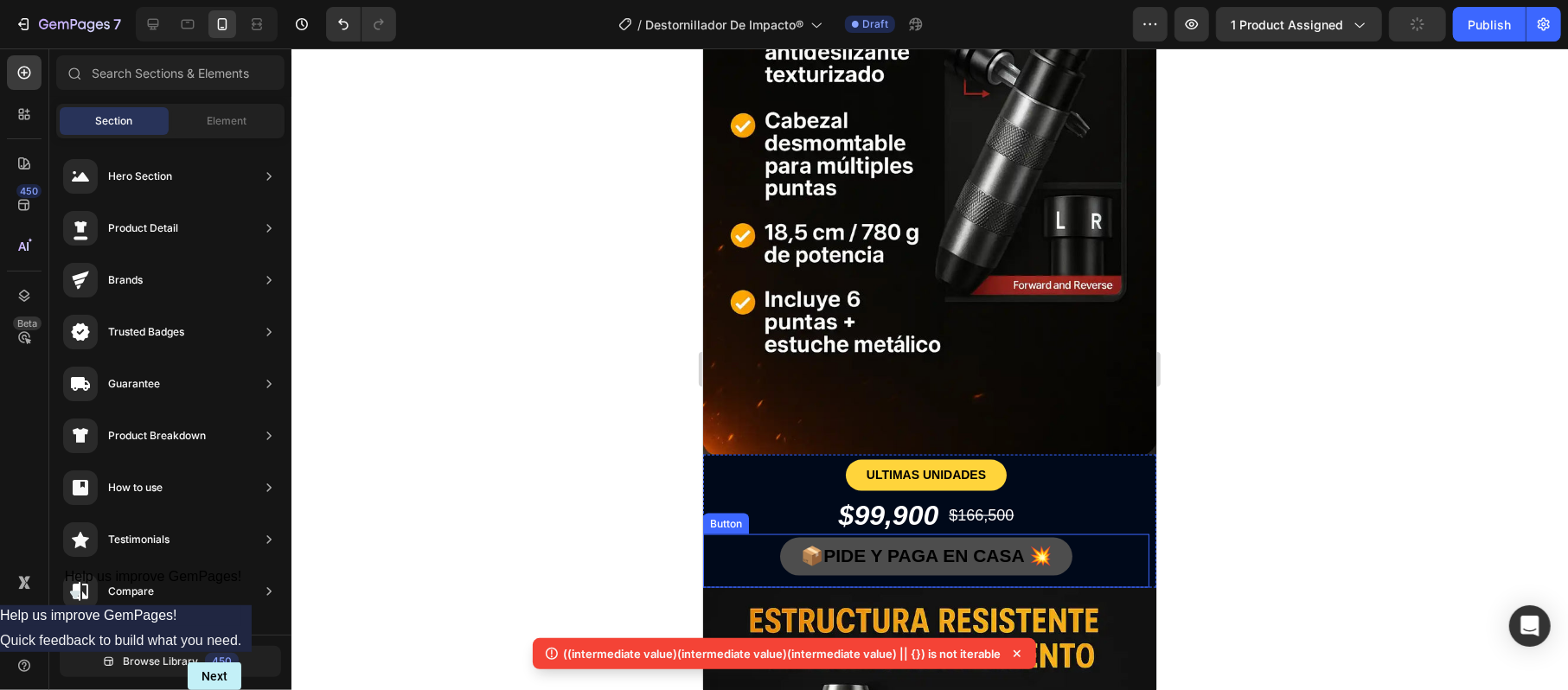
click at [983, 536] on button "📦PIDE Y PAGA EN CASA 💥" at bounding box center [925, 556] width 292 height 38
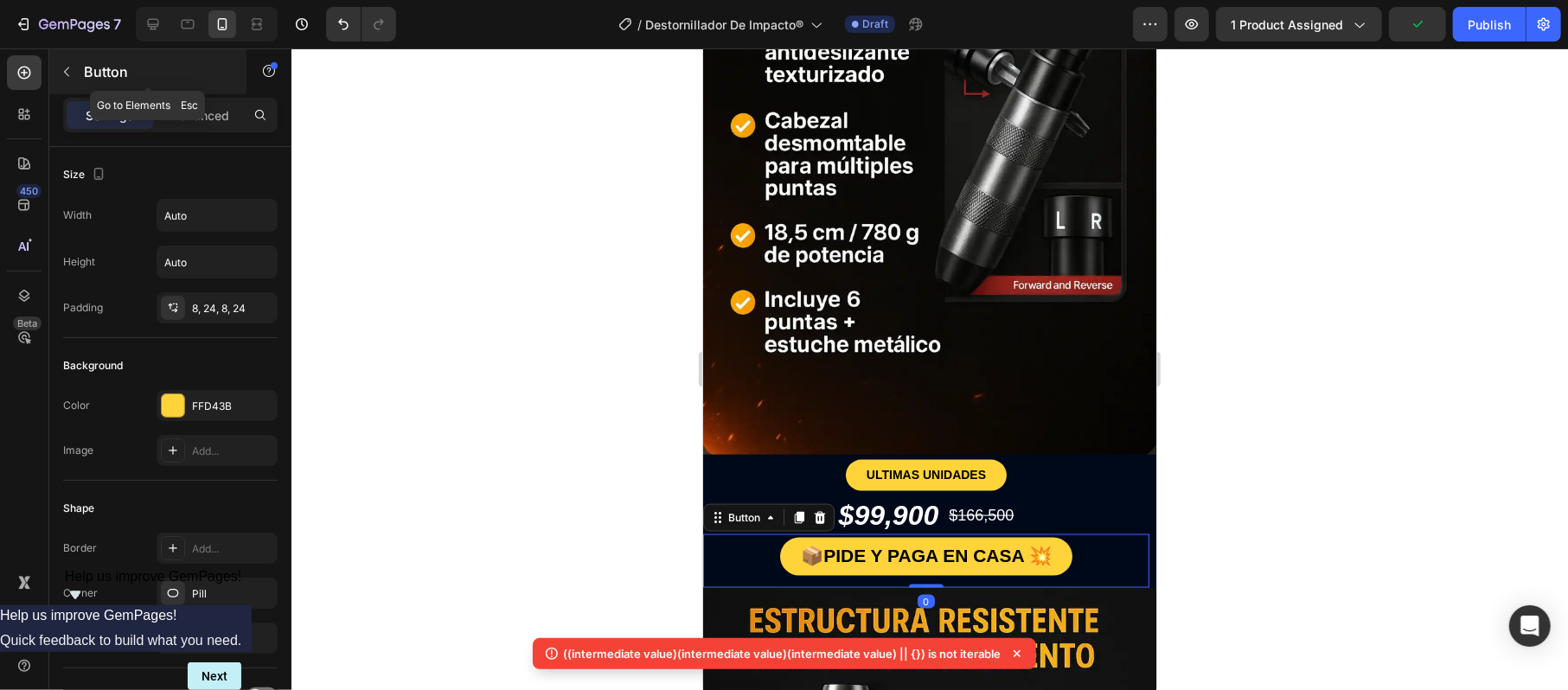
click at [187, 88] on div "Button" at bounding box center [147, 71] width 197 height 45
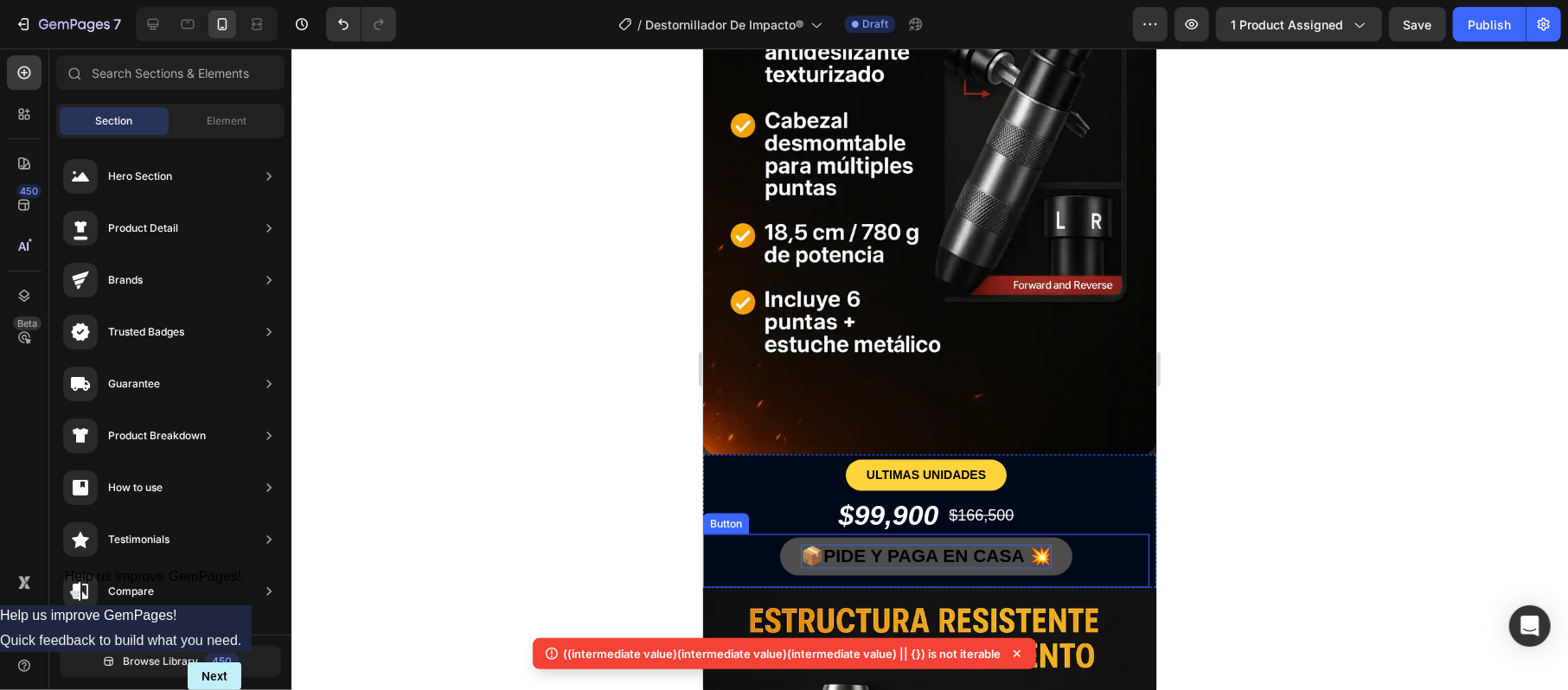
click at [808, 544] on strong "📦PIDE Y PAGA EN CASA 💥" at bounding box center [925, 554] width 251 height 20
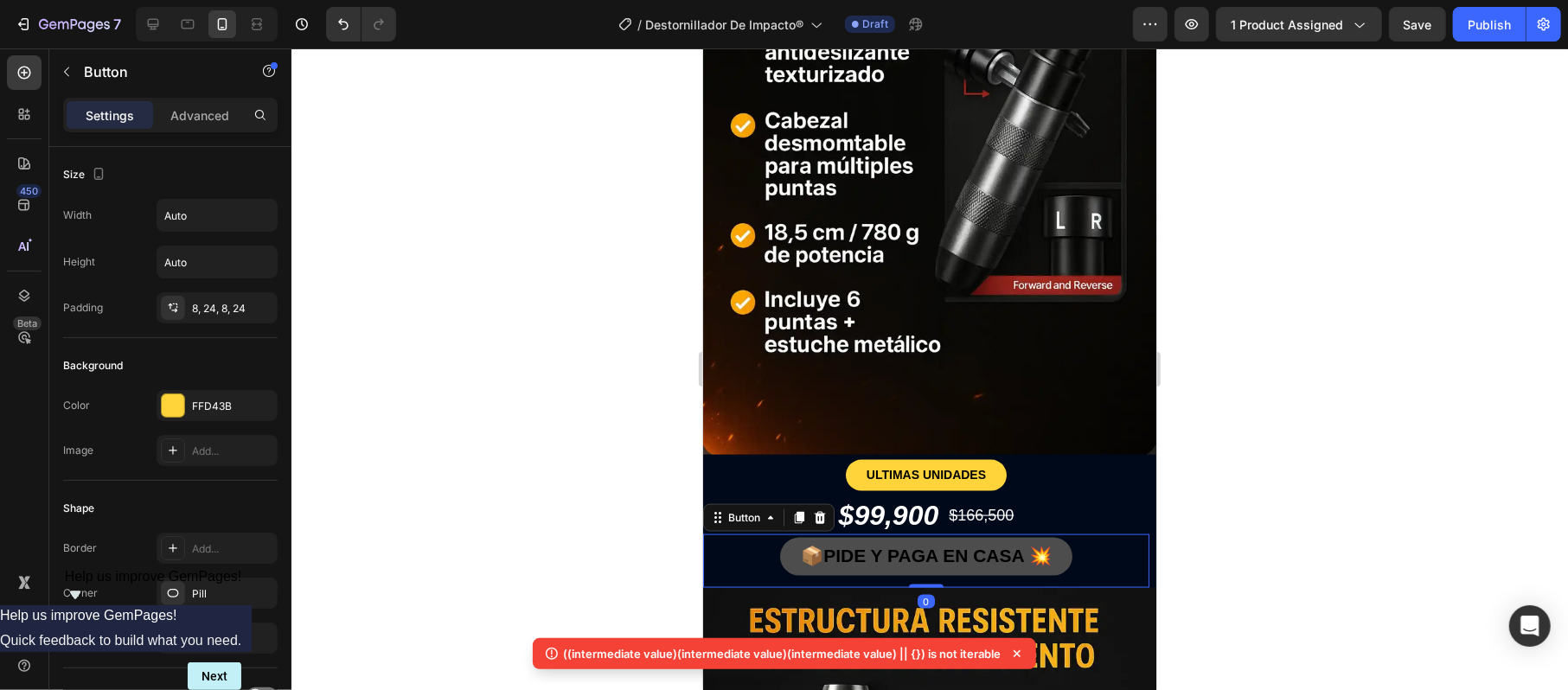
click at [779, 536] on button "📦PIDE Y PAGA EN CASA 💥" at bounding box center [925, 556] width 292 height 38
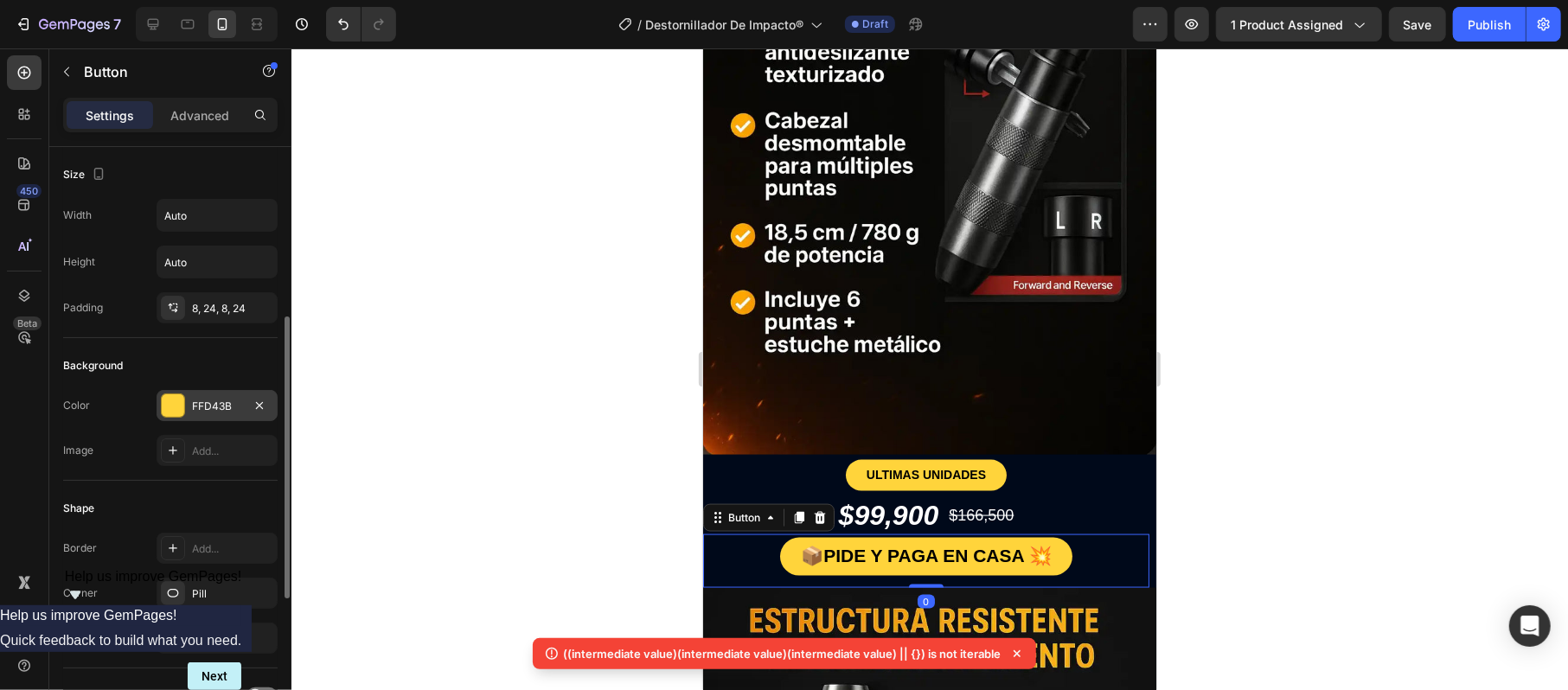
scroll to position [345, 0]
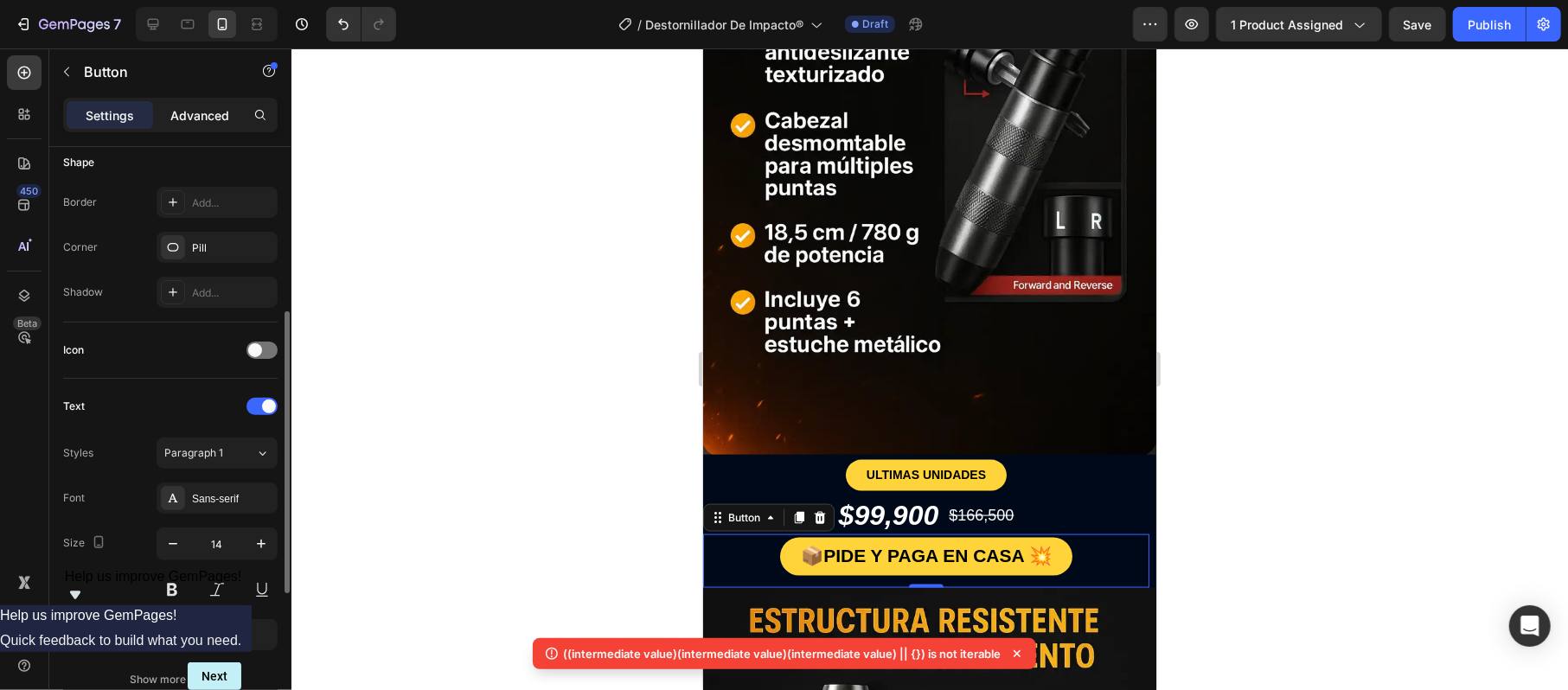
click at [239, 105] on div "Advanced" at bounding box center [200, 114] width 86 height 28
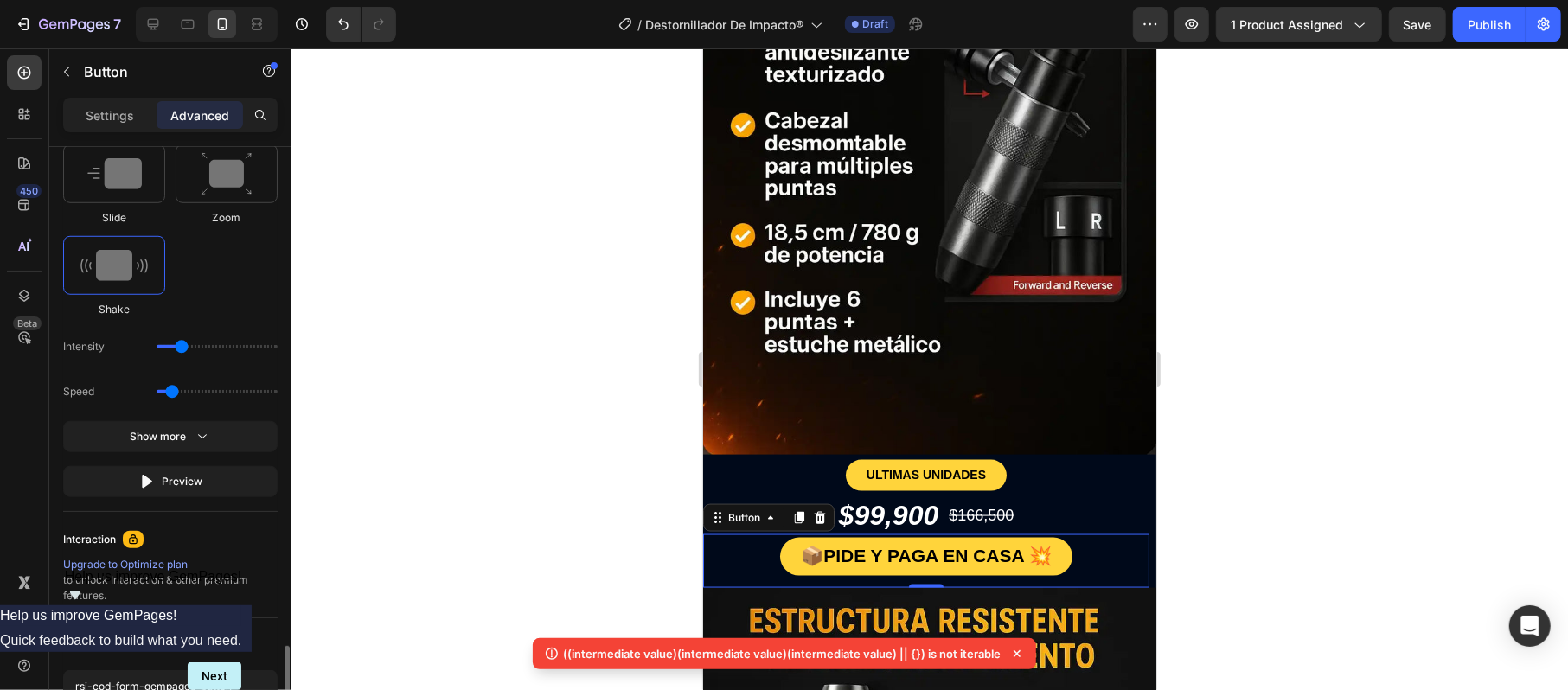
scroll to position [1090, 0]
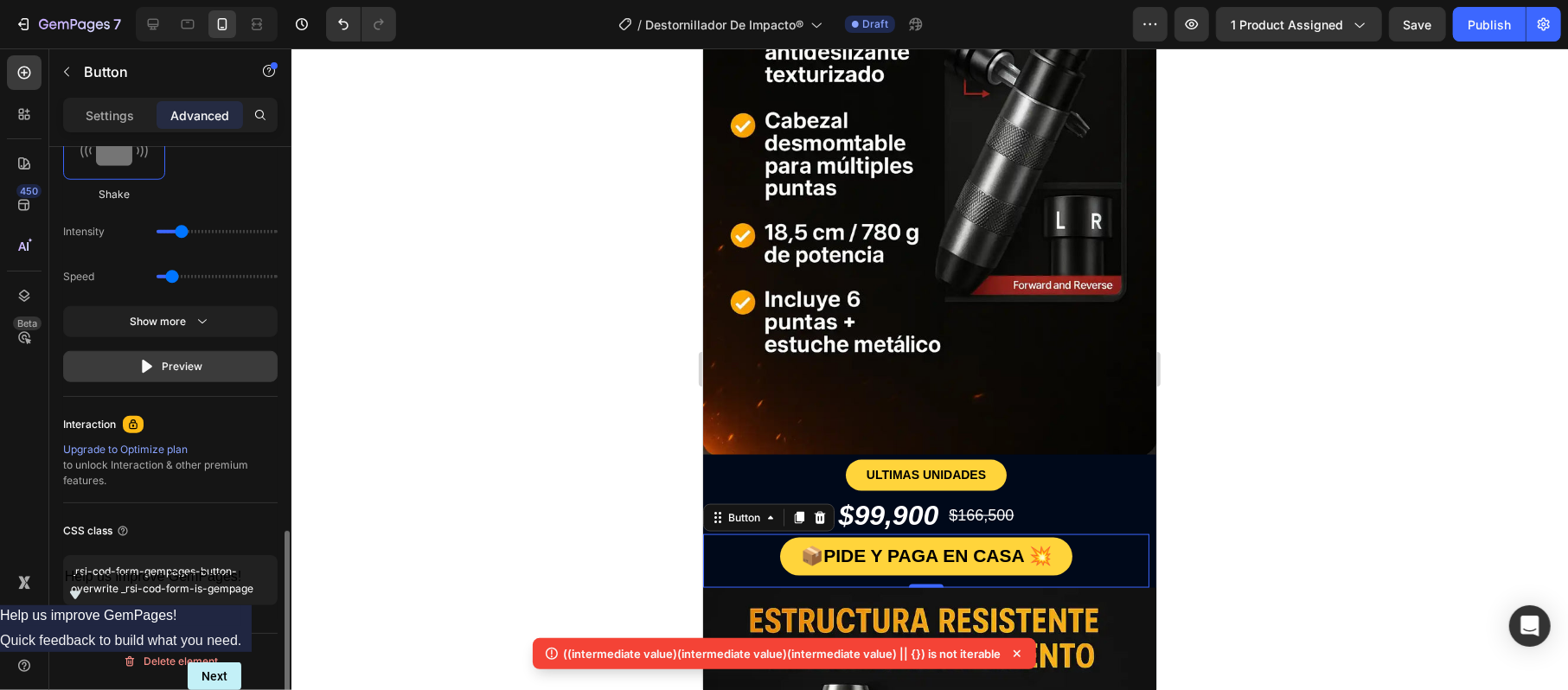
click at [196, 361] on div "Preview" at bounding box center [171, 367] width 65 height 17
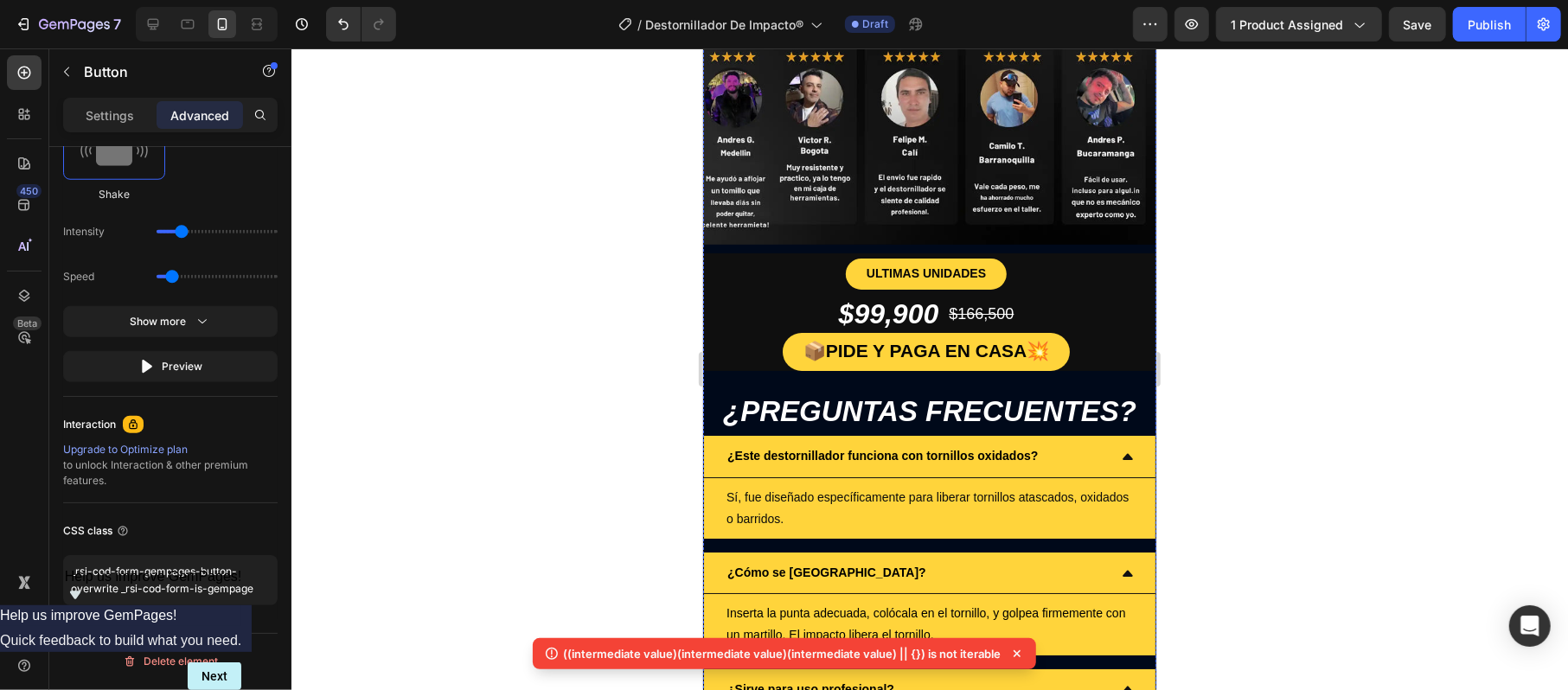
scroll to position [4346, 0]
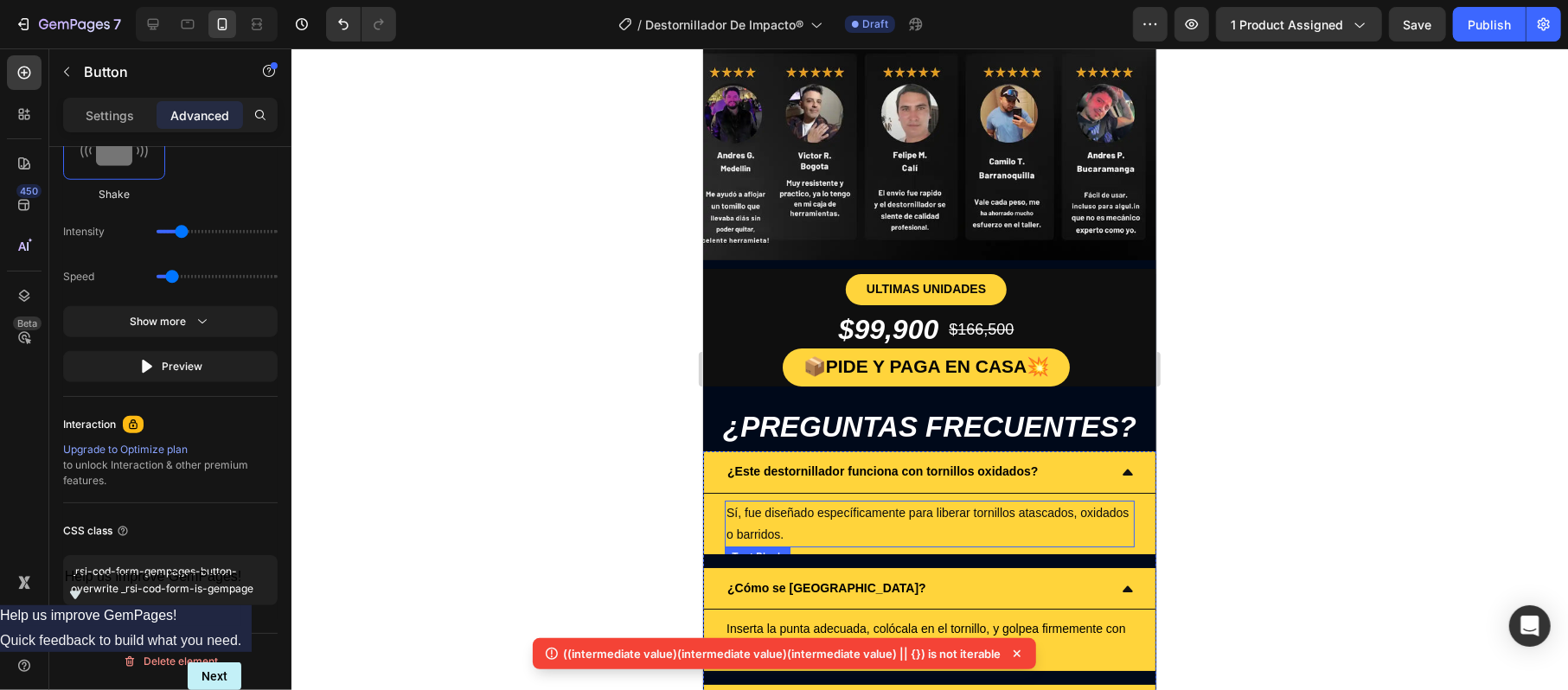
click at [1120, 464] on icon at bounding box center [1126, 471] width 13 height 13
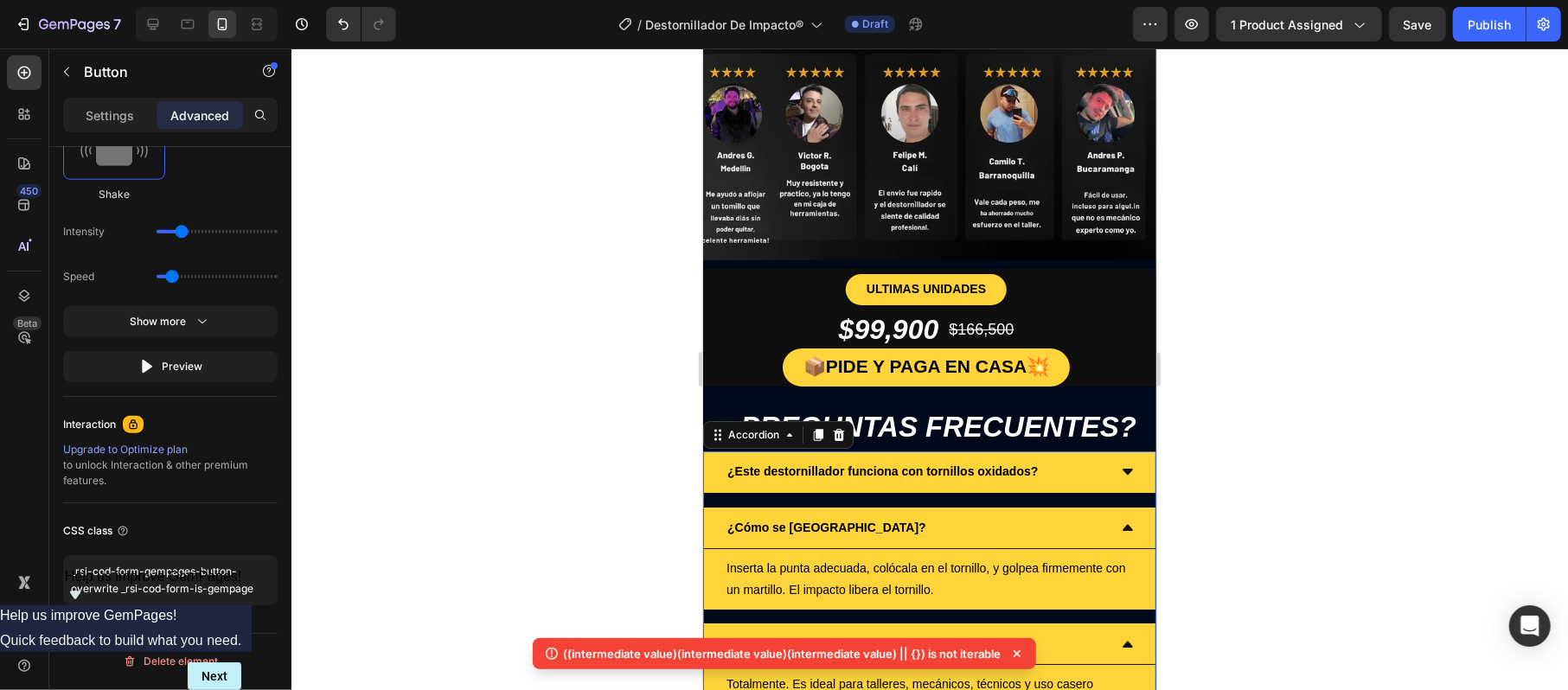
scroll to position [0, 0]
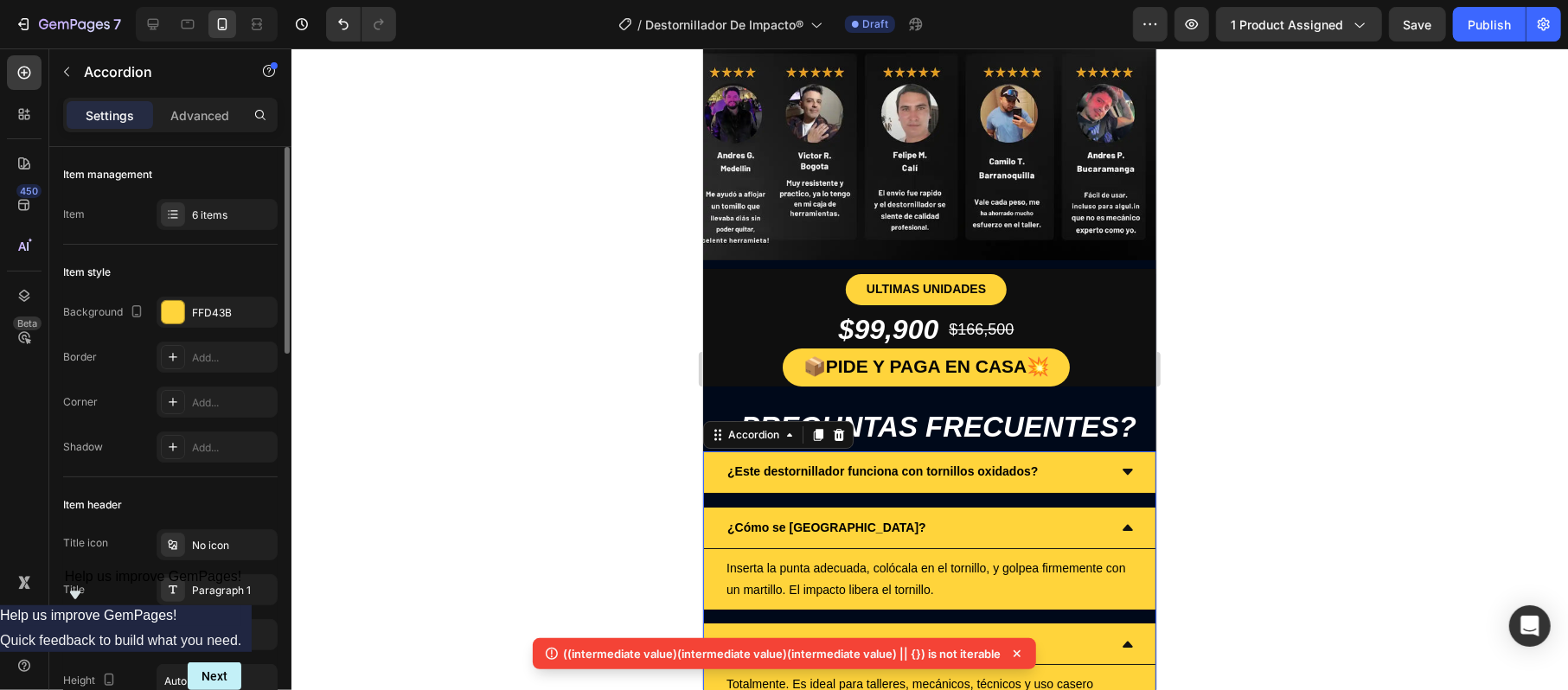
click at [1103, 507] on div "¿Cómo se [GEOGRAPHIC_DATA]?" at bounding box center [929, 527] width 451 height 41
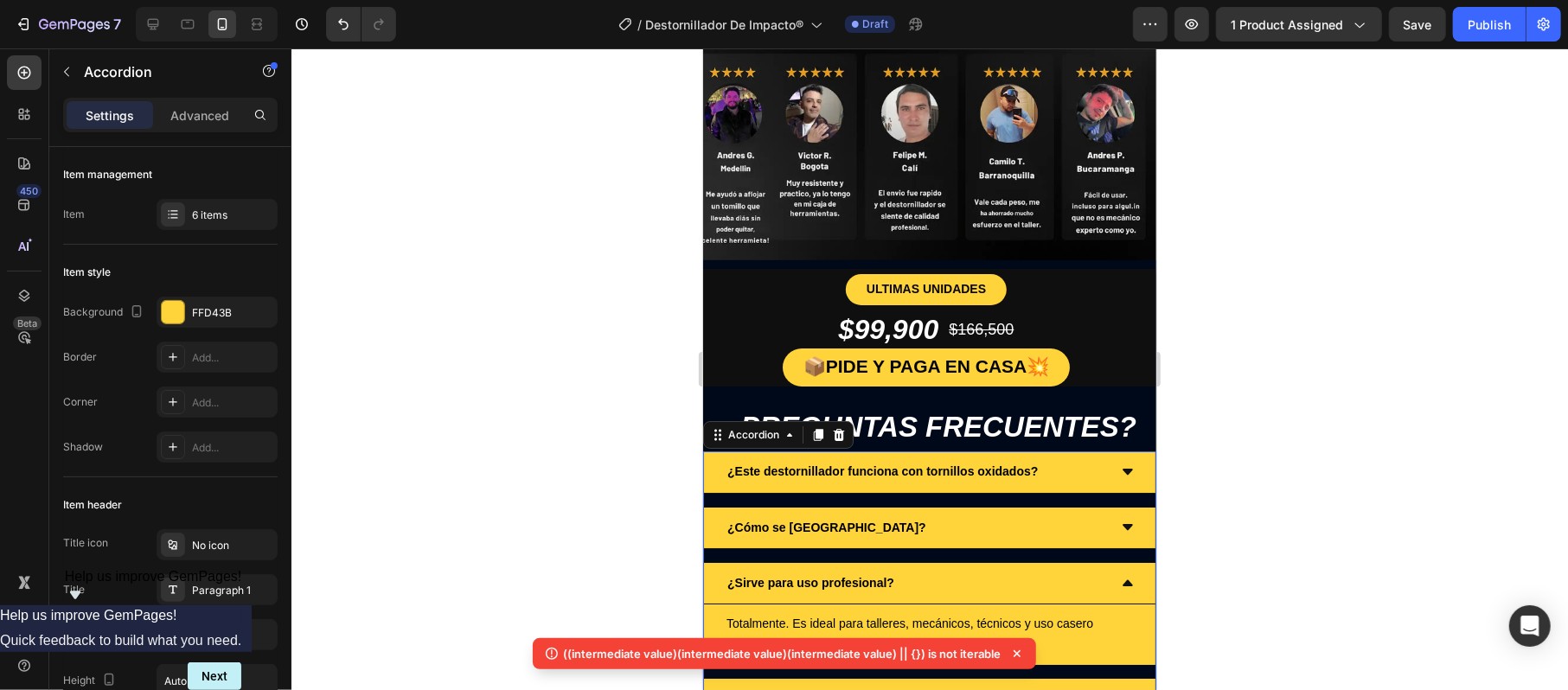
drag, startPoint x: 1087, startPoint y: 432, endPoint x: 1070, endPoint y: 440, distance: 18.8
click at [1075, 569] on div "¿Sirve para uso profesional?" at bounding box center [915, 583] width 382 height 27
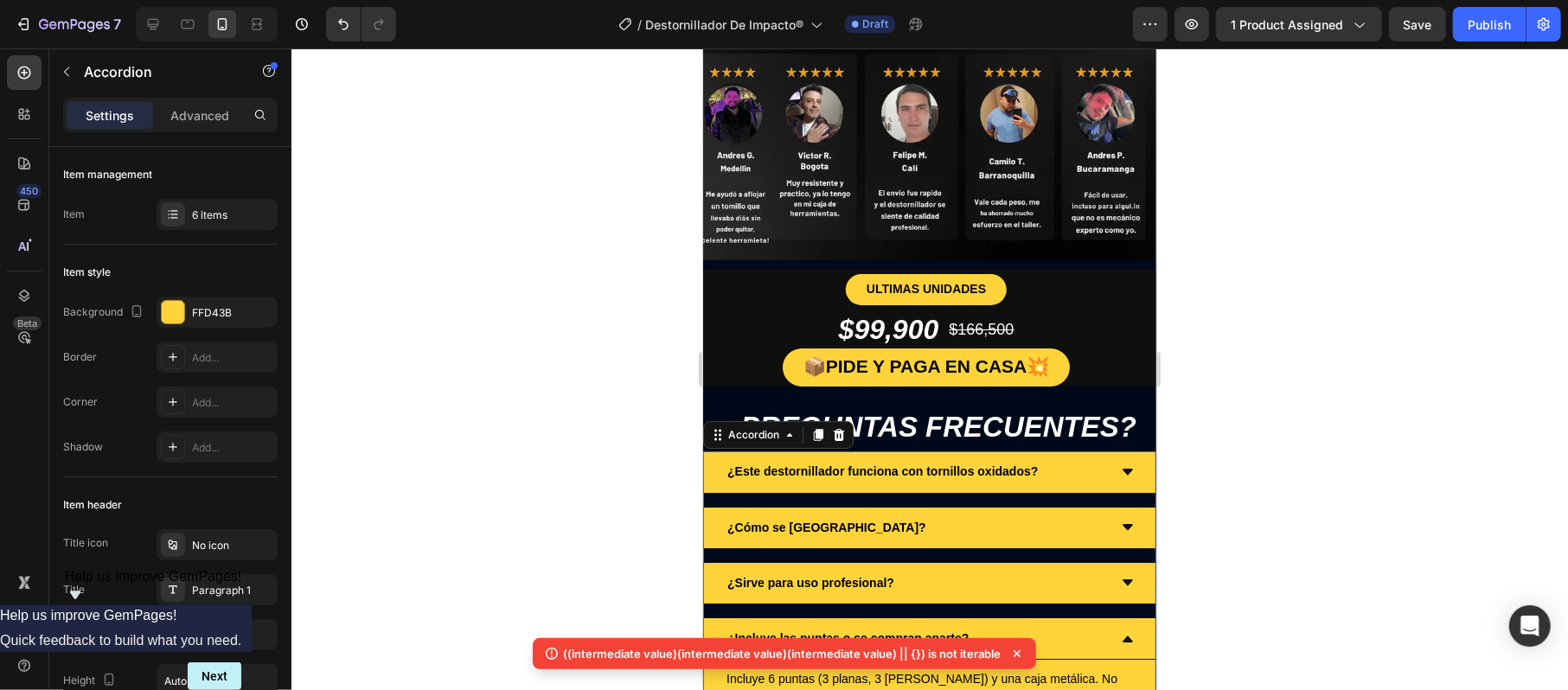
click at [1120, 631] on icon at bounding box center [1126, 637] width 13 height 13
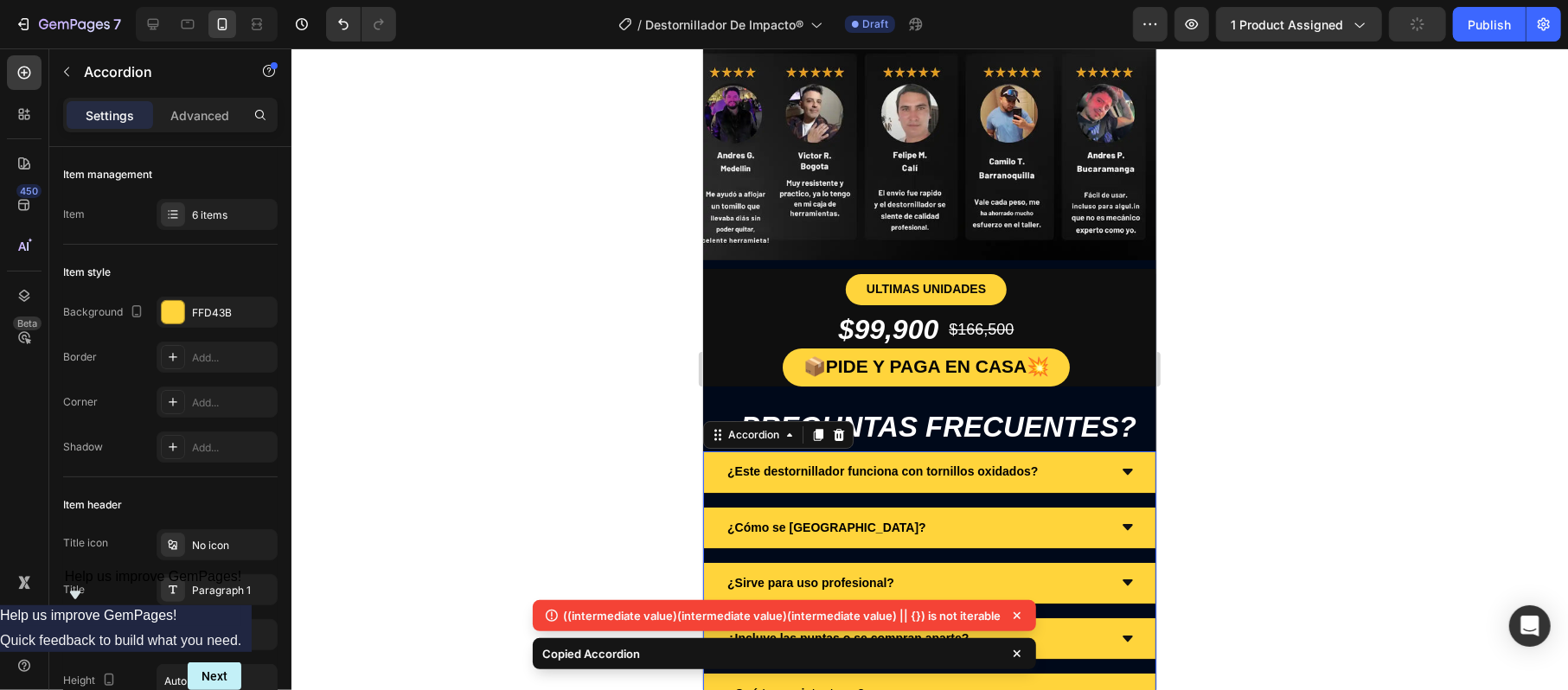
scroll to position [4462, 0]
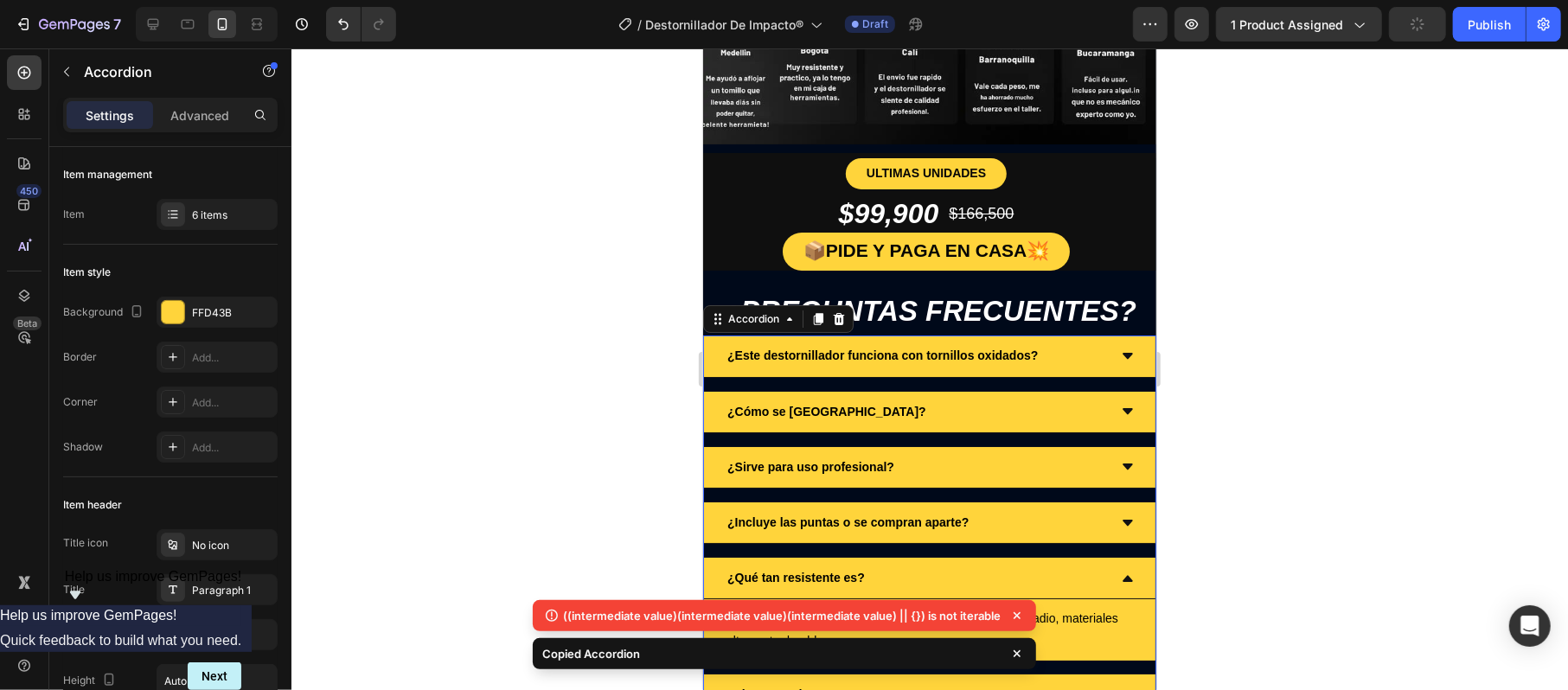
click at [1107, 557] on div "¿Qué tan resistente es?" at bounding box center [929, 577] width 451 height 41
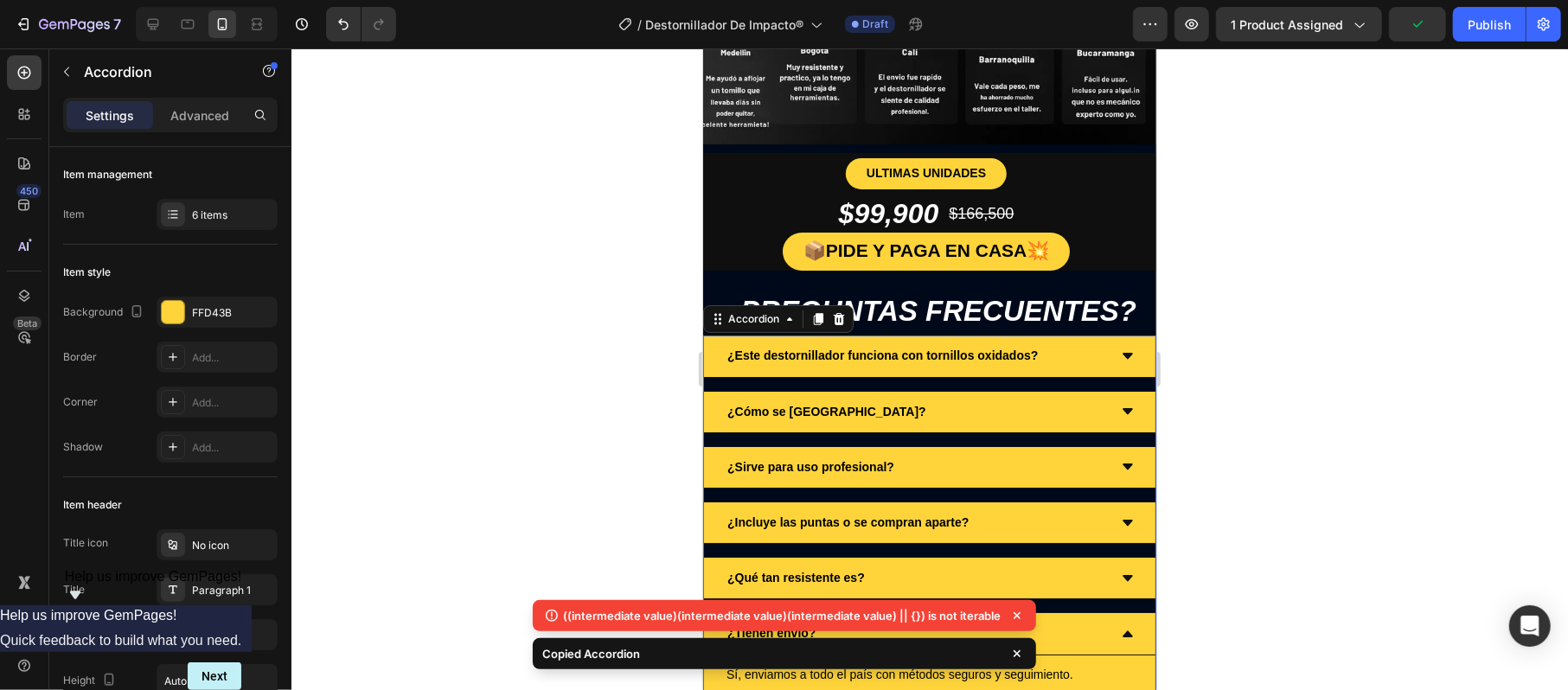
click at [1120, 626] on icon at bounding box center [1126, 632] width 13 height 13
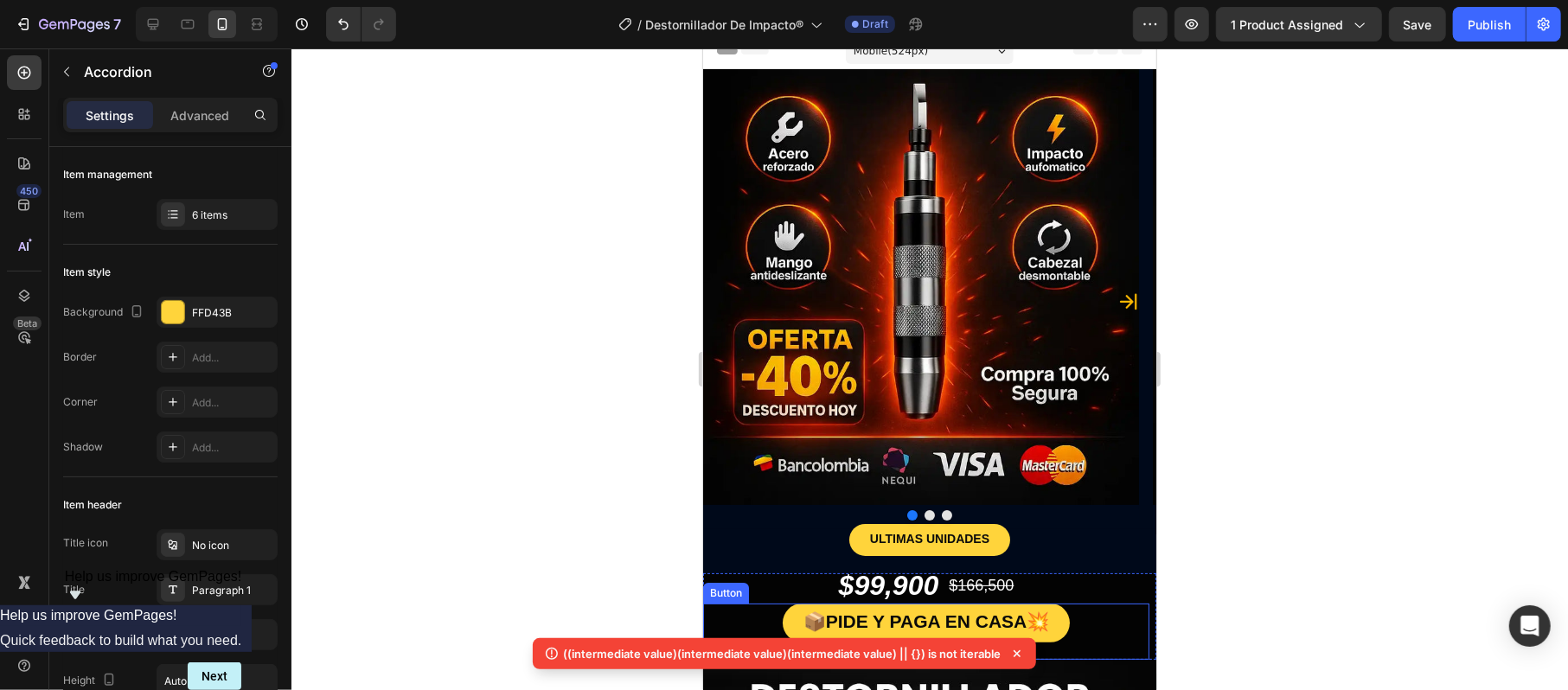
scroll to position [0, 0]
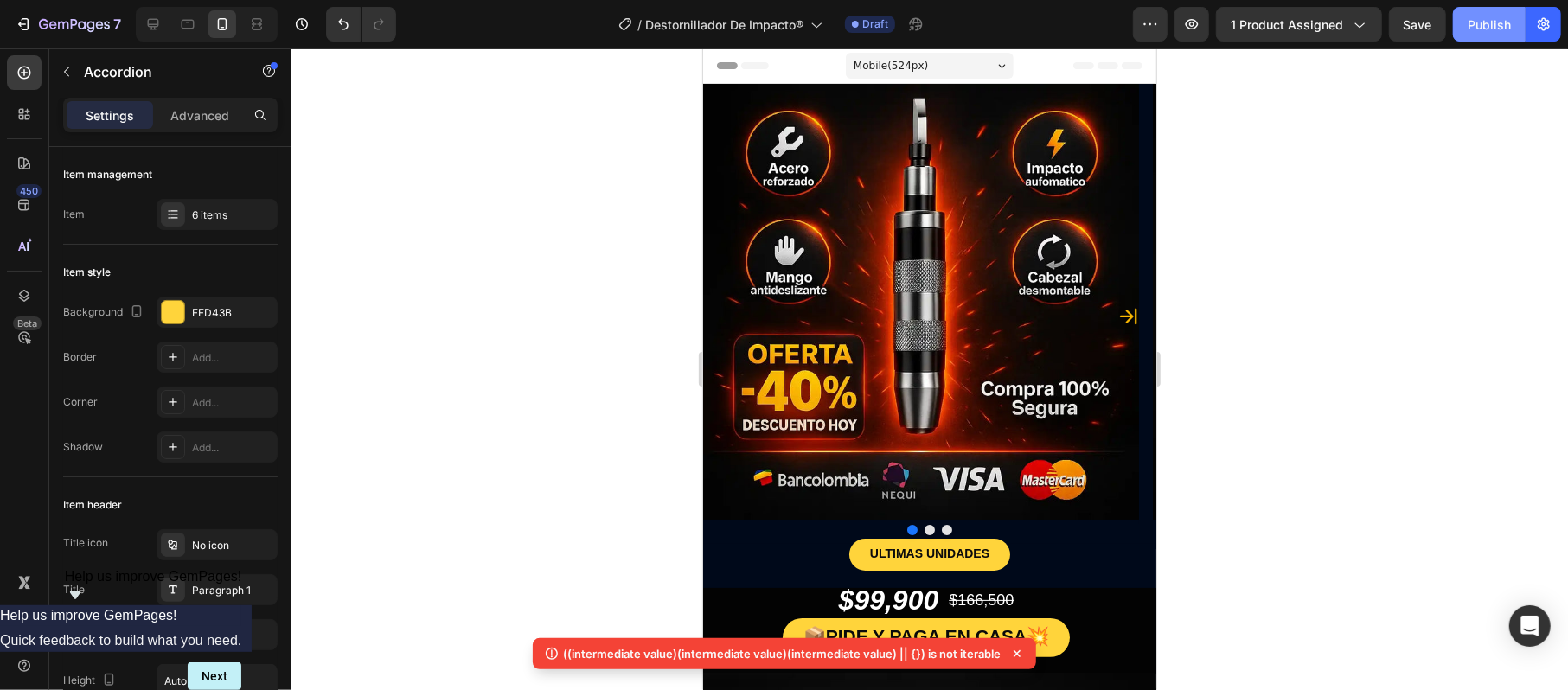
click at [1455, 24] on button "Publish" at bounding box center [1489, 24] width 73 height 35
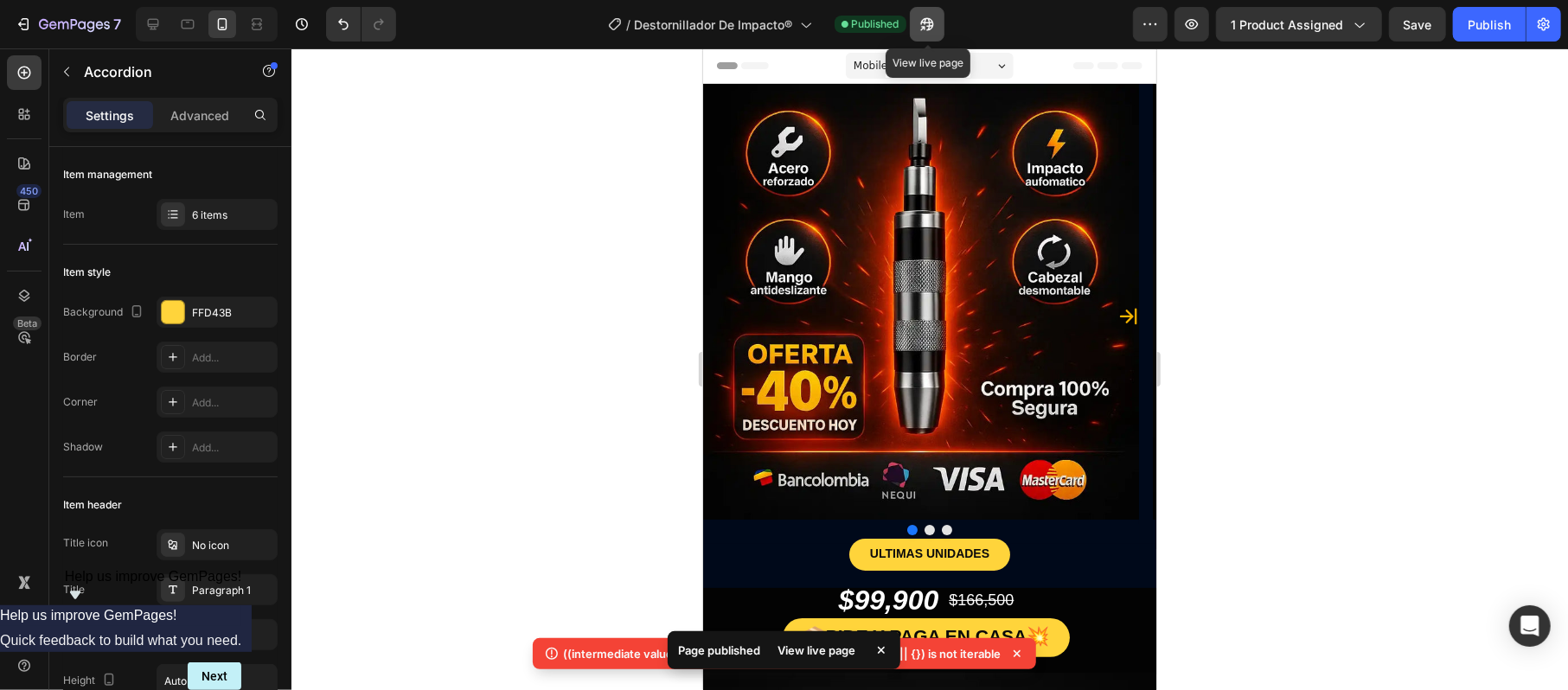
click at [917, 17] on button "button" at bounding box center [927, 24] width 35 height 35
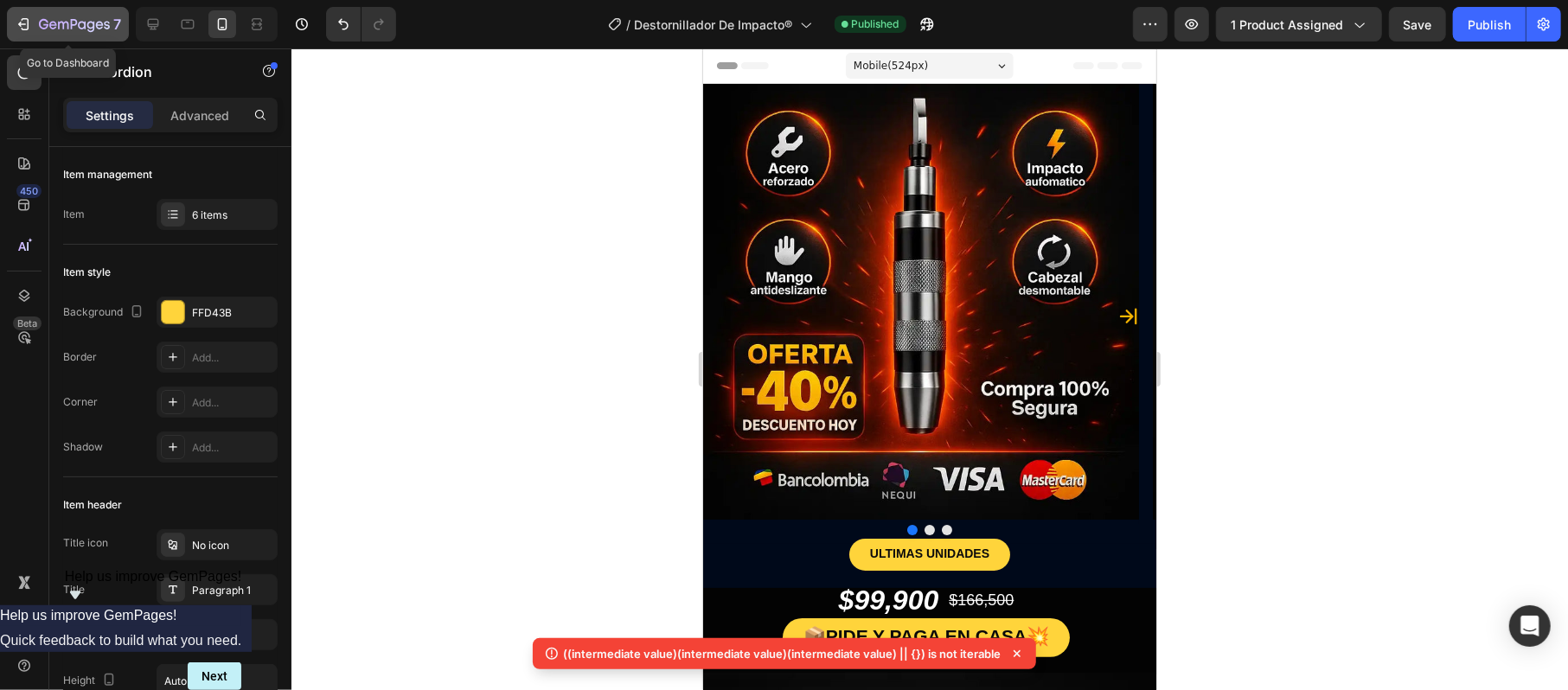
click at [101, 21] on icon "button" at bounding box center [75, 25] width 71 height 14
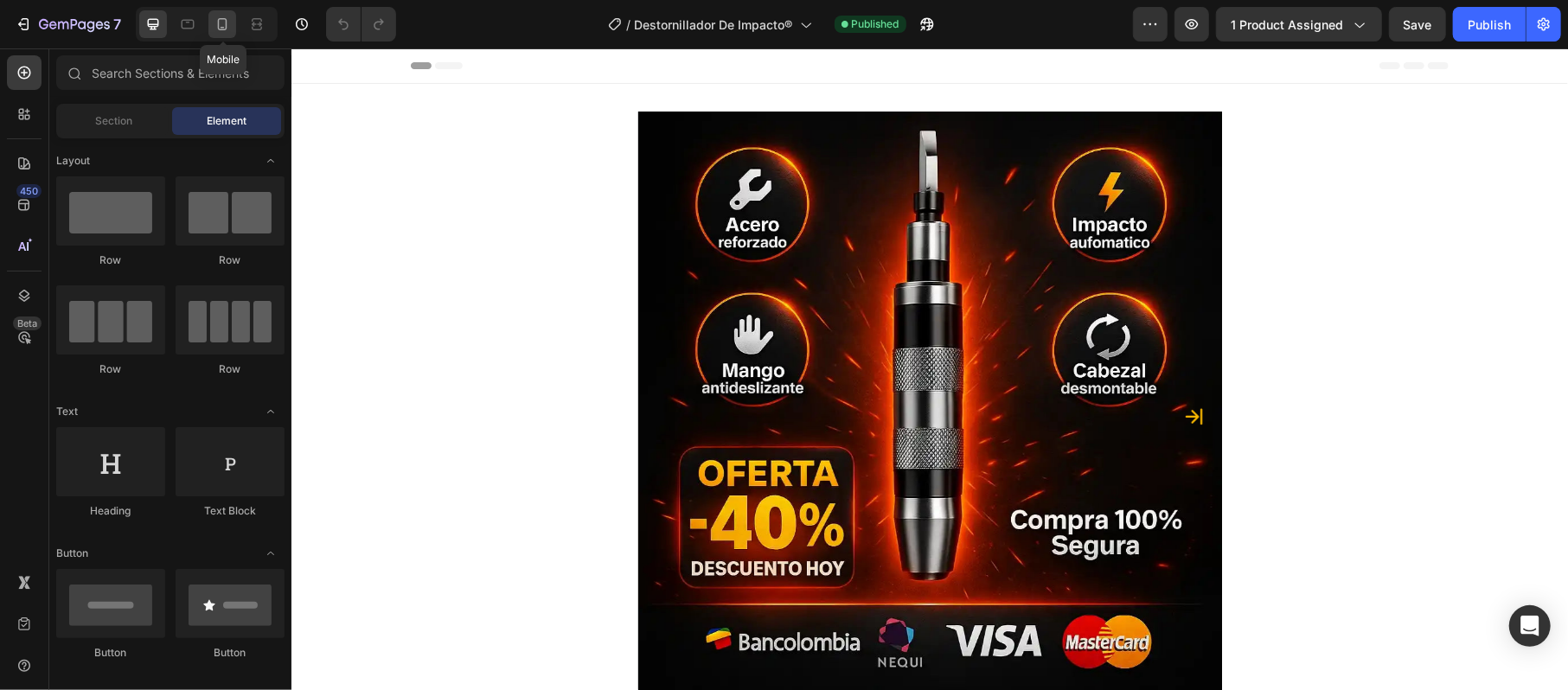
click at [230, 26] on div at bounding box center [222, 24] width 28 height 28
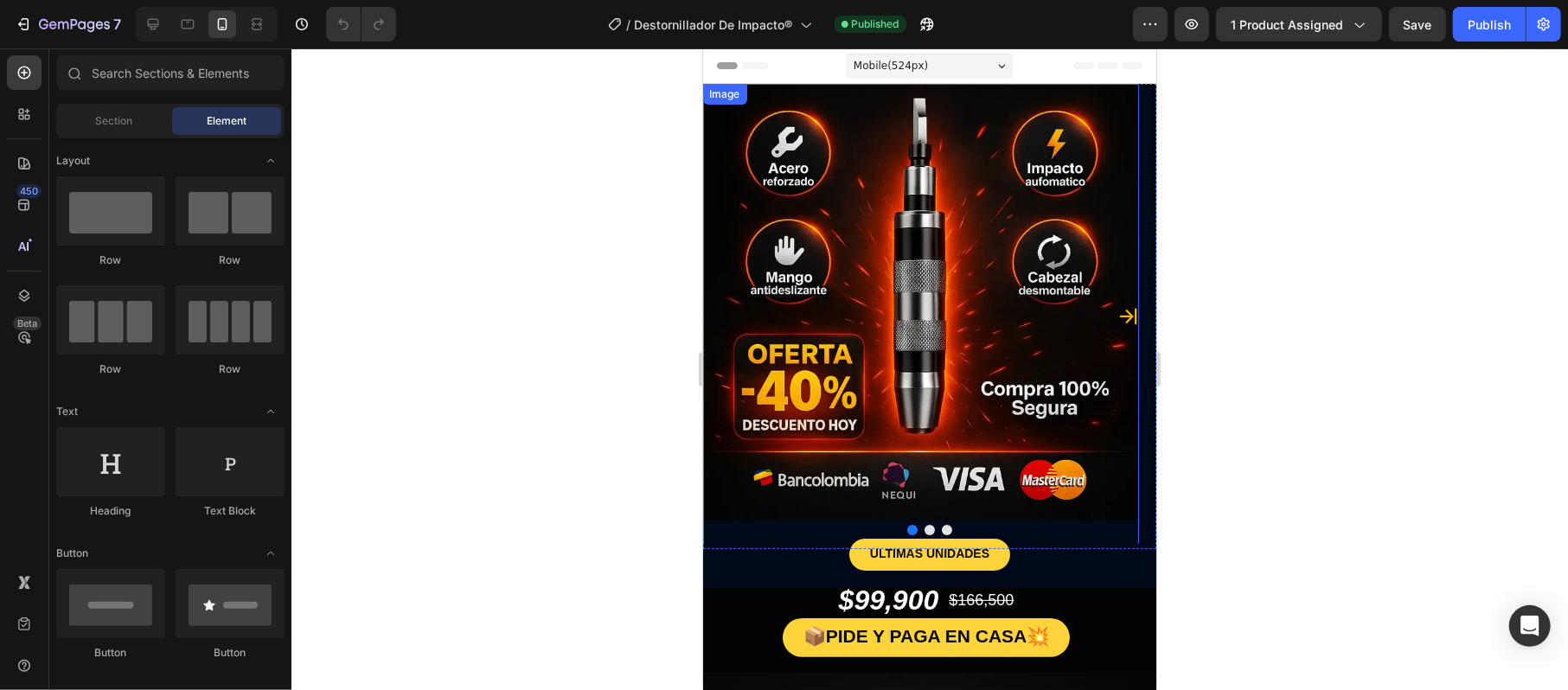
click at [801, 535] on div "Image" at bounding box center [920, 315] width 436 height 464
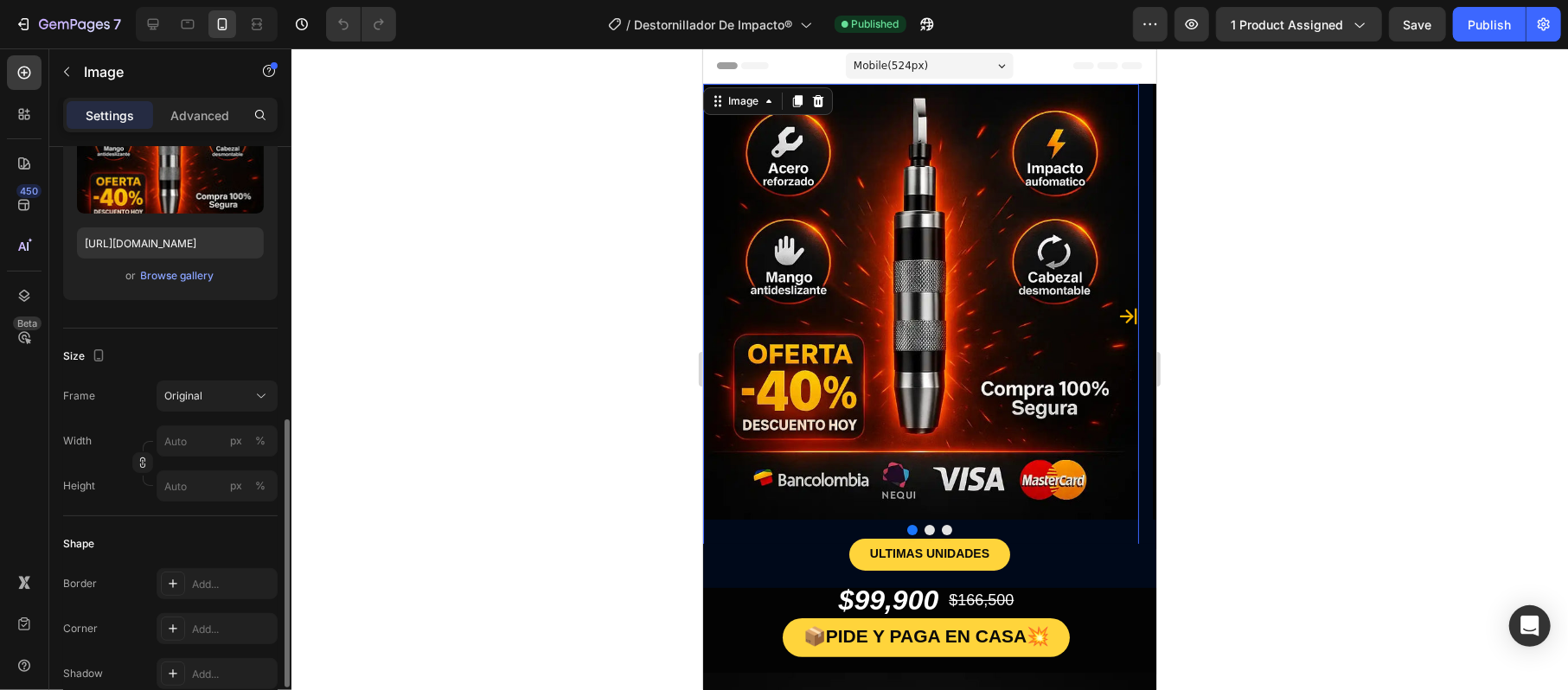
scroll to position [345, 0]
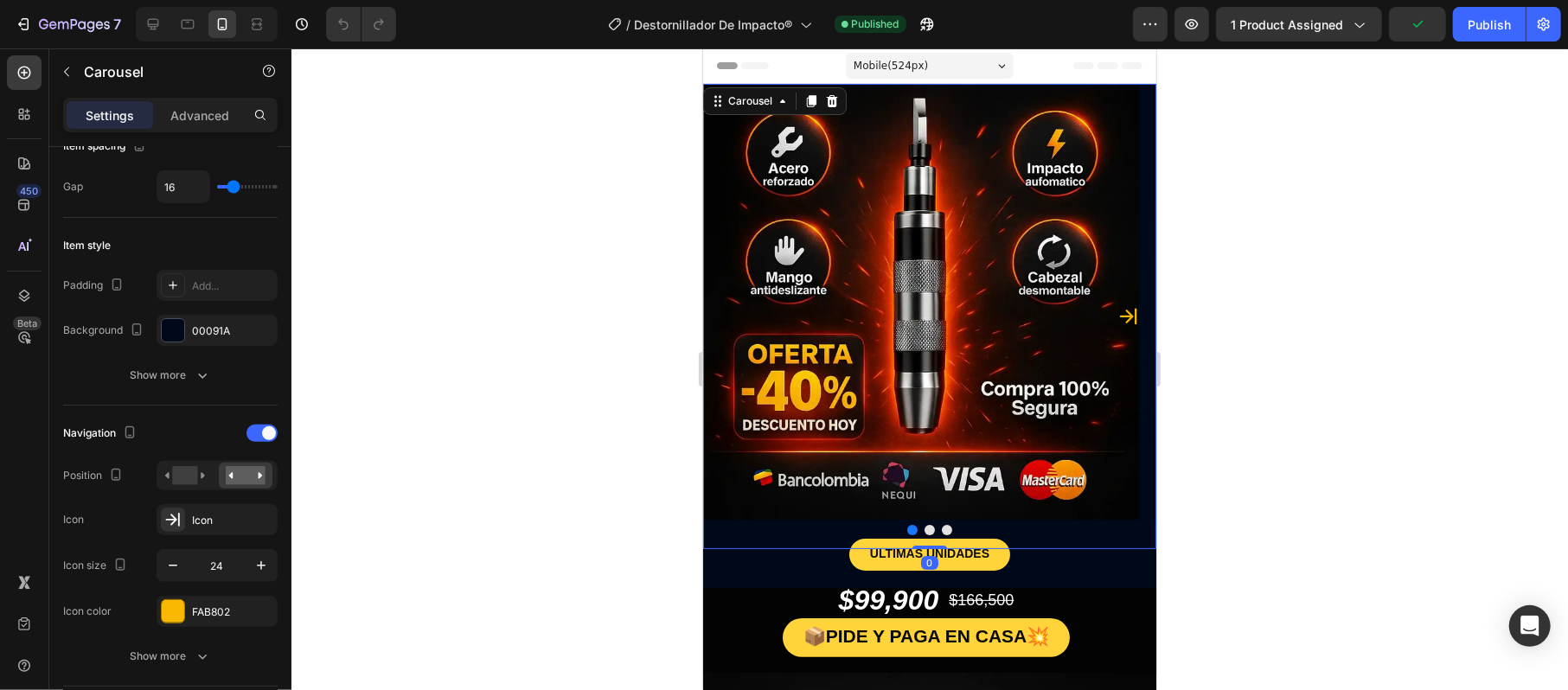
click at [784, 524] on div at bounding box center [929, 529] width 453 height 11
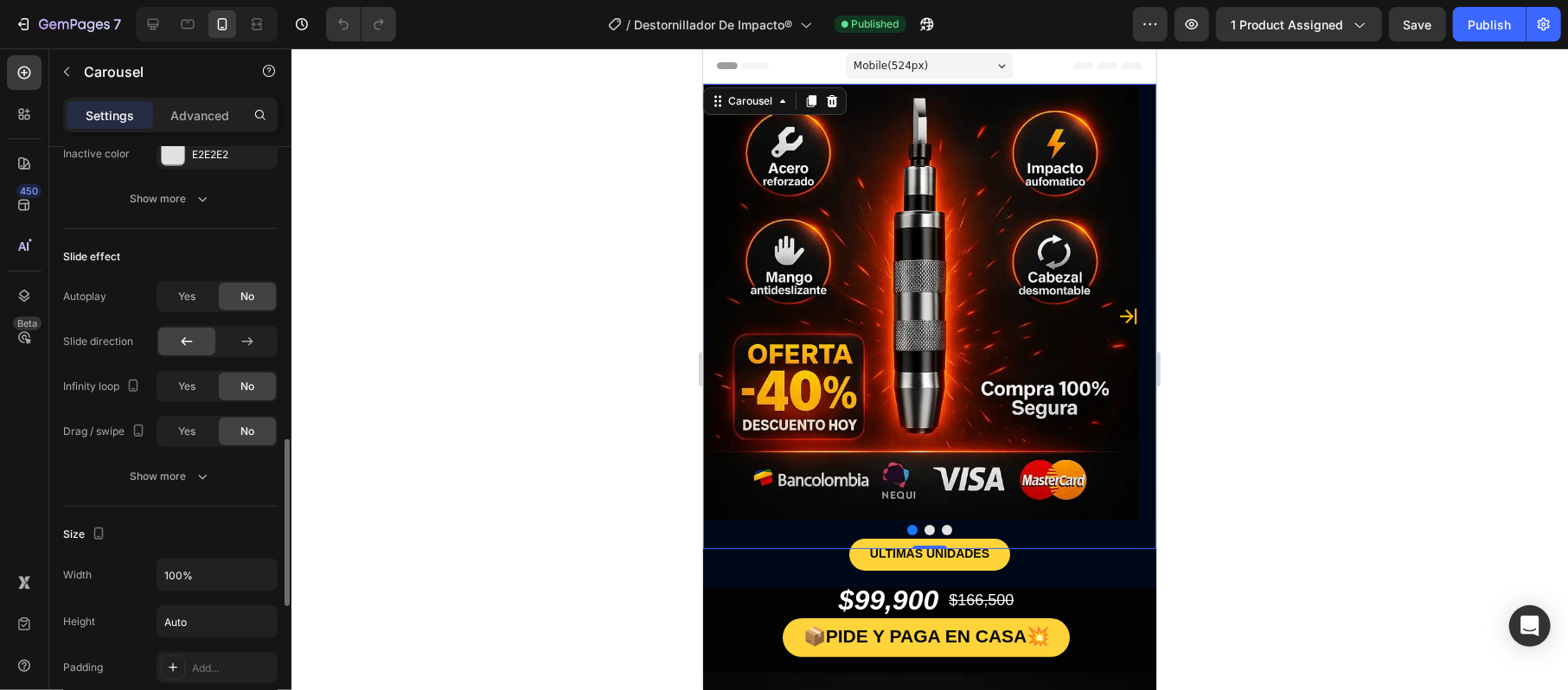
scroll to position [1267, 0]
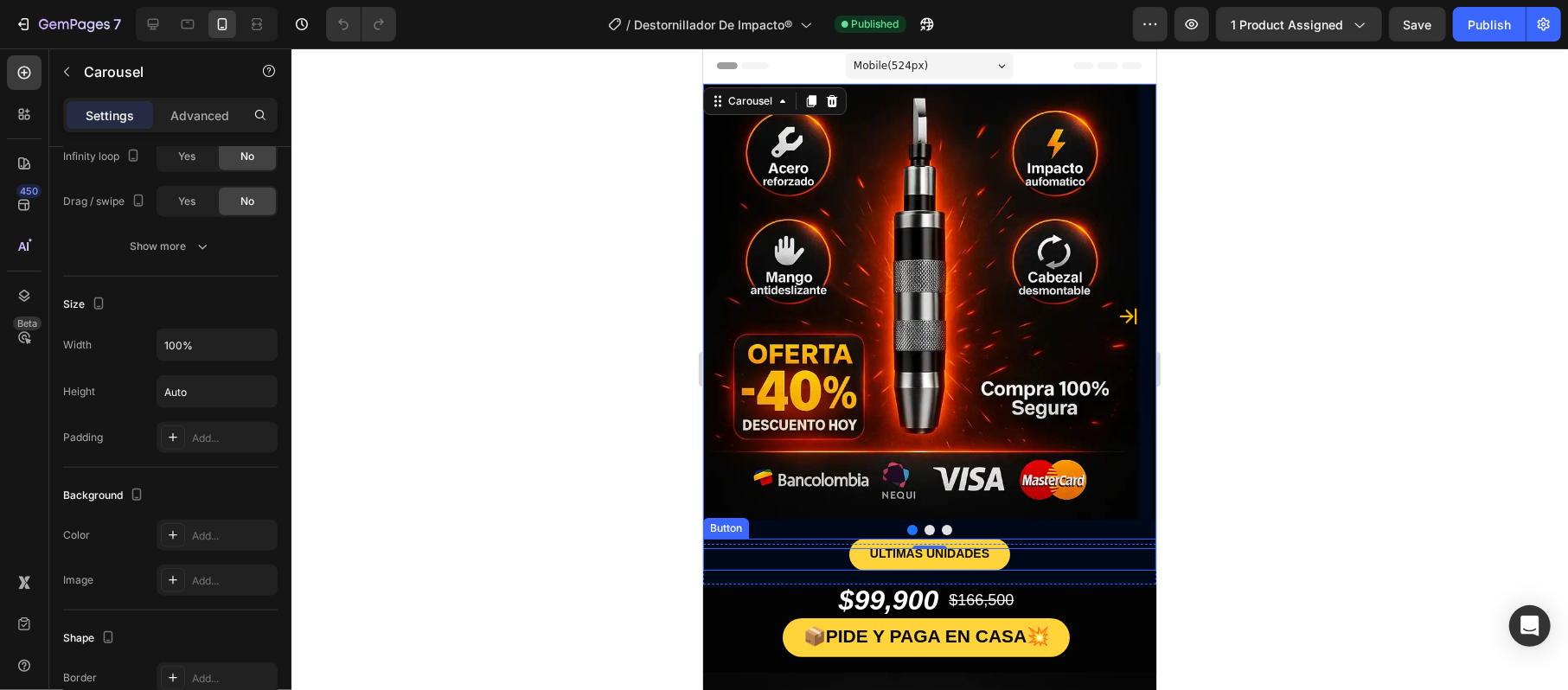
click at [773, 562] on div "ULTIMAS UNIDADES Button" at bounding box center [929, 553] width 453 height 32
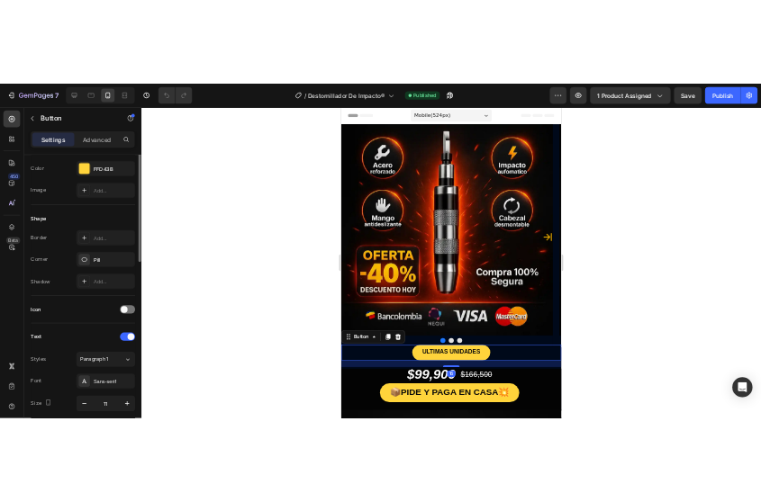
scroll to position [360, 0]
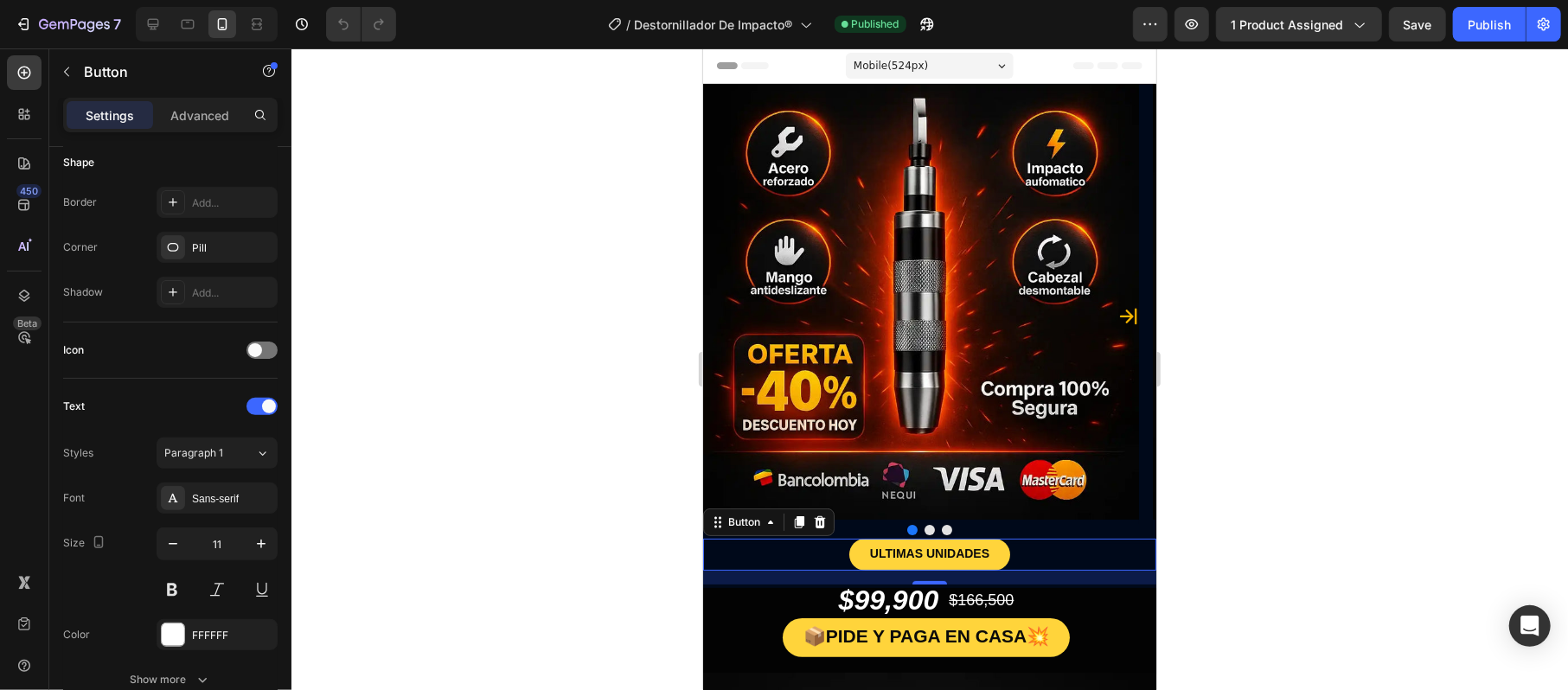
click at [776, 575] on div "16" at bounding box center [929, 576] width 453 height 13
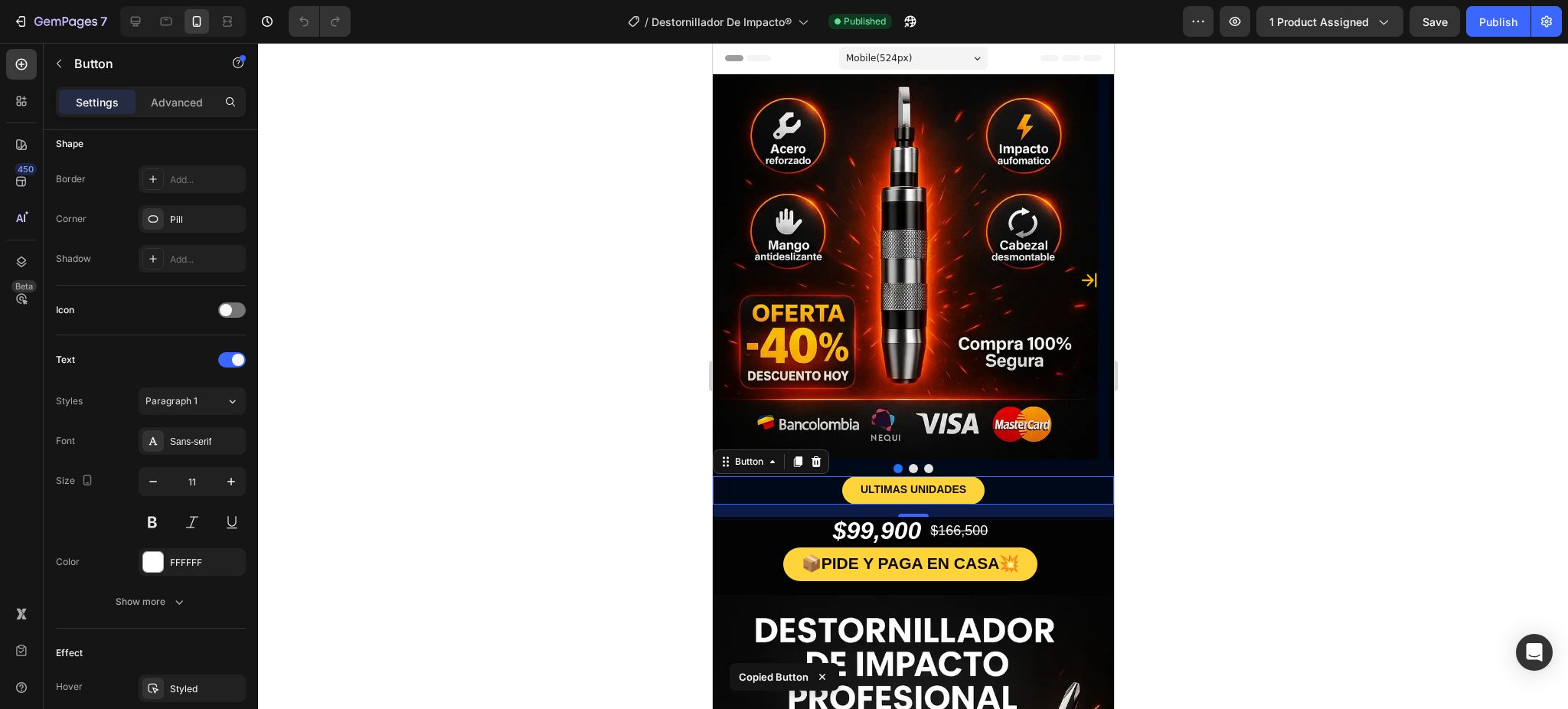
click at [1270, 347] on div at bounding box center [912, 375] width 1310 height 666
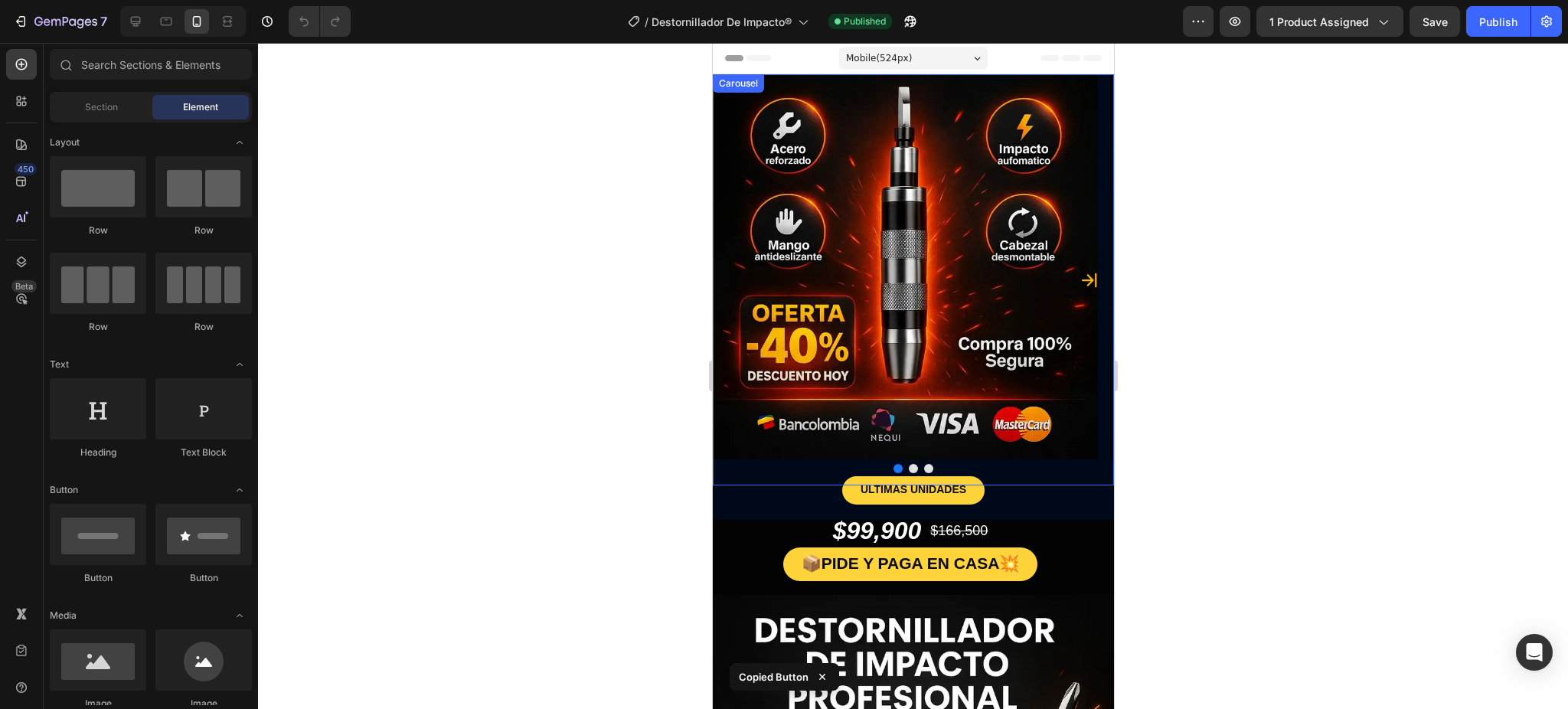
click at [754, 473] on div at bounding box center [912, 468] width 401 height 9
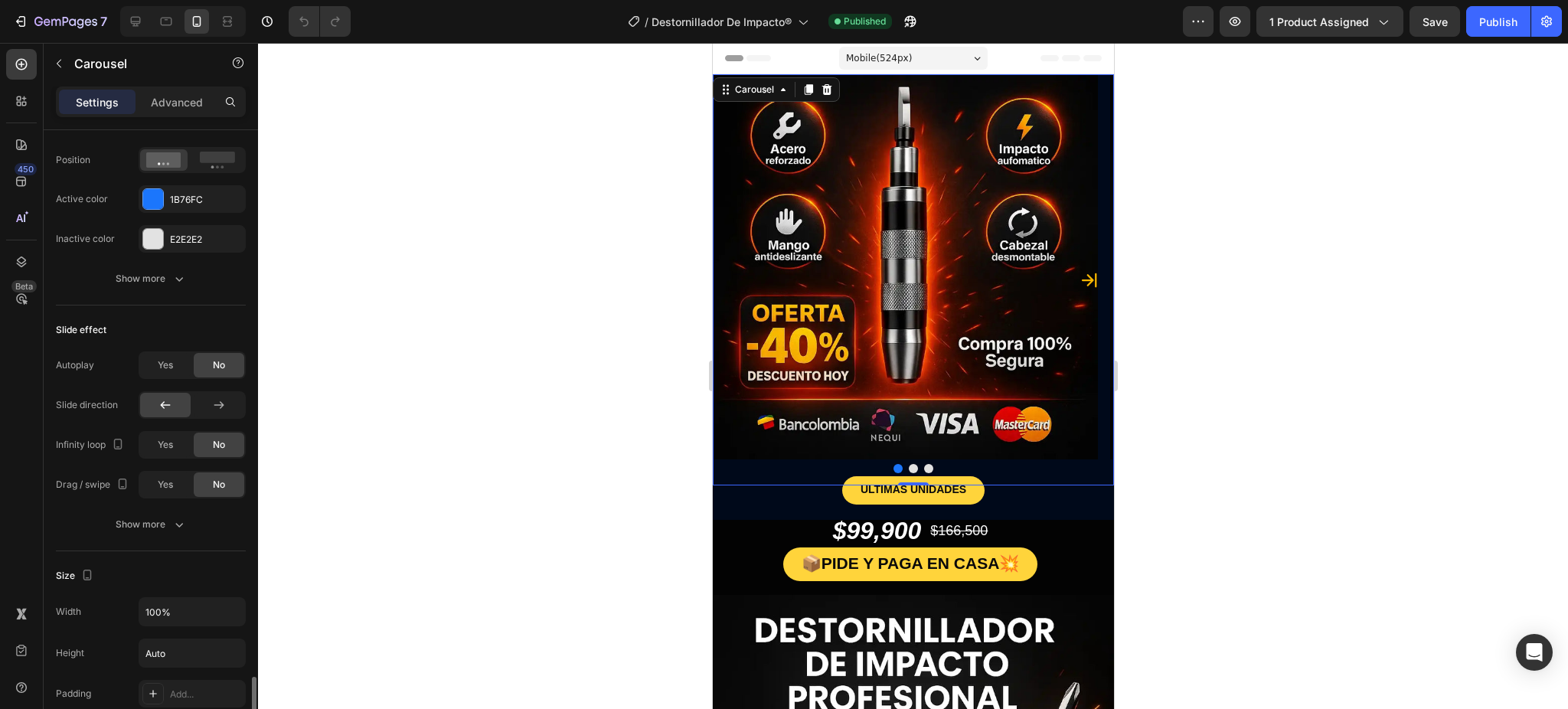
scroll to position [1020, 0]
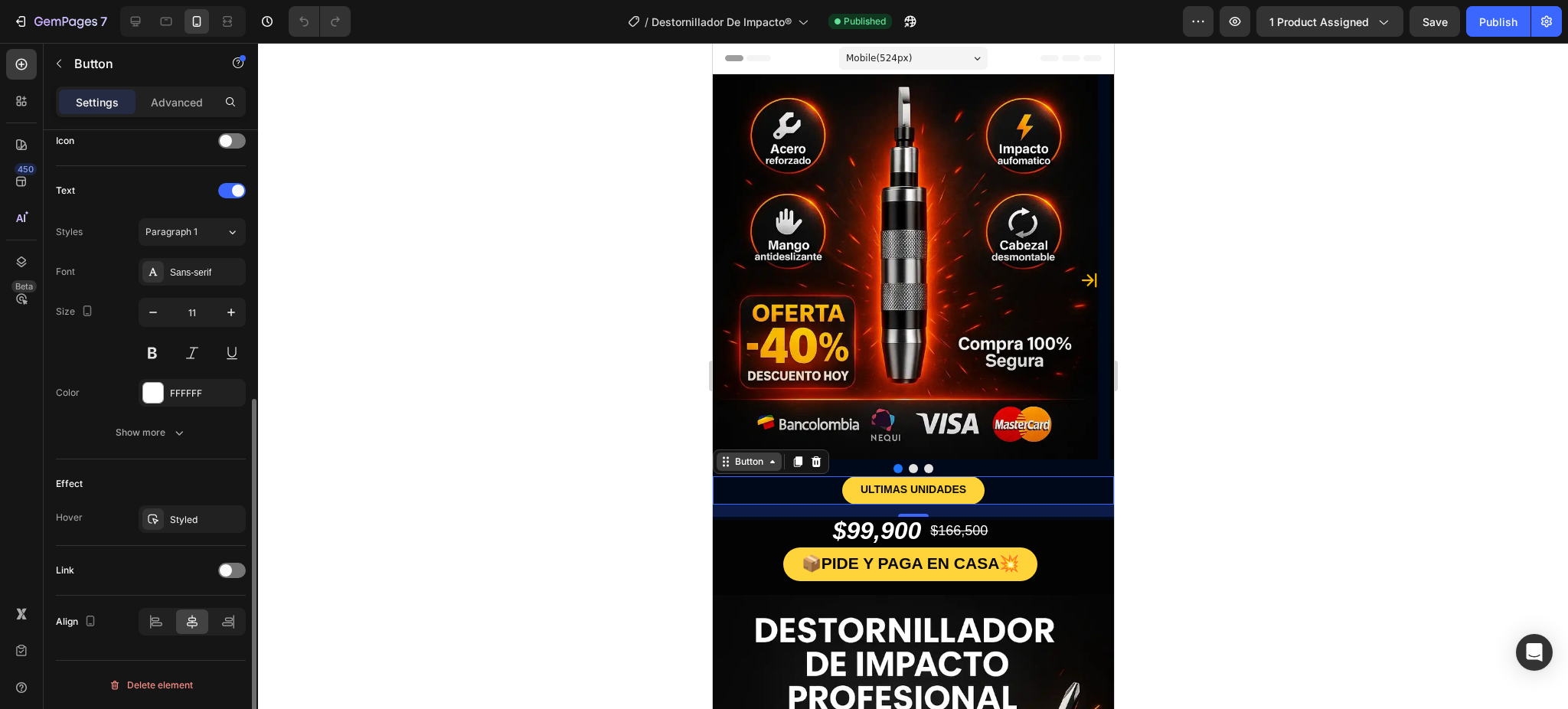
click at [725, 468] on div "Button" at bounding box center [748, 462] width 65 height 19
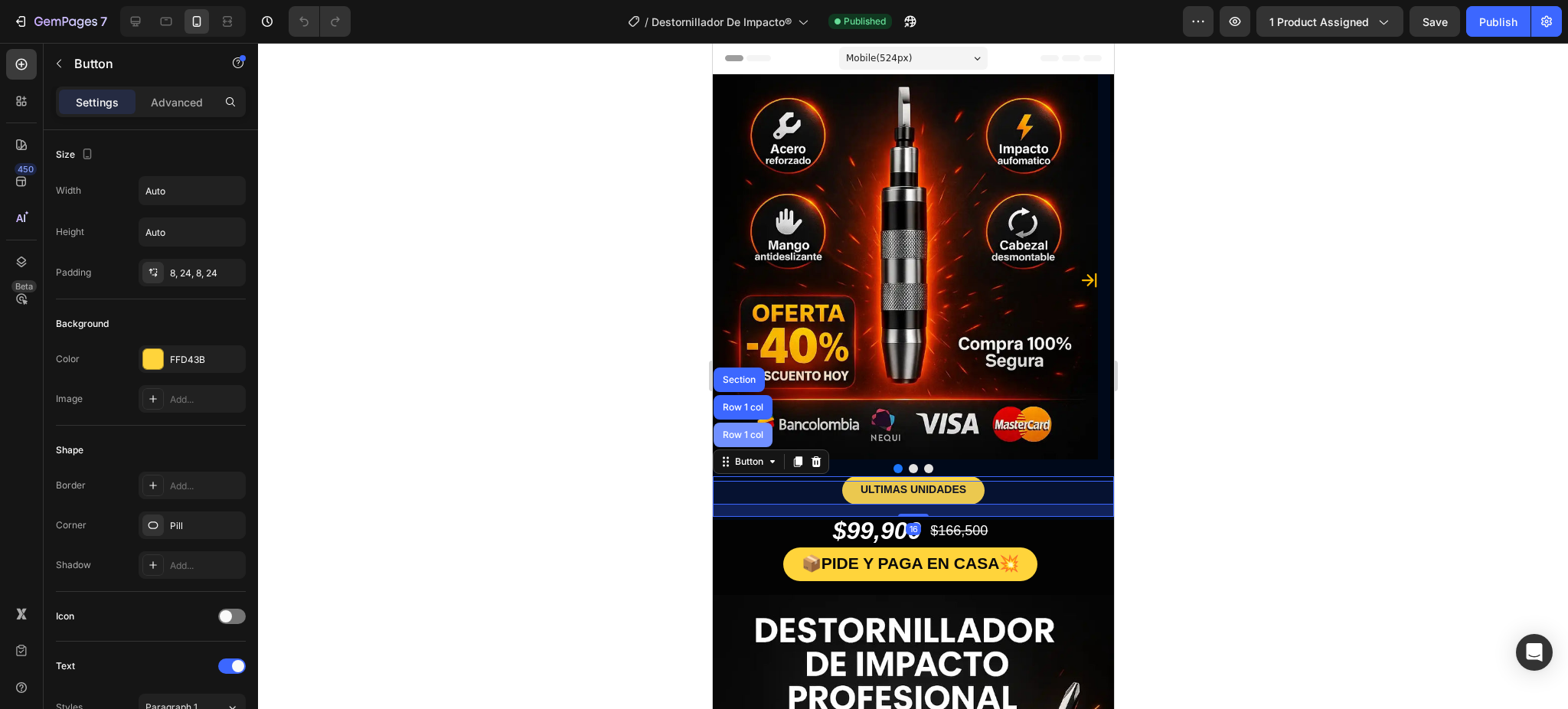
click at [735, 447] on div "Row 1 col" at bounding box center [741, 434] width 59 height 25
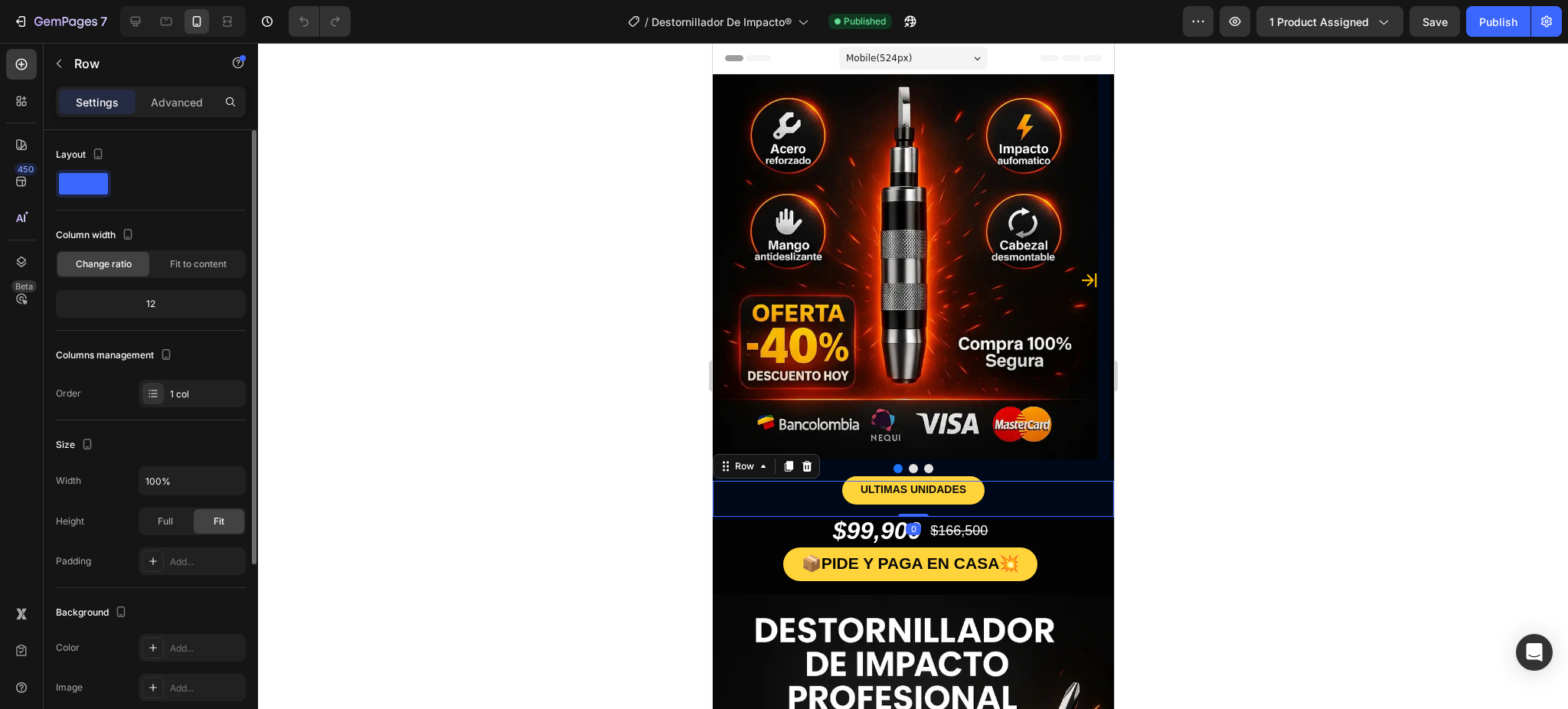
scroll to position [271, 0]
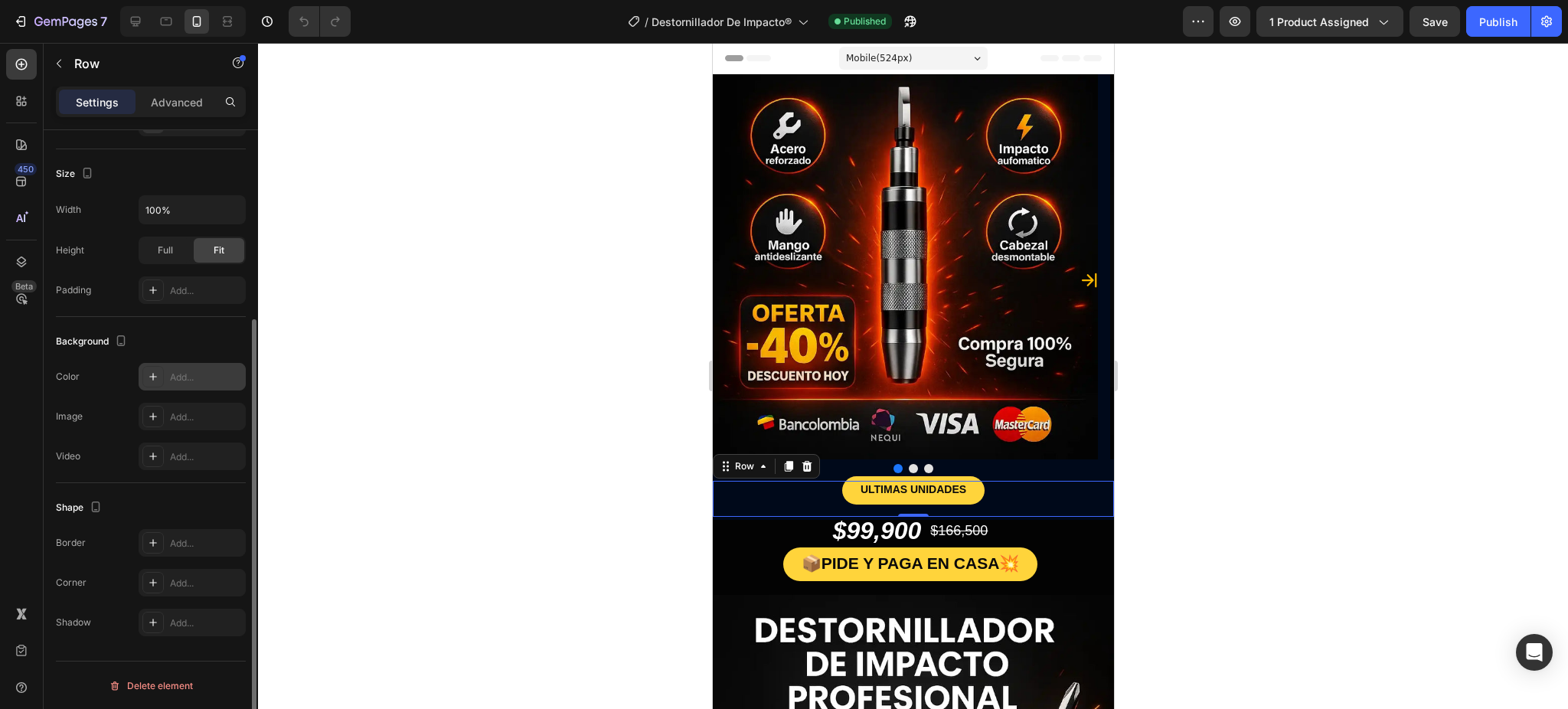
click at [137, 378] on div "Color Add..." at bounding box center [151, 377] width 190 height 27
click at [142, 377] on div "Add..." at bounding box center [192, 377] width 107 height 27
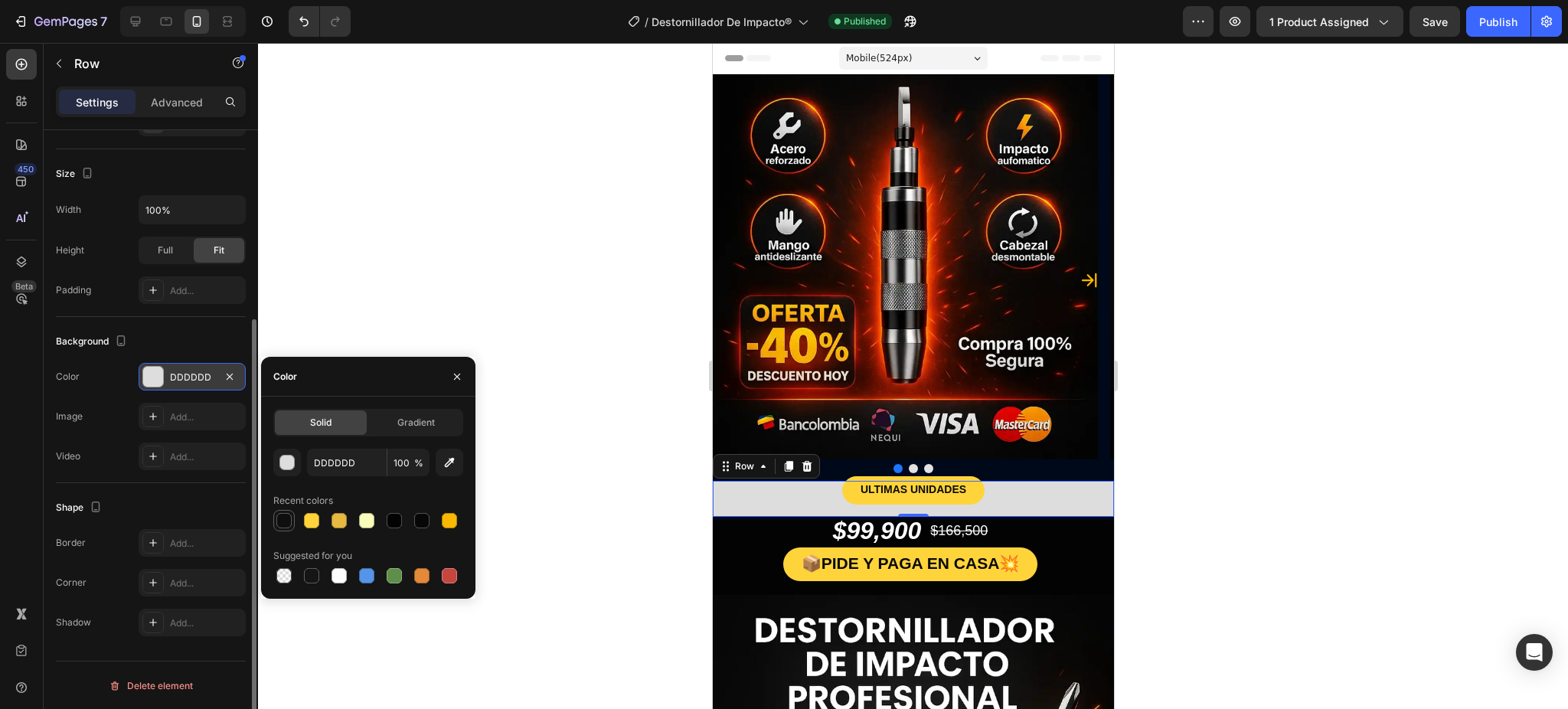
click at [282, 518] on div at bounding box center [284, 520] width 15 height 15
type input "0F0F0F"
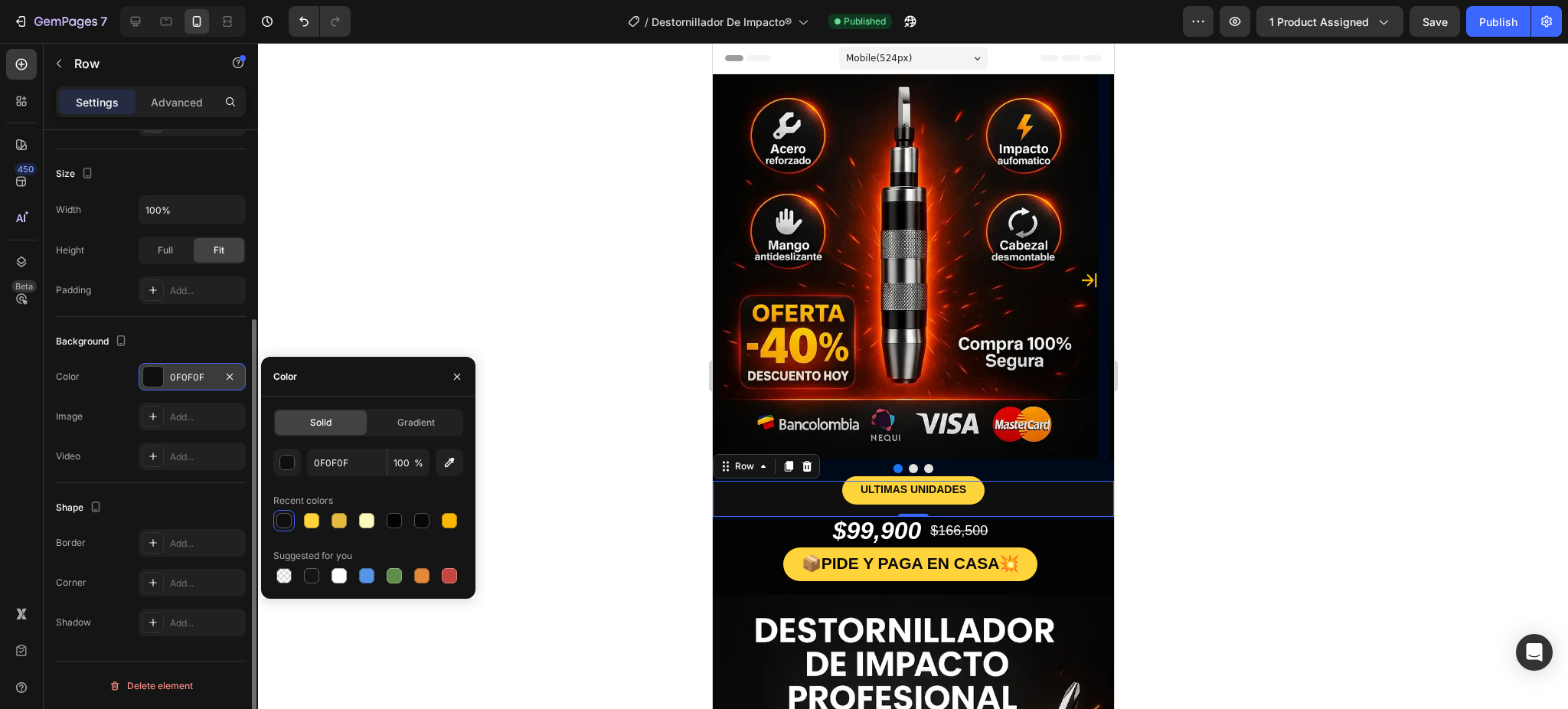
click at [1235, 432] on div at bounding box center [912, 375] width 1310 height 666
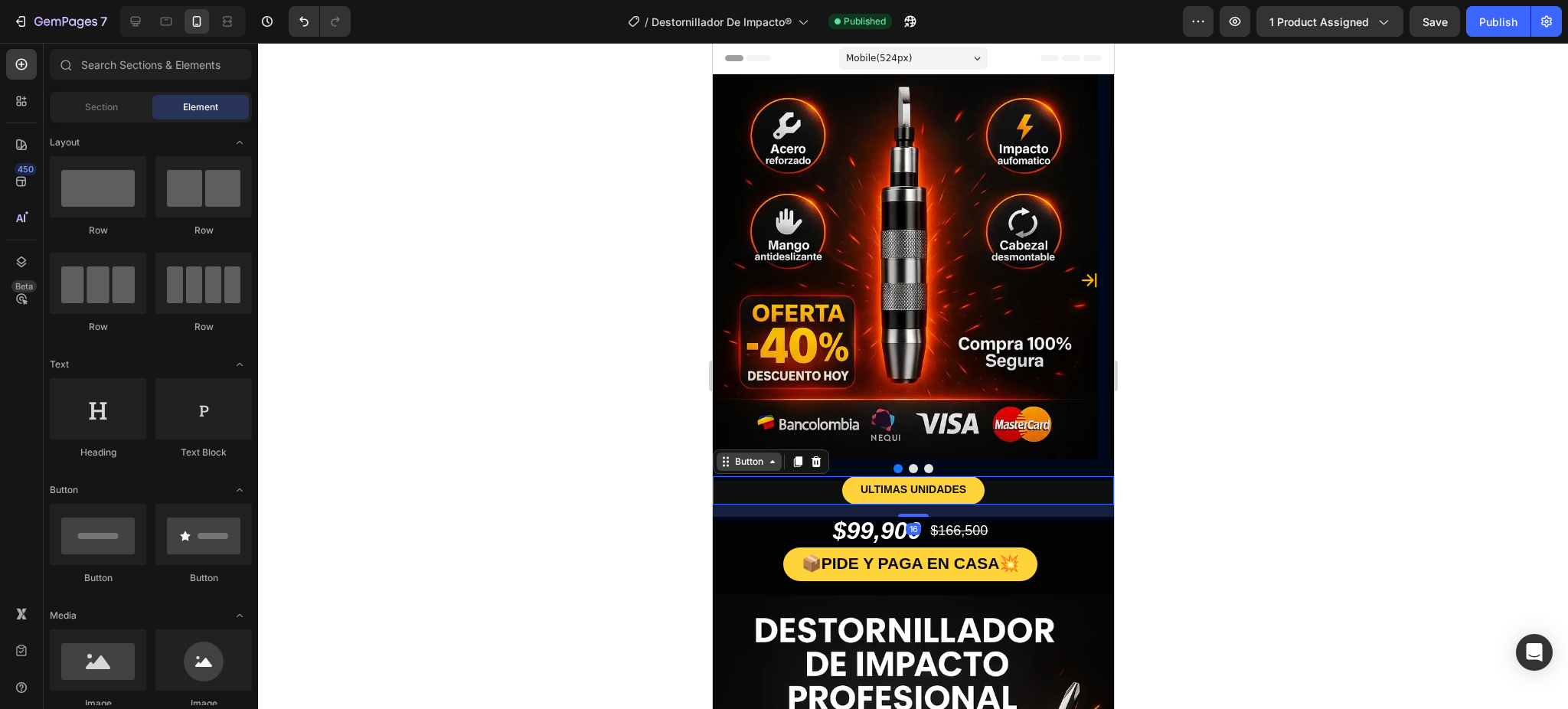
click at [742, 470] on div "Button" at bounding box center [748, 462] width 65 height 19
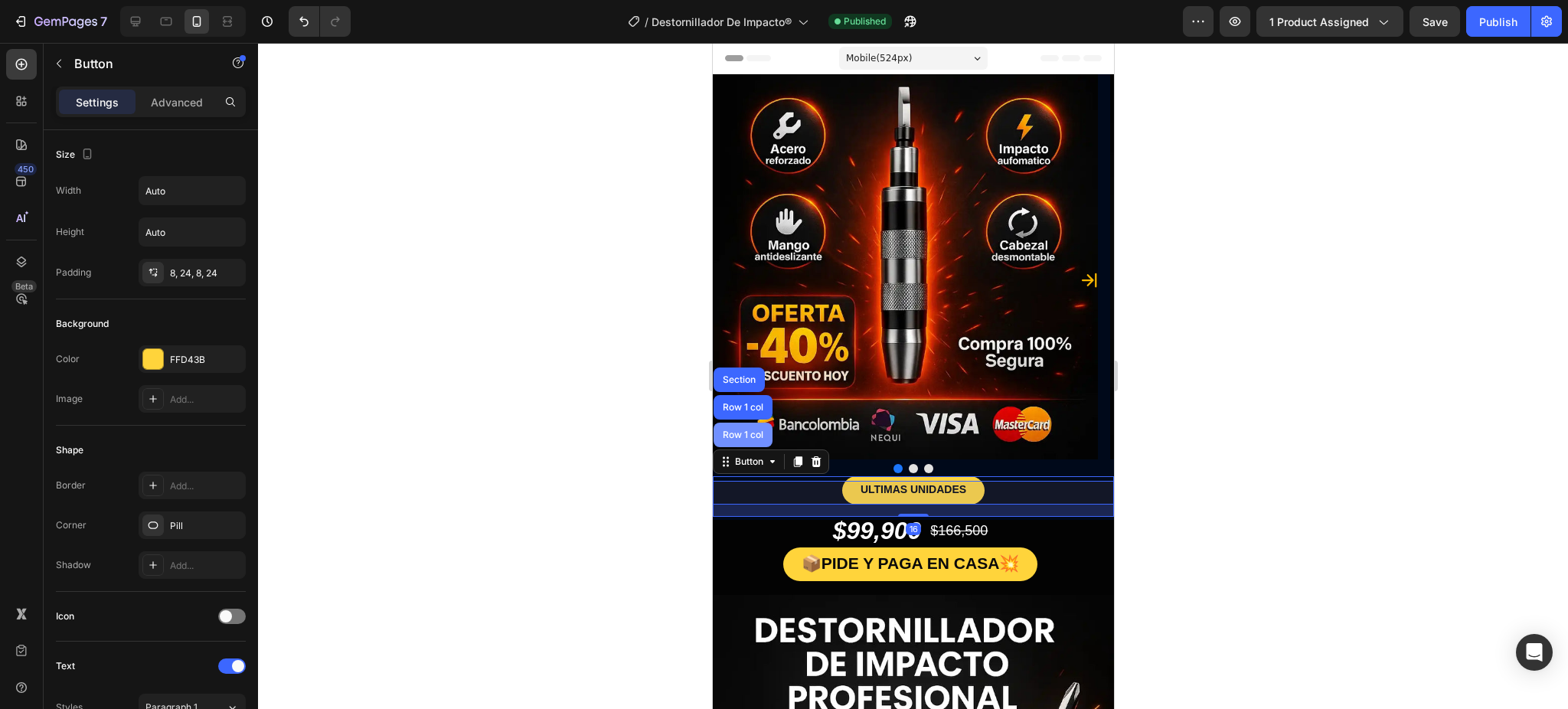
click at [751, 440] on div "Row 1 col" at bounding box center [741, 434] width 59 height 25
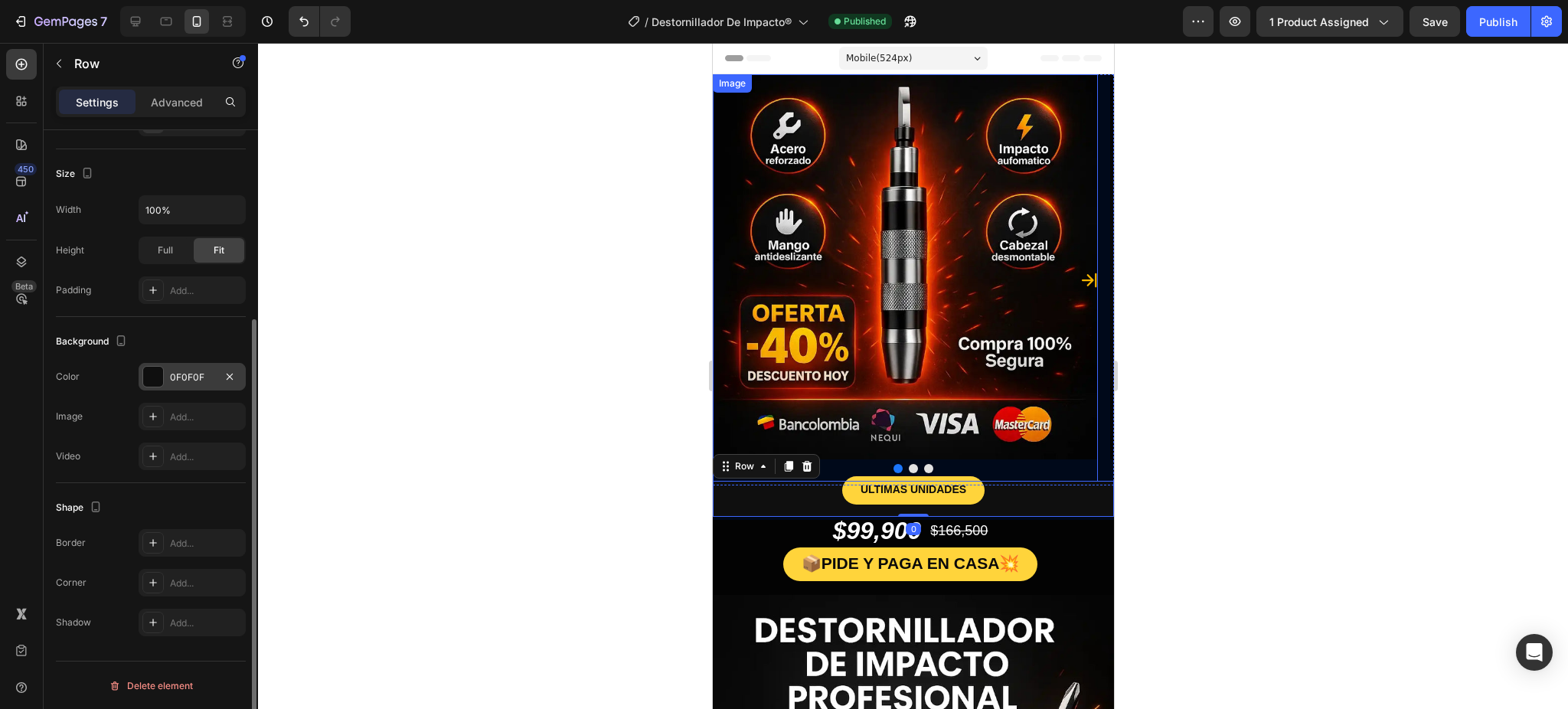
click at [143, 381] on div at bounding box center [152, 376] width 20 height 20
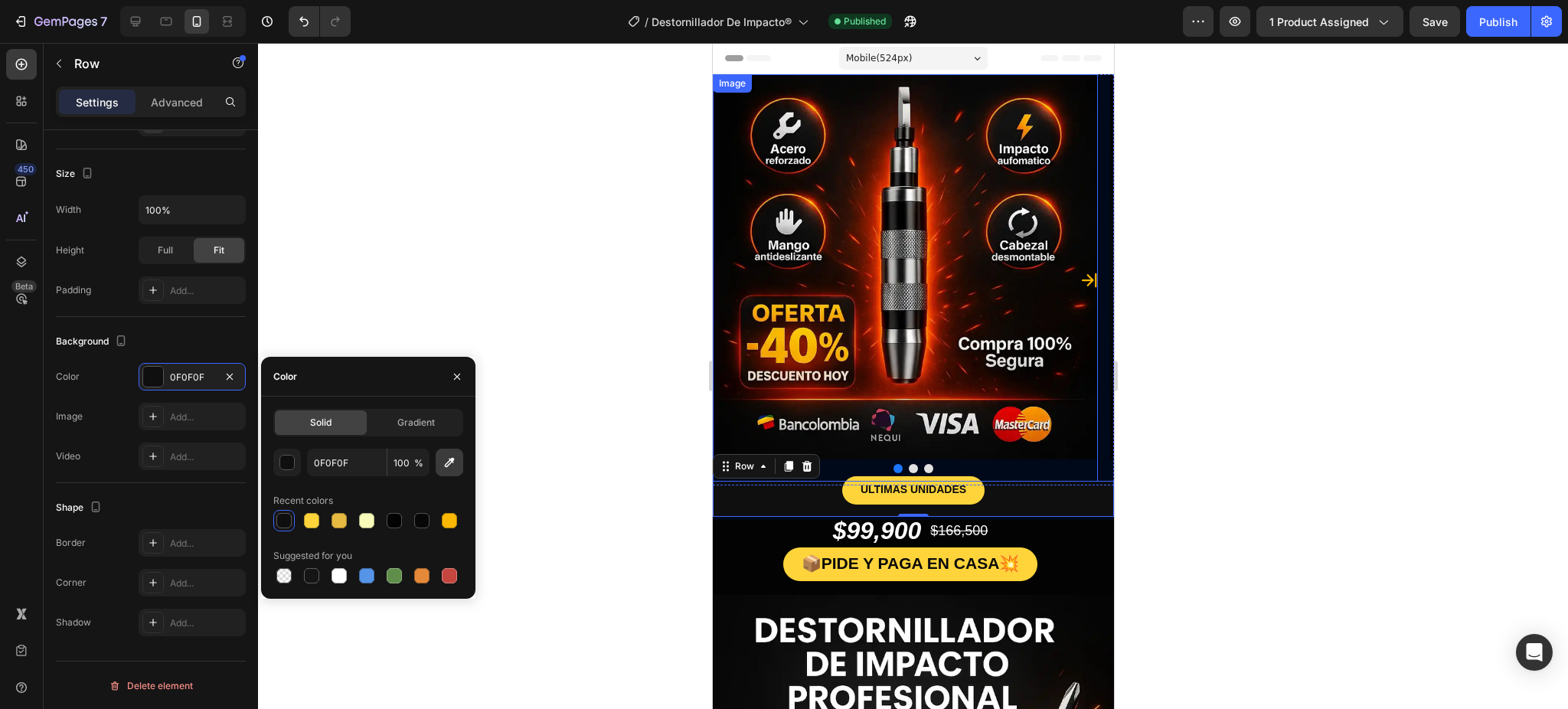
click at [458, 474] on button "button" at bounding box center [449, 462] width 27 height 27
type input "080808"
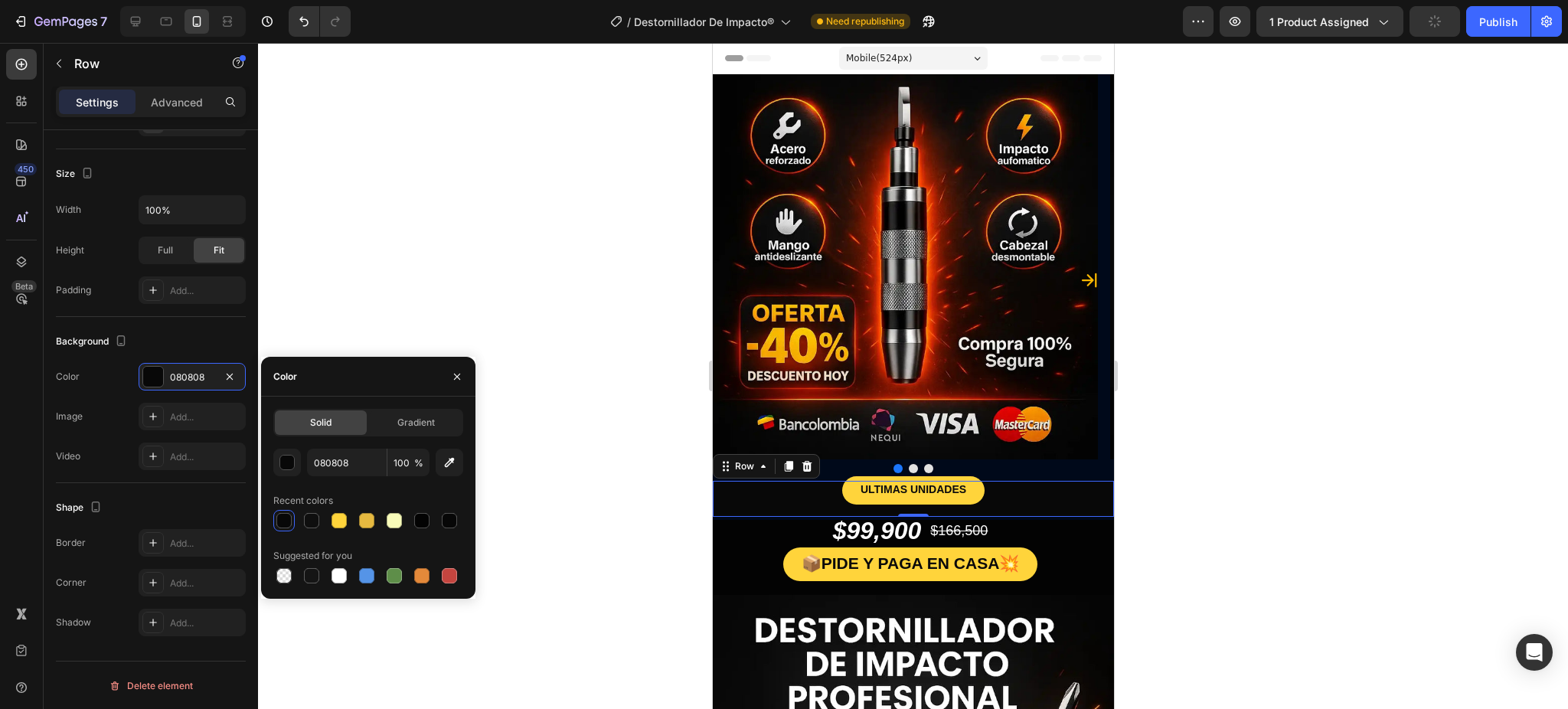
click at [1311, 485] on div at bounding box center [912, 375] width 1310 height 666
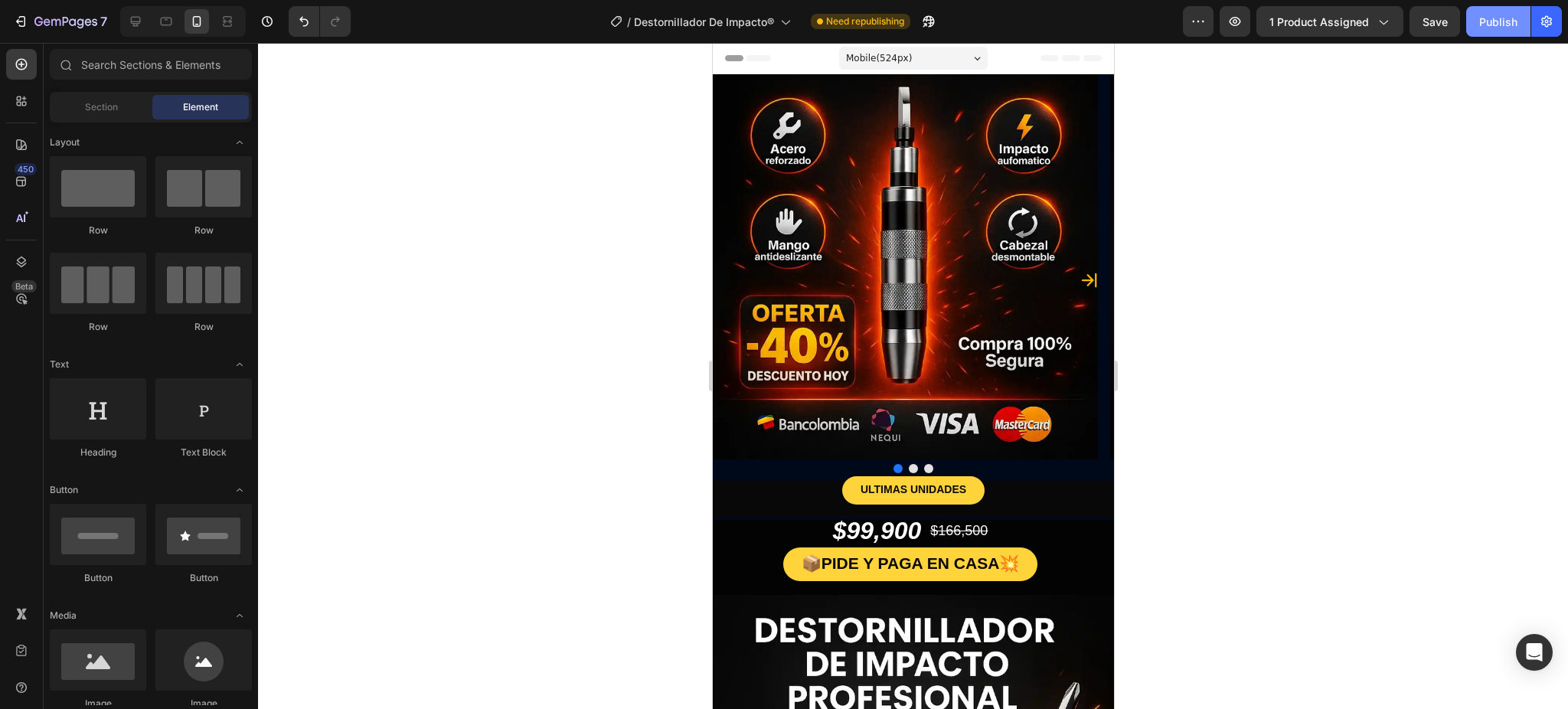
click at [1388, 20] on div "Publish" at bounding box center [1498, 21] width 38 height 16
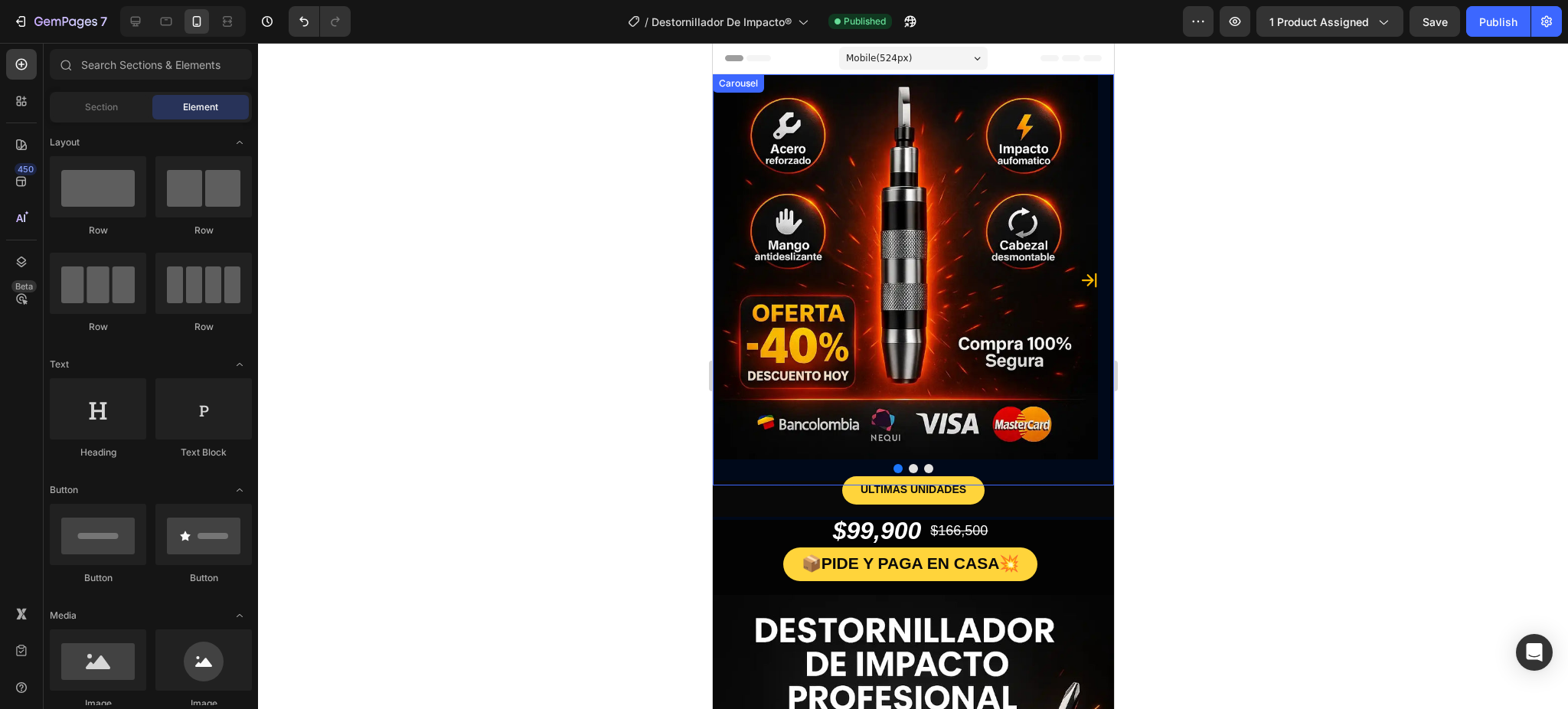
click at [810, 468] on div at bounding box center [912, 468] width 401 height 9
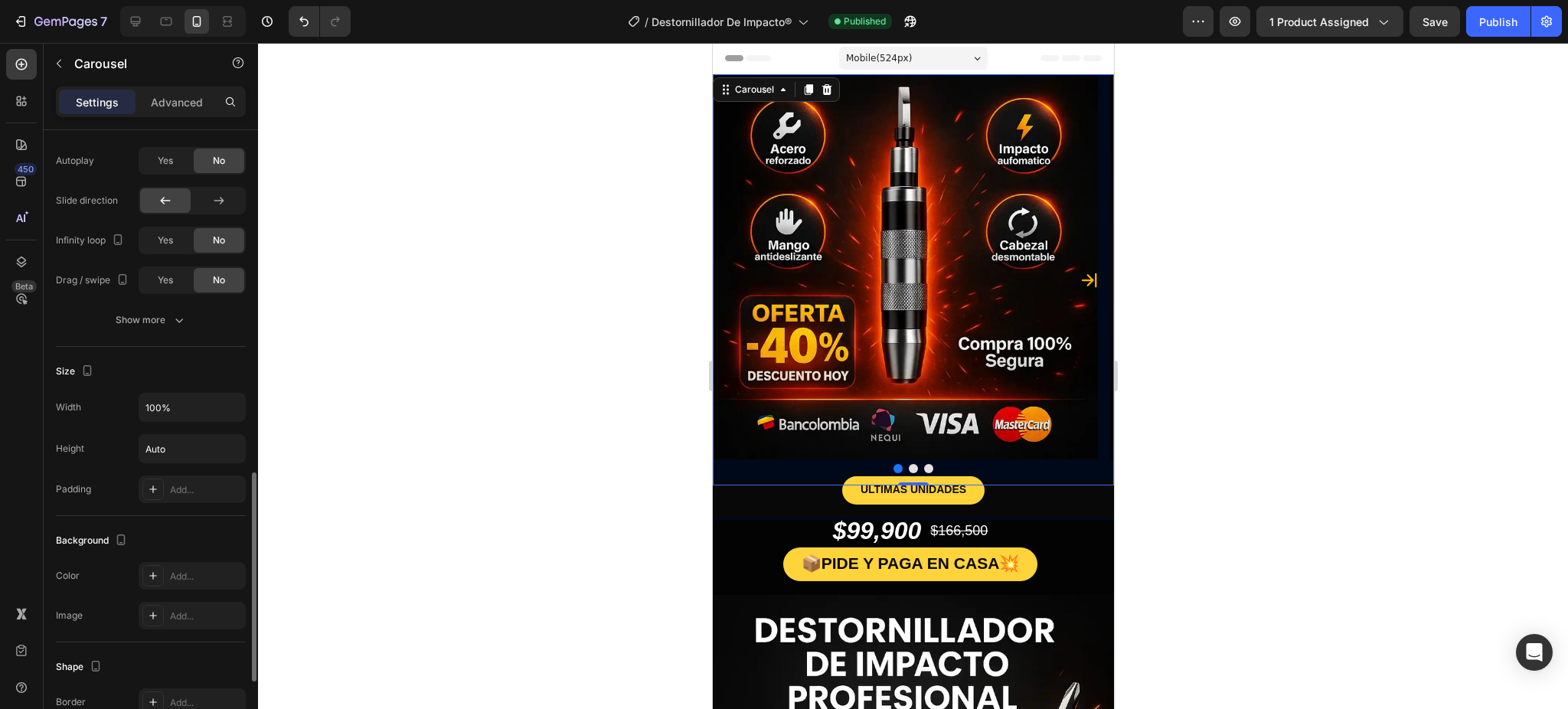
scroll to position [1122, 0]
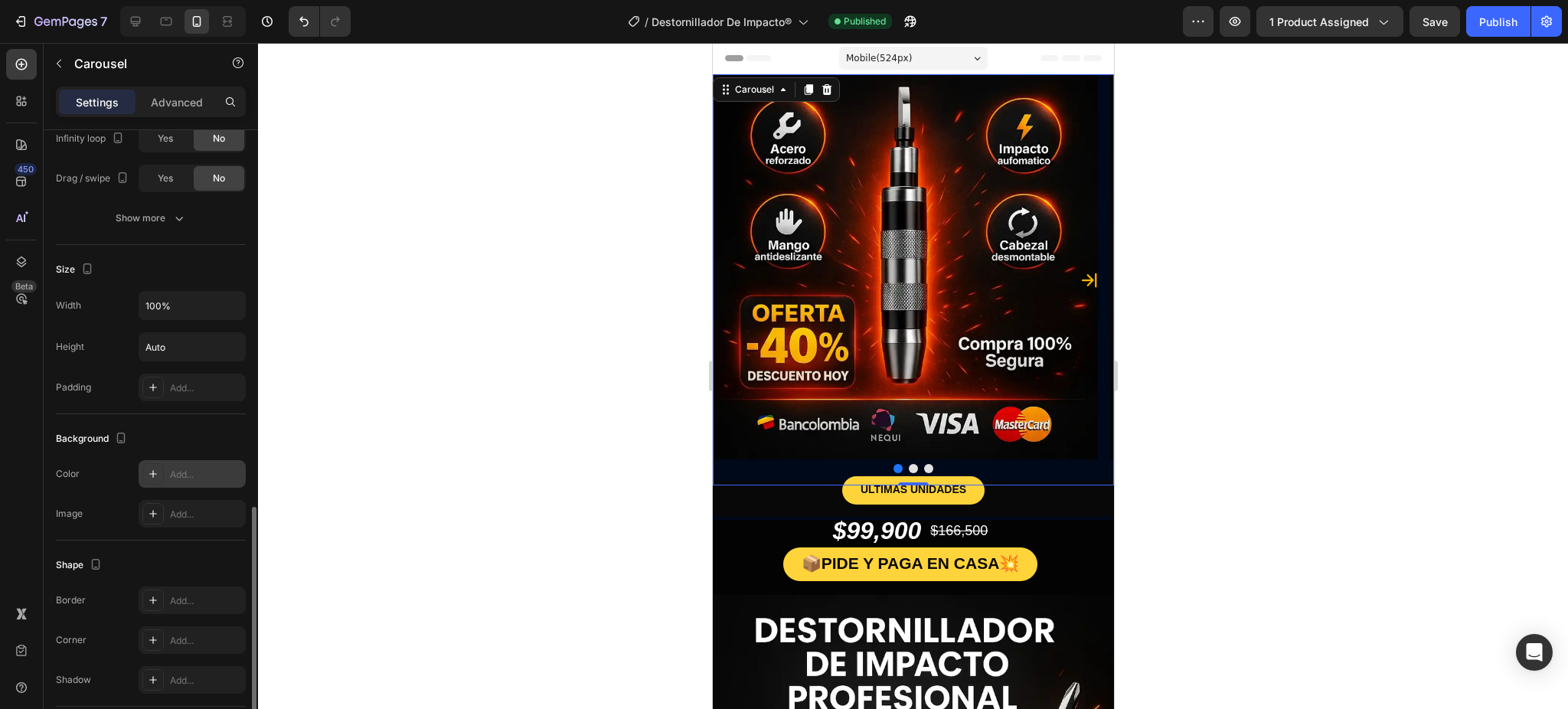
click at [165, 475] on div "Add..." at bounding box center [192, 474] width 107 height 27
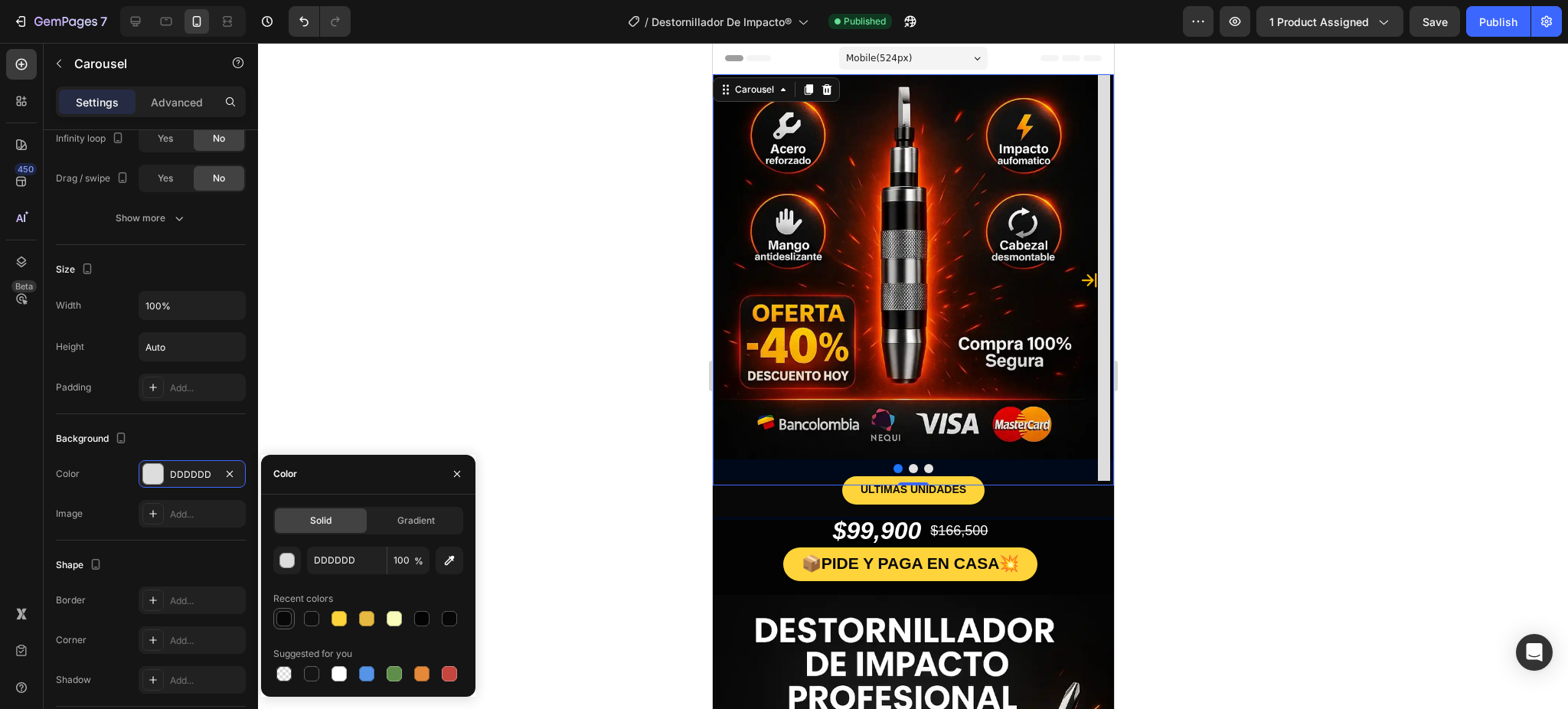
click at [287, 610] on div at bounding box center [283, 618] width 21 height 21
type input "080808"
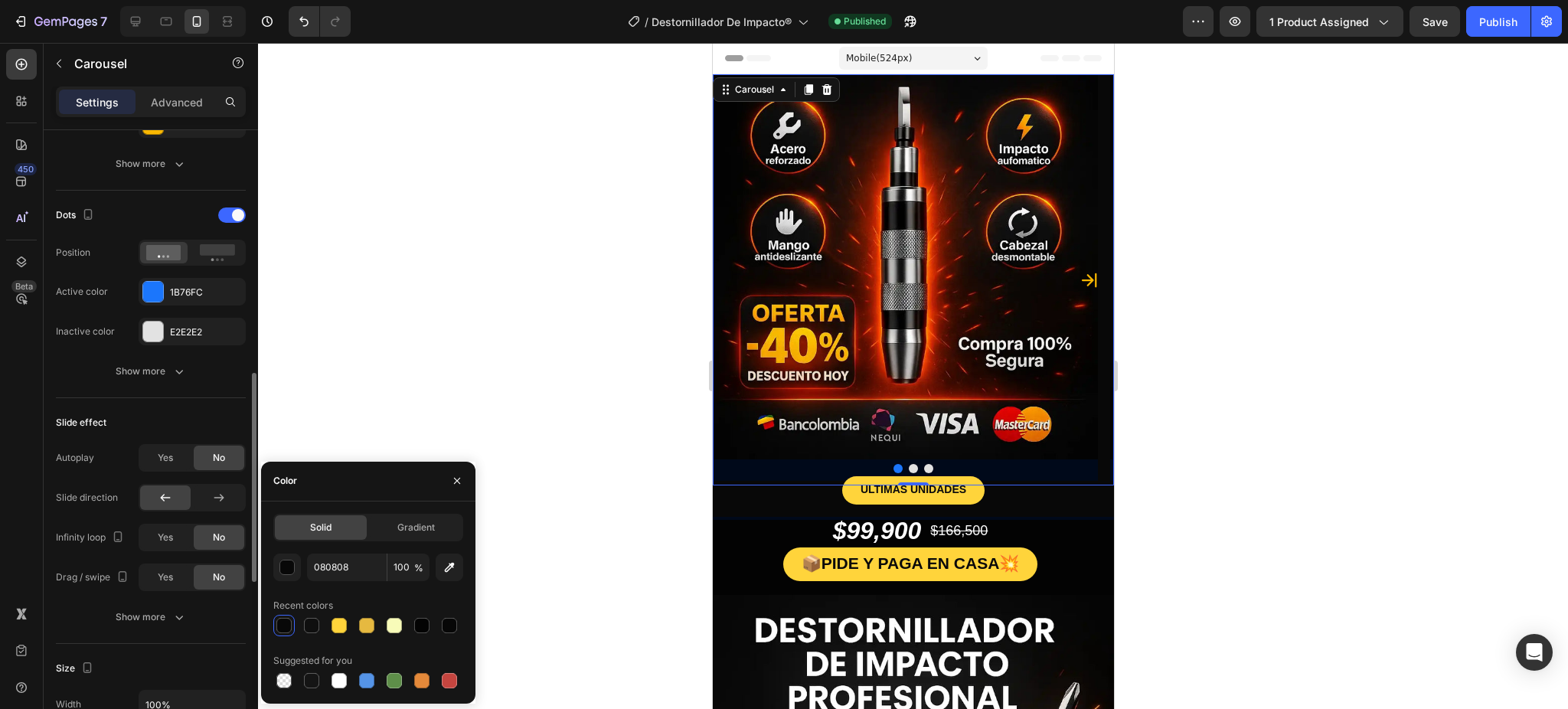
scroll to position [519, 0]
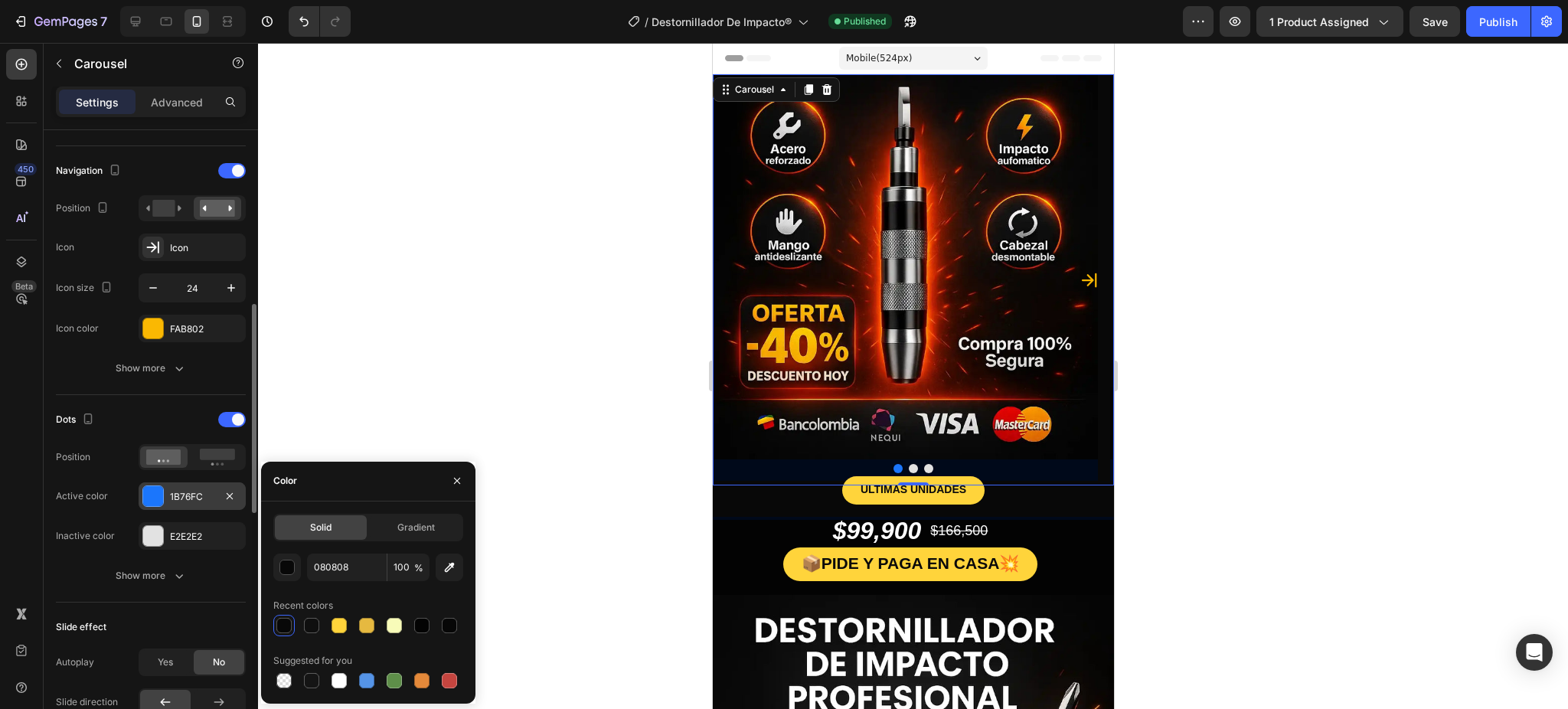
click at [154, 496] on div at bounding box center [152, 496] width 20 height 20
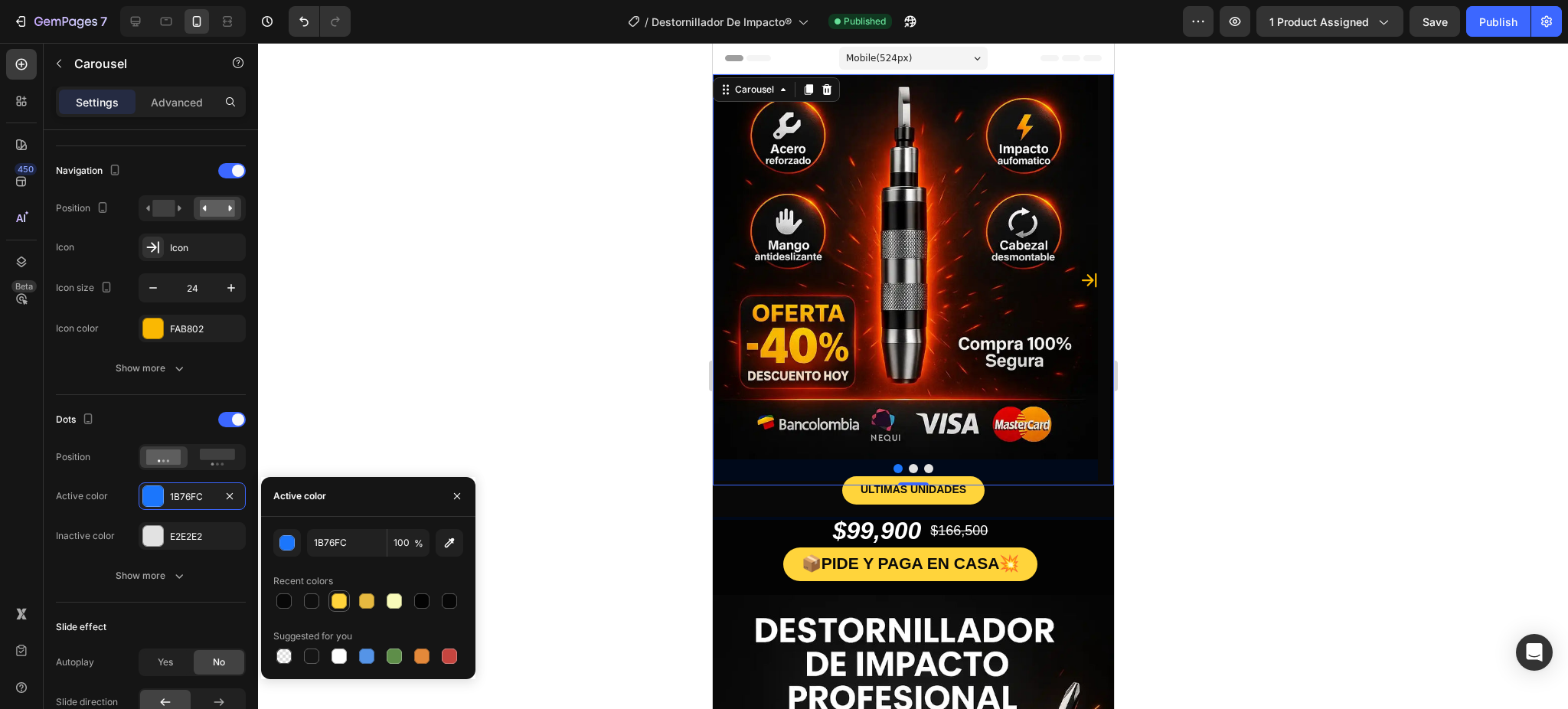
click at [344, 598] on div at bounding box center [339, 601] width 15 height 15
type input "FFD43B"
click at [1216, 433] on div at bounding box center [912, 375] width 1310 height 666
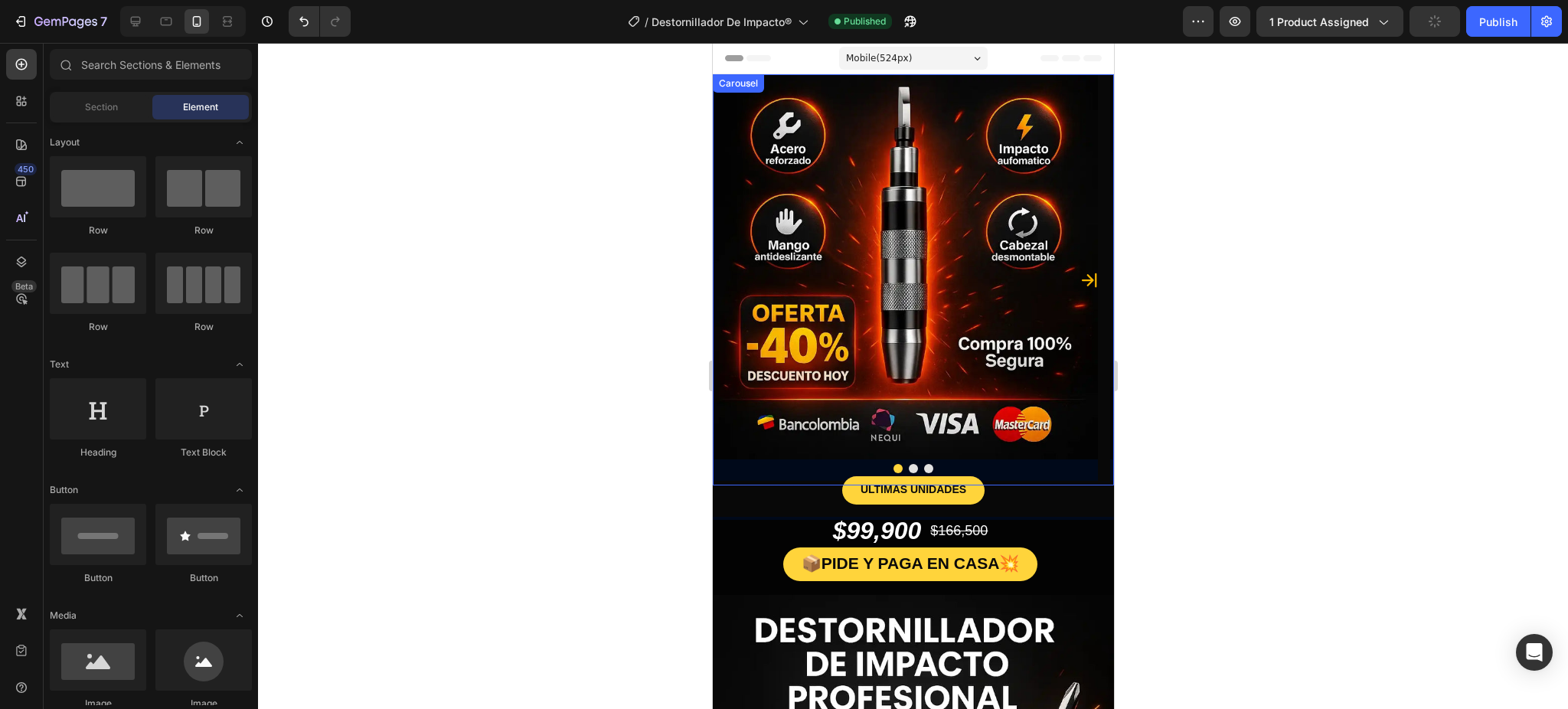
click at [1064, 470] on div at bounding box center [912, 468] width 401 height 9
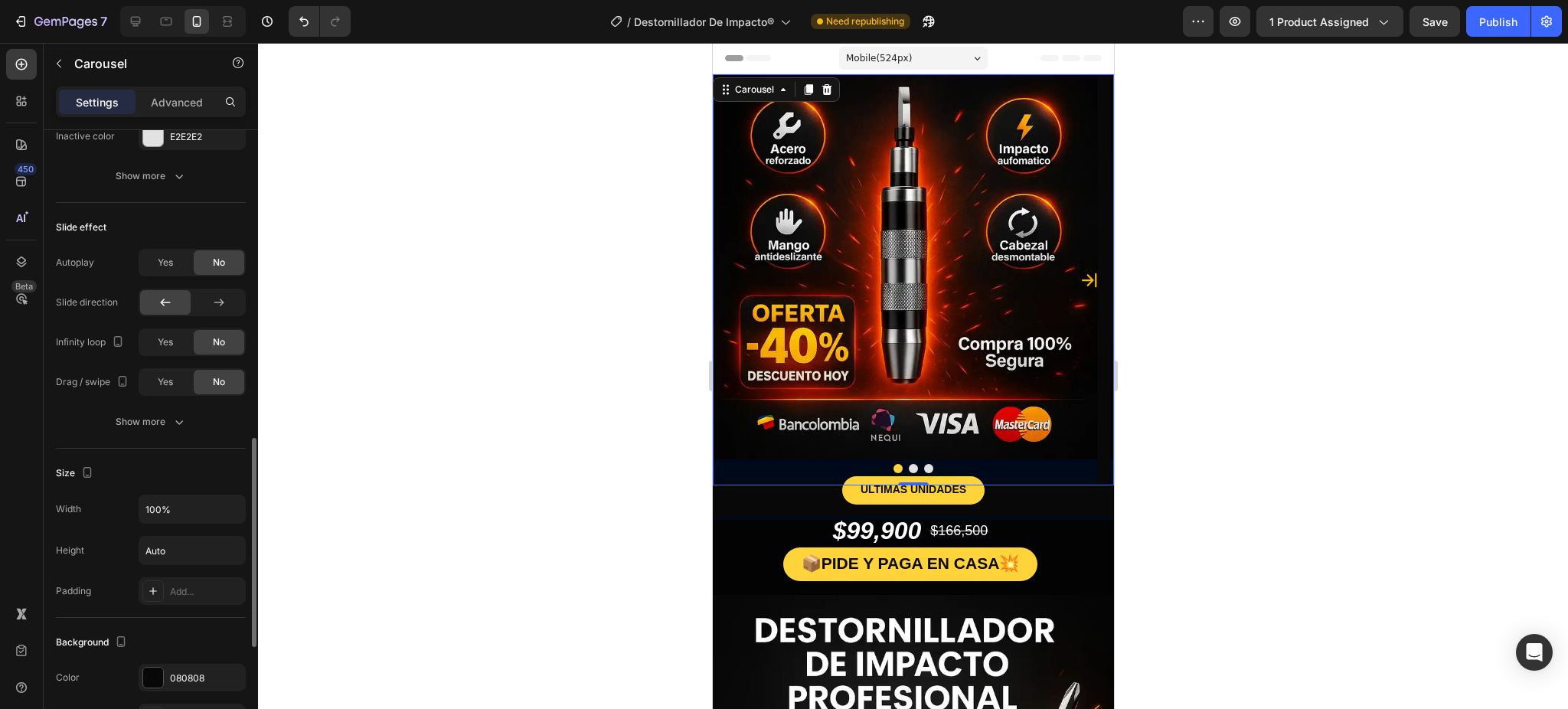
scroll to position [1225, 0]
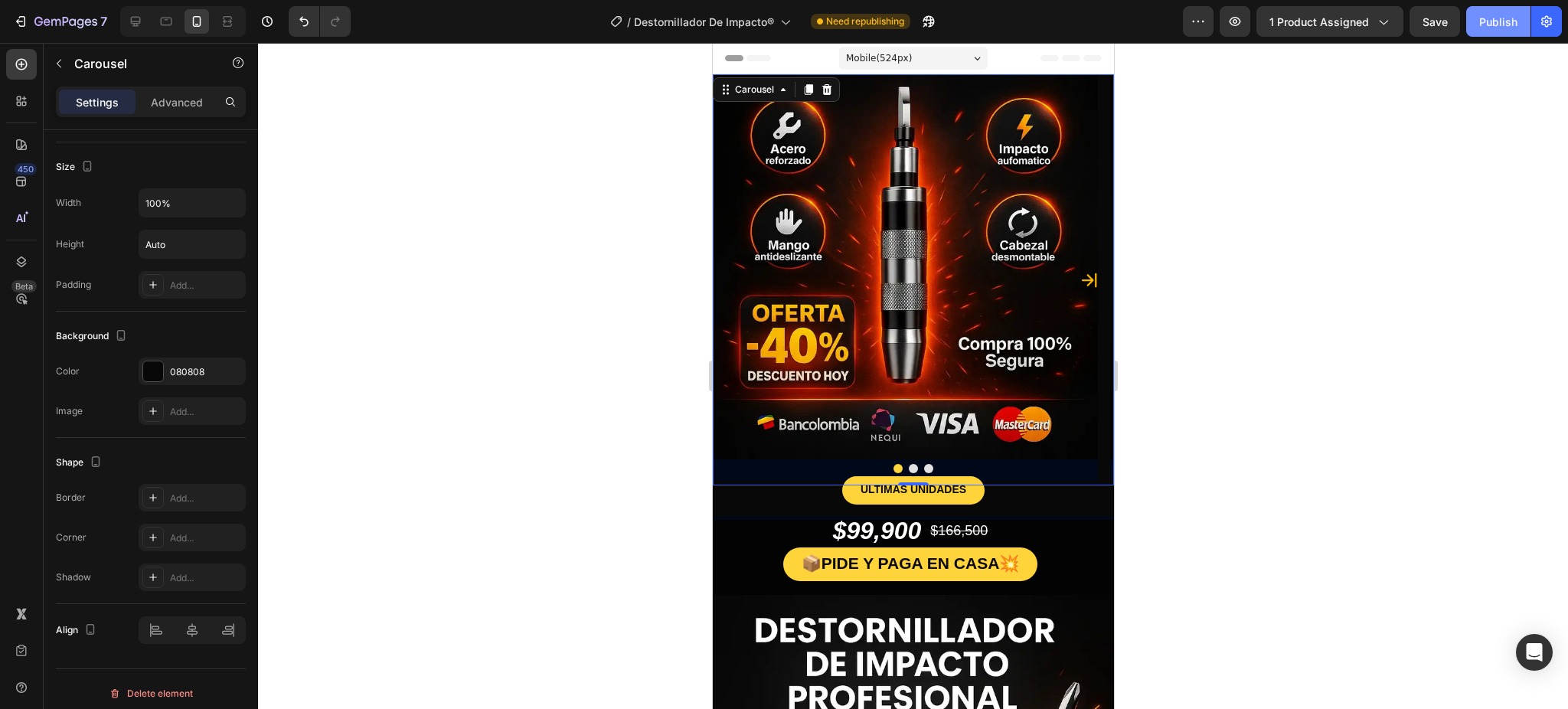
click at [1388, 28] on div "Publish" at bounding box center [1498, 21] width 38 height 16
click at [747, 96] on div "Carousel" at bounding box center [753, 89] width 45 height 14
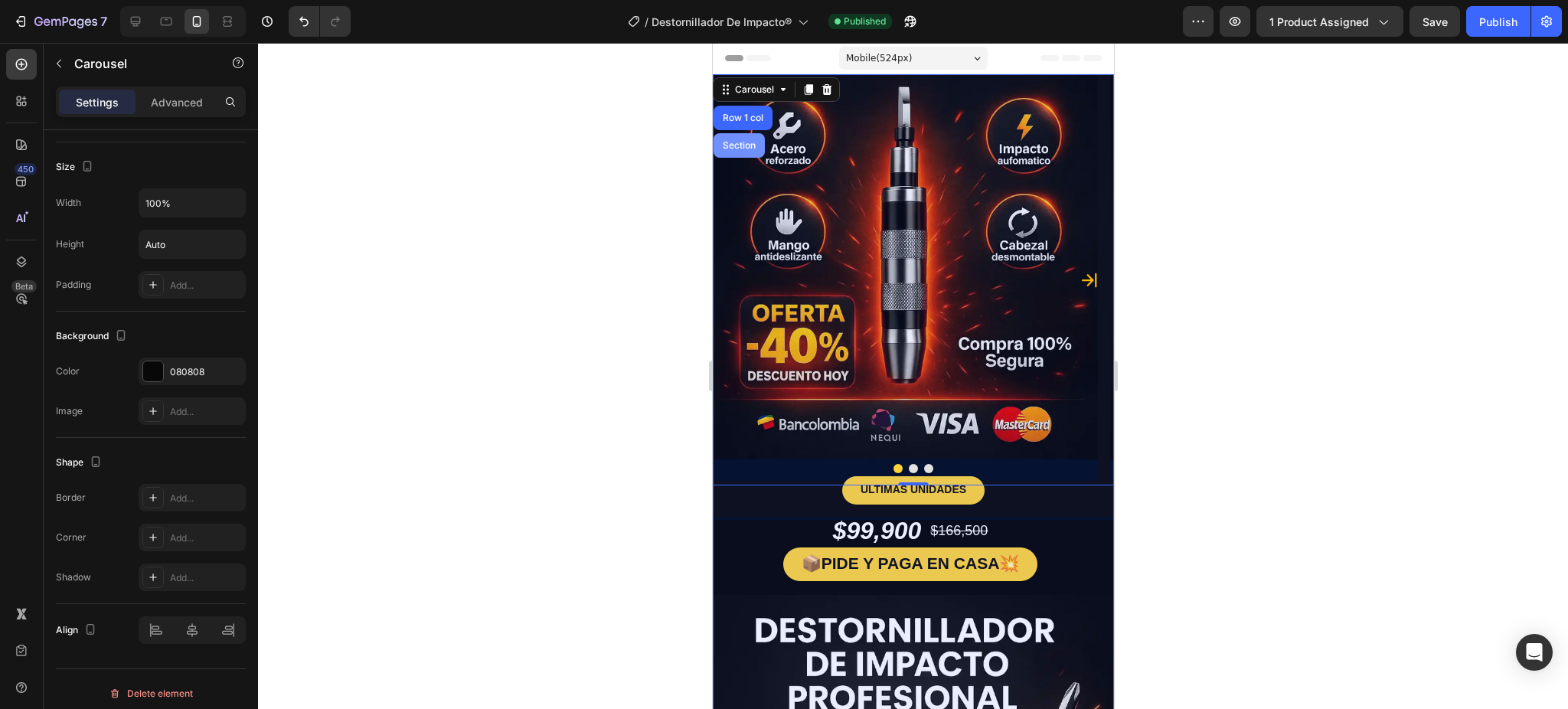
click at [744, 136] on div "Section" at bounding box center [738, 145] width 51 height 25
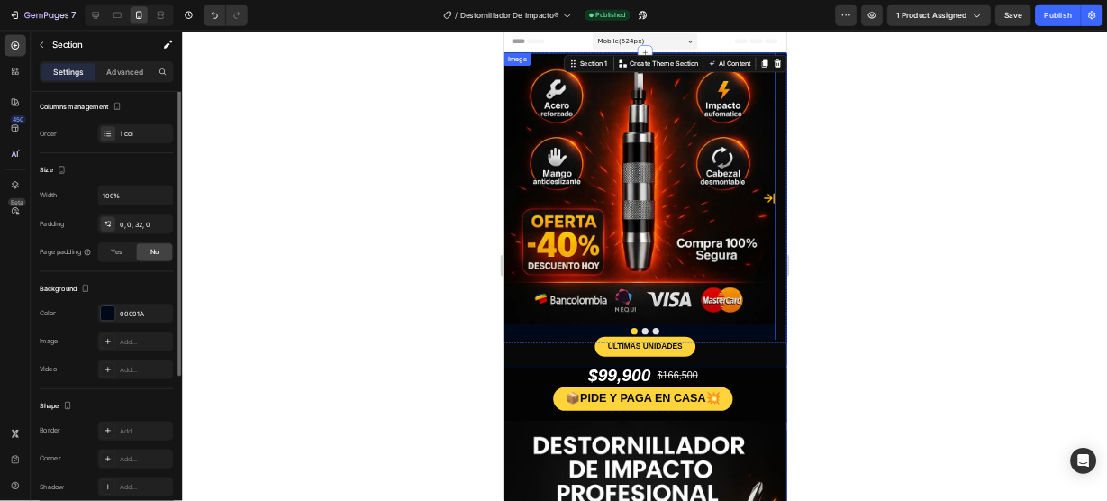
scroll to position [319, 0]
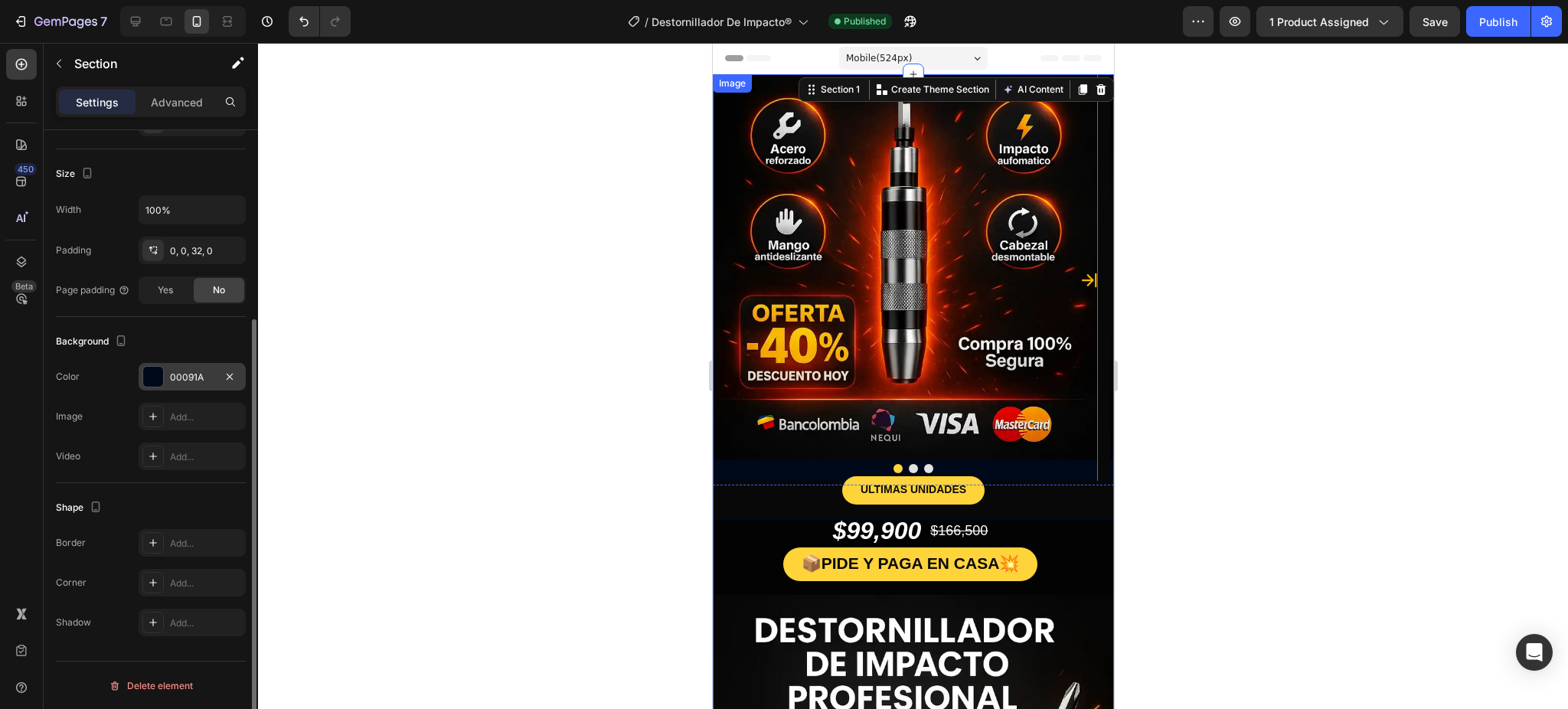
click at [152, 385] on div at bounding box center [152, 376] width 20 height 20
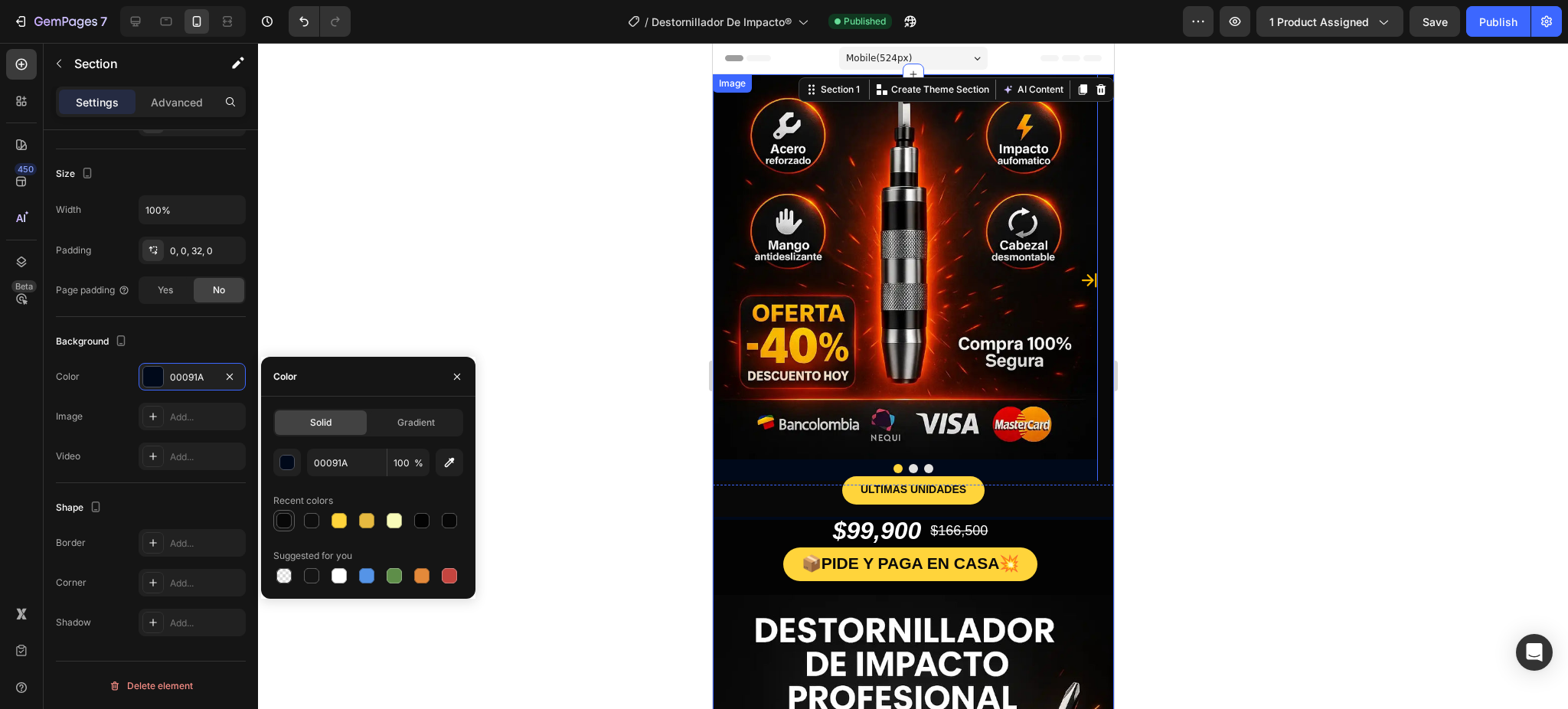
click at [291, 523] on div at bounding box center [284, 520] width 15 height 15
type input "080808"
click at [1275, 403] on div at bounding box center [912, 375] width 1310 height 666
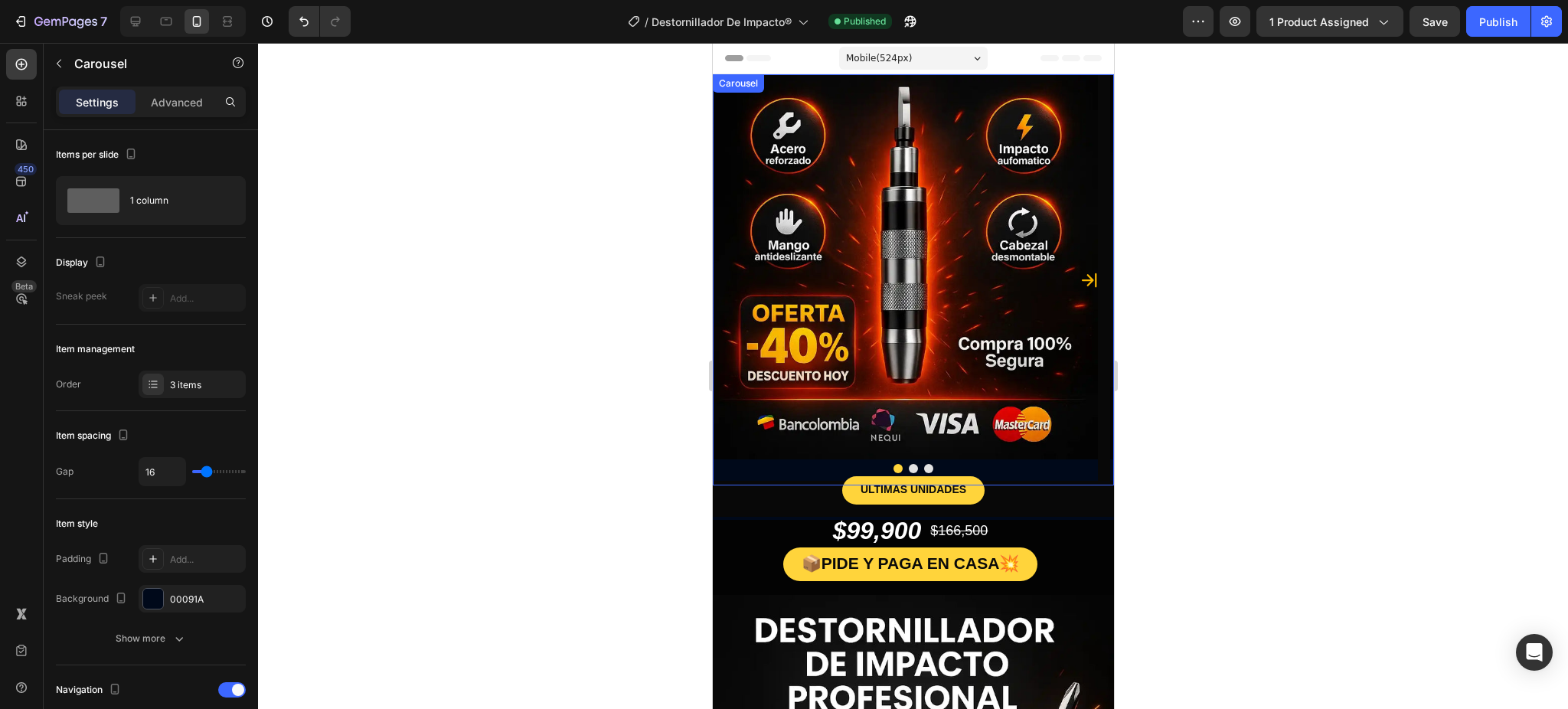
click at [825, 464] on div at bounding box center [912, 468] width 401 height 9
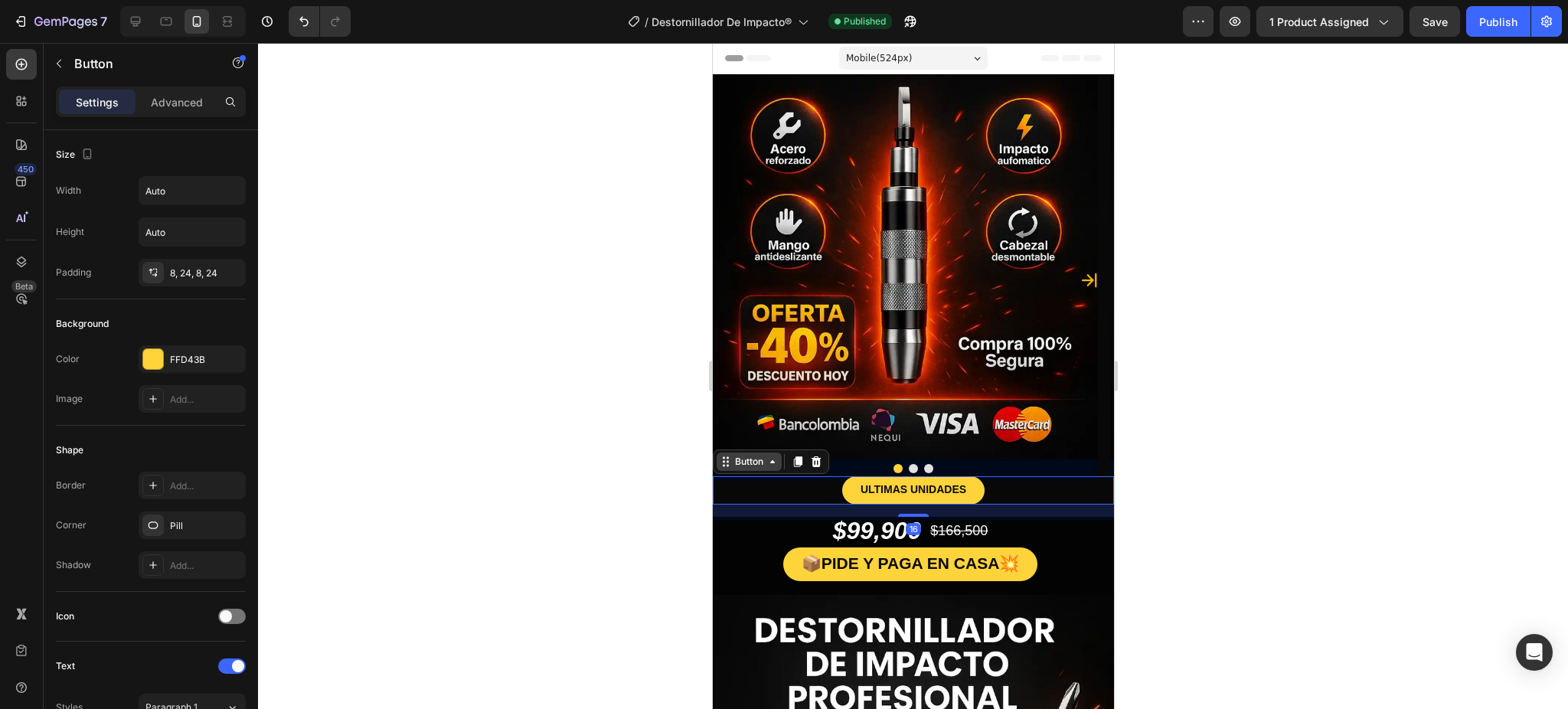
click at [737, 469] on div "Button" at bounding box center [748, 462] width 65 height 19
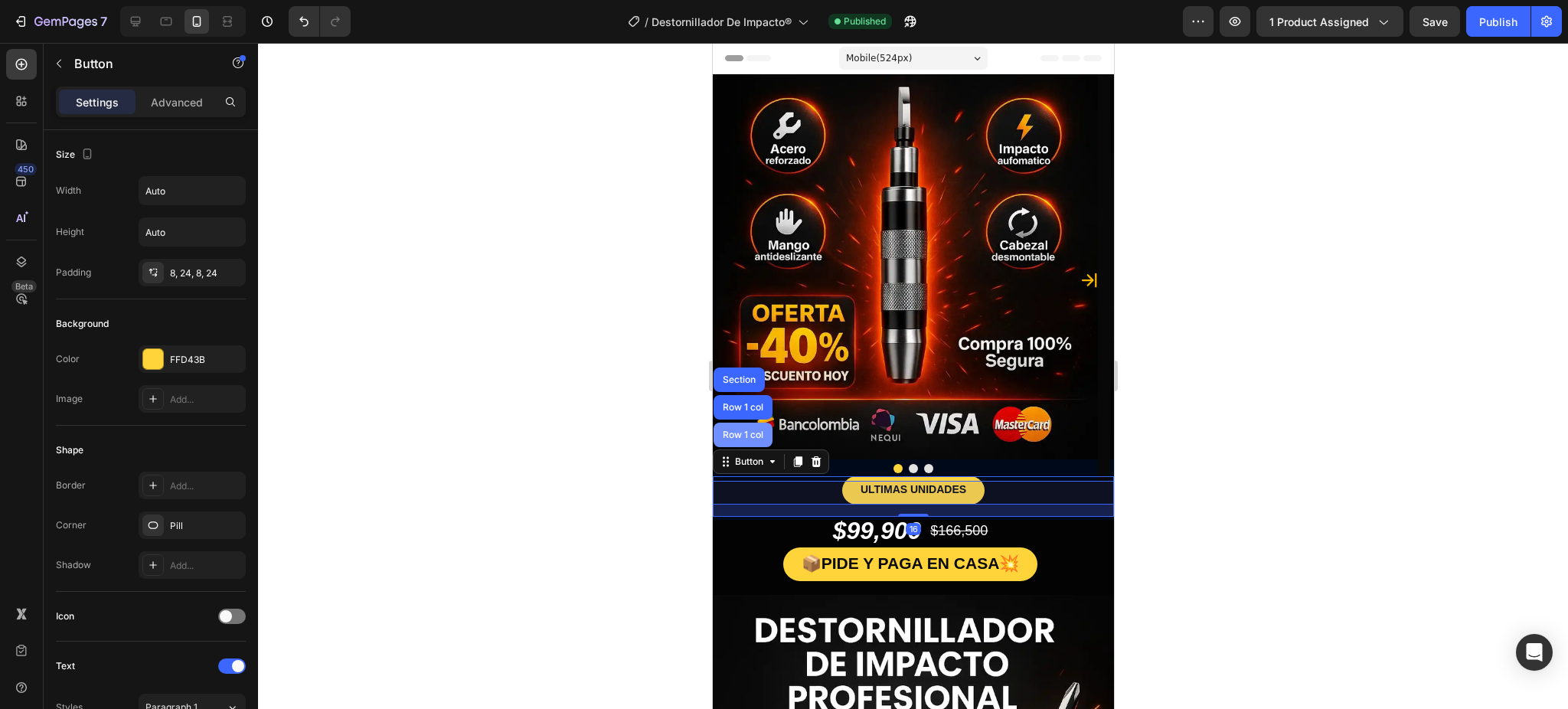
click at [743, 445] on div "Row 1 col" at bounding box center [741, 434] width 59 height 25
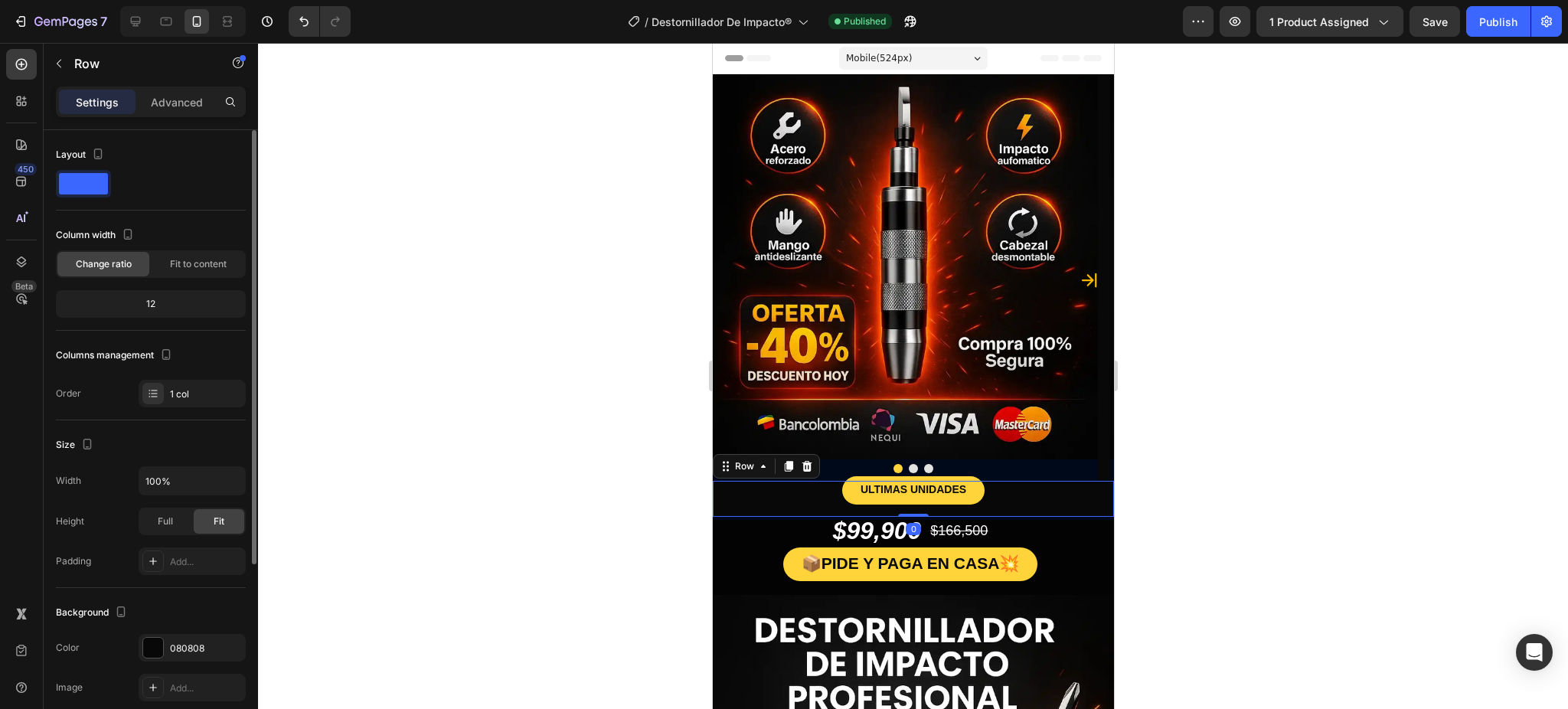
click at [155, 610] on div "Background The changes might be hidden by the video. Color 080808 Image Add... …" at bounding box center [151, 671] width 190 height 166
click at [154, 610] on div at bounding box center [152, 647] width 20 height 20
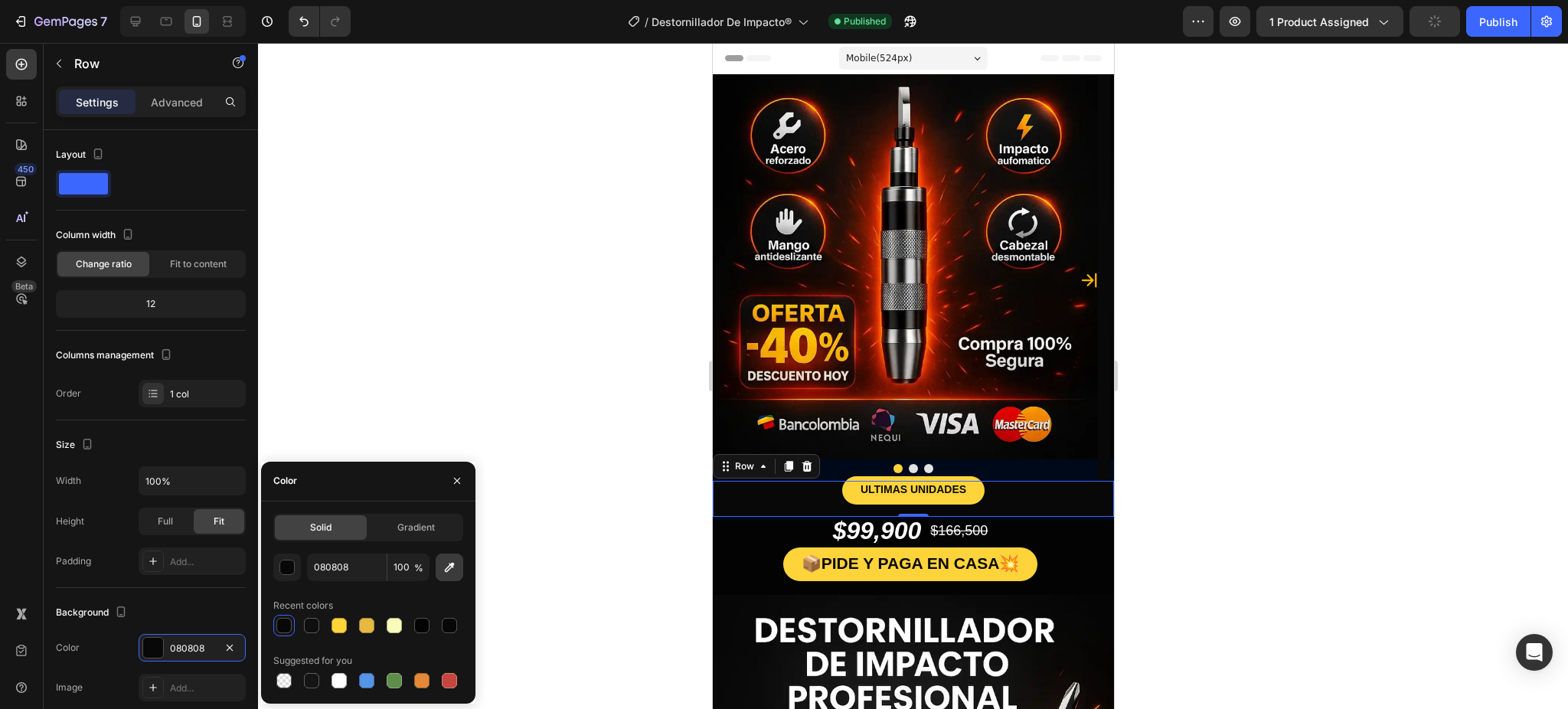
click at [453, 571] on icon "button" at bounding box center [450, 567] width 15 height 15
type input "00091A"
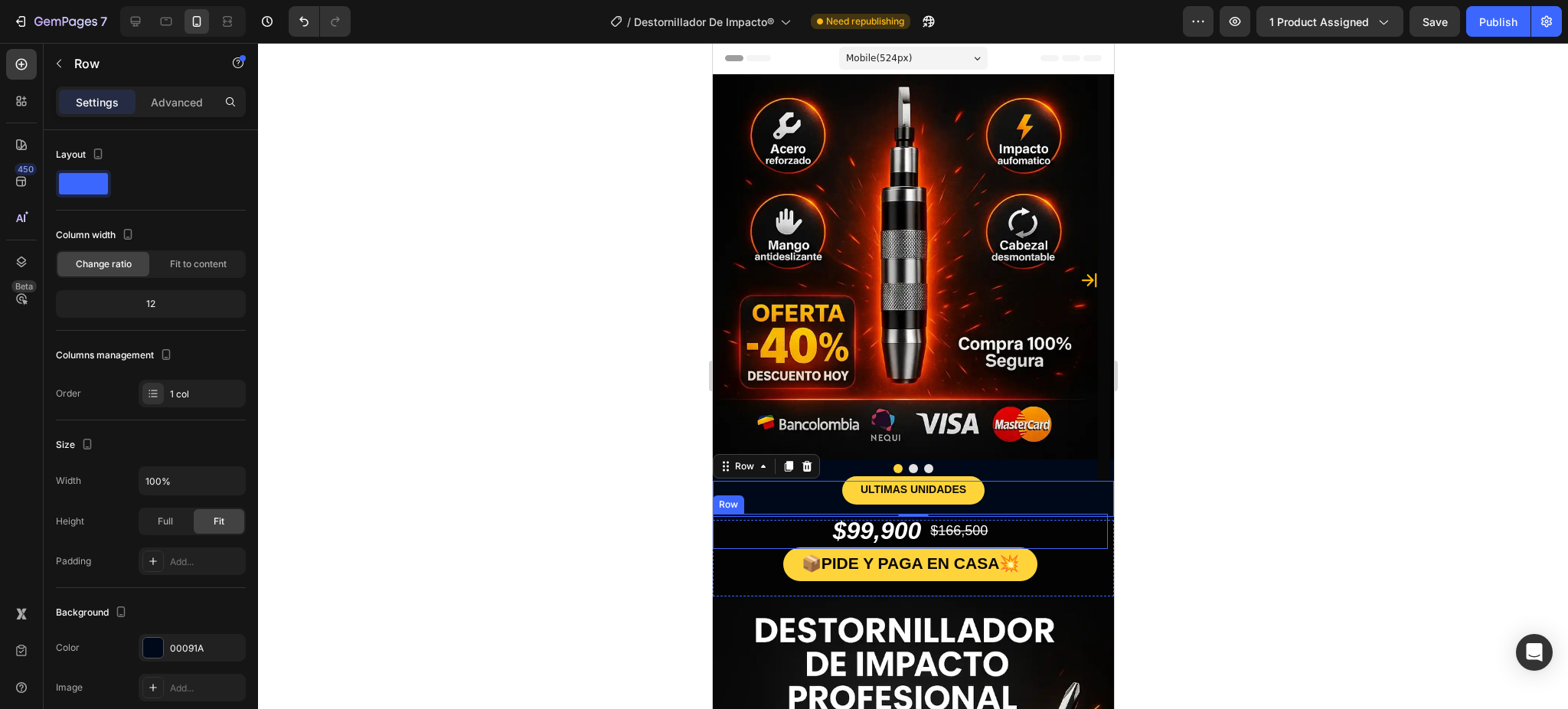
click at [677, 516] on div at bounding box center [912, 375] width 1310 height 666
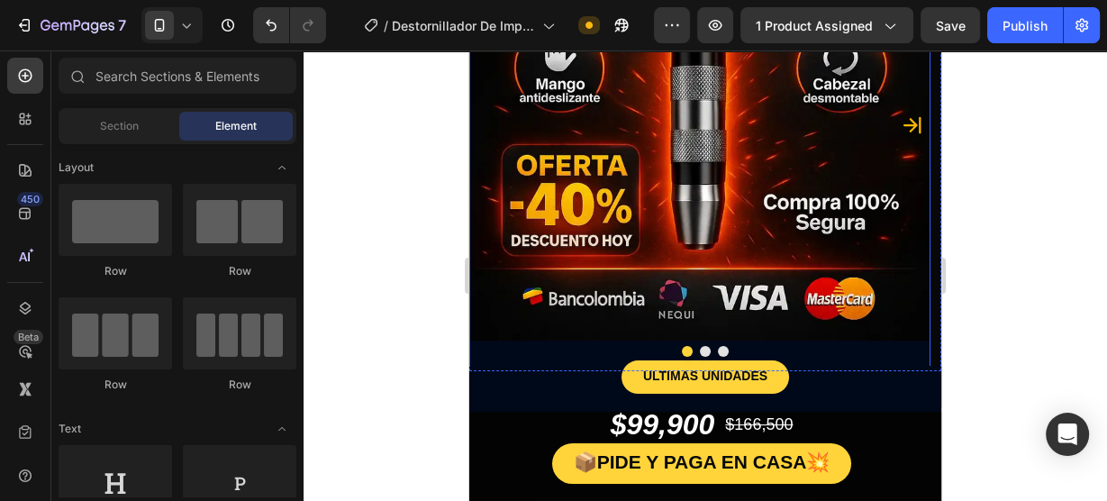
scroll to position [216, 0]
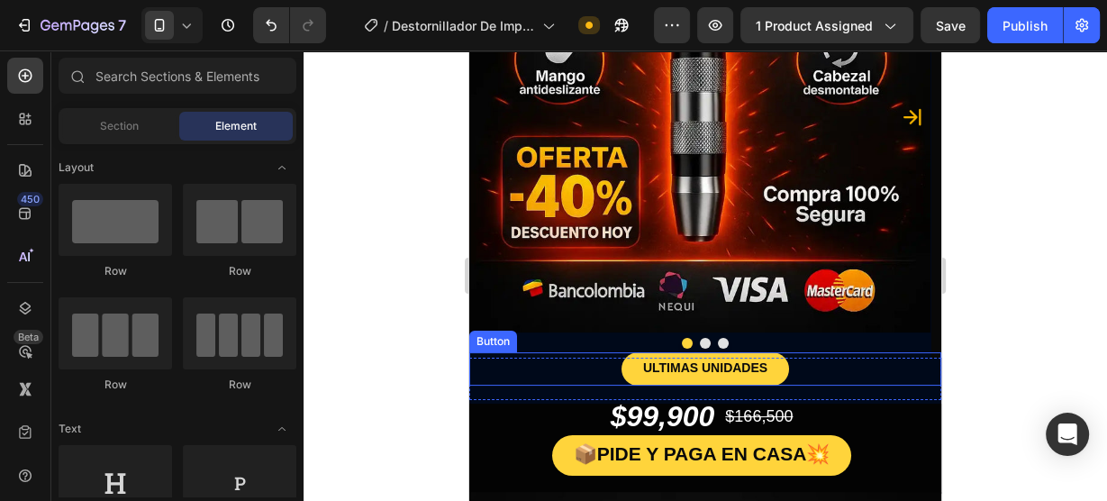
drag, startPoint x: 534, startPoint y: 369, endPoint x: 521, endPoint y: 367, distance: 12.7
click at [533, 370] on div "ULTIMAS UNIDADES Button" at bounding box center [705, 368] width 472 height 33
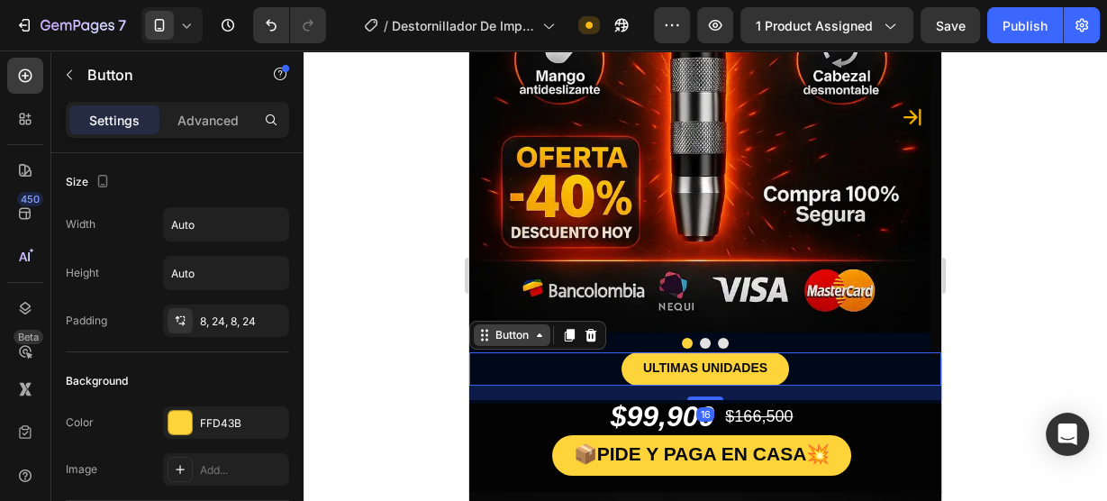
click at [500, 339] on div "Button" at bounding box center [512, 335] width 41 height 16
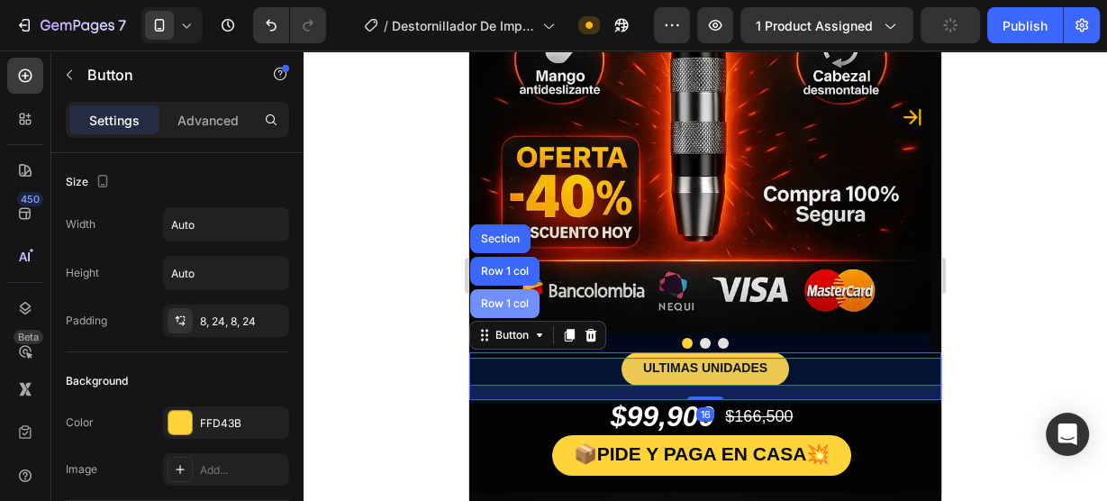
click at [480, 303] on div "Row 1 col" at bounding box center [504, 303] width 55 height 11
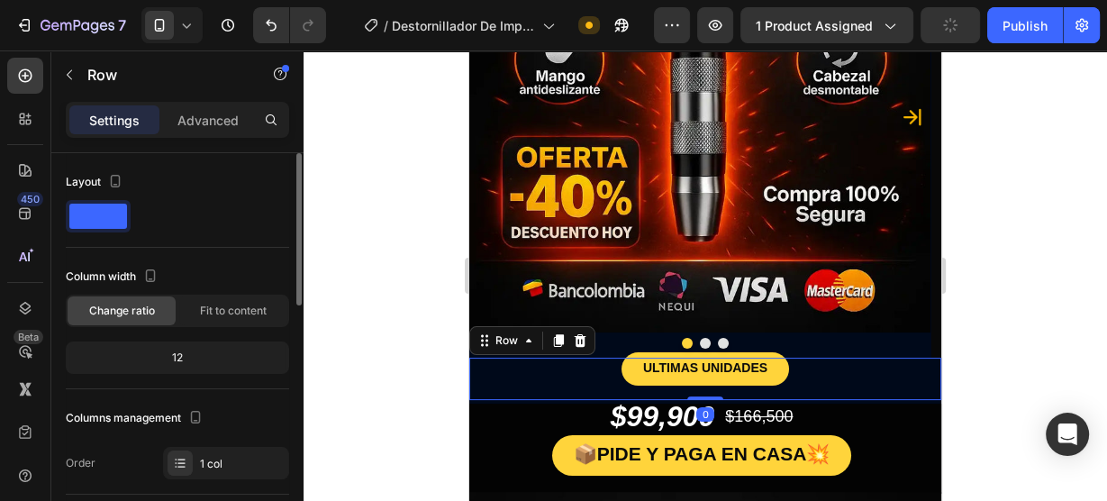
scroll to position [360, 0]
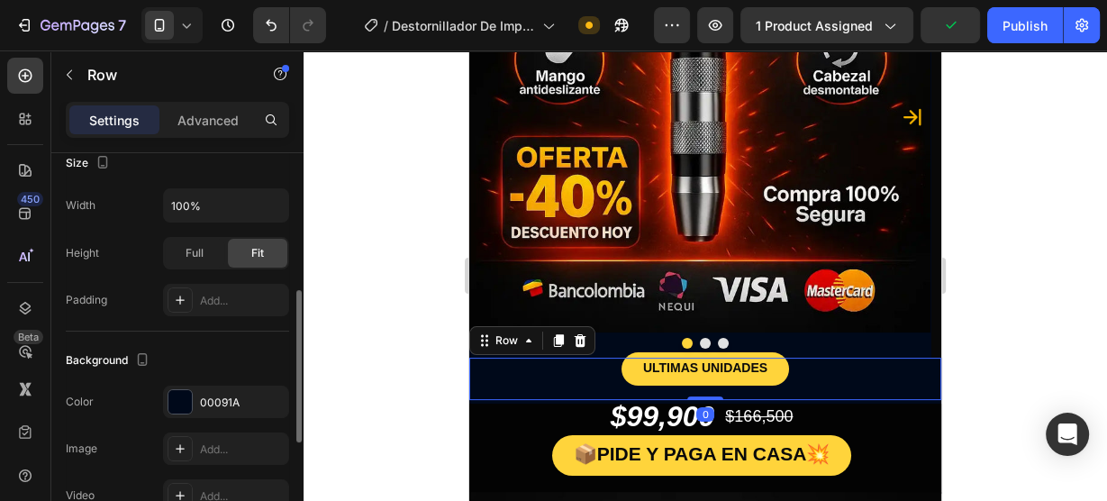
click at [159, 400] on div "Color 00091A" at bounding box center [177, 401] width 223 height 32
click at [166, 398] on div "00091A" at bounding box center [226, 401] width 126 height 32
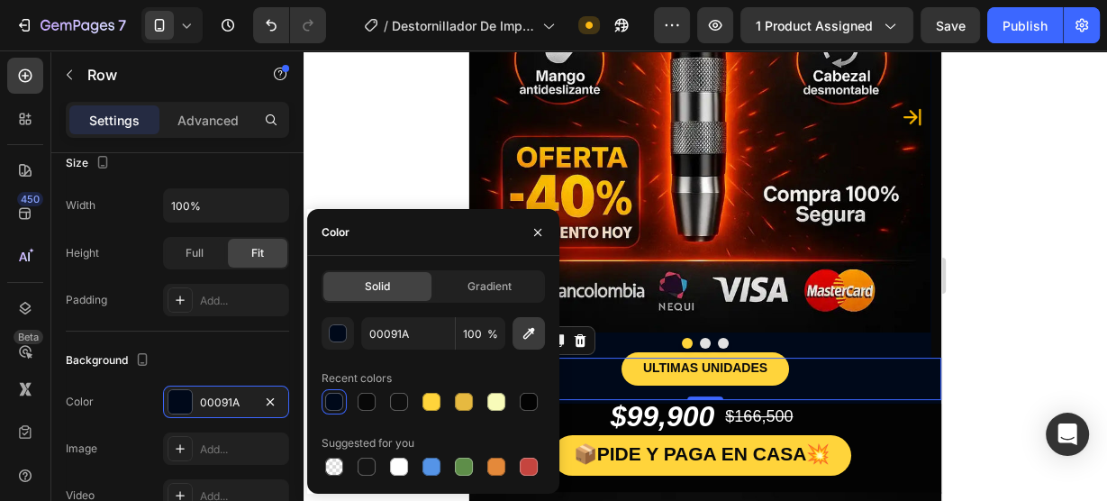
click at [538, 332] on button "button" at bounding box center [528, 333] width 32 height 32
type input "080808"
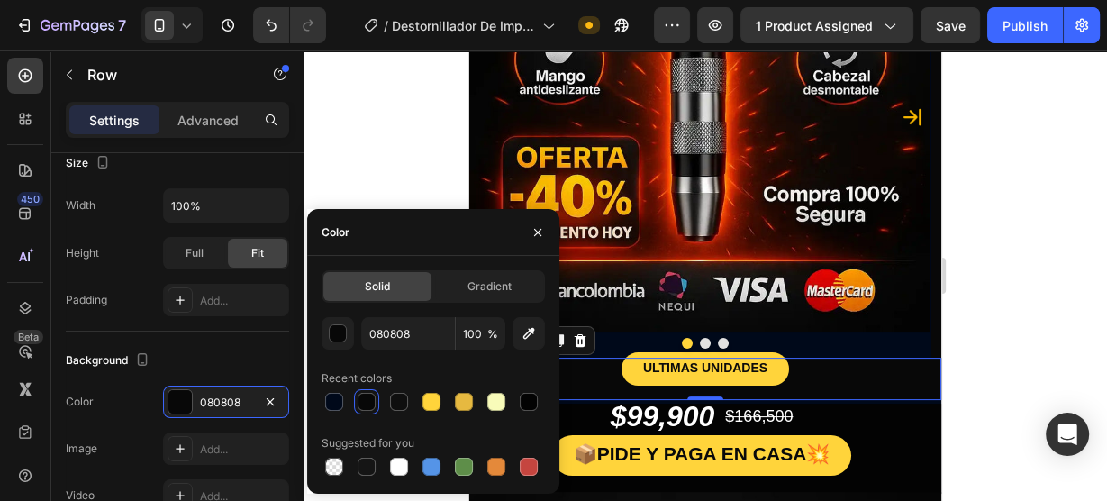
click at [1023, 343] on div at bounding box center [704, 275] width 803 height 450
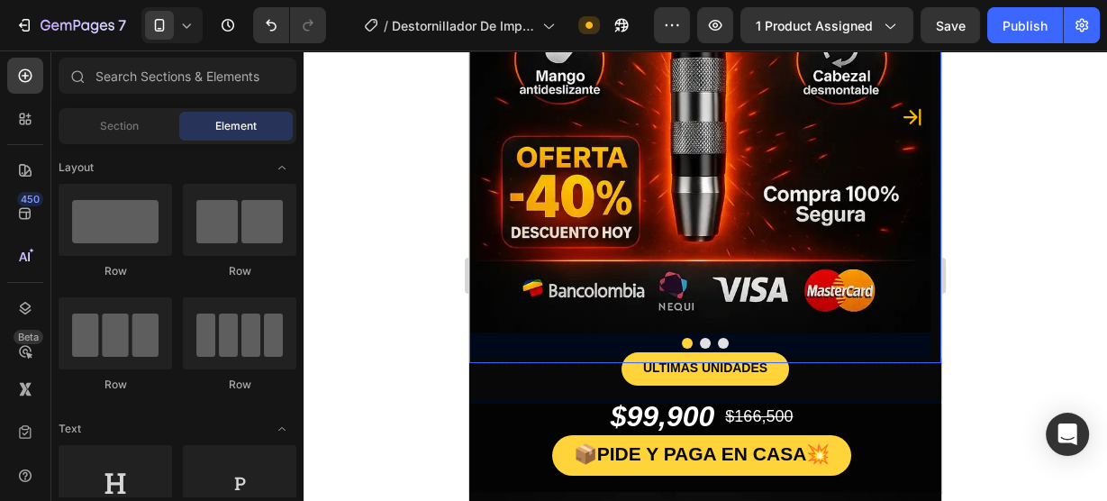
click at [554, 341] on div at bounding box center [705, 343] width 472 height 11
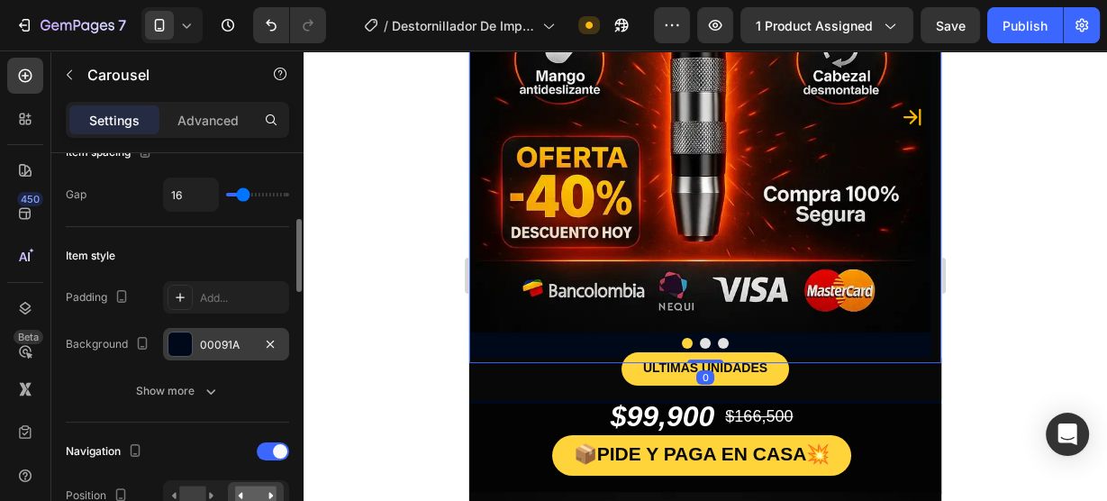
click at [166, 338] on div "00091A" at bounding box center [226, 344] width 126 height 32
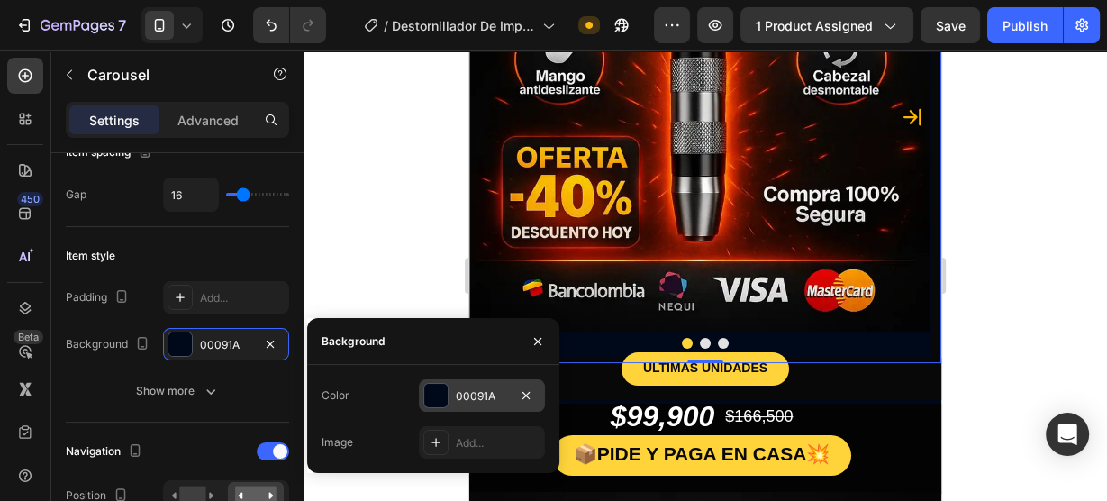
click at [441, 396] on div at bounding box center [435, 395] width 23 height 23
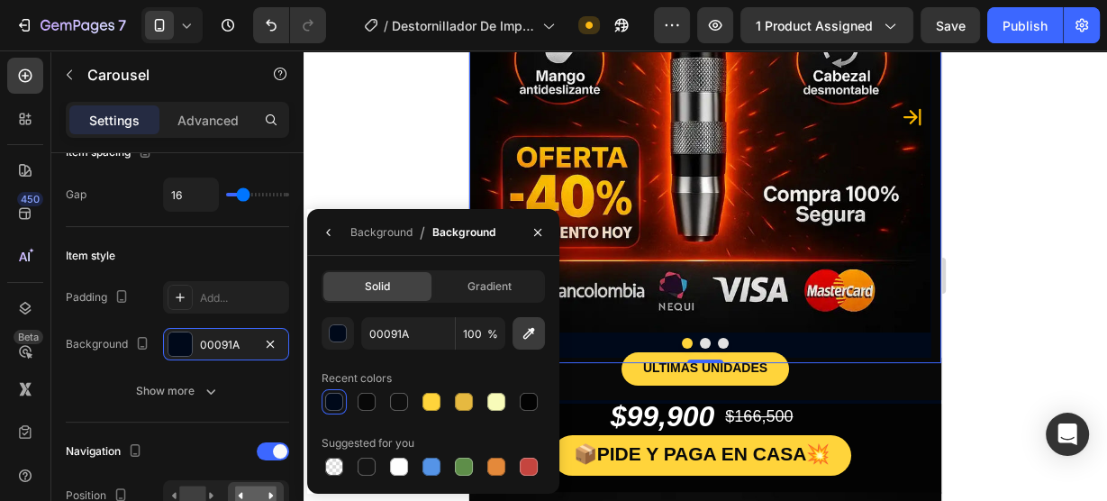
click at [529, 339] on icon "button" at bounding box center [529, 333] width 18 height 18
type input "0C0C0C"
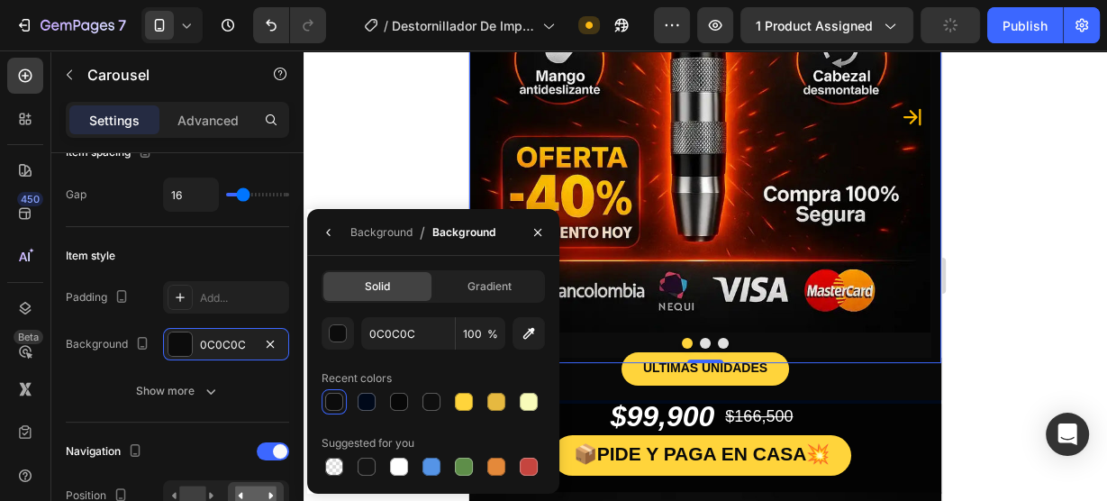
click at [989, 357] on div at bounding box center [704, 275] width 803 height 450
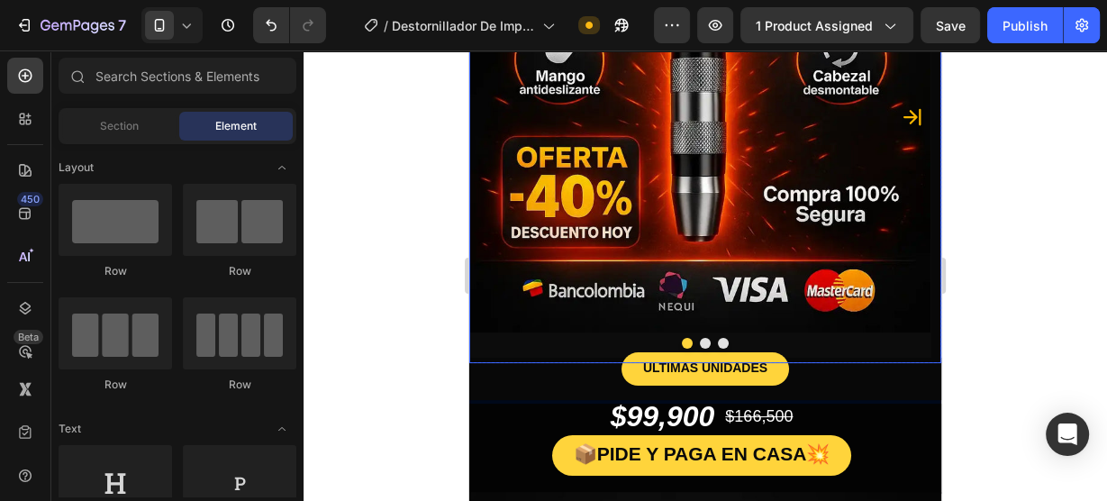
click at [559, 348] on div at bounding box center [705, 343] width 472 height 11
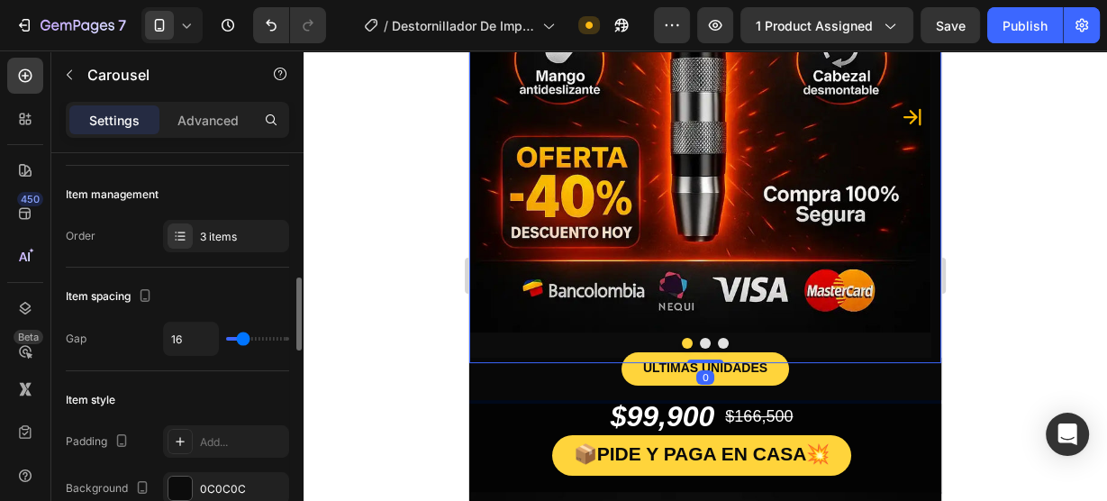
scroll to position [288, 0]
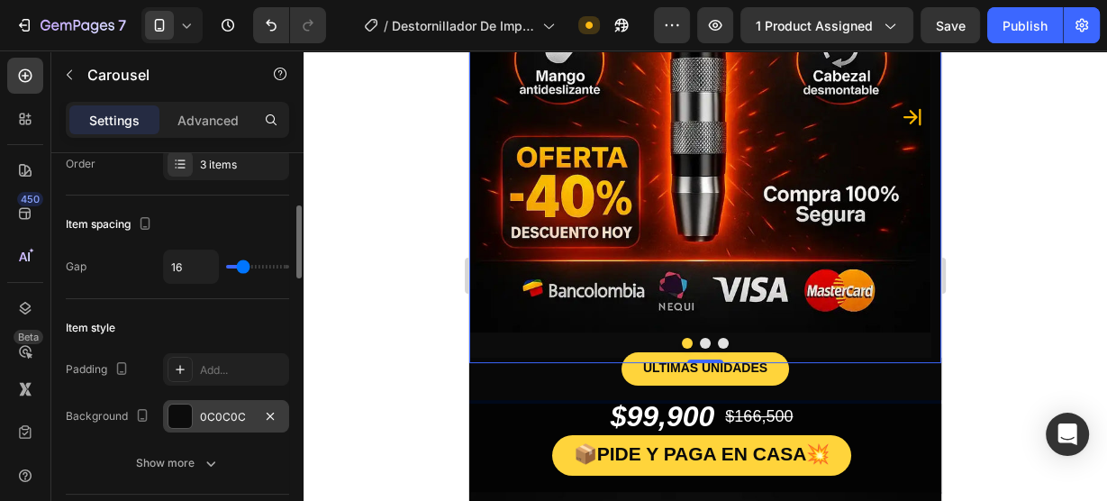
click at [188, 411] on div at bounding box center [179, 415] width 23 height 23
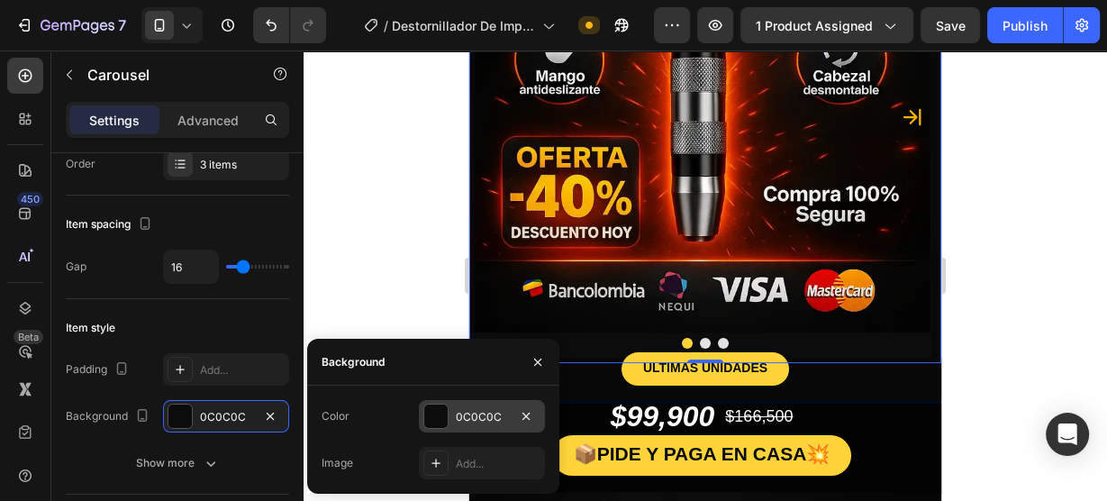
click at [441, 416] on div at bounding box center [435, 415] width 23 height 23
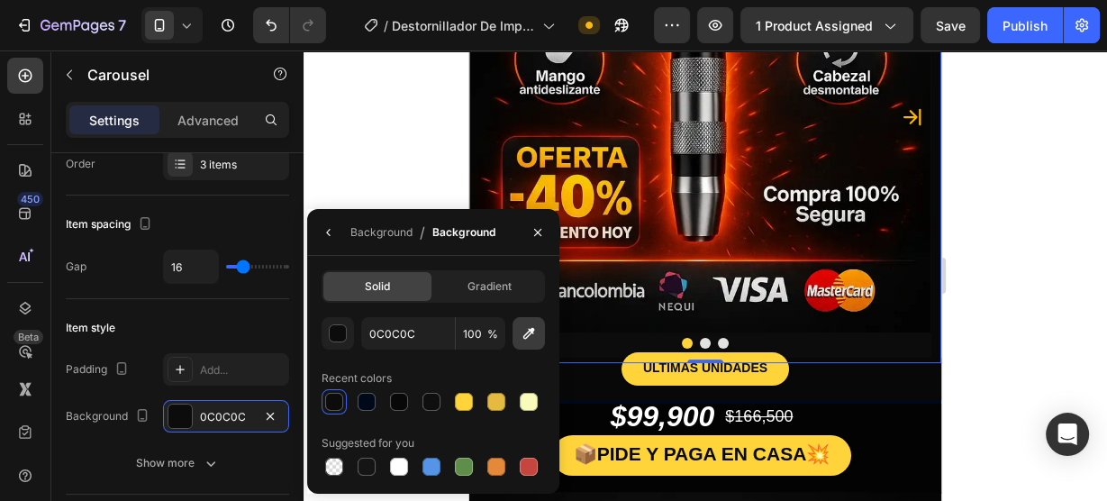
click at [531, 337] on icon "button" at bounding box center [529, 333] width 18 height 18
type input "030303"
click at [1000, 355] on div at bounding box center [704, 275] width 803 height 450
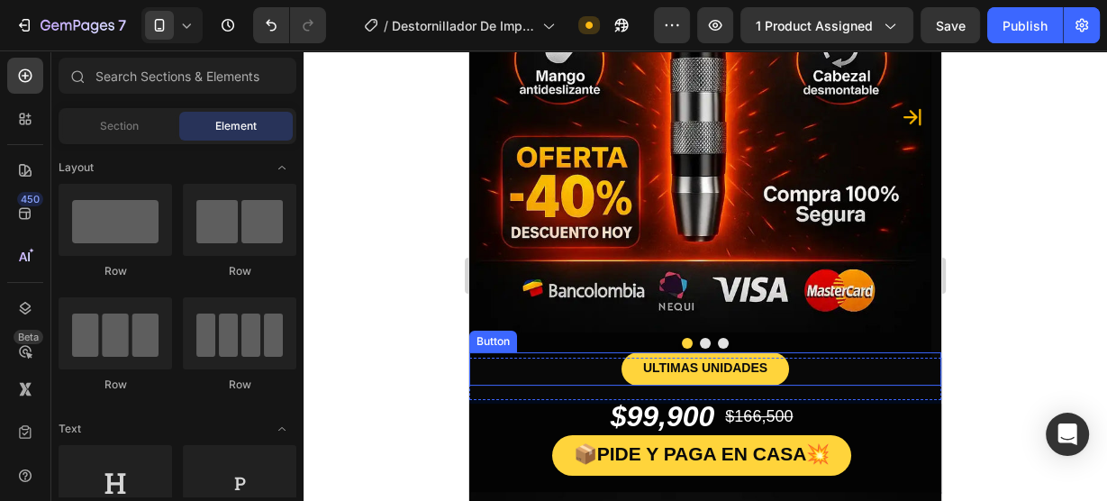
click at [555, 367] on div "ULTIMAS UNIDADES Button" at bounding box center [705, 368] width 472 height 33
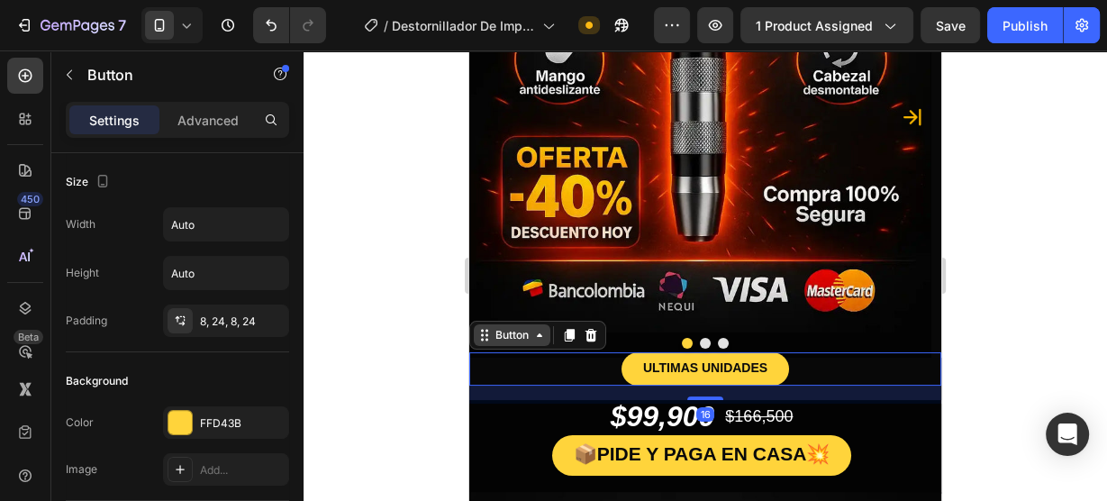
click at [510, 334] on div "Button" at bounding box center [512, 335] width 41 height 16
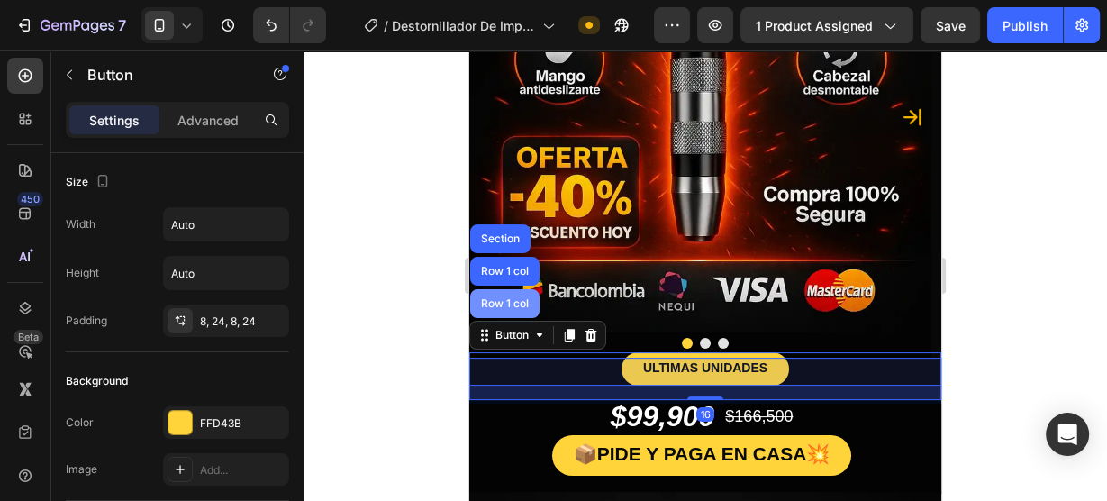
click at [494, 291] on div "Row 1 col" at bounding box center [504, 303] width 69 height 29
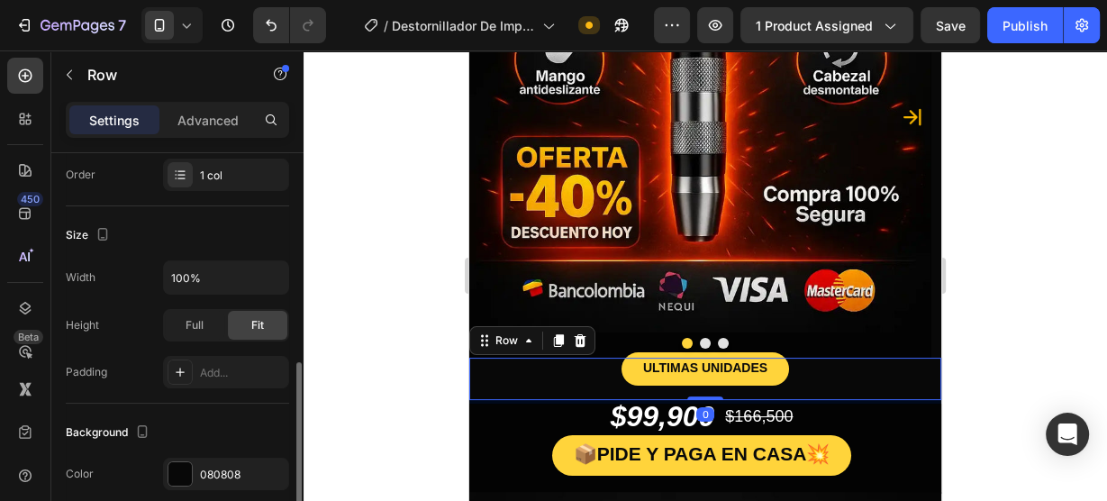
scroll to position [360, 0]
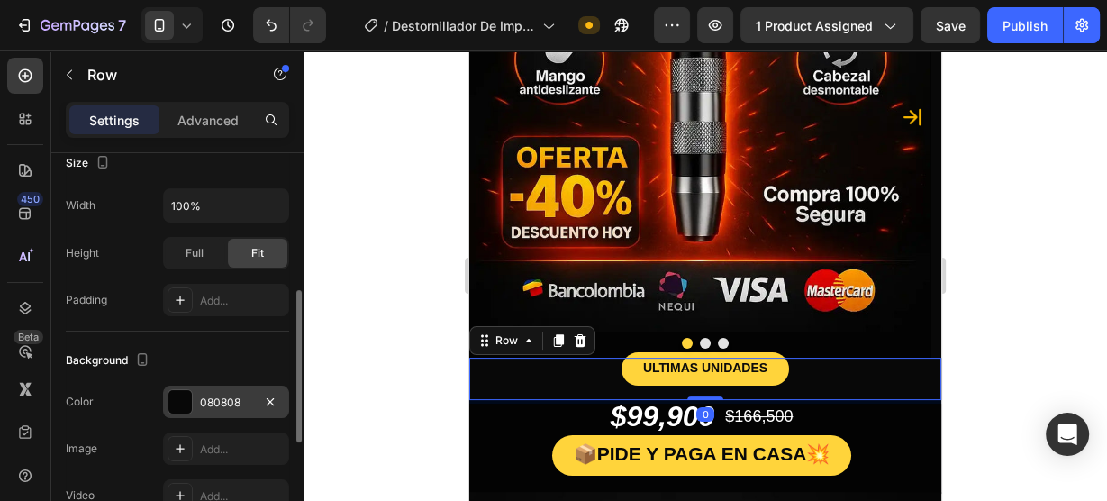
click at [180, 407] on div at bounding box center [179, 401] width 23 height 23
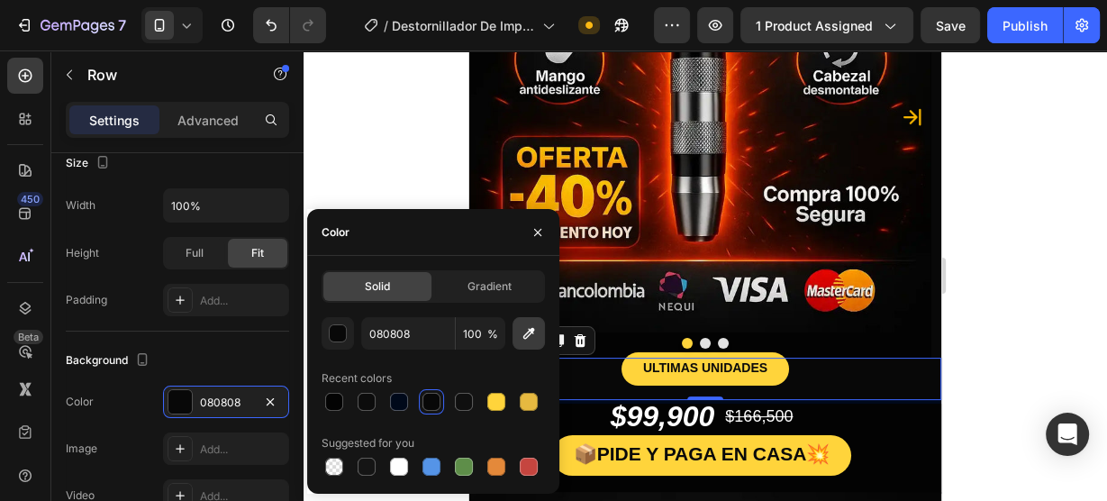
click at [529, 343] on button "button" at bounding box center [528, 333] width 32 height 32
type input "050503"
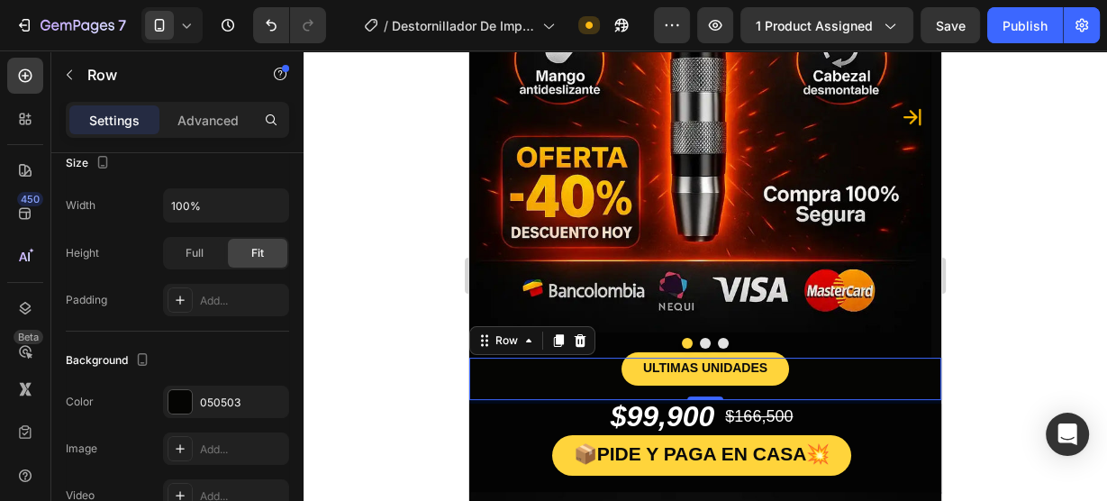
click at [1024, 302] on div at bounding box center [704, 275] width 803 height 450
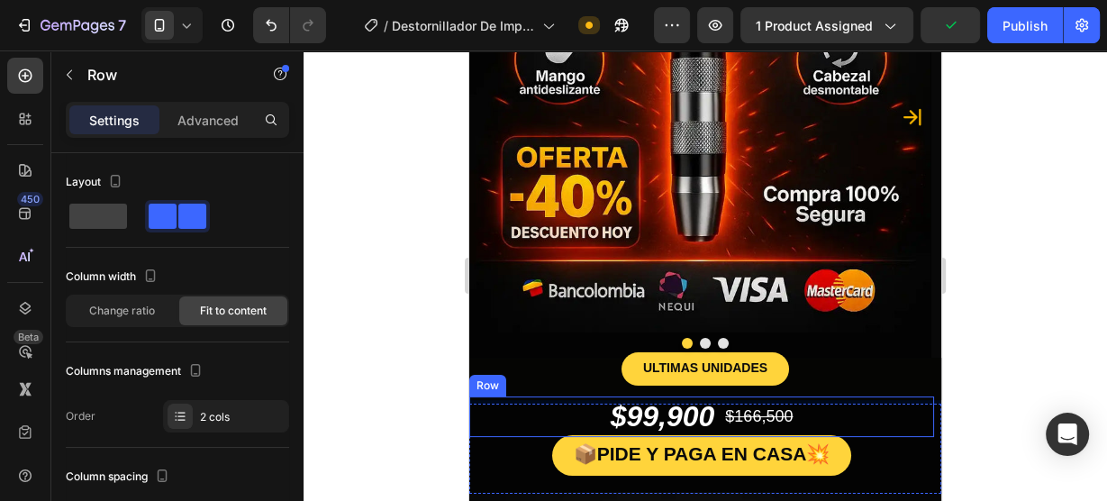
click at [558, 401] on div "$99,900 Product Price Product Price $166,500 Product Price Product Price Row" at bounding box center [701, 416] width 465 height 41
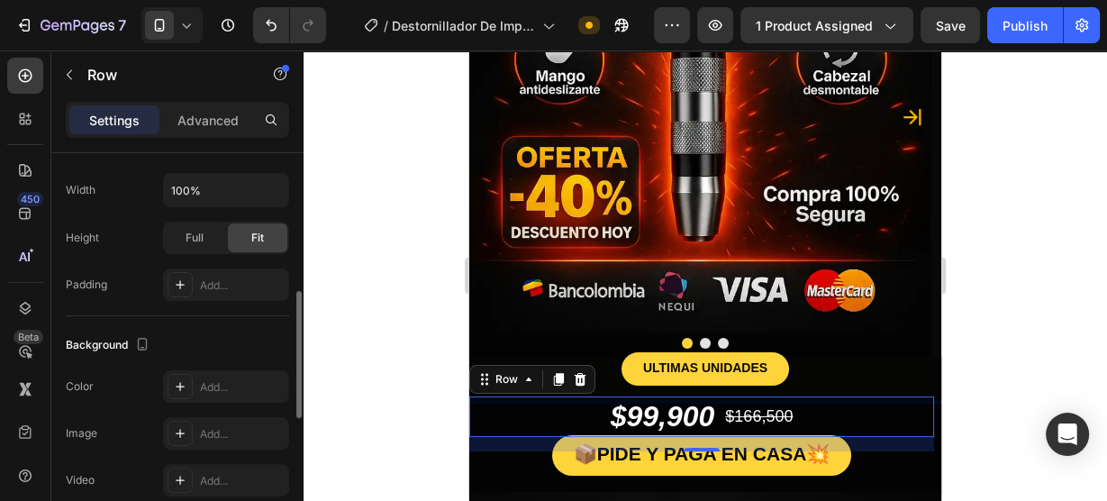
scroll to position [576, 0]
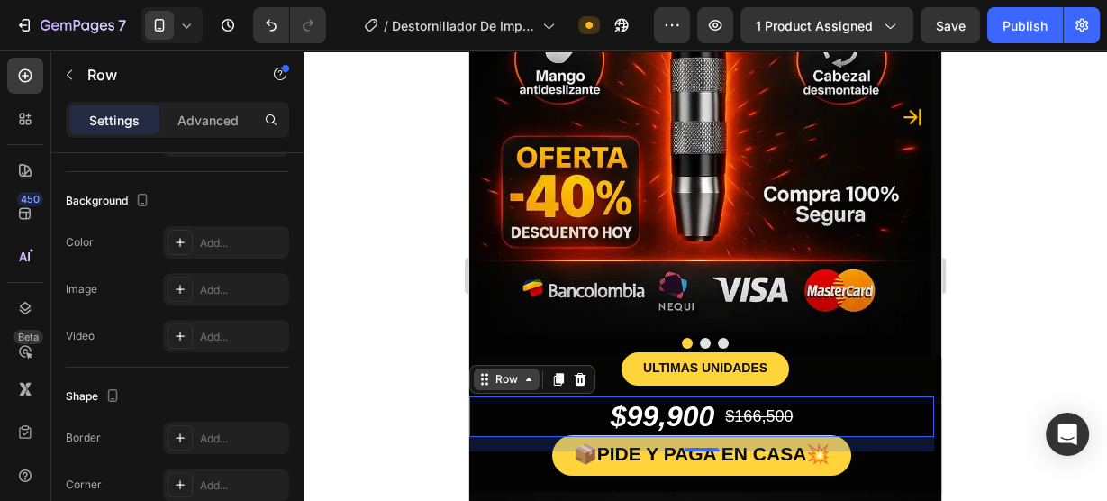
click at [521, 385] on icon at bounding box center [528, 379] width 14 height 14
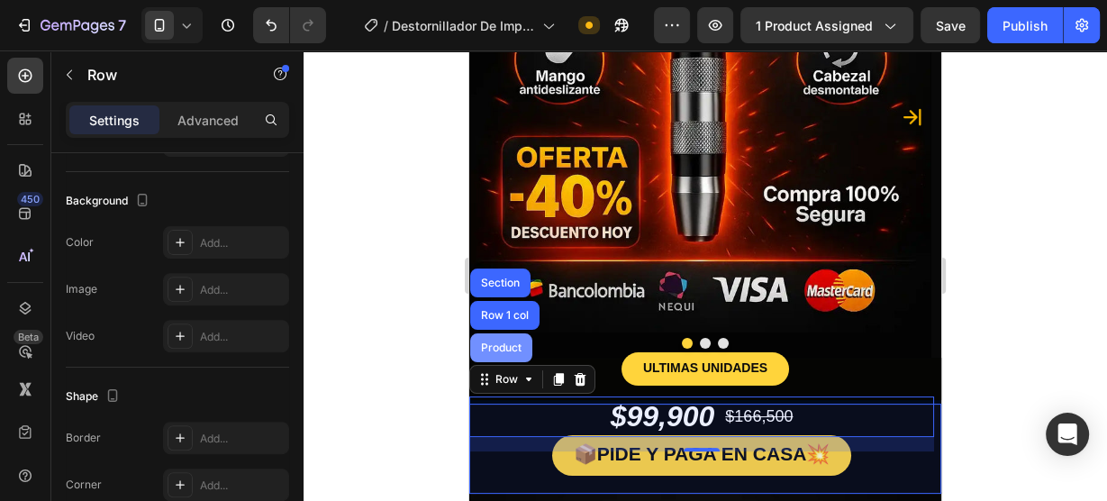
click at [520, 353] on div "Product" at bounding box center [501, 347] width 62 height 29
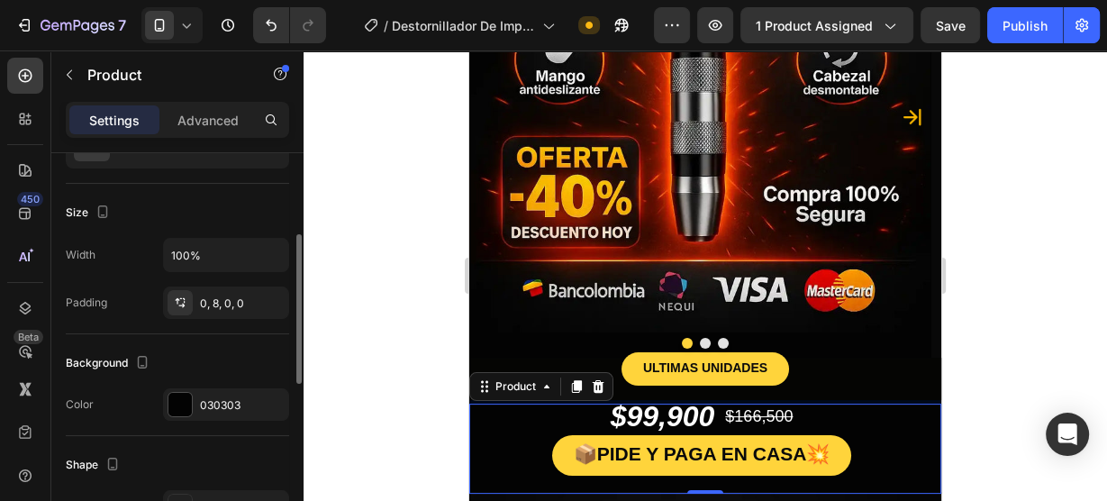
scroll to position [360, 0]
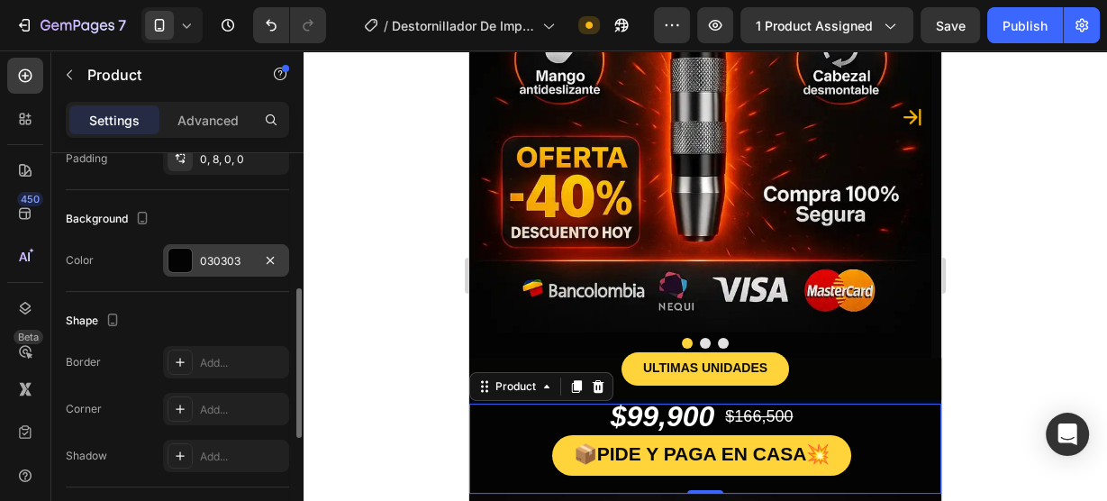
click at [186, 270] on div at bounding box center [179, 260] width 25 height 25
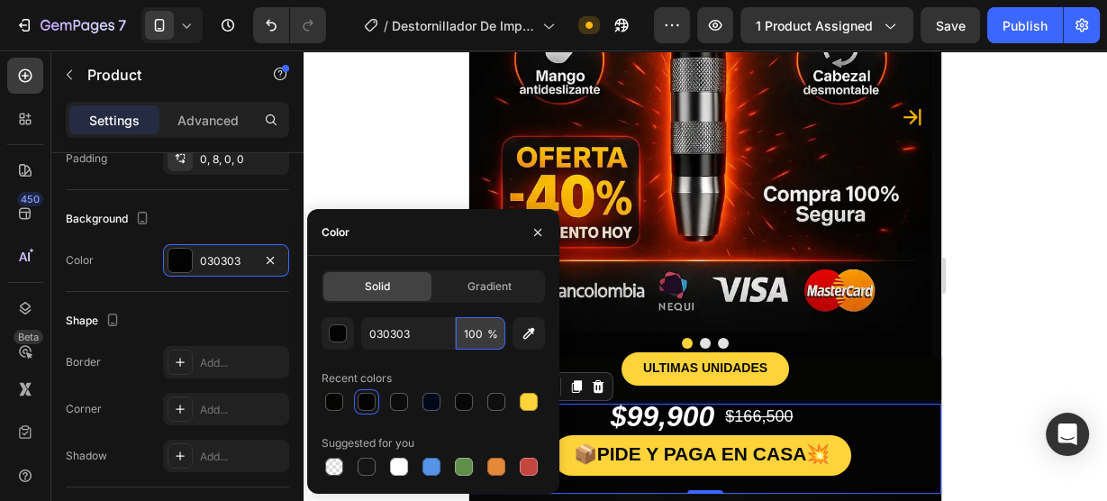
click at [503, 323] on input "100" at bounding box center [481, 333] width 50 height 32
click at [518, 327] on button "button" at bounding box center [528, 333] width 32 height 32
type input "060604"
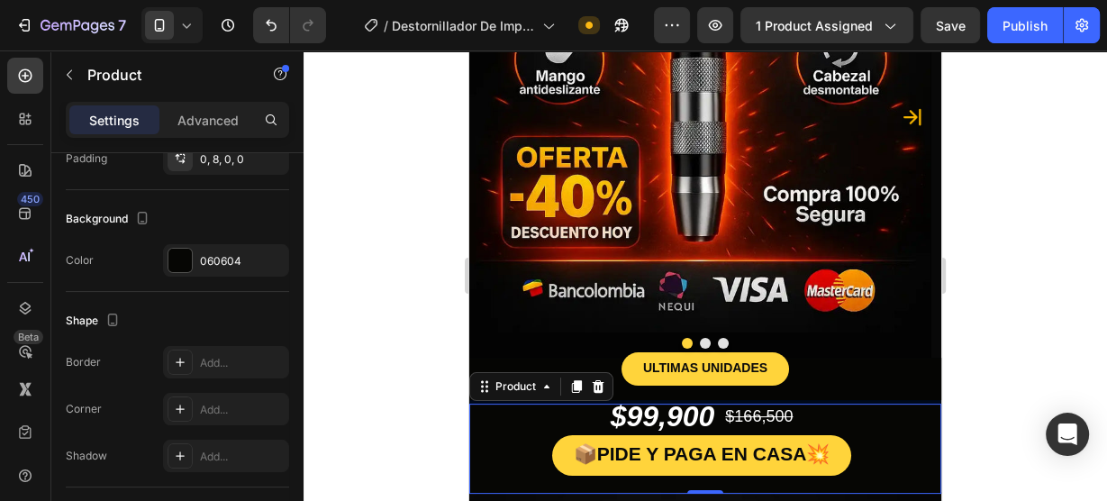
click at [997, 308] on div at bounding box center [704, 275] width 803 height 450
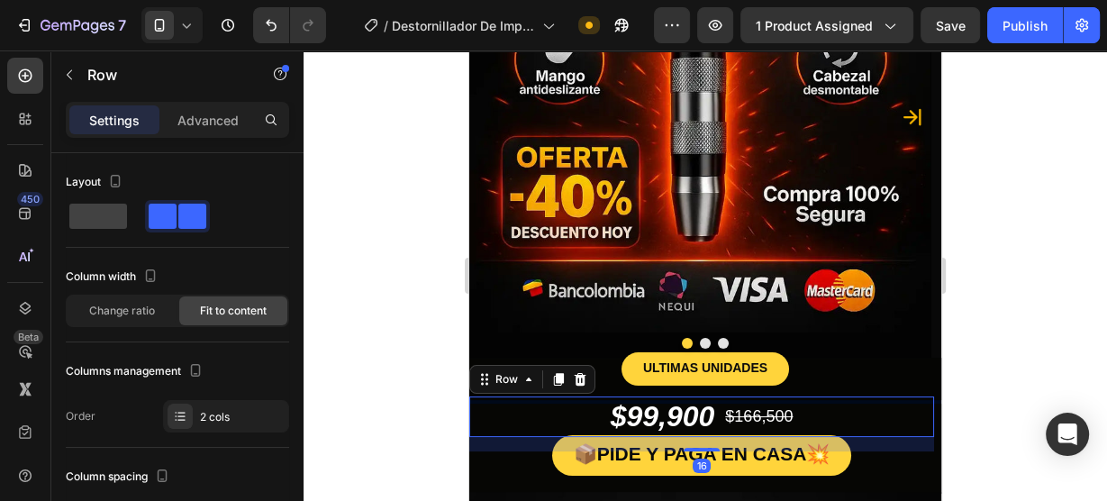
click at [557, 397] on div "$99,900 Product Price Product Price $166,500 Product Price Product Price Row 16" at bounding box center [701, 416] width 465 height 41
click at [484, 382] on icon at bounding box center [484, 379] width 14 height 14
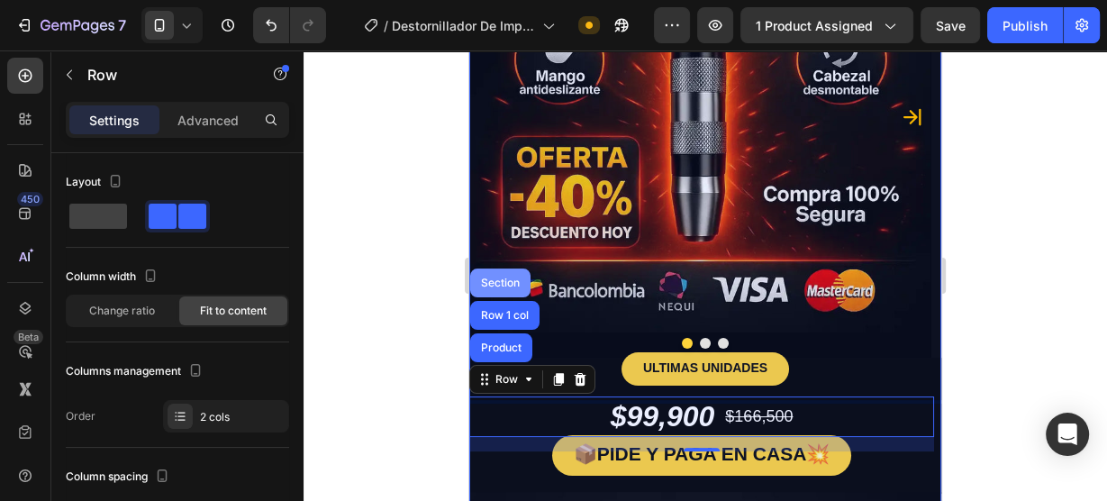
click at [510, 286] on div "Section" at bounding box center [500, 282] width 46 height 11
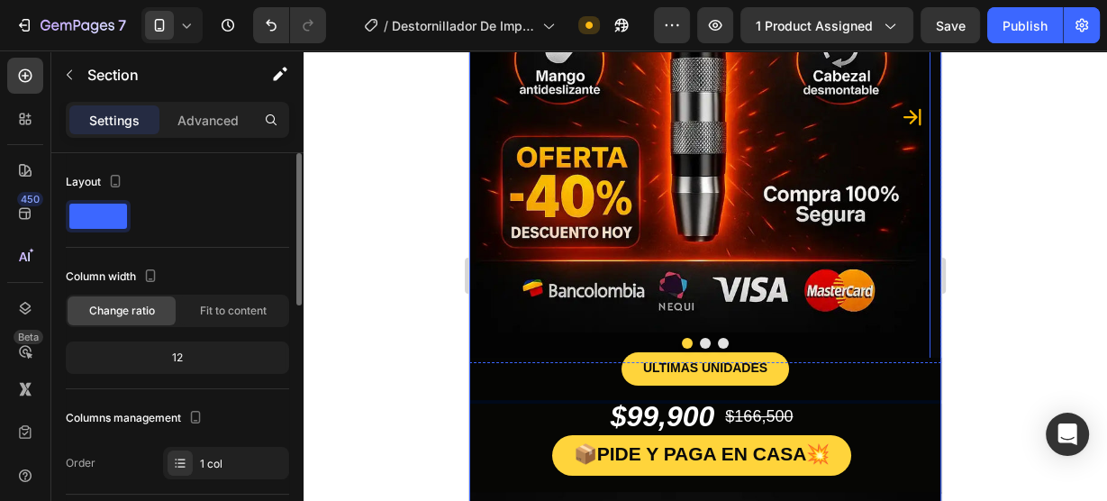
scroll to position [288, 0]
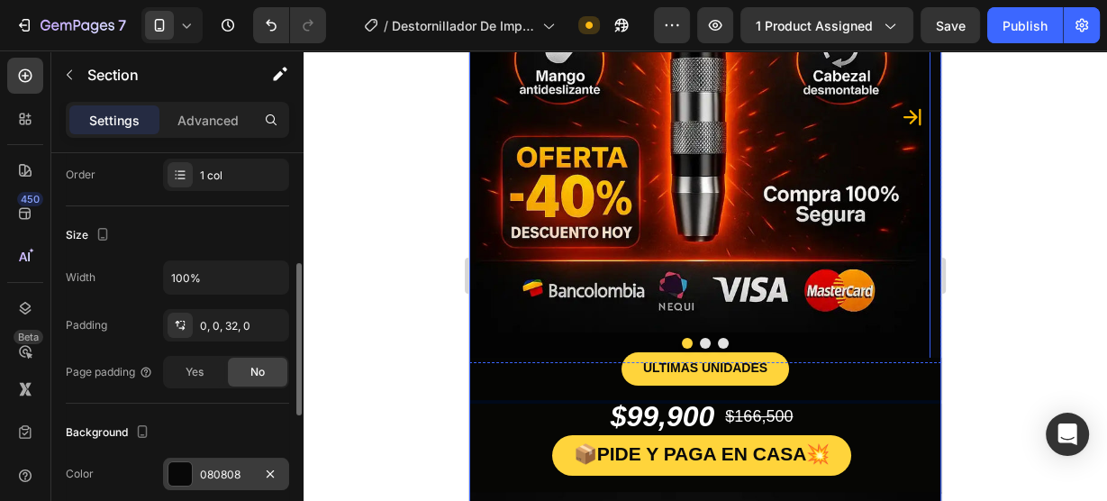
click at [179, 476] on div at bounding box center [179, 473] width 23 height 23
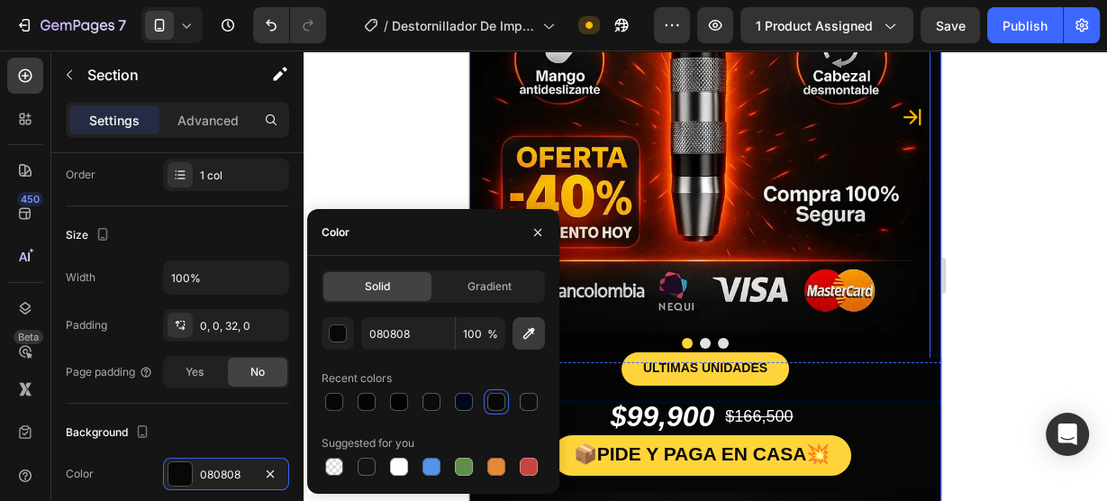
click at [534, 339] on icon "button" at bounding box center [529, 333] width 18 height 18
type input "050505"
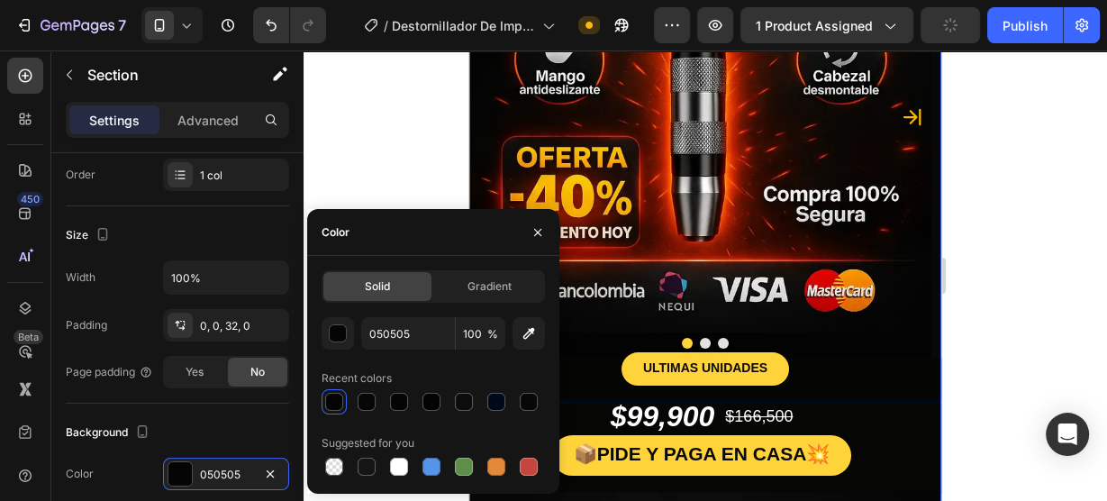
click at [1025, 306] on div at bounding box center [704, 275] width 803 height 450
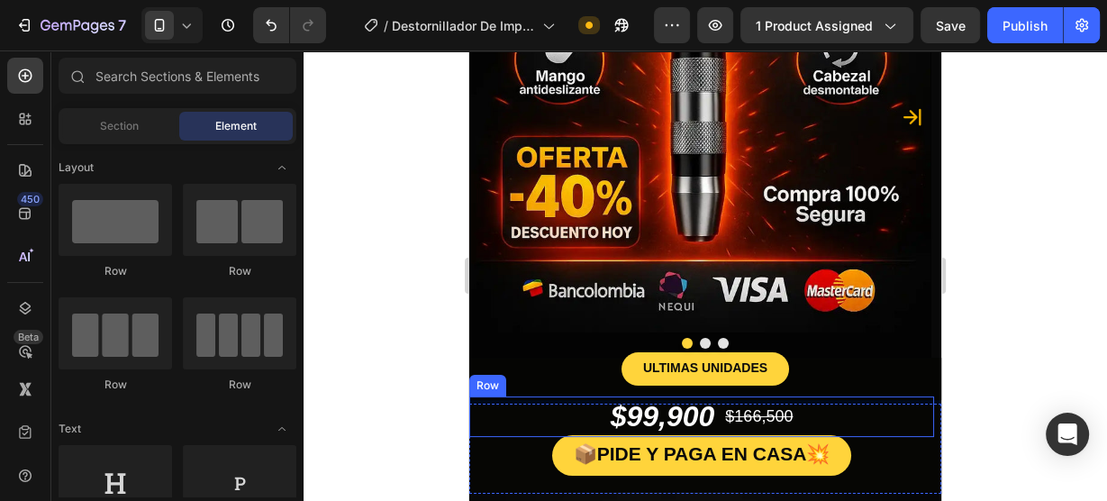
click at [566, 396] on div "$99,900 Product Price Product Price $166,500 Product Price Product Price Row" at bounding box center [701, 416] width 465 height 41
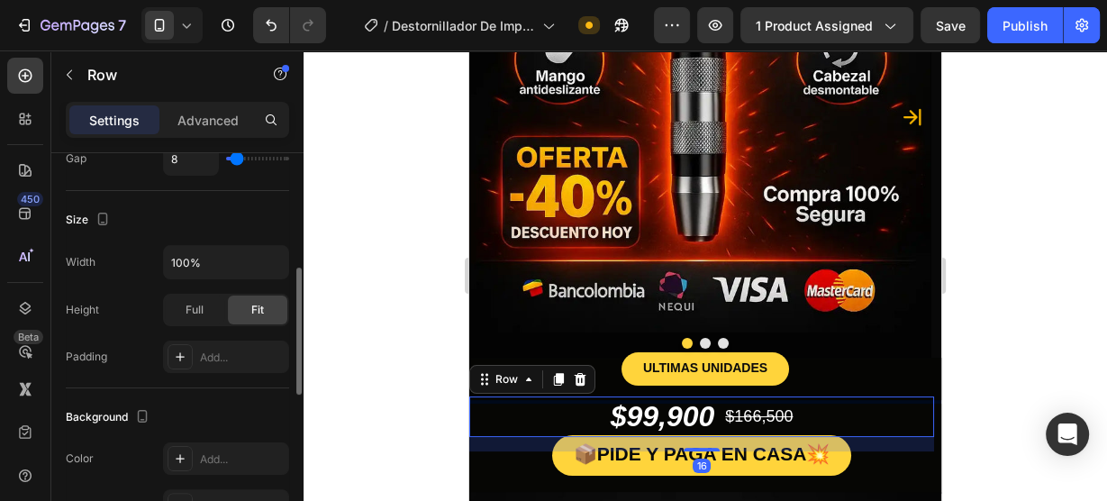
scroll to position [504, 0]
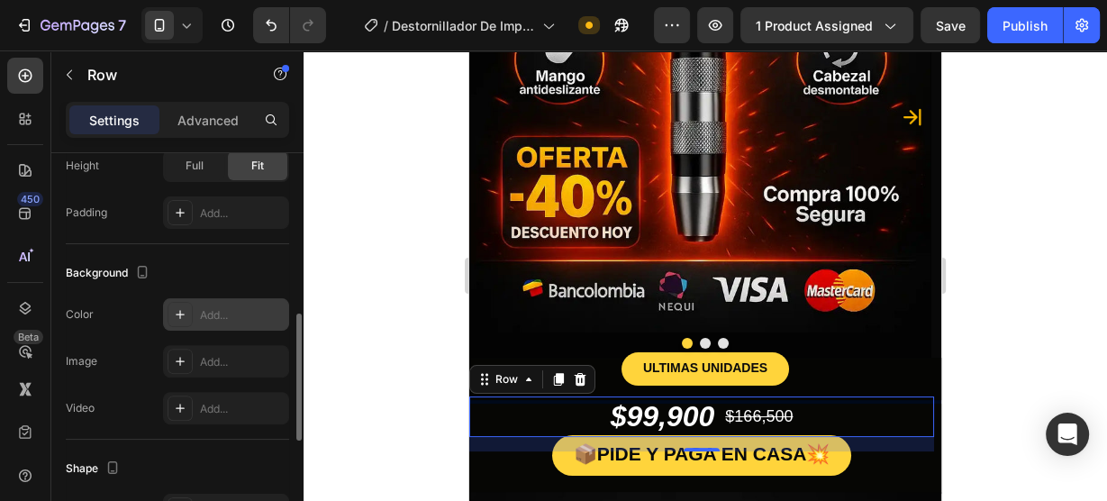
click at [174, 307] on icon at bounding box center [180, 314] width 14 height 14
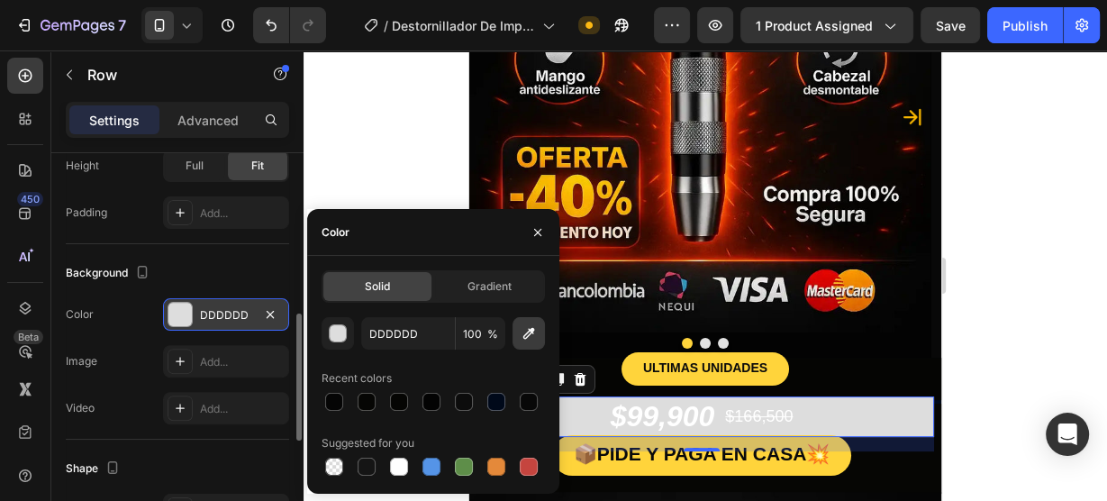
click at [521, 333] on icon "button" at bounding box center [529, 333] width 18 height 18
type input "060606"
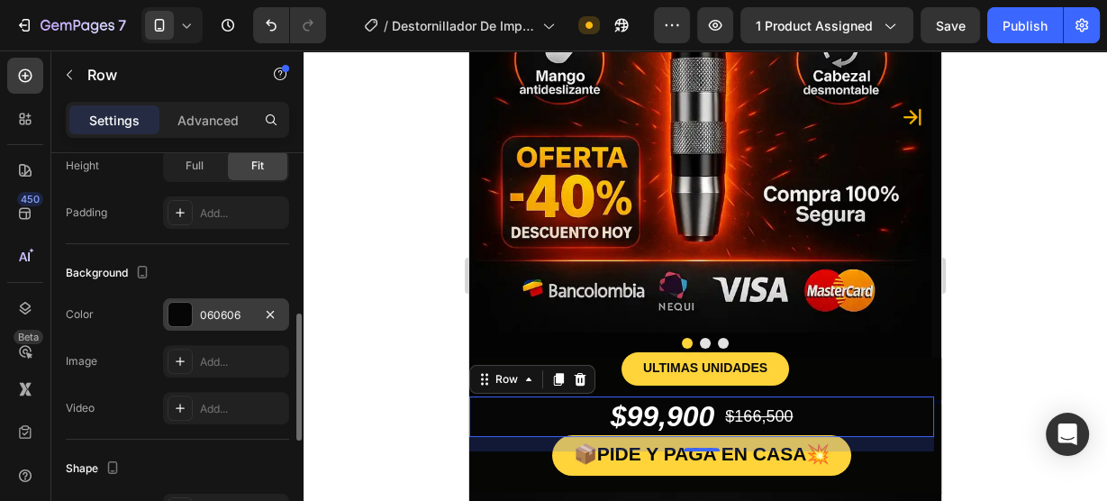
click at [984, 312] on div at bounding box center [704, 275] width 803 height 450
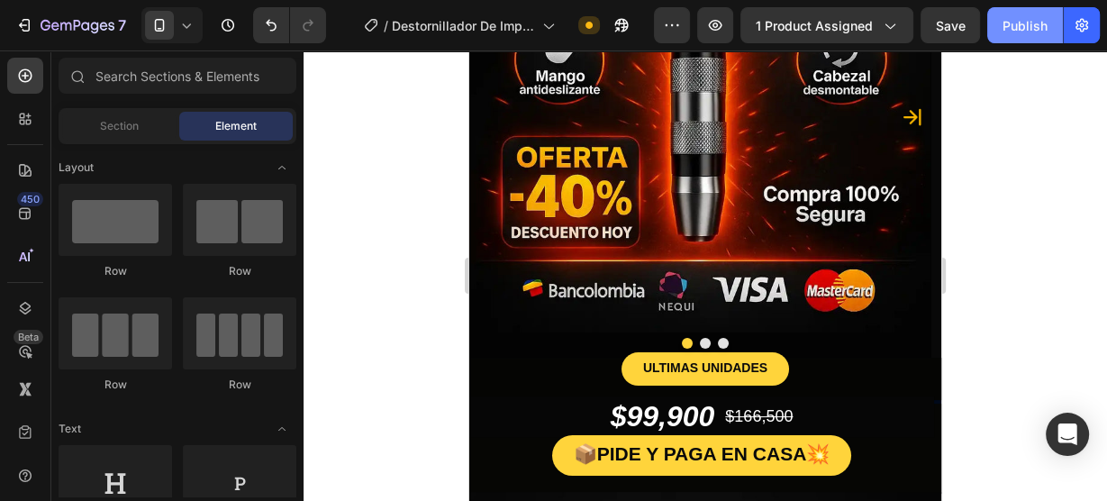
click at [1005, 30] on div "Publish" at bounding box center [1024, 25] width 45 height 19
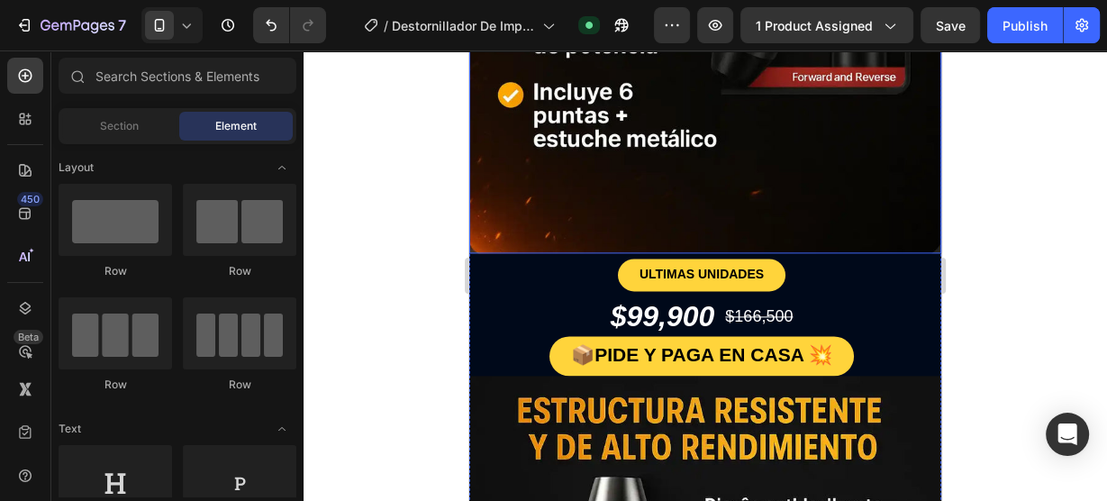
scroll to position [1873, 0]
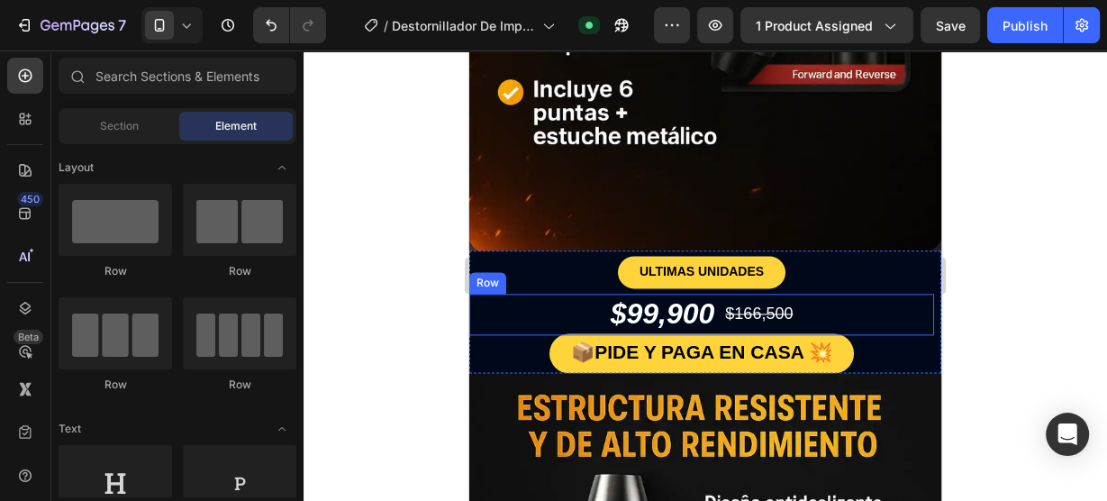
click at [479, 294] on div "$99,900 Product Price Product Price $166,500 Product Price Product Price Row" at bounding box center [701, 314] width 465 height 41
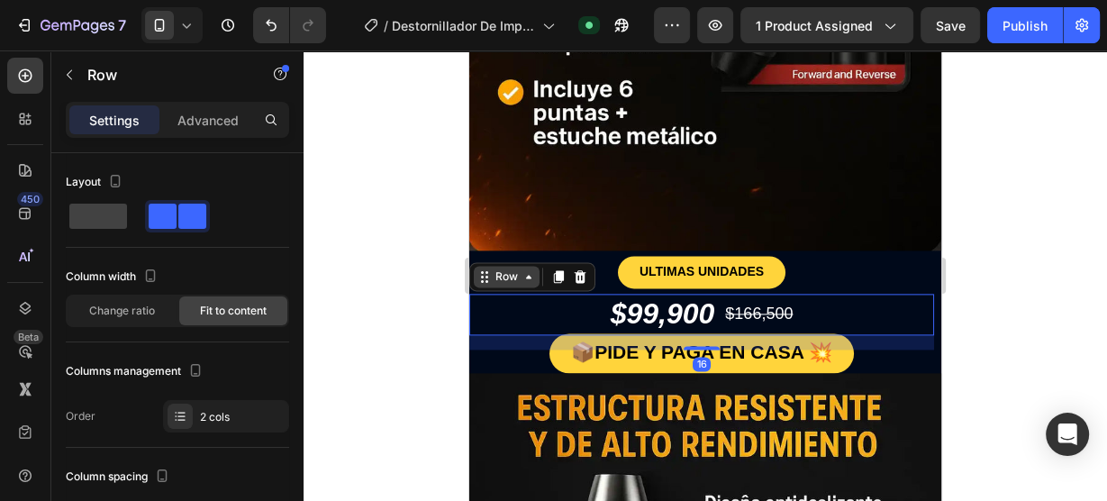
click at [481, 269] on icon at bounding box center [484, 276] width 14 height 14
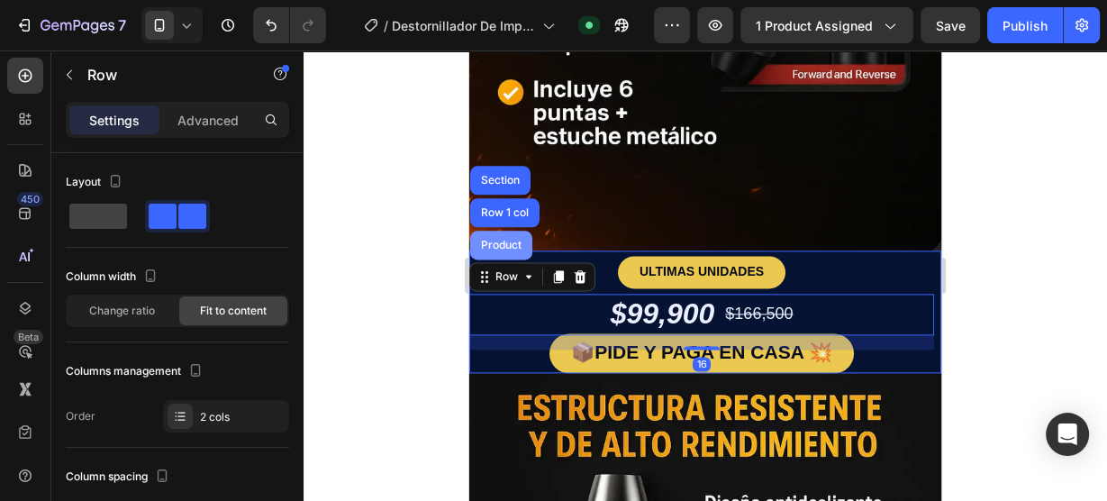
click at [484, 240] on div "Product" at bounding box center [501, 245] width 48 height 11
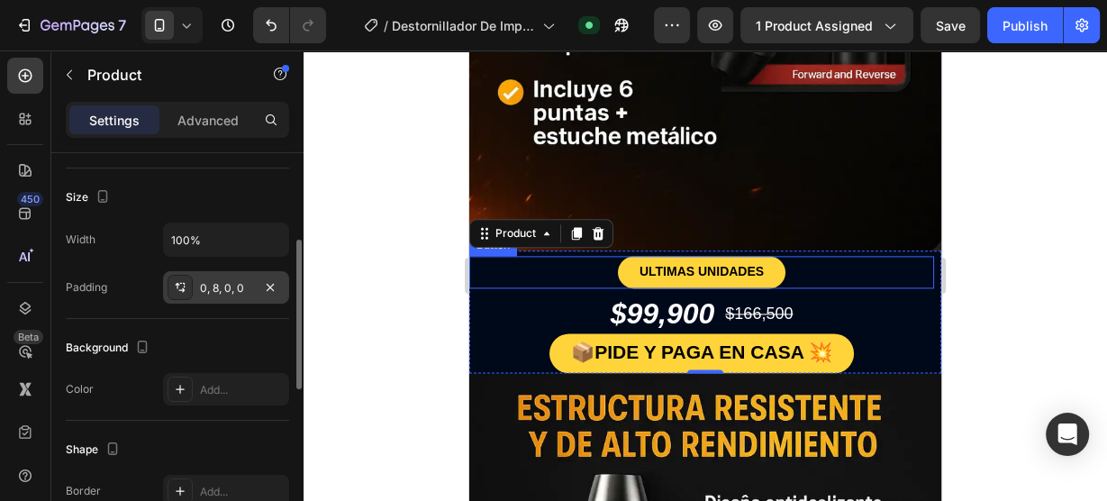
scroll to position [303, 0]
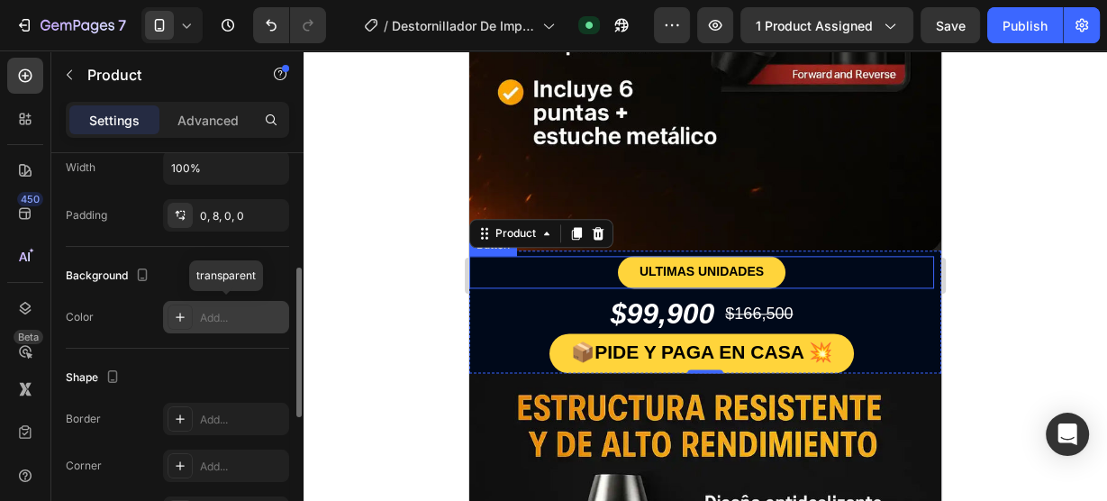
click at [196, 314] on div "Add..." at bounding box center [226, 317] width 126 height 32
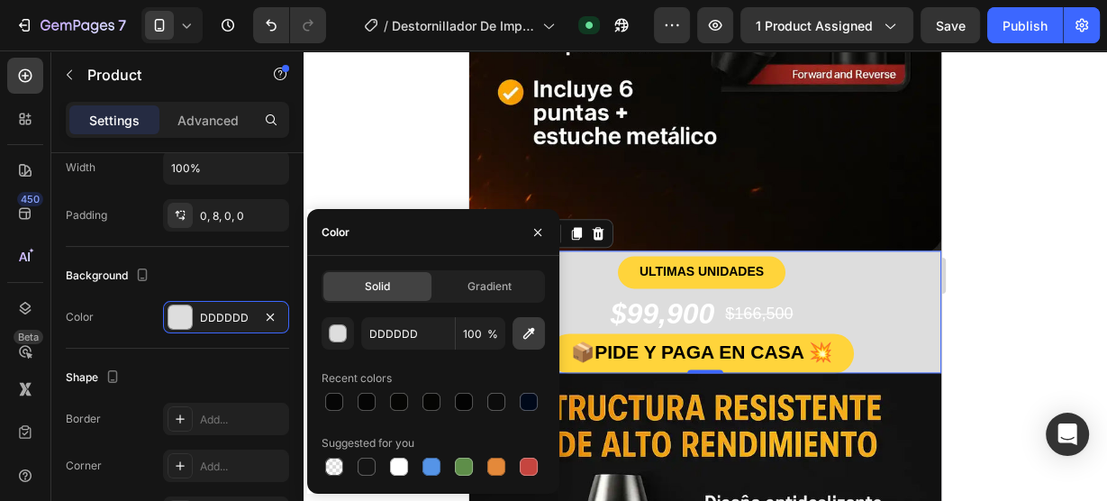
click at [526, 340] on icon "button" at bounding box center [529, 333] width 18 height 18
type input "070504"
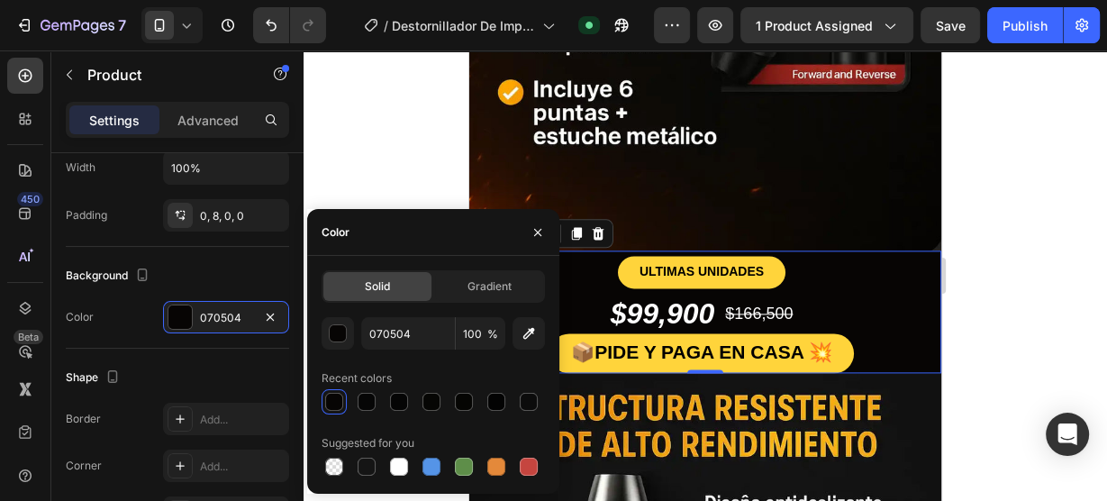
click at [1008, 228] on div at bounding box center [704, 275] width 803 height 450
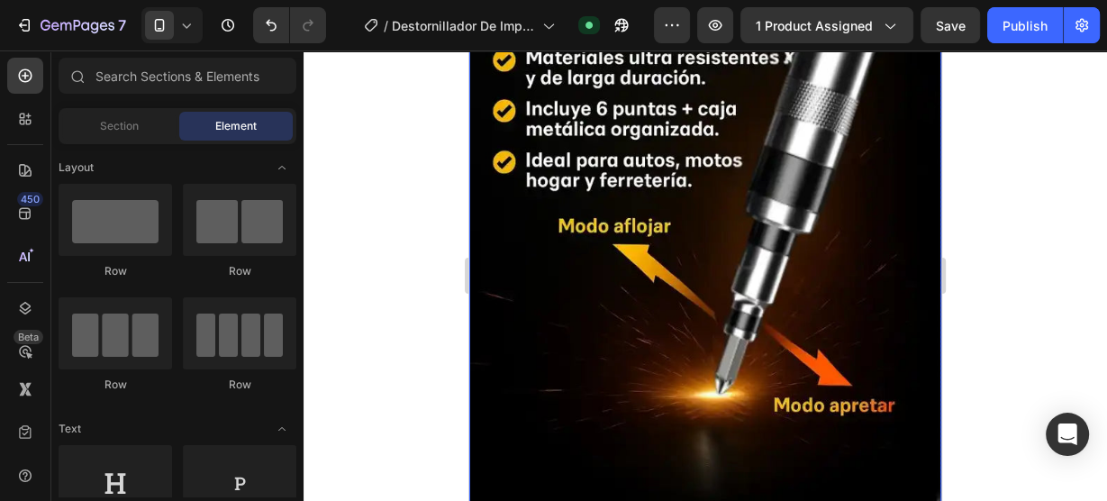
scroll to position [3458, 0]
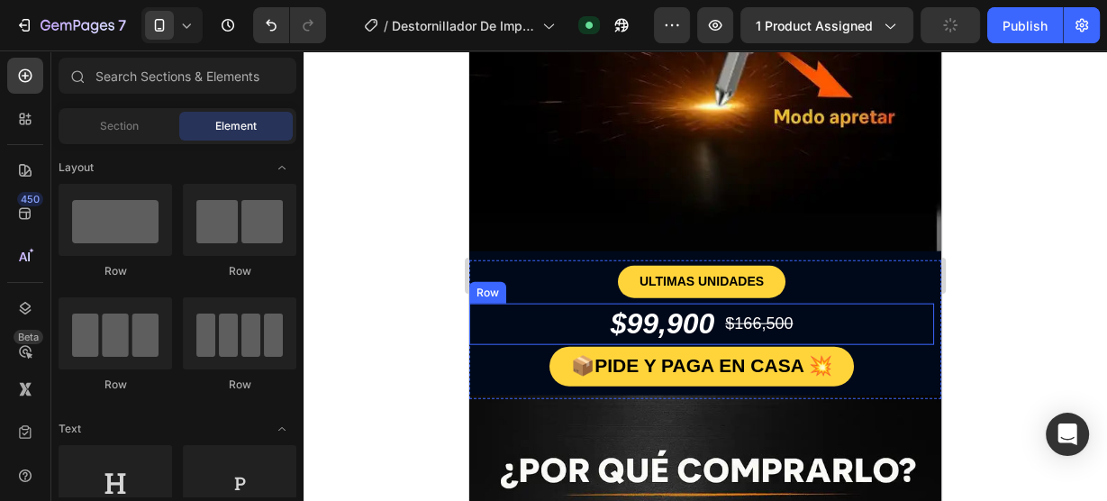
click at [514, 303] on div "$99,900 Product Price Product Price $166,500 Product Price Product Price Row" at bounding box center [701, 323] width 465 height 41
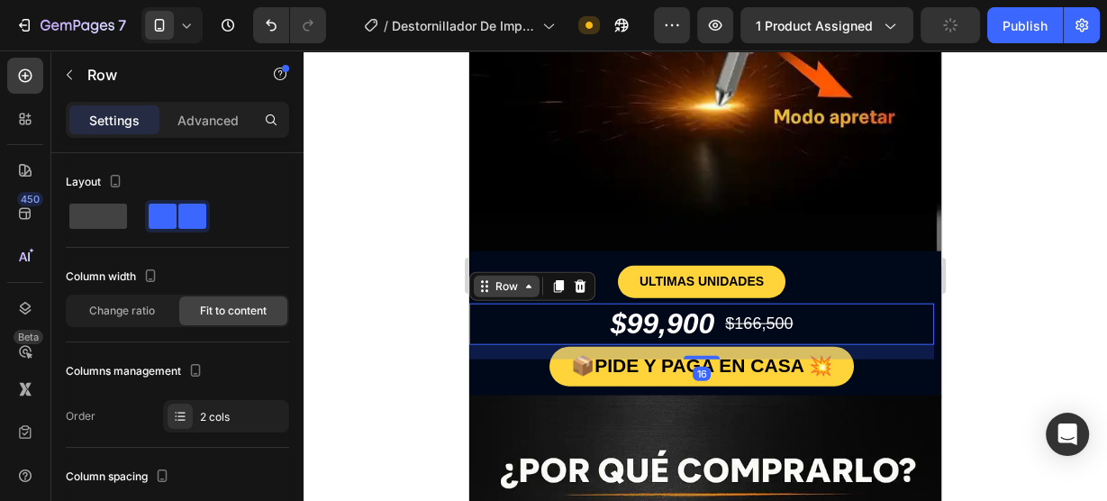
click at [501, 276] on div "Row" at bounding box center [507, 287] width 66 height 22
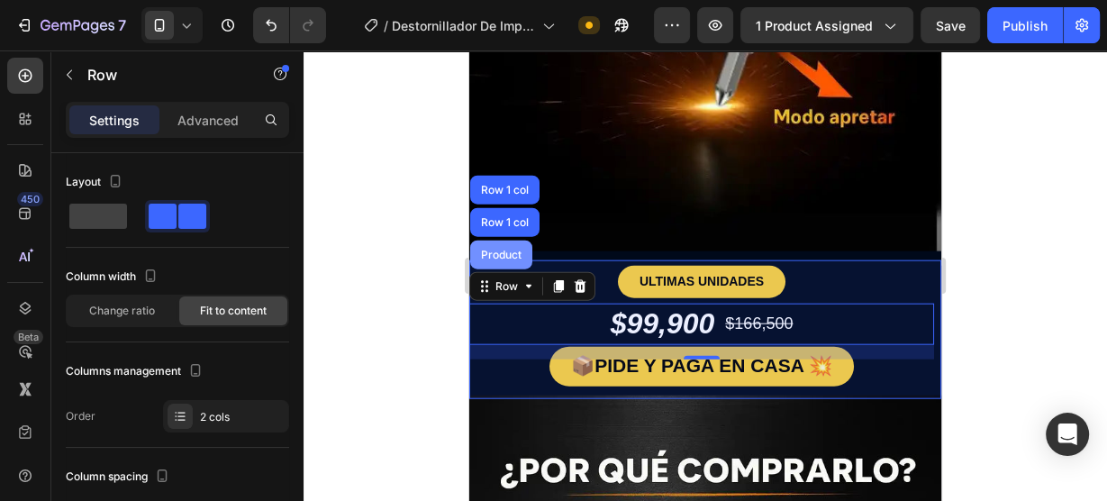
click at [504, 249] on div "Product" at bounding box center [501, 254] width 48 height 11
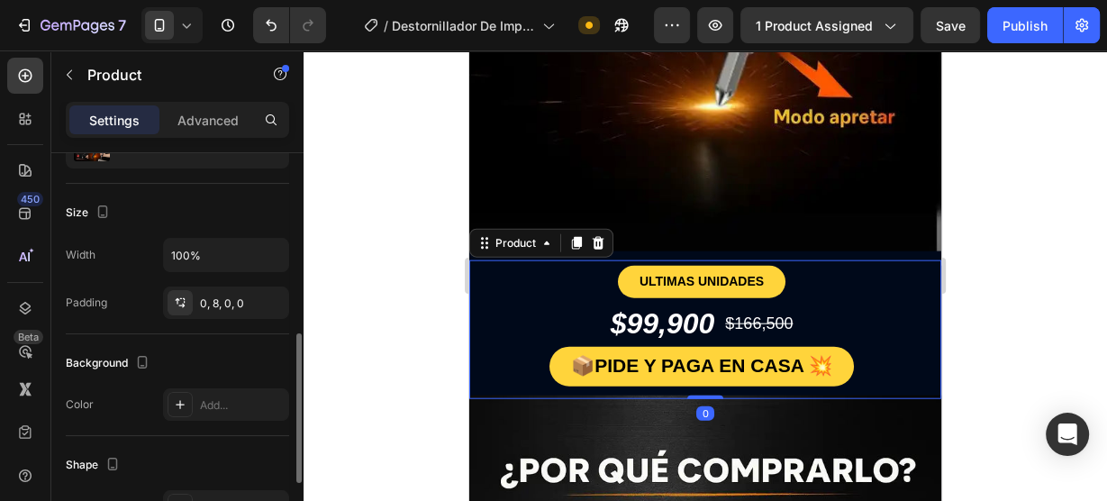
scroll to position [288, 0]
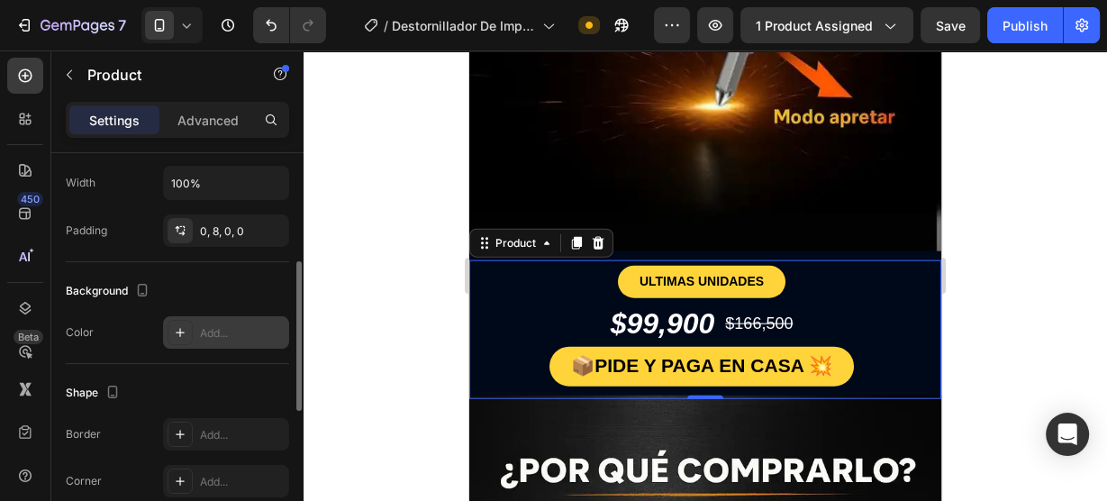
click at [194, 318] on div "Add..." at bounding box center [226, 332] width 126 height 32
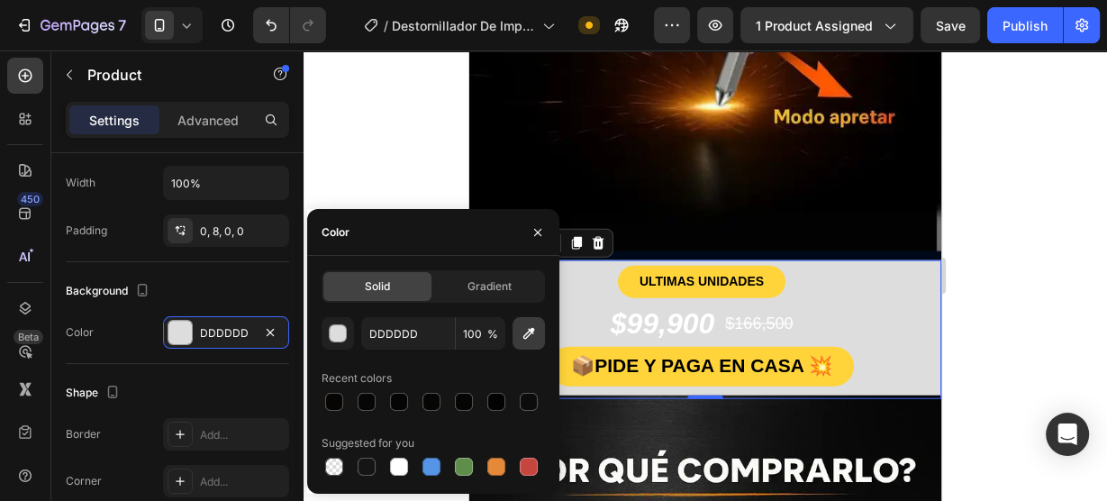
click at [526, 330] on icon "button" at bounding box center [529, 333] width 18 height 18
type input "020202"
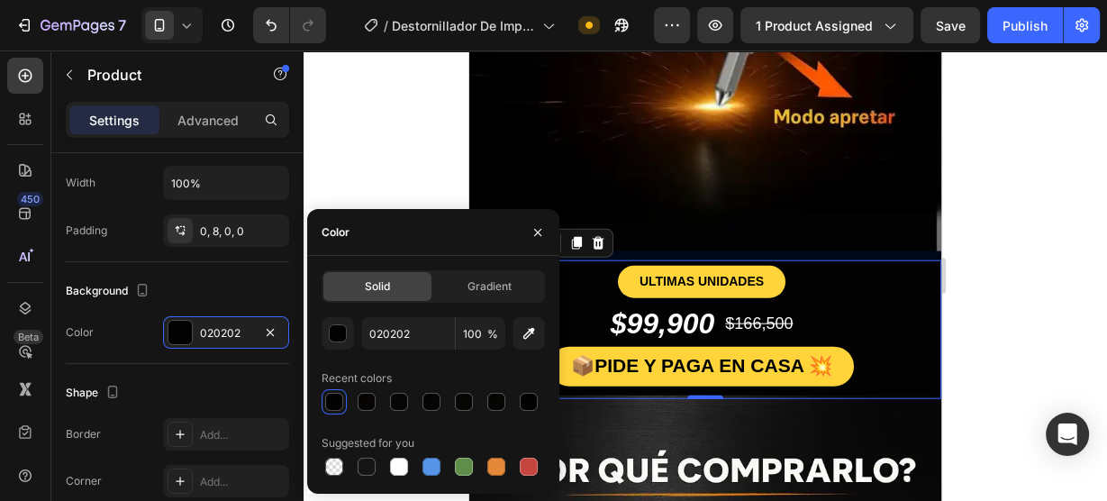
click at [989, 214] on div at bounding box center [704, 275] width 803 height 450
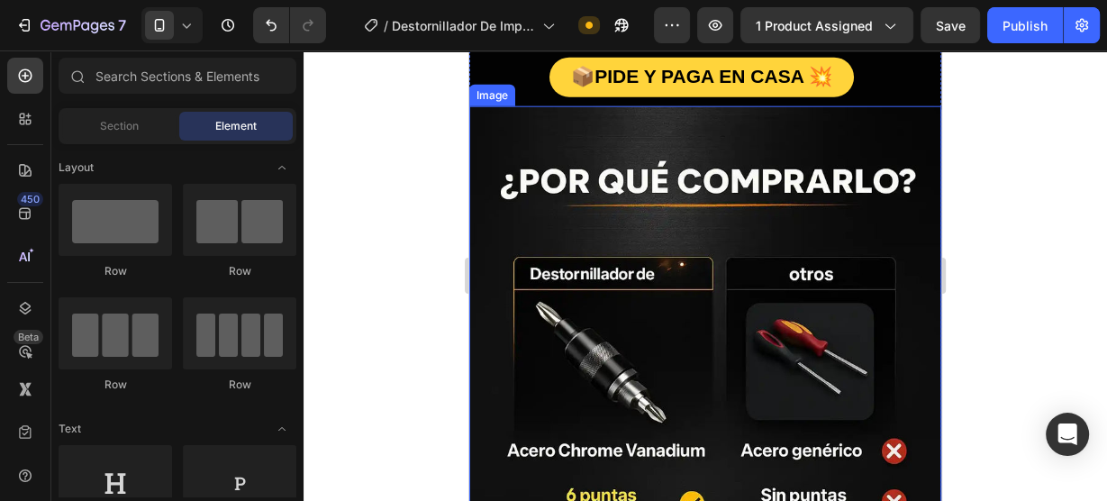
scroll to position [3458, 0]
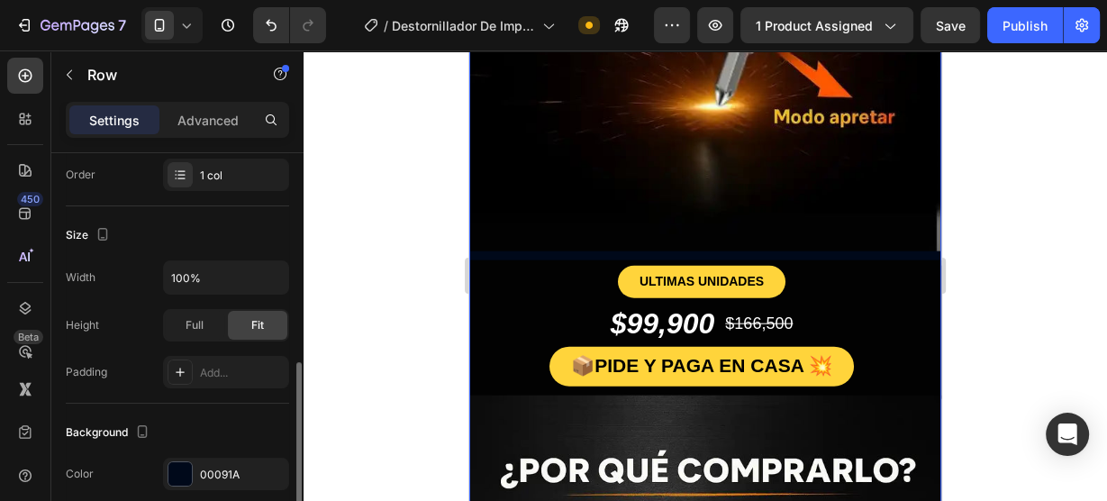
scroll to position [360, 0]
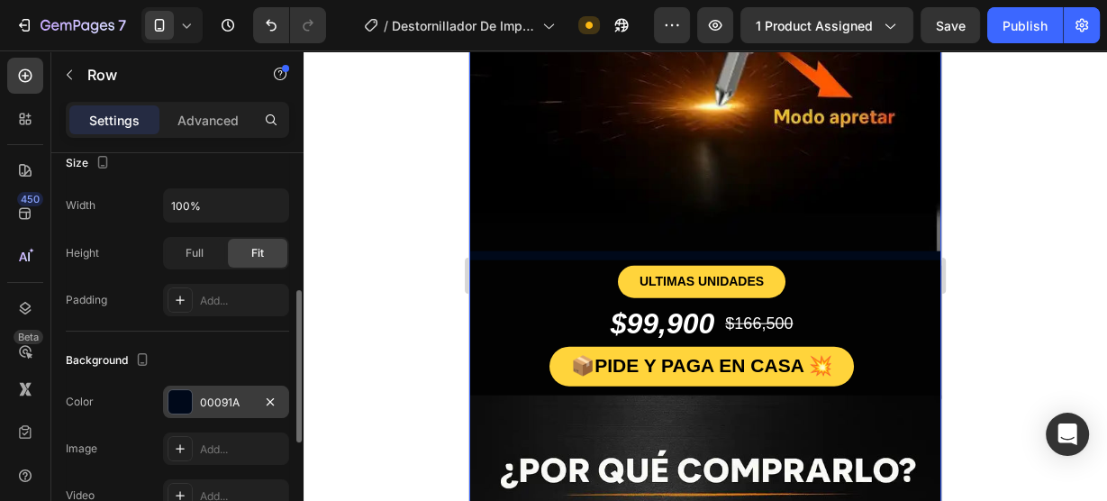
drag, startPoint x: 187, startPoint y: 404, endPoint x: 202, endPoint y: 392, distance: 19.1
click at [187, 403] on div at bounding box center [179, 401] width 23 height 23
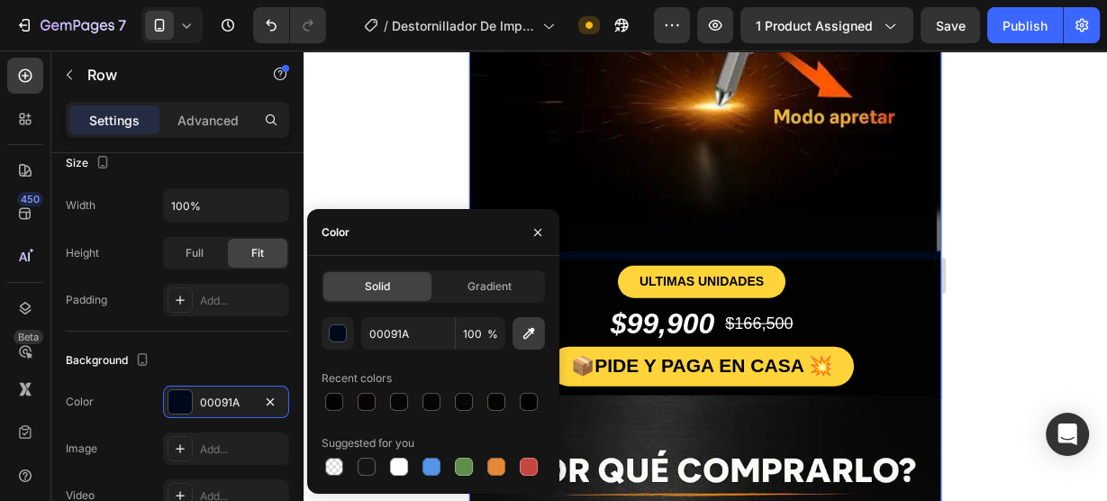
click at [525, 336] on icon "button" at bounding box center [529, 333] width 18 height 18
type input "020202"
click at [1003, 169] on div at bounding box center [704, 275] width 803 height 450
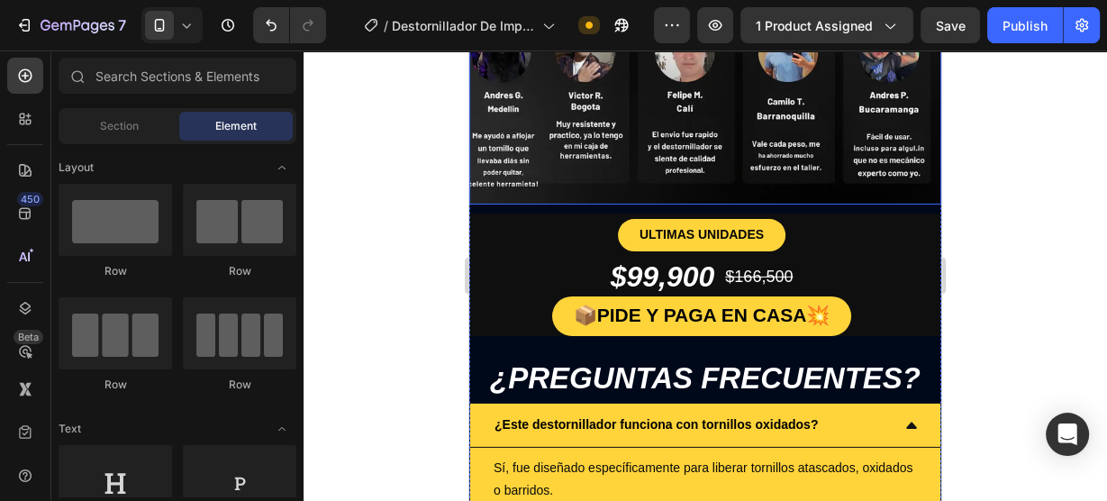
scroll to position [4611, 0]
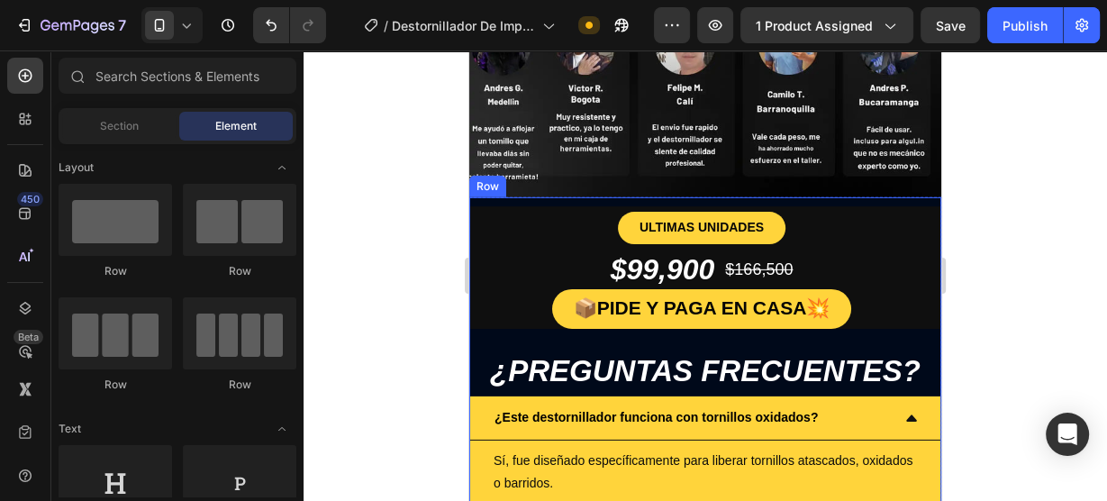
click at [561, 197] on div "ULTIMAS UNIDADES Button $99,900 Product Price Product Price $166,500 Product Pr…" at bounding box center [705, 495] width 472 height 596
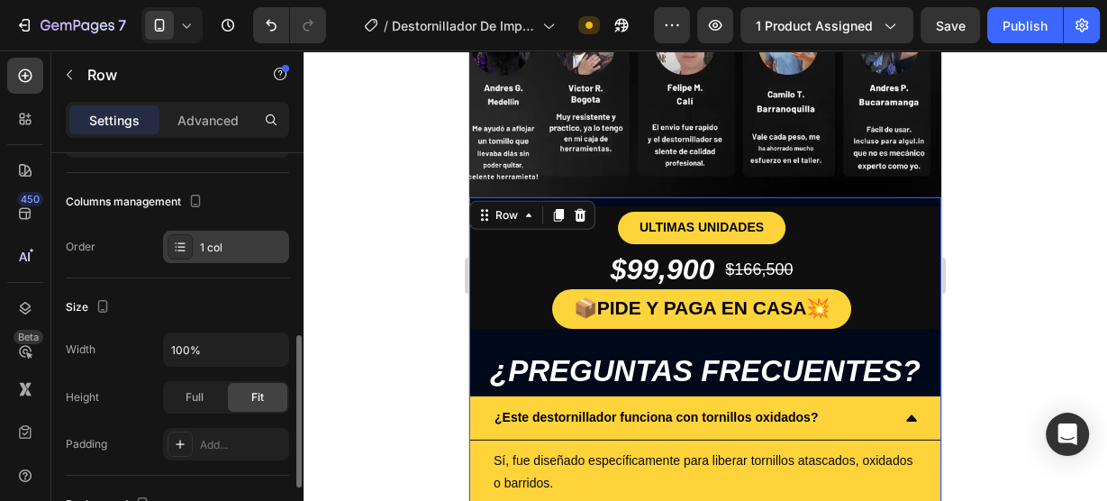
scroll to position [360, 0]
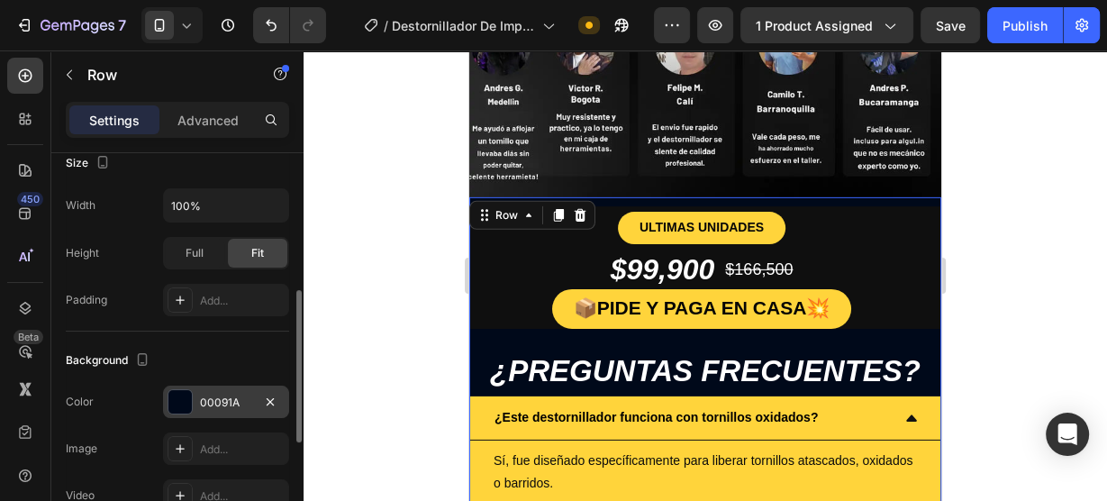
click at [186, 389] on div at bounding box center [179, 401] width 25 height 25
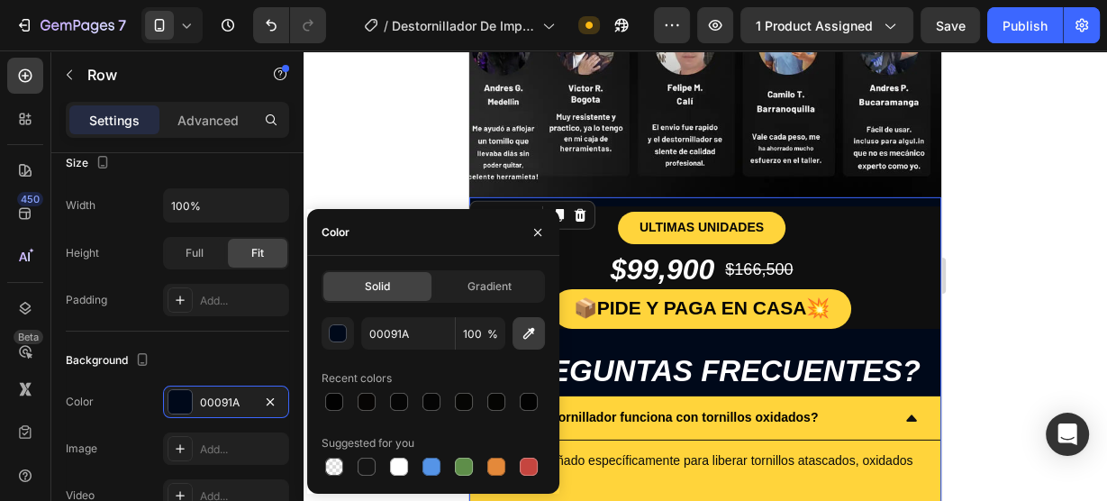
click at [536, 333] on icon "button" at bounding box center [529, 333] width 18 height 18
click at [1018, 240] on div at bounding box center [704, 275] width 803 height 450
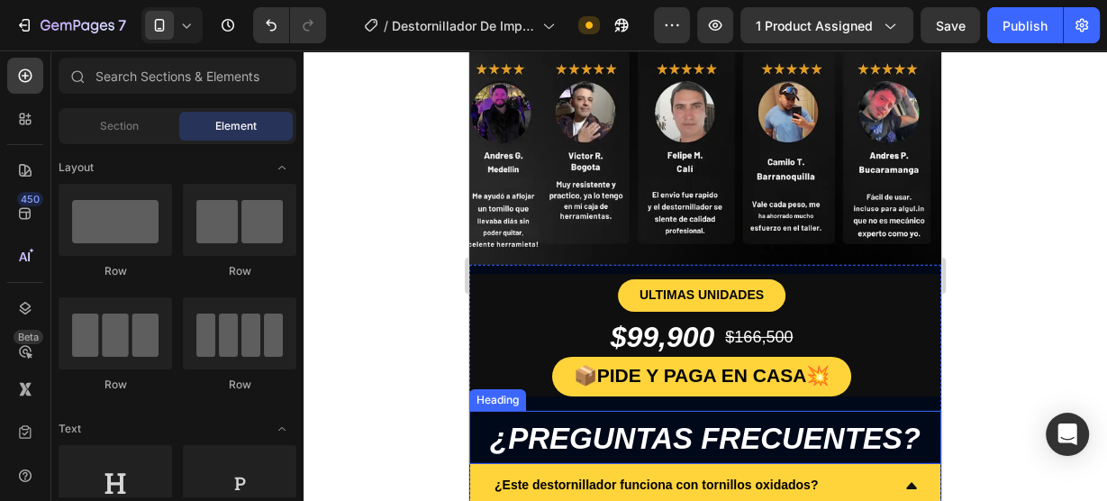
scroll to position [4538, 0]
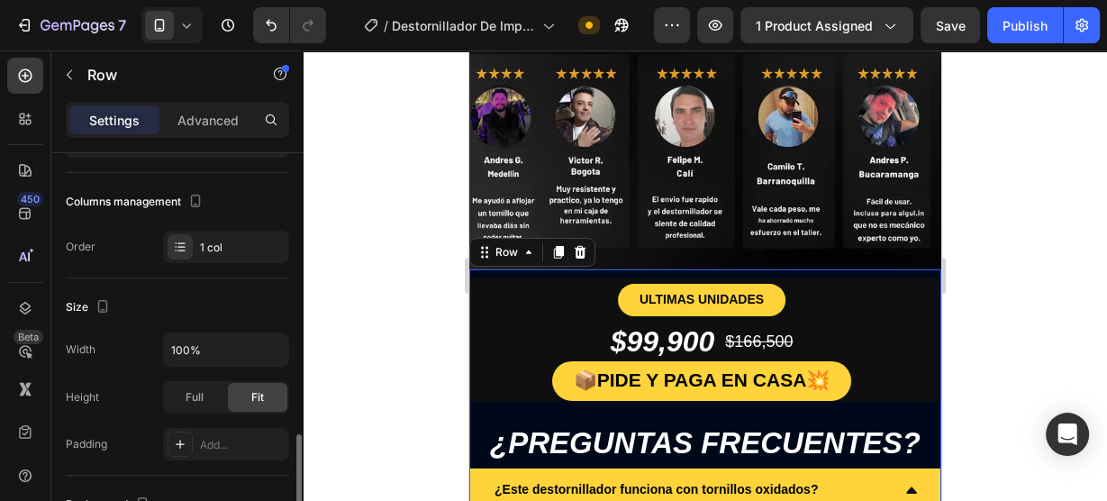
scroll to position [432, 0]
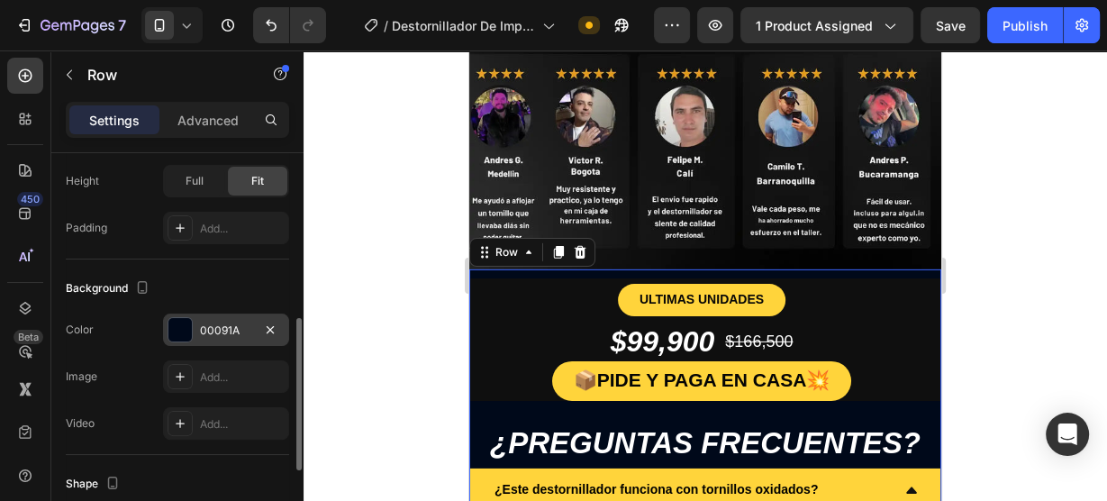
click at [180, 323] on div at bounding box center [179, 329] width 23 height 23
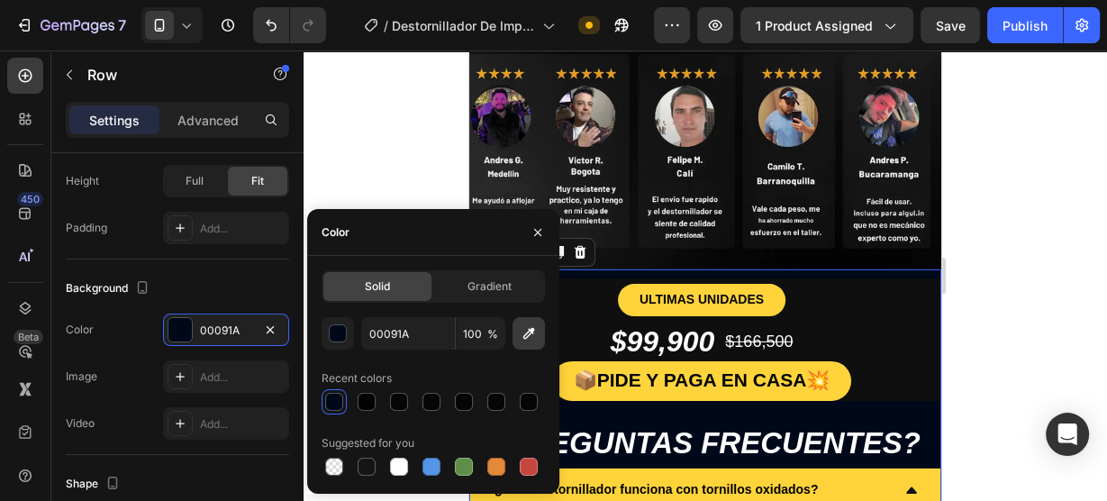
click at [528, 335] on icon "button" at bounding box center [529, 334] width 12 height 12
type input "050505"
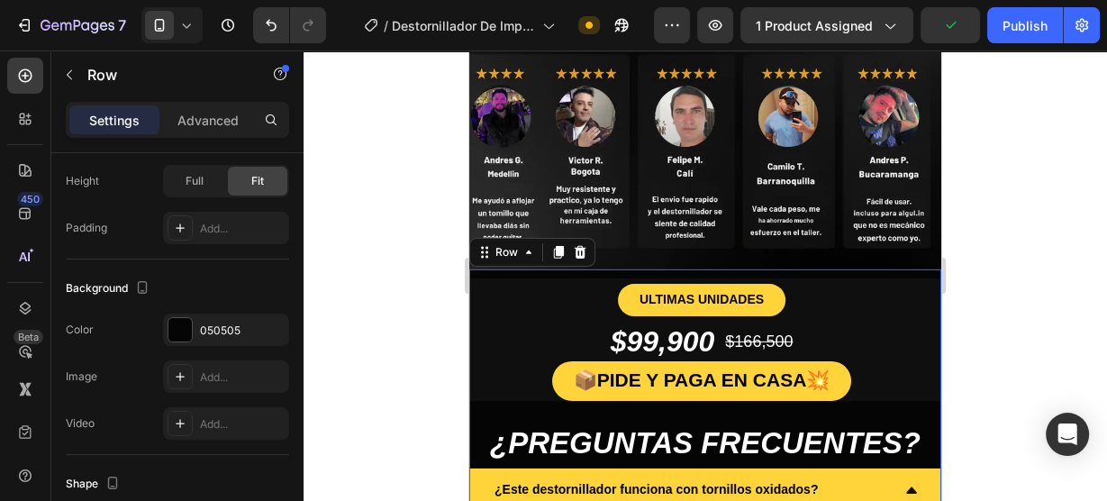
click at [1053, 198] on div at bounding box center [704, 275] width 803 height 450
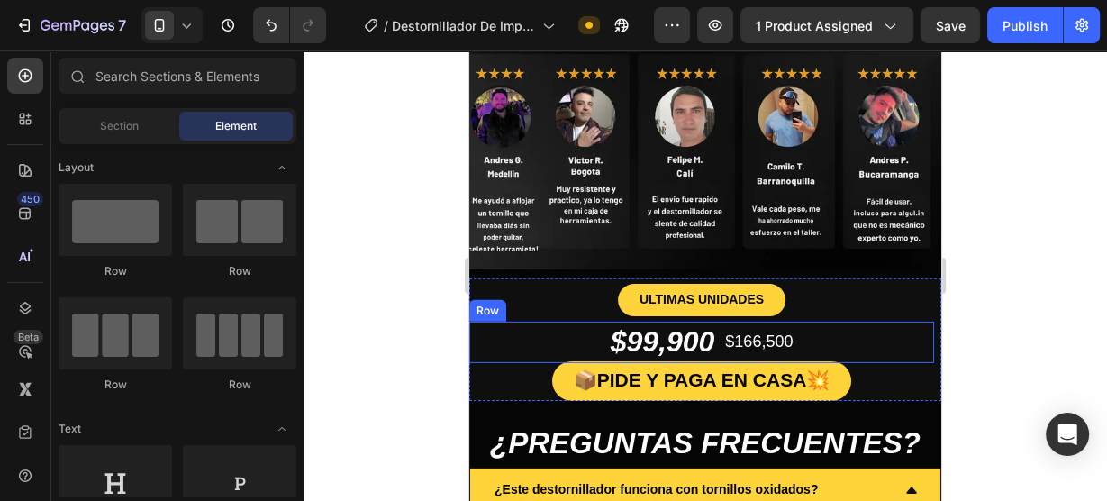
click at [512, 321] on div "$99,900 Product Price Product Price $166,500 Product Price Product Price Row" at bounding box center [701, 341] width 465 height 41
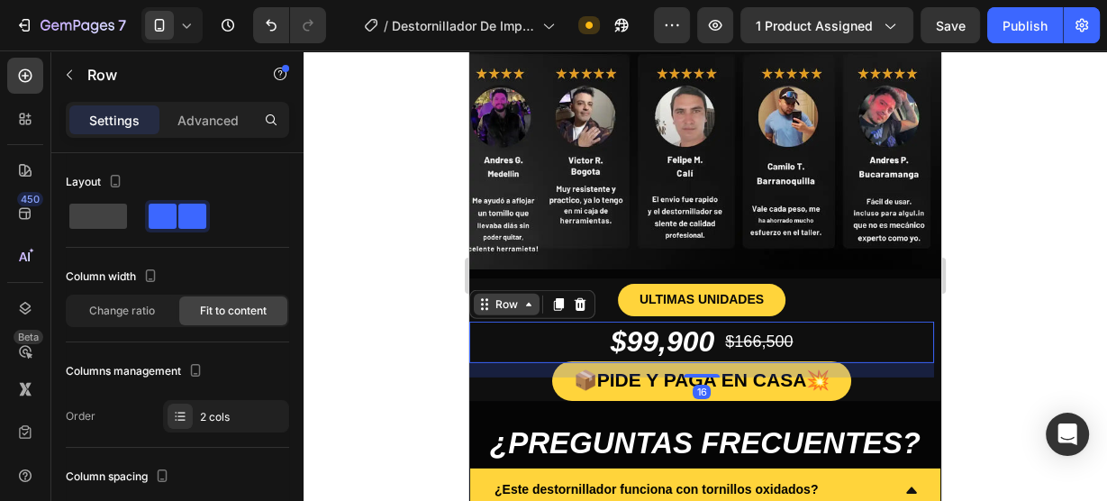
click at [490, 297] on icon at bounding box center [484, 304] width 14 height 14
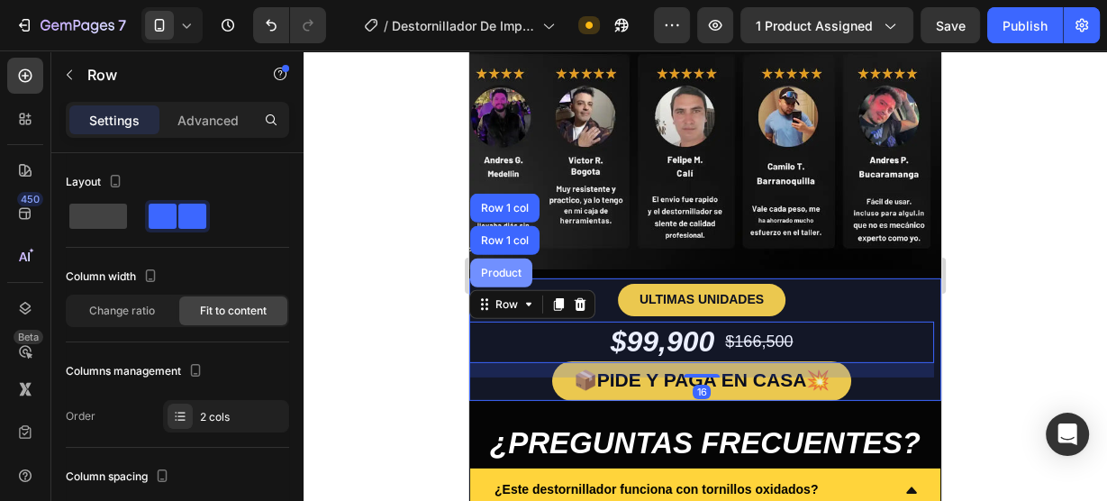
click at [495, 267] on div "Product" at bounding box center [501, 272] width 48 height 11
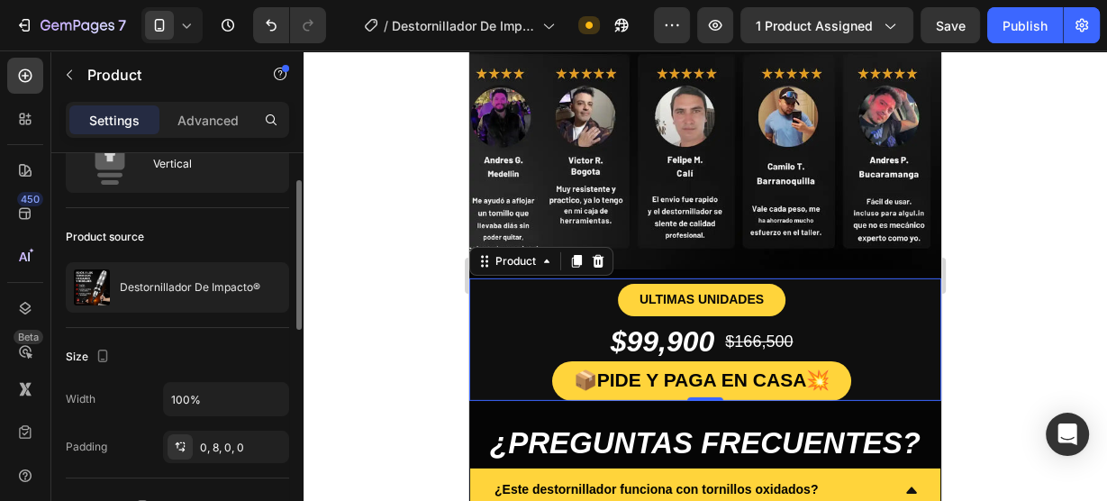
scroll to position [216, 0]
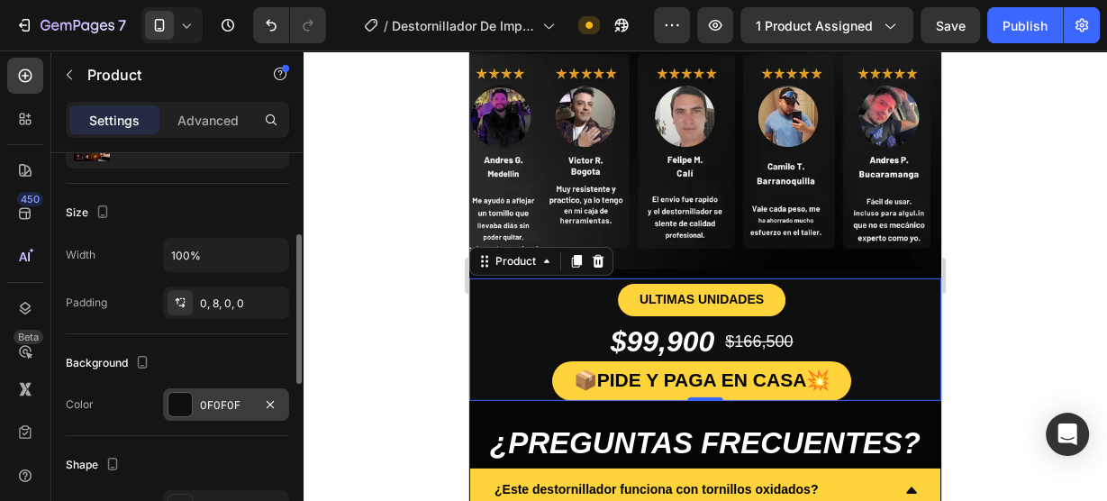
click at [186, 394] on div at bounding box center [179, 404] width 23 height 23
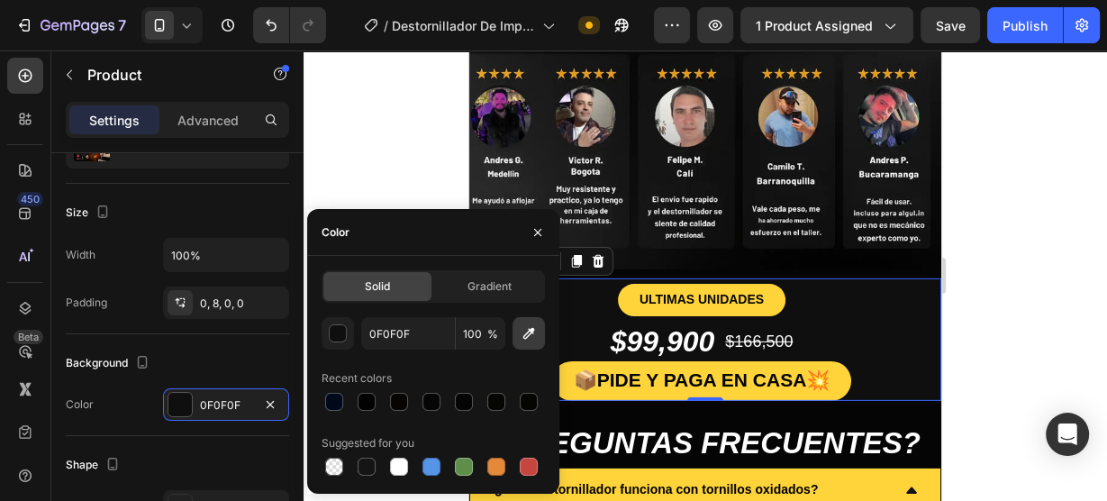
click at [526, 339] on icon "button" at bounding box center [529, 333] width 18 height 18
type input "030303"
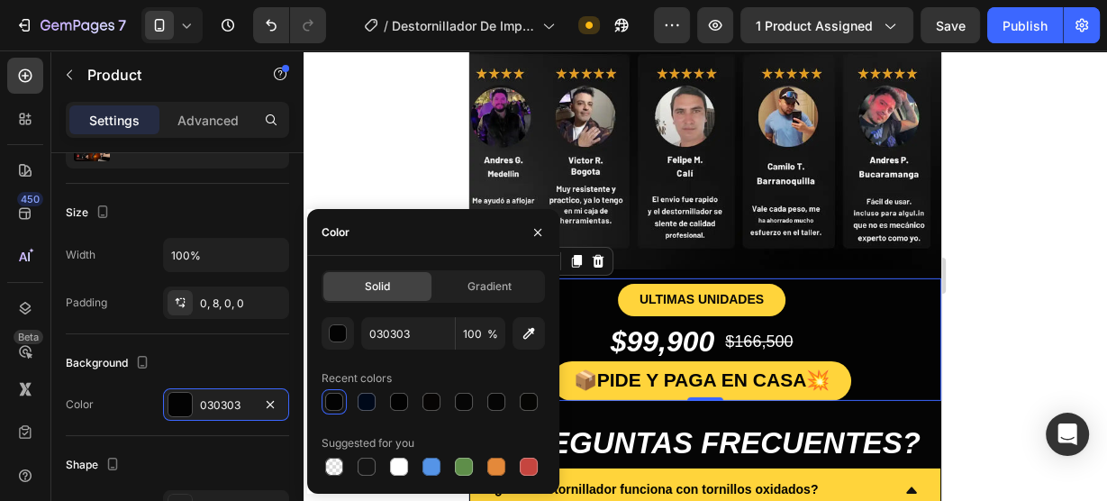
click at [1030, 198] on div at bounding box center [704, 275] width 803 height 450
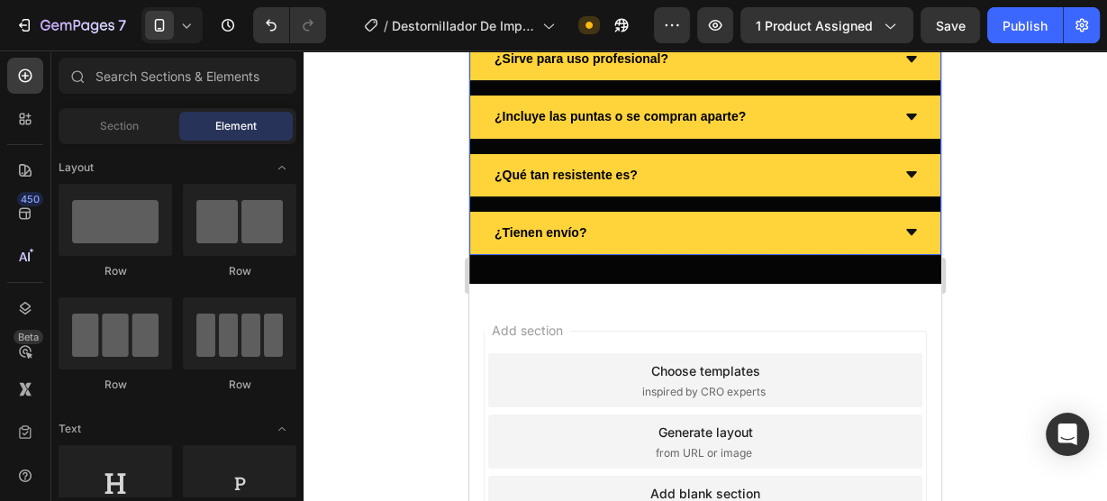
scroll to position [5187, 0]
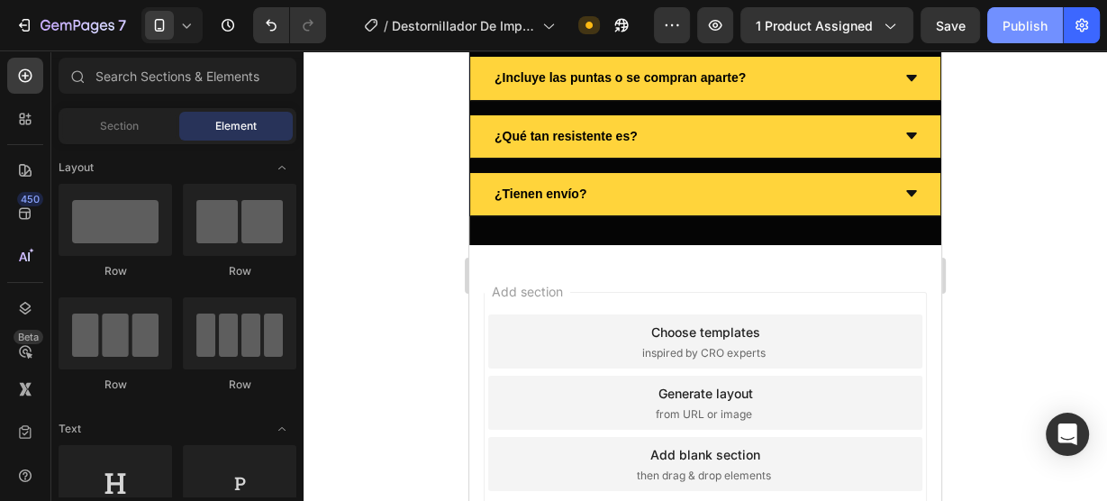
click at [1001, 25] on button "Publish" at bounding box center [1025, 25] width 76 height 36
click at [1094, 163] on div at bounding box center [704, 275] width 803 height 450
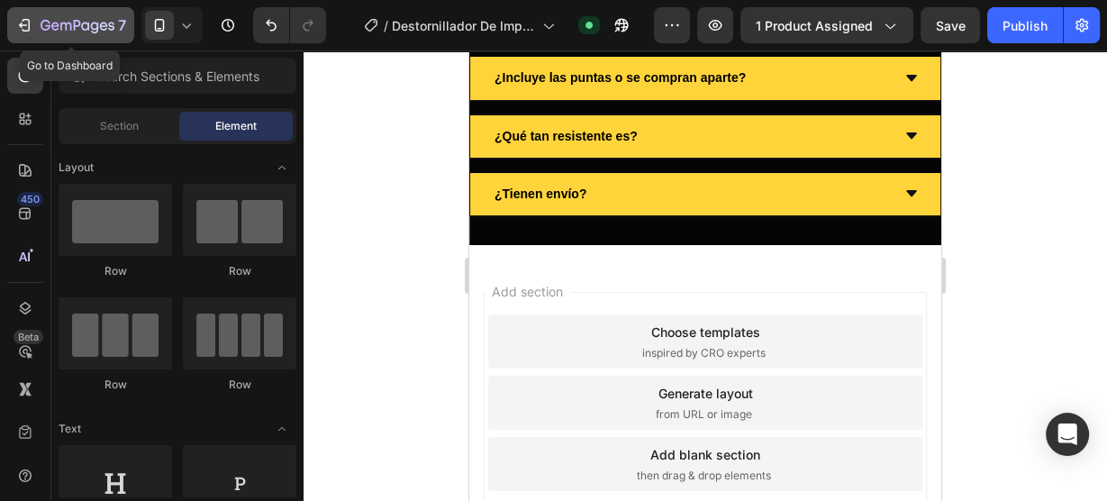
click at [41, 14] on div "7" at bounding box center [84, 25] width 86 height 22
